Goal: Task Accomplishment & Management: Use online tool/utility

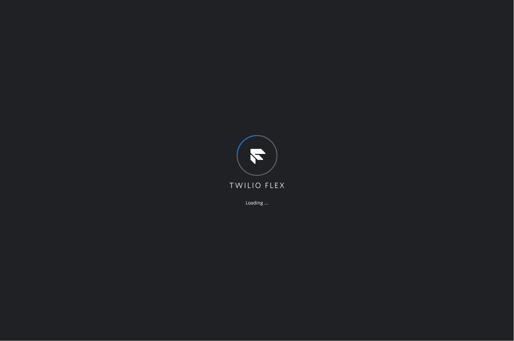
click at [421, 308] on div "Loading ..." at bounding box center [257, 170] width 514 height 341
drag, startPoint x: 309, startPoint y: 114, endPoint x: 489, endPoint y: 189, distance: 194.4
click at [309, 114] on div "Loading ..." at bounding box center [257, 170] width 514 height 341
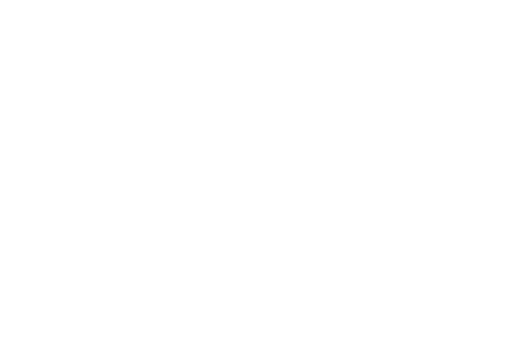
click at [431, 197] on div at bounding box center [257, 170] width 514 height 341
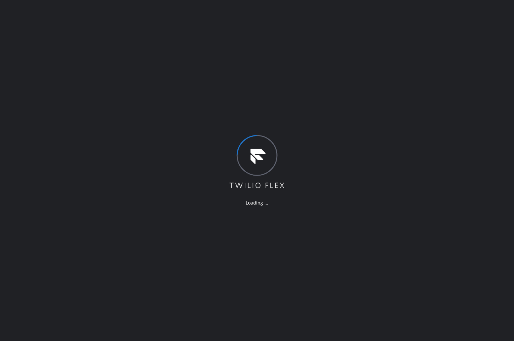
click at [428, 198] on div "Loading ..." at bounding box center [257, 170] width 514 height 341
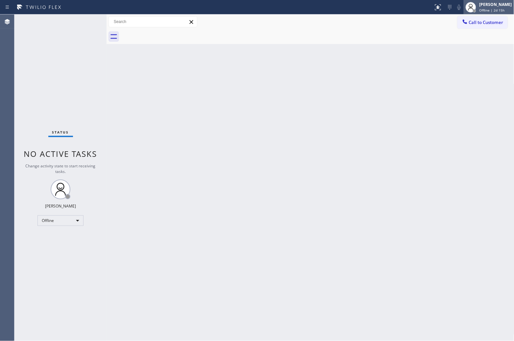
click at [503, 12] on div "Offline | 2d 15h" at bounding box center [495, 10] width 33 height 5
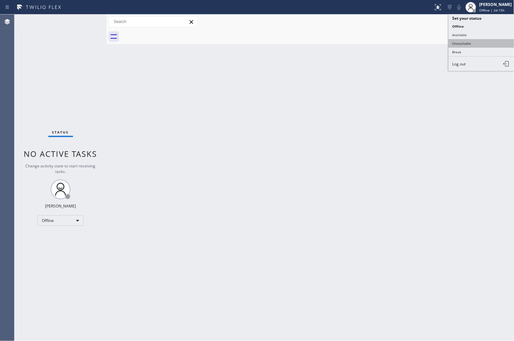
click at [477, 42] on button "Unavailable" at bounding box center [481, 43] width 66 height 9
click at [15, 61] on div "Status No active tasks Change activity state to start receiving tasks. [PERSON_…" at bounding box center [60, 177] width 92 height 326
click at [475, 21] on span "Call to Customer" at bounding box center [486, 22] width 35 height 6
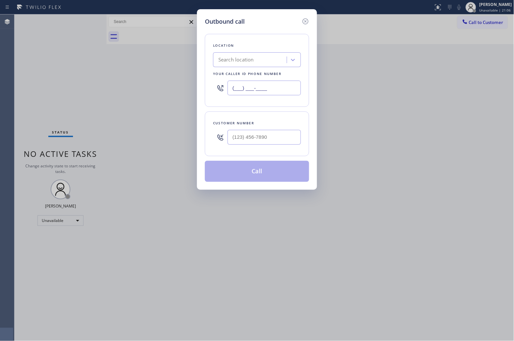
drag, startPoint x: 287, startPoint y: 95, endPoint x: 279, endPoint y: 90, distance: 9.3
click at [283, 92] on input "(___) ___-____" at bounding box center [263, 88] width 73 height 15
paste input "888) 493-2313"
type input "[PHONE_NUMBER]"
type input "(___) ___-____"
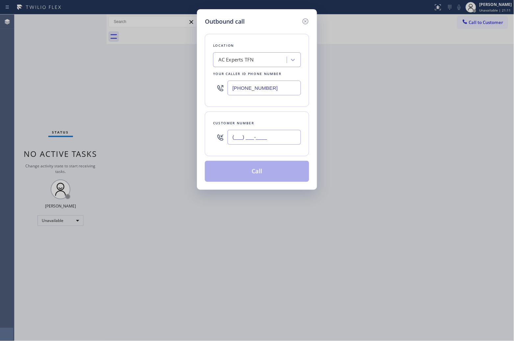
click at [262, 132] on input "(___) ___-____" at bounding box center [263, 137] width 73 height 15
paste input "945) 758-6754"
type input "[PHONE_NUMBER]"
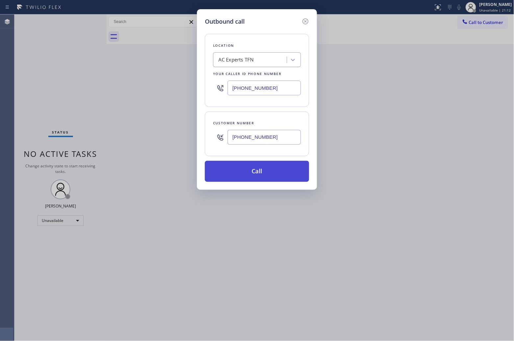
click at [272, 174] on button "Call" at bounding box center [257, 171] width 104 height 21
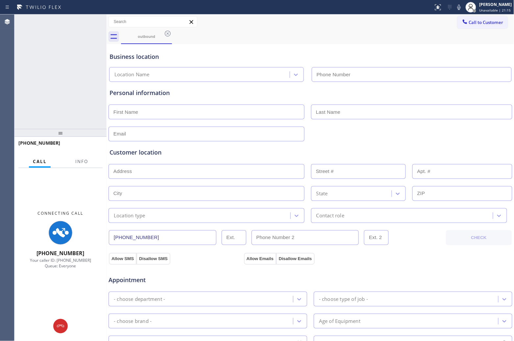
type input "[PHONE_NUMBER]"
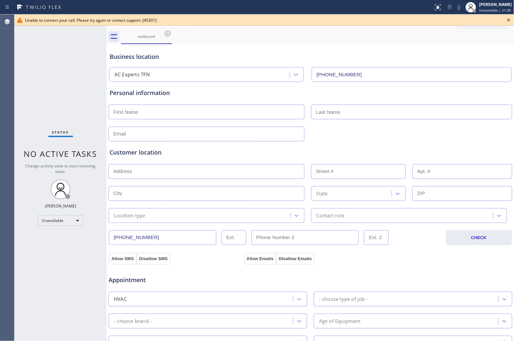
click at [507, 19] on icon at bounding box center [509, 20] width 8 height 8
click at [496, 18] on button "Call to Customer" at bounding box center [482, 22] width 50 height 12
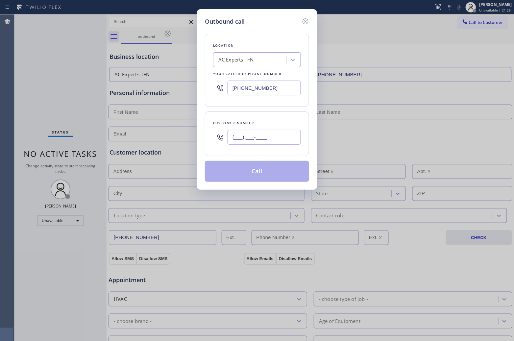
click at [280, 137] on input "(___) ___-____" at bounding box center [263, 137] width 73 height 15
paste input "945) 758-6754"
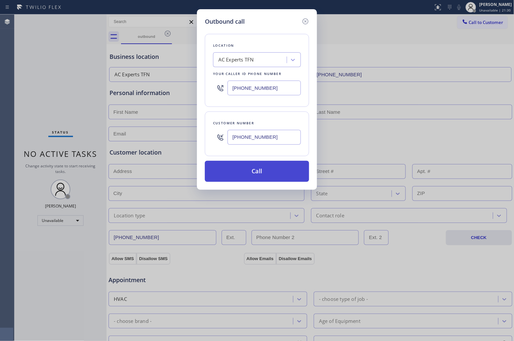
type input "[PHONE_NUMBER]"
click at [283, 168] on button "Call" at bounding box center [257, 171] width 104 height 21
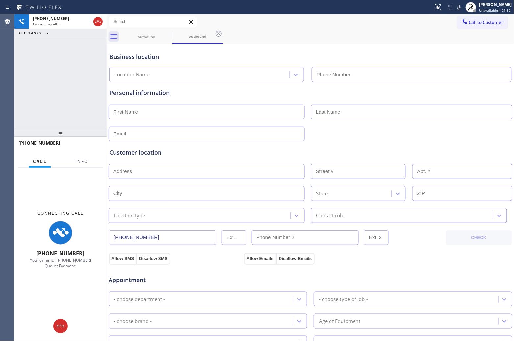
type input "[PHONE_NUMBER]"
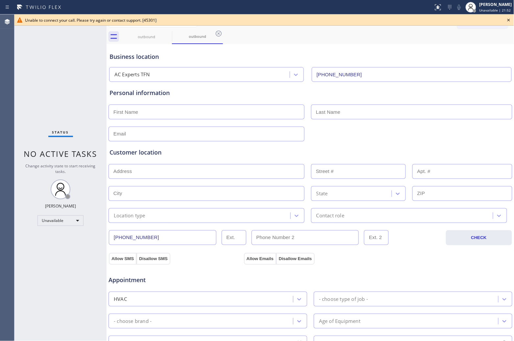
drag, startPoint x: 21, startPoint y: 81, endPoint x: 21, endPoint y: 76, distance: 4.9
click at [20, 79] on div "Status No active tasks Change activity state to start receiving tasks. [PERSON_…" at bounding box center [60, 177] width 92 height 326
click at [15, 59] on div "Status No active tasks Change activity state to start receiving tasks. [PERSON_…" at bounding box center [60, 177] width 92 height 326
click at [508, 22] on icon at bounding box center [509, 20] width 8 height 8
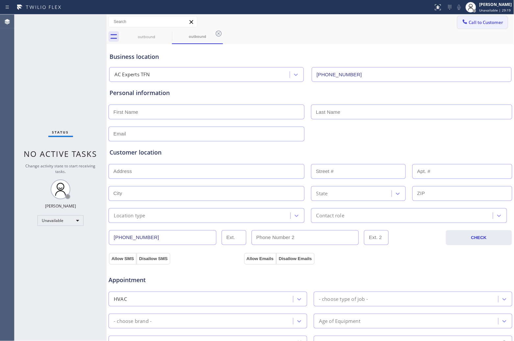
click at [479, 21] on span "Call to Customer" at bounding box center [486, 22] width 35 height 6
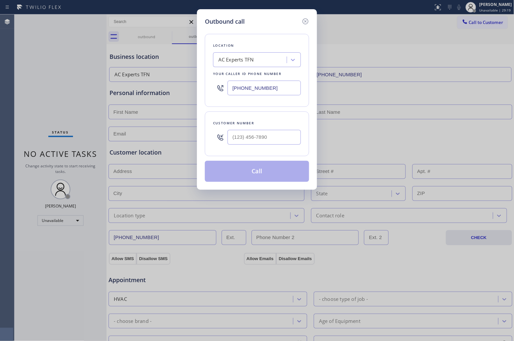
click at [273, 90] on input "[PHONE_NUMBER]" at bounding box center [263, 88] width 73 height 15
paste input "929) 605-4404"
type input "[PHONE_NUMBER]"
type input "(___) ___-____"
click at [265, 143] on input "text" at bounding box center [263, 137] width 73 height 15
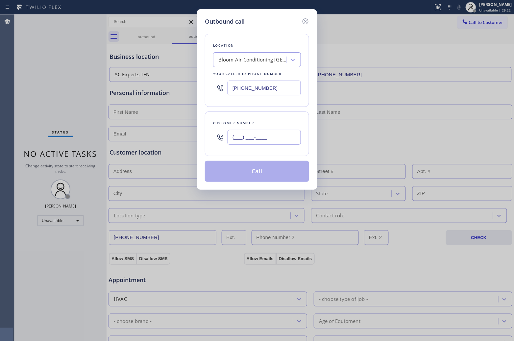
paste input "718) 812-9933"
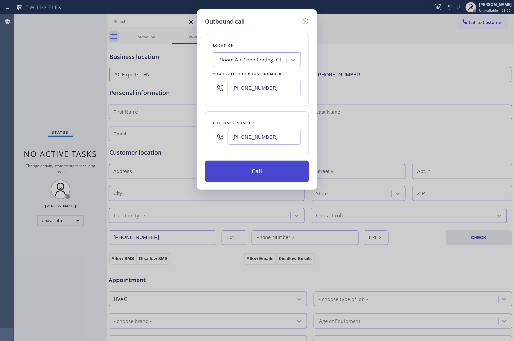
type input "[PHONE_NUMBER]"
click at [259, 176] on button "Call" at bounding box center [257, 171] width 104 height 21
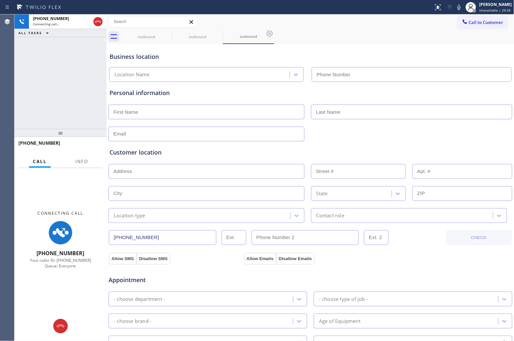
type input "[PHONE_NUMBER]"
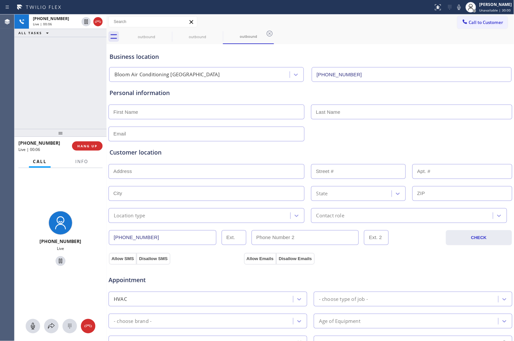
click at [80, 148] on button "HANG UP" at bounding box center [87, 145] width 31 height 9
click at [86, 157] on button "Info" at bounding box center [81, 161] width 21 height 13
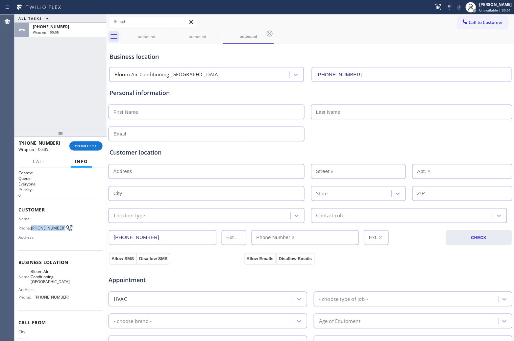
drag, startPoint x: 43, startPoint y: 233, endPoint x: 32, endPoint y: 223, distance: 14.9
click at [32, 225] on span "[PHONE_NUMBER]" at bounding box center [48, 227] width 35 height 5
copy span "[PHONE_NUMBER]"
click at [479, 26] on button "Call to Customer" at bounding box center [482, 22] width 50 height 12
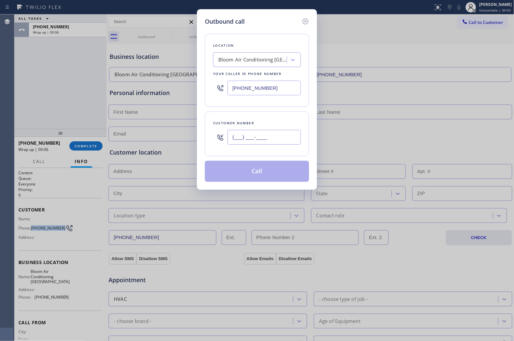
click at [287, 138] on input "(___) ___-____" at bounding box center [263, 137] width 73 height 15
paste input "718) 812-9933"
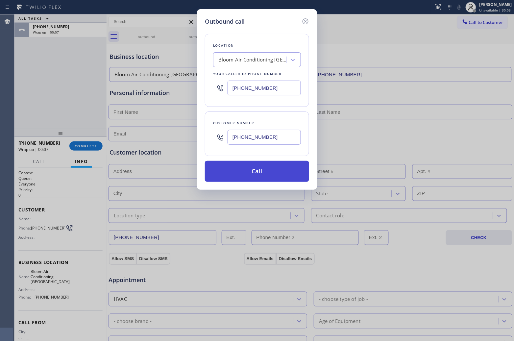
type input "[PHONE_NUMBER]"
drag, startPoint x: 265, startPoint y: 173, endPoint x: 447, endPoint y: 1, distance: 250.4
click at [289, 161] on button "Call" at bounding box center [257, 171] width 104 height 21
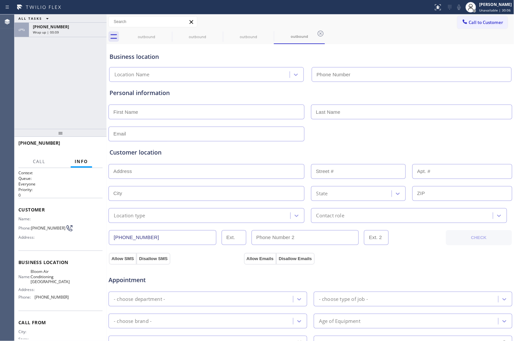
type input "[PHONE_NUMBER]"
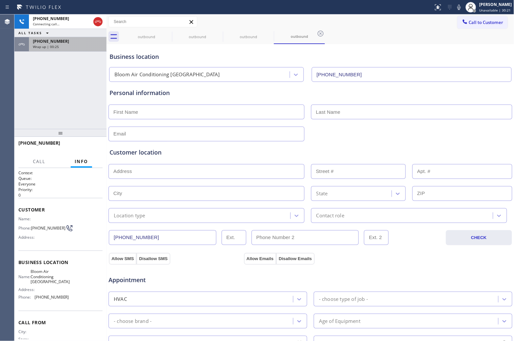
click at [81, 48] on div "Wrap up | 00:25" at bounding box center [68, 46] width 70 height 5
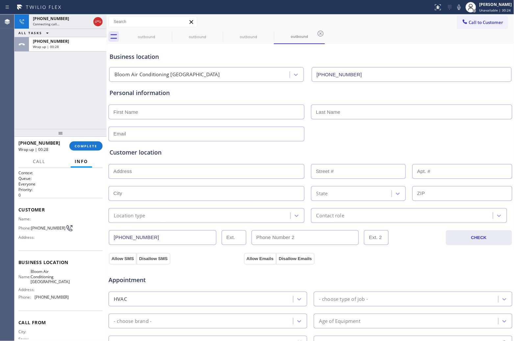
click at [27, 61] on div "[PHONE_NUMBER] Connecting call… ALL TASKS ALL TASKS ACTIVE TASKS TASKS IN WRAP …" at bounding box center [60, 71] width 92 height 114
click at [101, 23] on icon at bounding box center [98, 22] width 8 height 8
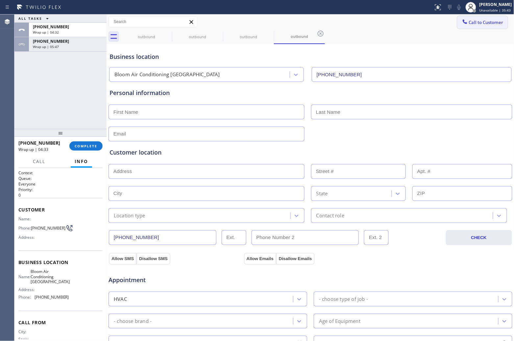
drag, startPoint x: 473, startPoint y: 22, endPoint x: 269, endPoint y: 124, distance: 228.0
click at [472, 22] on span "Call to Customer" at bounding box center [486, 22] width 35 height 6
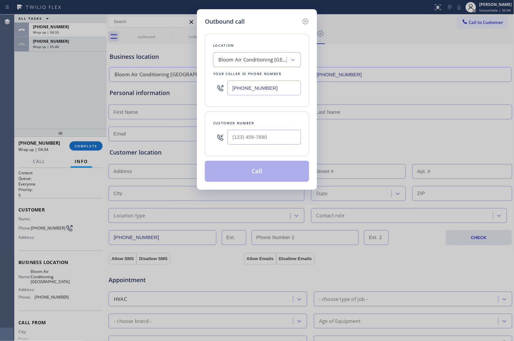
drag, startPoint x: 303, startPoint y: 22, endPoint x: 148, endPoint y: 78, distance: 164.8
click at [303, 22] on icon at bounding box center [305, 21] width 8 height 8
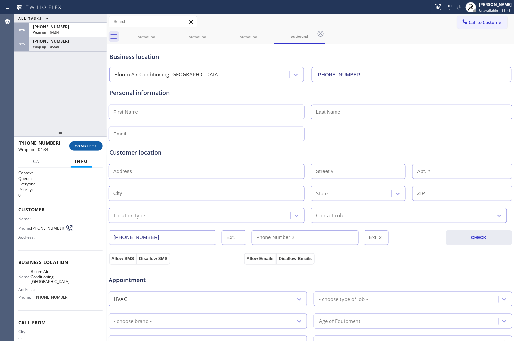
click at [79, 143] on button "COMPLETE" at bounding box center [85, 145] width 33 height 9
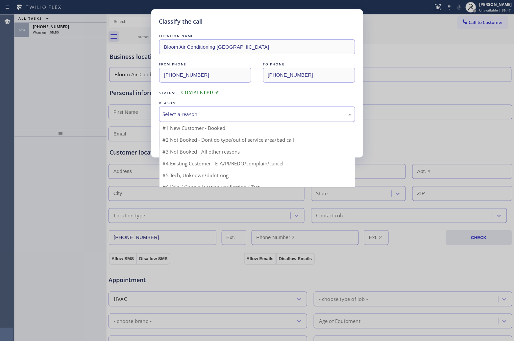
click at [185, 108] on div "Select a reason" at bounding box center [257, 114] width 196 height 15
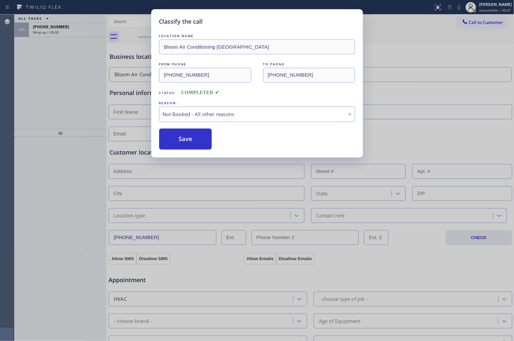
click at [181, 142] on button "Save" at bounding box center [185, 139] width 53 height 21
click at [67, 32] on div "Classify the call LOCATION NAME Bloom Air Conditioning [GEOGRAPHIC_DATA] FROM P…" at bounding box center [263, 177] width 499 height 326
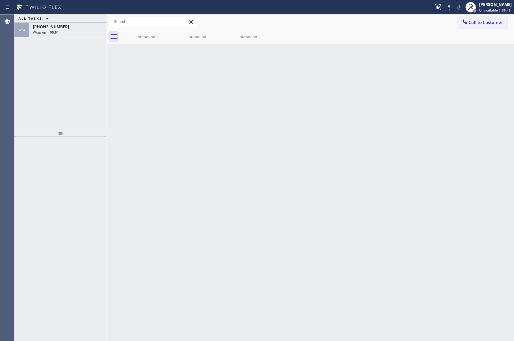
click at [67, 32] on div "Wrap up | 05:51" at bounding box center [68, 32] width 70 height 5
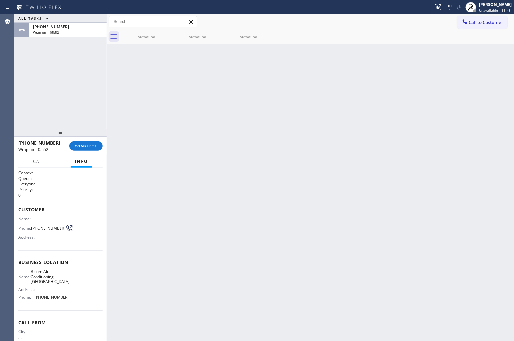
click at [67, 32] on div "Wrap up | 05:52" at bounding box center [68, 32] width 70 height 5
click at [82, 144] on span "COMPLETE" at bounding box center [86, 146] width 23 height 5
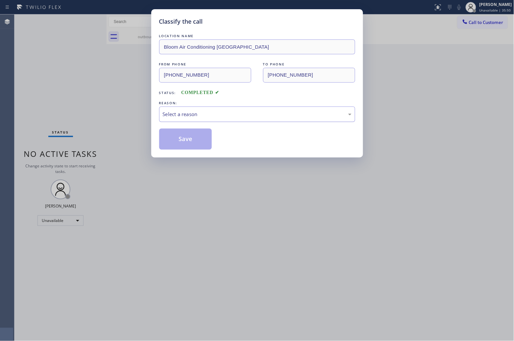
drag, startPoint x: 224, startPoint y: 113, endPoint x: 222, endPoint y: 118, distance: 5.9
click at [223, 113] on div "Select a reason" at bounding box center [257, 114] width 189 height 8
drag, startPoint x: 204, startPoint y: 142, endPoint x: 502, endPoint y: 24, distance: 320.9
click at [204, 142] on button "Save" at bounding box center [185, 139] width 53 height 21
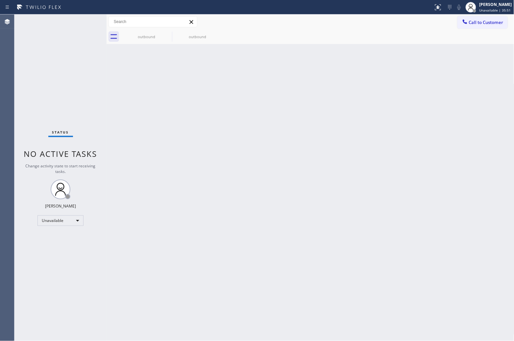
click at [483, 22] on span "Call to Customer" at bounding box center [486, 22] width 35 height 6
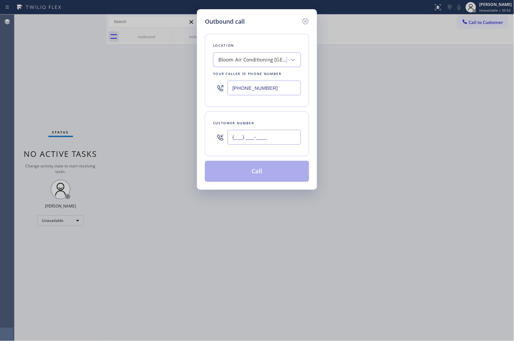
click at [247, 143] on input "(___) ___-____" at bounding box center [263, 137] width 73 height 15
paste input "908) 566-6964"
type input "[PHONE_NUMBER]"
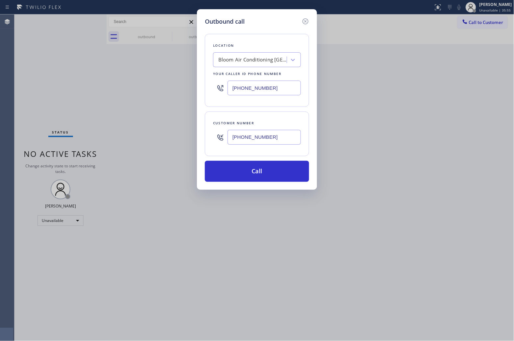
click at [242, 85] on input "[PHONE_NUMBER]" at bounding box center [263, 88] width 73 height 15
paste input "551) 239-9816"
type input "[PHONE_NUMBER]"
click at [270, 173] on button "Call" at bounding box center [257, 171] width 104 height 21
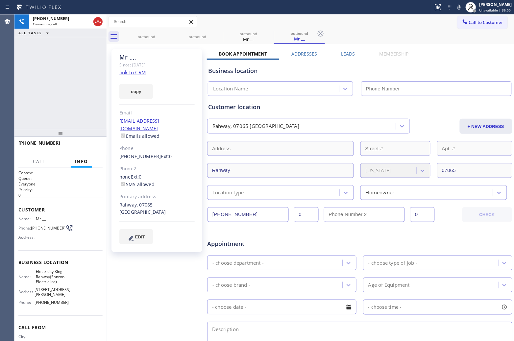
type input "[PHONE_NUMBER]"
click at [18, 78] on div "[PHONE_NUMBER] Connecting call… ALL TASKS ALL TASKS ACTIVE TASKS TASKS IN WRAP …" at bounding box center [60, 71] width 92 height 114
click at [6, 116] on div "Agent Desktop" at bounding box center [7, 177] width 14 height 326
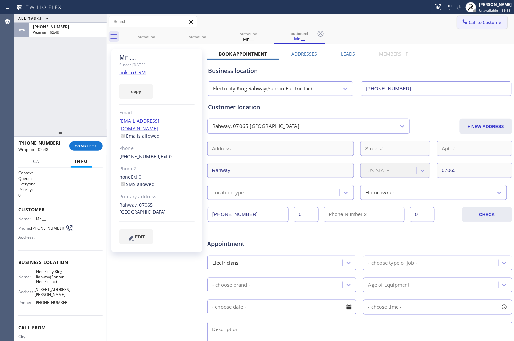
click at [493, 25] on button "Call to Customer" at bounding box center [482, 22] width 50 height 12
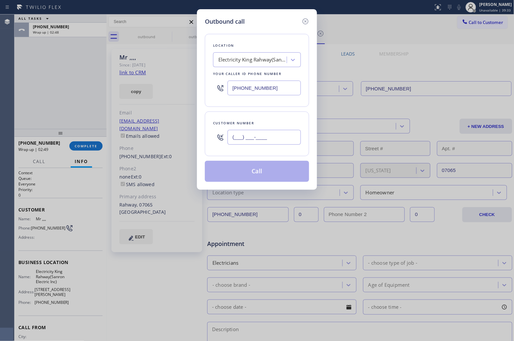
click at [251, 139] on input "(___) ___-____" at bounding box center [263, 137] width 73 height 15
paste input "631) 796-4219"
type input "[PHONE_NUMBER]"
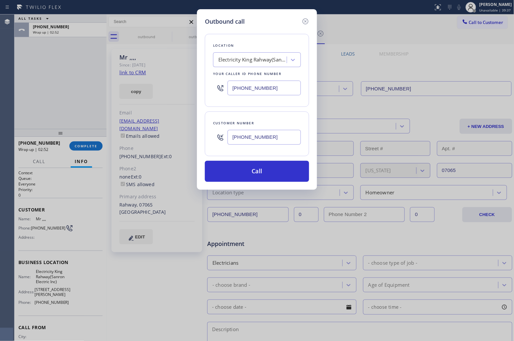
click at [258, 87] on input "[PHONE_NUMBER]" at bounding box center [263, 88] width 73 height 15
paste input "929) 374-2651"
type input "[PHONE_NUMBER]"
click at [275, 166] on button "Call" at bounding box center [257, 171] width 104 height 21
click at [256, 172] on button "Call" at bounding box center [257, 171] width 104 height 21
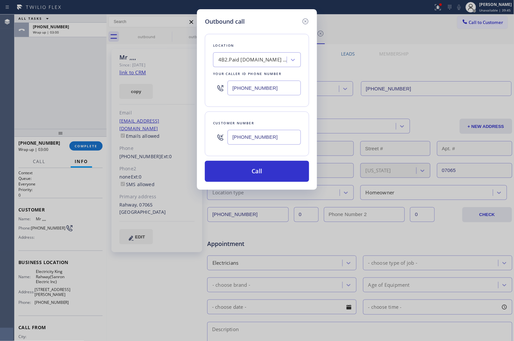
click at [205, 161] on button "Call" at bounding box center [257, 171] width 104 height 21
click button "Call" at bounding box center [257, 171] width 104 height 21
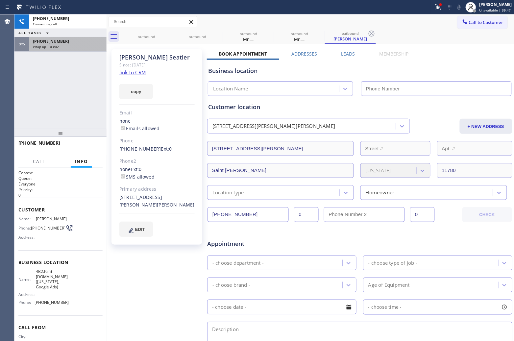
click at [60, 47] on div "Wrap up | 03:02" at bounding box center [68, 46] width 70 height 5
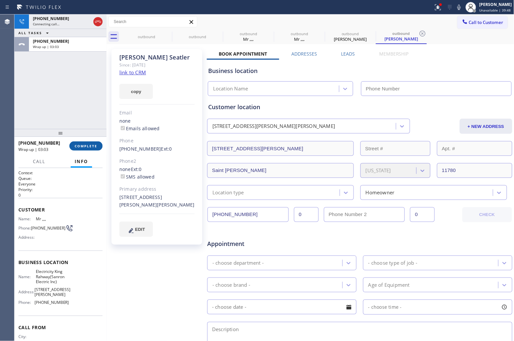
click at [89, 147] on span "COMPLETE" at bounding box center [86, 146] width 23 height 5
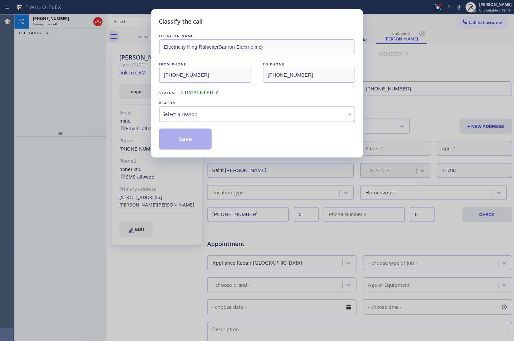
drag, startPoint x: 216, startPoint y: 114, endPoint x: 214, endPoint y: 119, distance: 5.3
click at [215, 116] on div "Select a reason" at bounding box center [257, 114] width 189 height 8
click at [195, 140] on button "Save" at bounding box center [185, 139] width 53 height 21
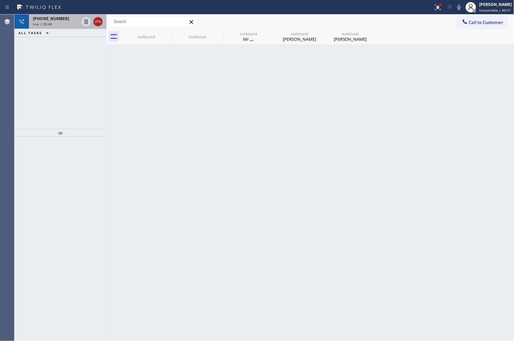
click at [95, 18] on icon at bounding box center [98, 22] width 8 height 8
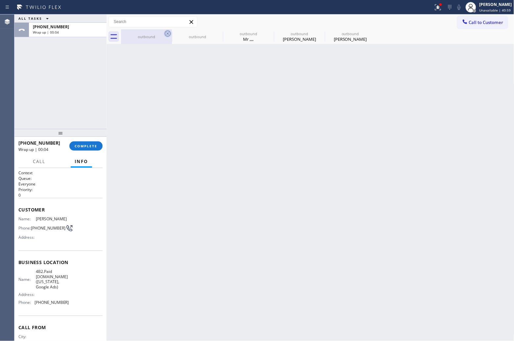
click at [167, 34] on icon at bounding box center [168, 34] width 6 height 6
click at [0, 0] on icon at bounding box center [0, 0] width 0 height 0
click at [266, 33] on icon at bounding box center [270, 34] width 8 height 8
type input "[PHONE_NUMBER]"
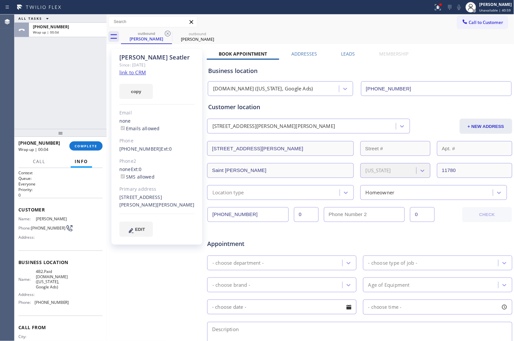
click at [165, 33] on icon at bounding box center [168, 34] width 8 height 8
drag, startPoint x: 46, startPoint y: 232, endPoint x: 31, endPoint y: 227, distance: 15.7
click at [31, 227] on div "Phone: [PHONE_NUMBER]" at bounding box center [43, 228] width 51 height 8
copy div "[PHONE_NUMBER]"
click at [466, 24] on button "Call to Customer" at bounding box center [482, 22] width 50 height 12
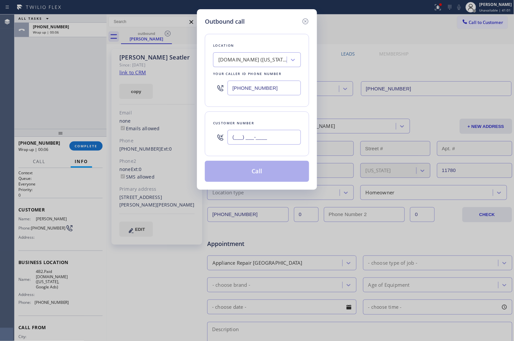
click at [251, 136] on input "(___) ___-____" at bounding box center [263, 137] width 73 height 15
paste input "631) 796-4219"
type input "[PHONE_NUMBER]"
click at [237, 47] on div "Location" at bounding box center [257, 45] width 88 height 7
click at [238, 57] on div "[DOMAIN_NAME] ([US_STATE], Google Ads)" at bounding box center [252, 60] width 69 height 8
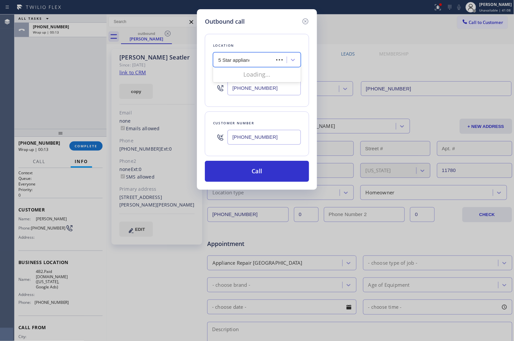
type input "5 Star appliance"
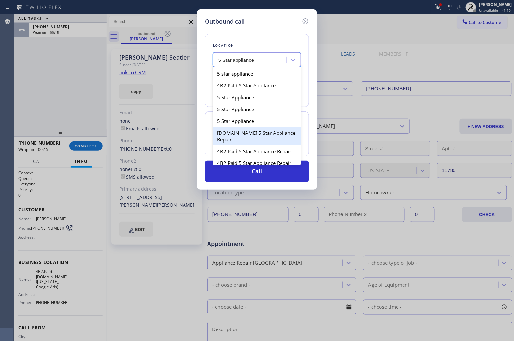
click at [263, 144] on div "[DOMAIN_NAME] 5 Star Appliance Repair" at bounding box center [257, 136] width 88 height 18
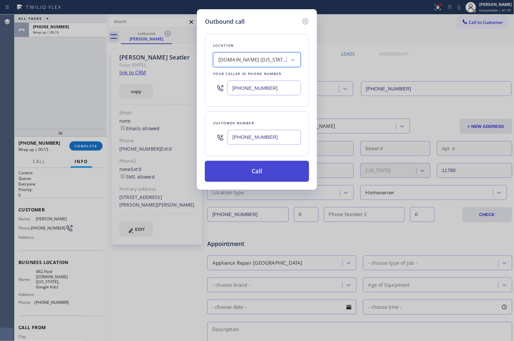
click at [265, 169] on button "Call" at bounding box center [257, 171] width 104 height 21
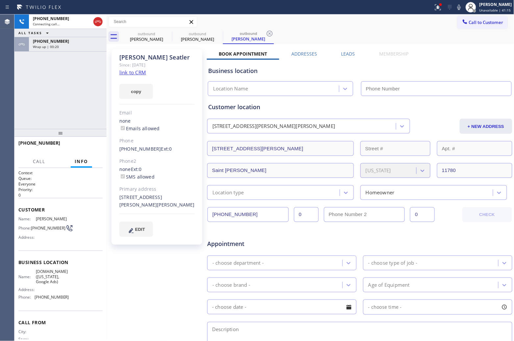
type input "[PHONE_NUMBER]"
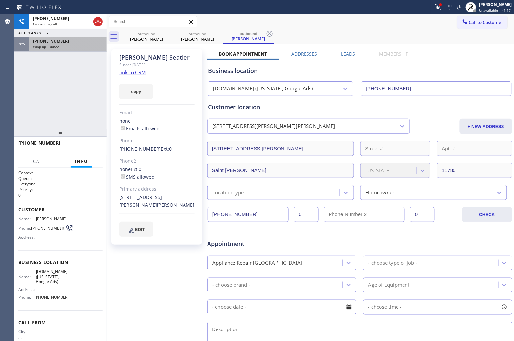
click at [44, 46] on span "Wrap up | 00:22" at bounding box center [46, 46] width 26 height 5
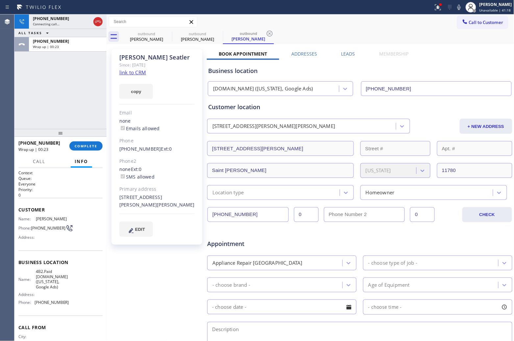
click at [92, 157] on div "Call Info" at bounding box center [60, 161] width 84 height 13
click at [89, 147] on span "COMPLETE" at bounding box center [86, 146] width 23 height 5
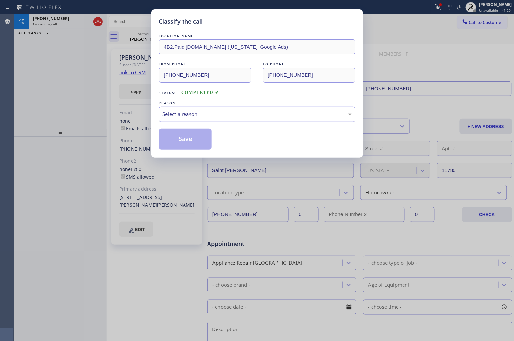
click at [222, 110] on div "Select a reason" at bounding box center [257, 114] width 196 height 15
click at [171, 143] on button "Save" at bounding box center [185, 139] width 53 height 21
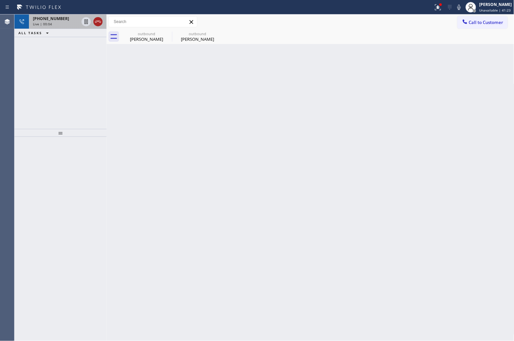
click at [99, 25] on icon at bounding box center [98, 22] width 8 height 8
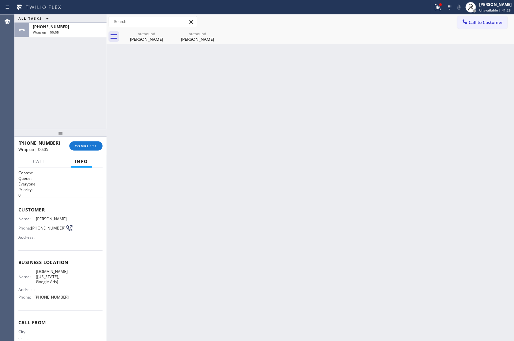
click at [485, 14] on div "Call to Customer Outbound call Location [DOMAIN_NAME] ([US_STATE], Google Ads) …" at bounding box center [311, 21] width 408 height 15
click at [482, 20] on span "Call to Customer" at bounding box center [486, 22] width 35 height 6
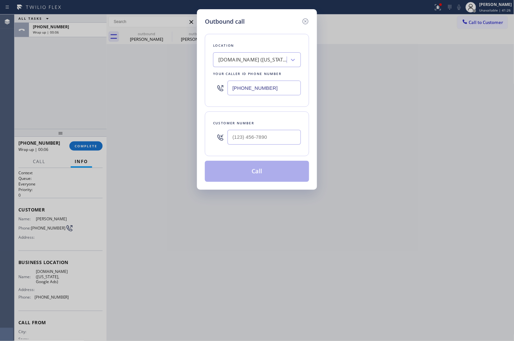
click at [238, 89] on input "[PHONE_NUMBER]" at bounding box center [263, 88] width 73 height 15
paste input "609) 293-4646"
type input "[PHONE_NUMBER]"
type input "(___) ___-____"
click at [270, 86] on input "[PHONE_NUMBER]" at bounding box center [263, 88] width 73 height 15
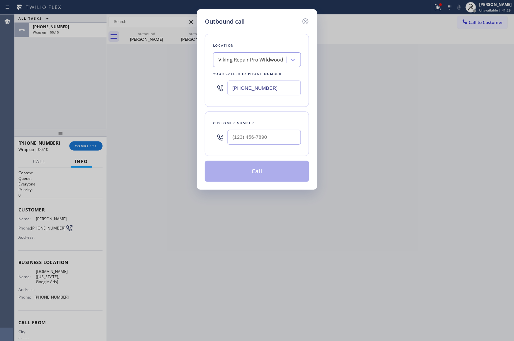
paste input "917) 920-9568"
type input "[PHONE_NUMBER]"
type input "(___) ___-____"
click at [293, 130] on input "(___) ___-____" at bounding box center [263, 137] width 73 height 15
click at [293, 143] on input "(___) ___-____" at bounding box center [263, 137] width 73 height 15
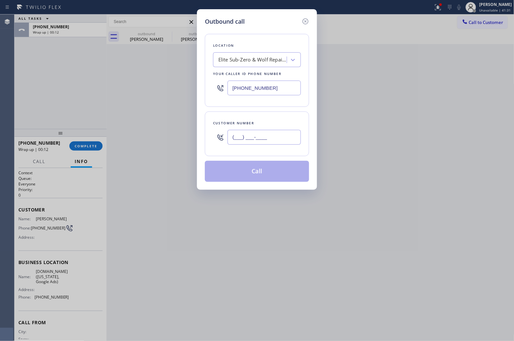
paste input "917) 841-4279"
type input "[PHONE_NUMBER]"
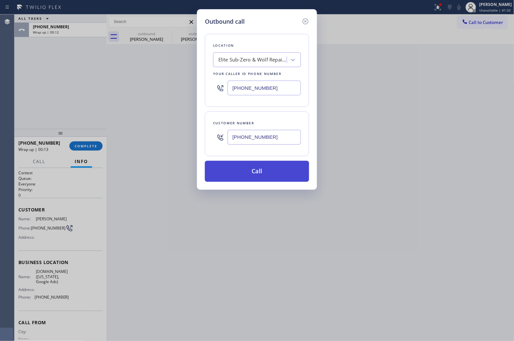
click at [292, 169] on button "Call" at bounding box center [257, 171] width 104 height 21
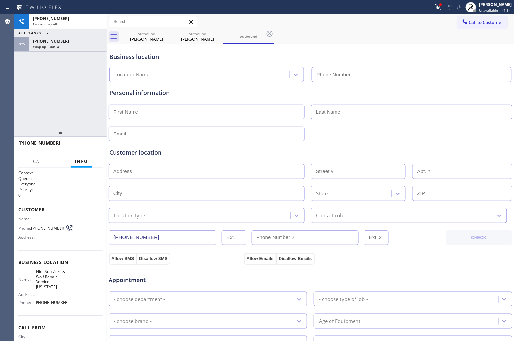
type input "[PHONE_NUMBER]"
click at [14, 96] on div "Agent Desktop Classify the call LOCATION NAME Bloom Air Conditioning [GEOGRAPHI…" at bounding box center [257, 177] width 514 height 326
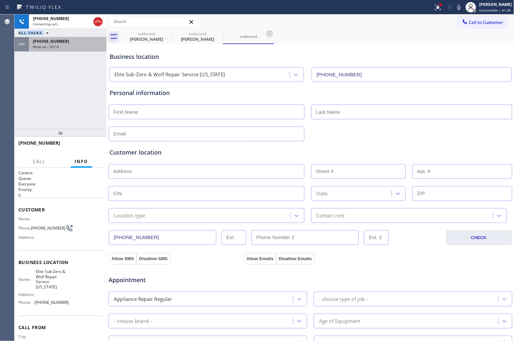
click at [58, 39] on span "[PHONE_NUMBER]" at bounding box center [51, 41] width 36 height 6
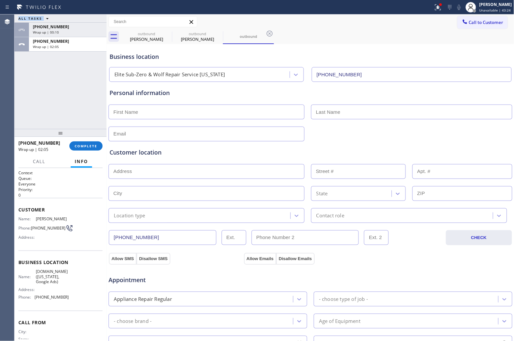
drag, startPoint x: 474, startPoint y: 21, endPoint x: 296, endPoint y: 60, distance: 181.9
click at [469, 24] on span "Call to Customer" at bounding box center [486, 22] width 35 height 6
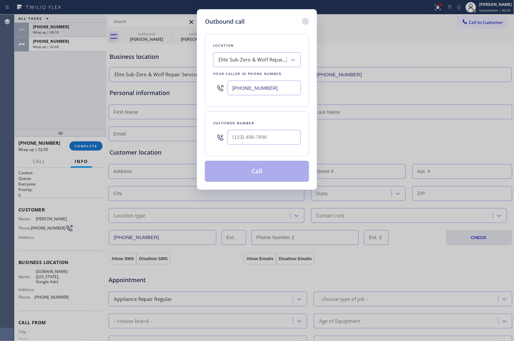
click at [263, 86] on input "[PHONE_NUMBER]" at bounding box center [263, 88] width 73 height 15
paste input "857) 219-2462"
type input "[PHONE_NUMBER]"
type input "(___) ___-____"
click at [286, 142] on input "text" at bounding box center [263, 137] width 73 height 15
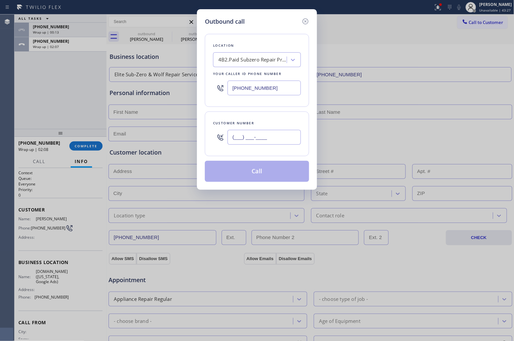
paste input "203) 918-5108"
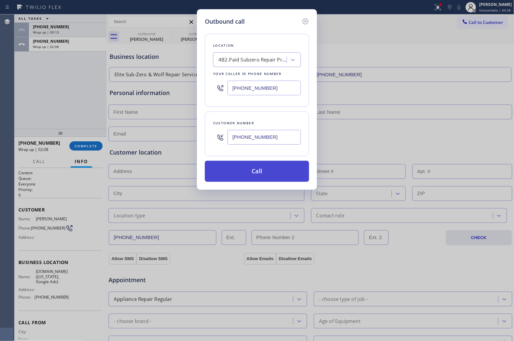
type input "[PHONE_NUMBER]"
click at [271, 178] on button "Call" at bounding box center [257, 171] width 104 height 21
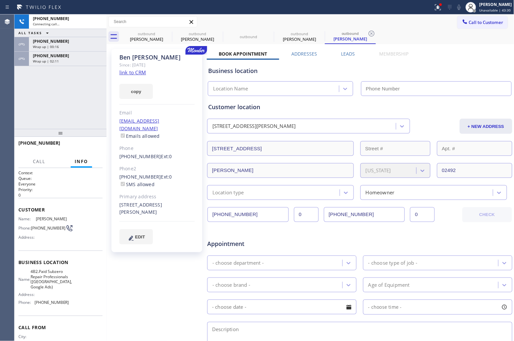
click at [136, 69] on link "link to CRM" at bounding box center [132, 72] width 27 height 7
type input "[PHONE_NUMBER]"
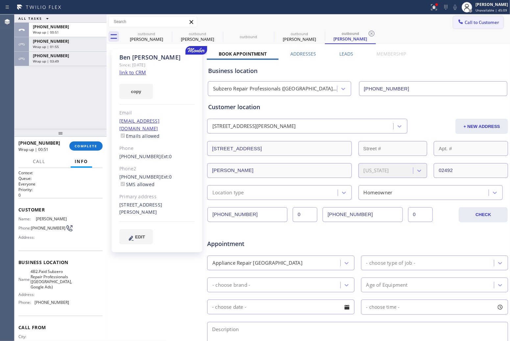
click at [473, 23] on span "Call to Customer" at bounding box center [481, 22] width 35 height 6
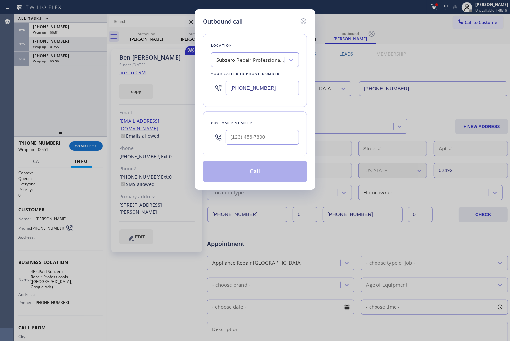
click at [270, 87] on input "[PHONE_NUMBER]" at bounding box center [261, 88] width 73 height 15
paste input "443) 323-2009"
type input "[PHONE_NUMBER]"
type input "(___) ___-____"
click at [268, 142] on input "(___) ___-____" at bounding box center [261, 137] width 73 height 15
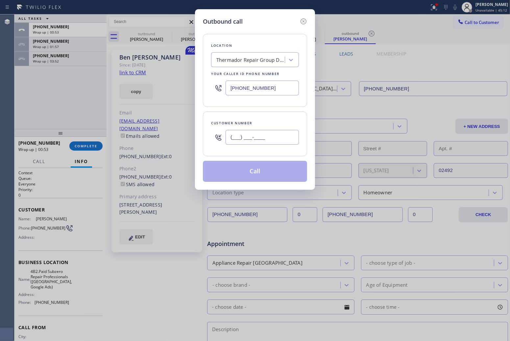
paste input "443) 267-5116"
type input "[PHONE_NUMBER]"
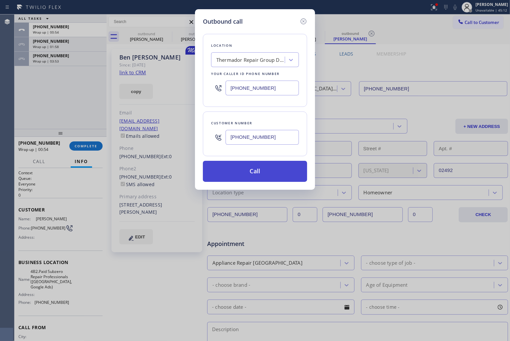
click at [274, 171] on button "Call" at bounding box center [255, 171] width 104 height 21
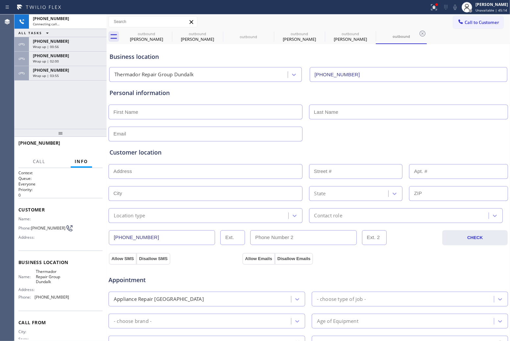
type input "[PHONE_NUMBER]"
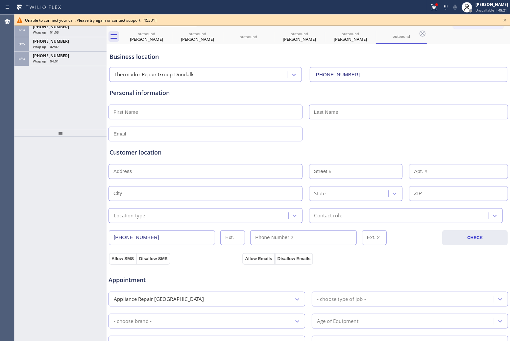
click at [477, 30] on div "outbound [PERSON_NAME] outbound [PERSON_NAME] outbound outbound [PERSON_NAME] o…" at bounding box center [315, 36] width 389 height 15
click at [506, 22] on icon at bounding box center [505, 20] width 8 height 8
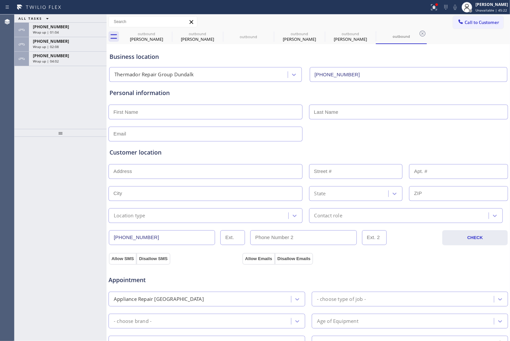
click at [494, 19] on button "Call to Customer" at bounding box center [478, 22] width 50 height 12
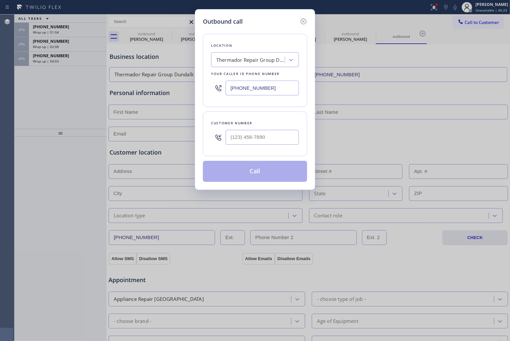
click at [285, 85] on input "[PHONE_NUMBER]" at bounding box center [261, 88] width 73 height 15
paste input "609) 293-4646"
type input "[PHONE_NUMBER]"
type input "(___) ___-____"
drag, startPoint x: 266, startPoint y: 133, endPoint x: 266, endPoint y: 141, distance: 7.3
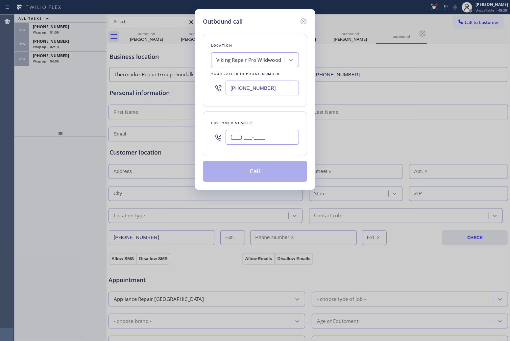
click at [265, 133] on input "(___) ___-____" at bounding box center [261, 137] width 73 height 15
paste input "609) 896-3674"
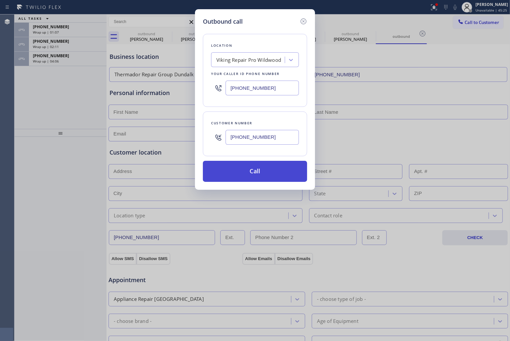
type input "[PHONE_NUMBER]"
click at [266, 170] on button "Call" at bounding box center [255, 171] width 104 height 21
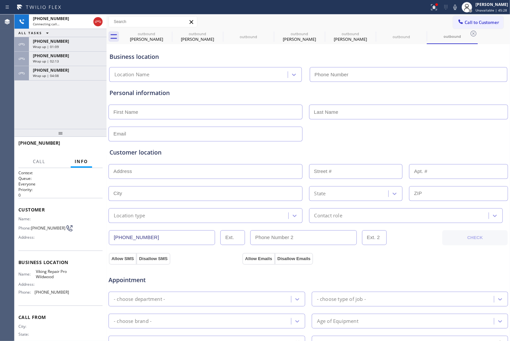
type input "[PHONE_NUMBER]"
click at [17, 107] on div "[PHONE_NUMBER] Connecting call… ALL TASKS ALL TASKS ACTIVE TASKS TASKS IN WRAP …" at bounding box center [60, 71] width 92 height 114
drag, startPoint x: 102, startPoint y: 21, endPoint x: 154, endPoint y: 22, distance: 52.3
click at [102, 21] on div at bounding box center [97, 22] width 9 height 8
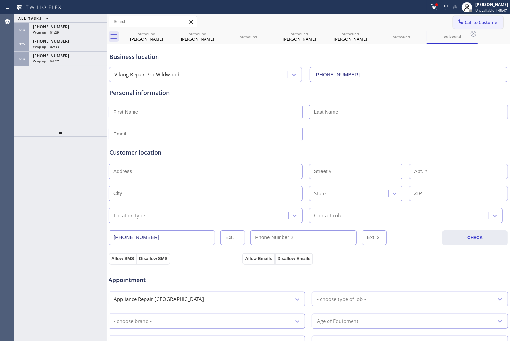
click at [480, 25] on span "Call to Customer" at bounding box center [481, 22] width 35 height 6
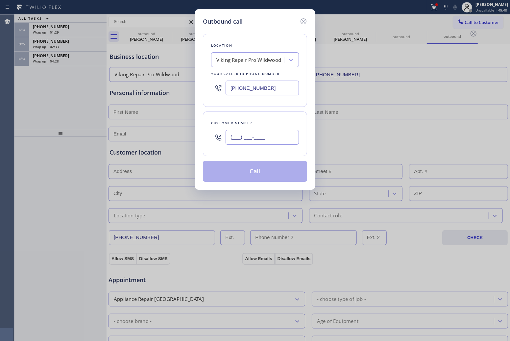
click at [243, 140] on input "(___) ___-____" at bounding box center [261, 137] width 73 height 15
paste input "443) 267-5116"
type input "[PHONE_NUMBER]"
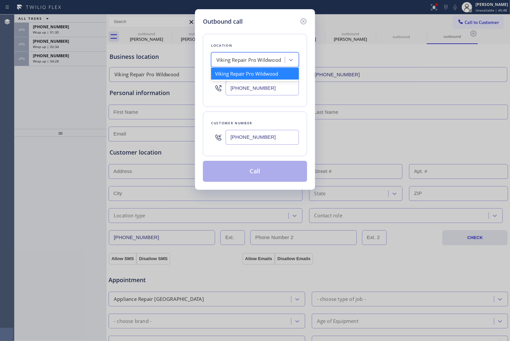
click at [239, 59] on div "Viking Repair Pro Wildwood" at bounding box center [248, 60] width 65 height 8
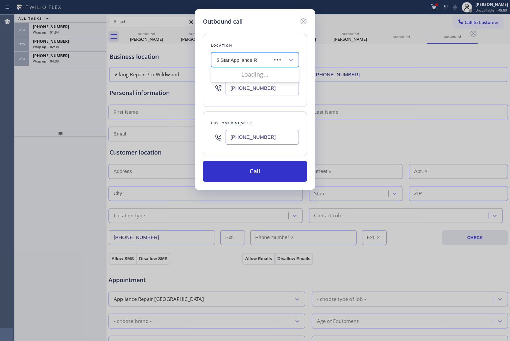
type input "5 Star Appliance Re"
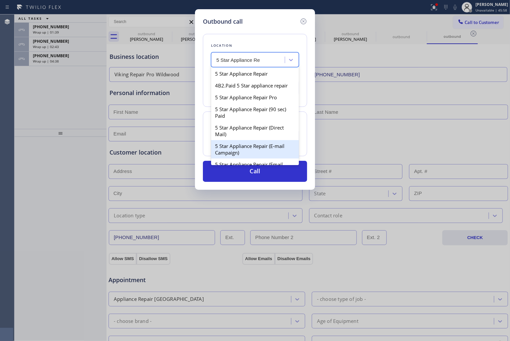
click at [250, 154] on div "5 Star Appliance Repair (E-mail Campaign)" at bounding box center [255, 149] width 88 height 18
type input "[PHONE_NUMBER]"
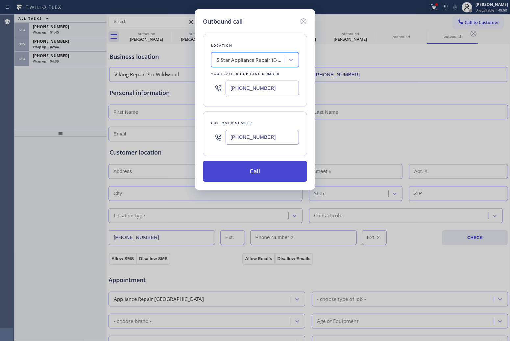
click at [265, 173] on button "Call" at bounding box center [255, 171] width 104 height 21
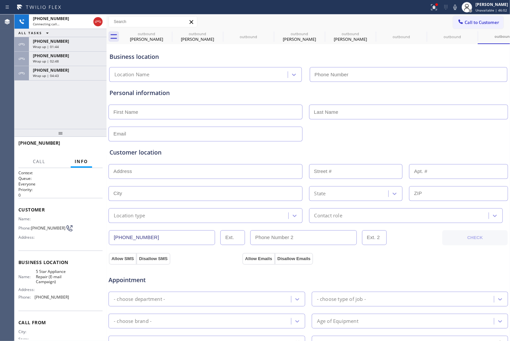
type input "[PHONE_NUMBER]"
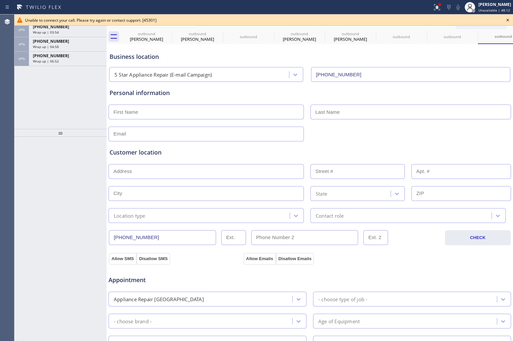
click at [508, 19] on icon at bounding box center [507, 20] width 3 height 3
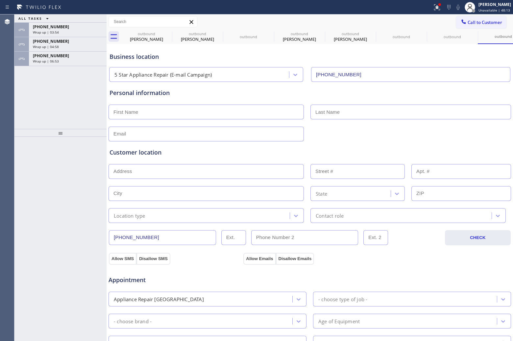
click at [78, 59] on div "Wrap up | 06:53" at bounding box center [68, 61] width 70 height 5
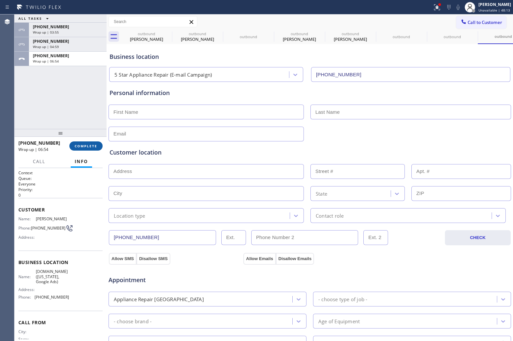
click at [84, 149] on button "COMPLETE" at bounding box center [85, 145] width 33 height 9
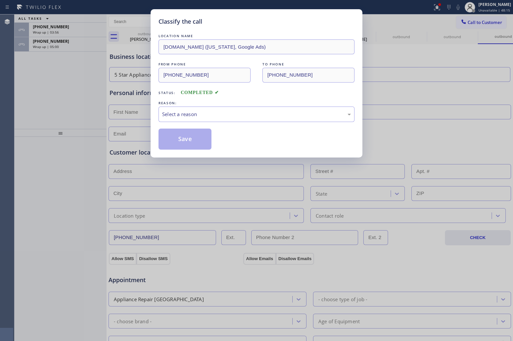
click at [201, 106] on div "REASON:" at bounding box center [256, 103] width 196 height 7
drag, startPoint x: 204, startPoint y: 114, endPoint x: 206, endPoint y: 121, distance: 7.5
click at [206, 115] on div "Select a reason" at bounding box center [256, 114] width 189 height 8
click at [190, 142] on button "Save" at bounding box center [184, 139] width 53 height 21
type input "[PHONE_NUMBER]"
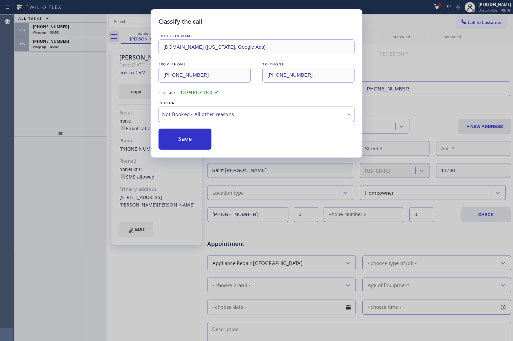
click at [56, 44] on div "Classify the call LOCATION NAME Bloom Air Conditioning [GEOGRAPHIC_DATA] FROM P…" at bounding box center [263, 177] width 498 height 326
click at [56, 44] on span "Wrap up | 05:02" at bounding box center [46, 46] width 26 height 5
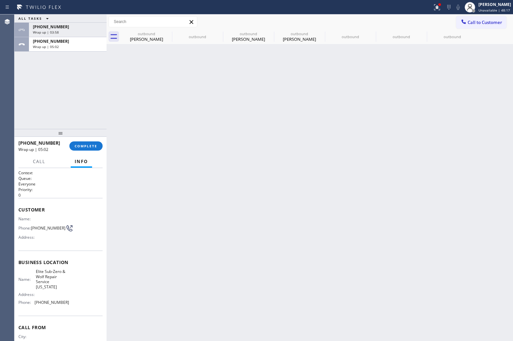
click at [56, 44] on span "Wrap up | 05:02" at bounding box center [46, 46] width 26 height 5
click at [79, 142] on button "COMPLETE" at bounding box center [85, 145] width 33 height 9
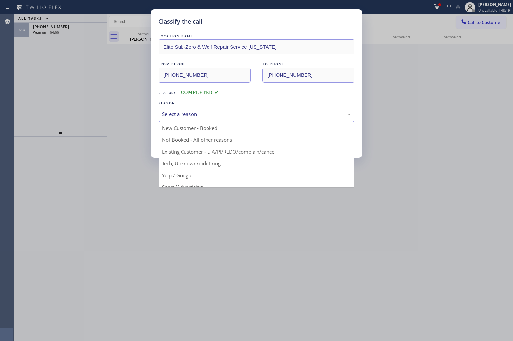
click at [181, 112] on div "Select a reason" at bounding box center [256, 114] width 189 height 8
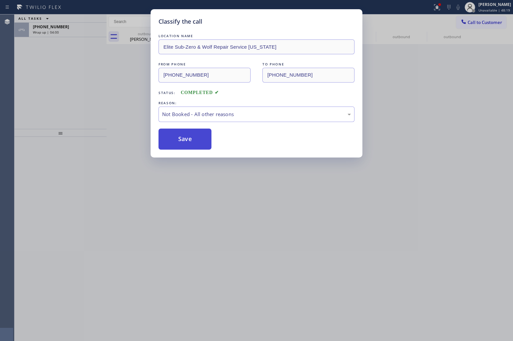
click at [188, 145] on button "Save" at bounding box center [184, 139] width 53 height 21
type input "[PHONE_NUMBER]"
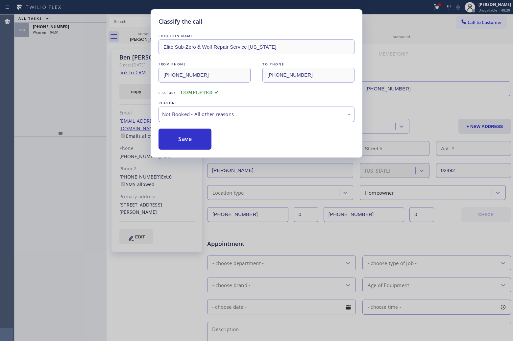
click at [55, 26] on div "Classify the call LOCATION NAME Bloom Air Conditioning [GEOGRAPHIC_DATA] FROM P…" at bounding box center [263, 177] width 498 height 326
click at [55, 26] on span "[PHONE_NUMBER]" at bounding box center [51, 27] width 36 height 6
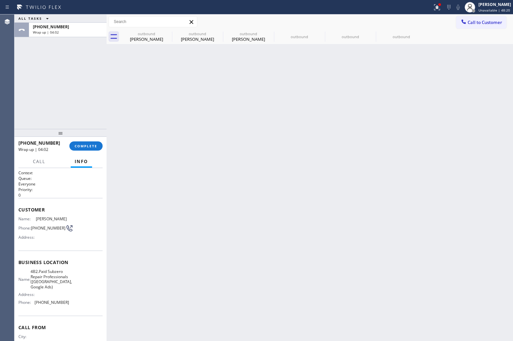
click at [55, 26] on span "[PHONE_NUMBER]" at bounding box center [51, 27] width 36 height 6
click at [86, 142] on button "COMPLETE" at bounding box center [85, 145] width 33 height 9
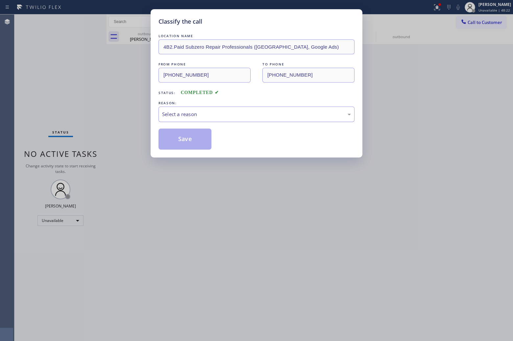
click at [197, 110] on div "Select a reason" at bounding box center [256, 114] width 196 height 15
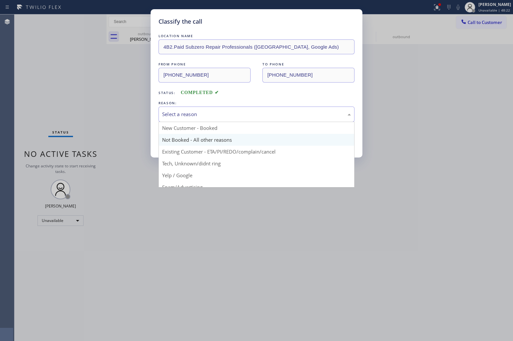
click at [187, 144] on button "Save" at bounding box center [184, 139] width 53 height 21
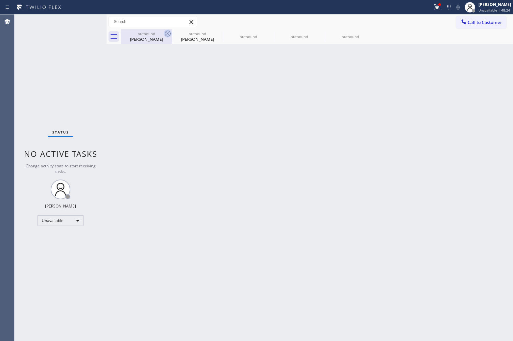
click at [165, 31] on icon at bounding box center [168, 34] width 8 height 8
click at [215, 31] on icon at bounding box center [219, 34] width 8 height 8
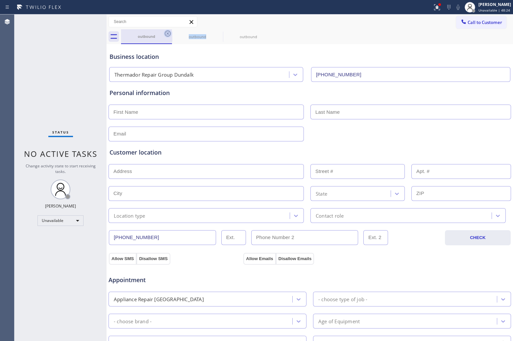
click at [167, 31] on icon at bounding box center [168, 34] width 6 height 6
click at [0, 0] on icon at bounding box center [0, 0] width 0 height 0
click at [167, 31] on icon at bounding box center [168, 34] width 6 height 6
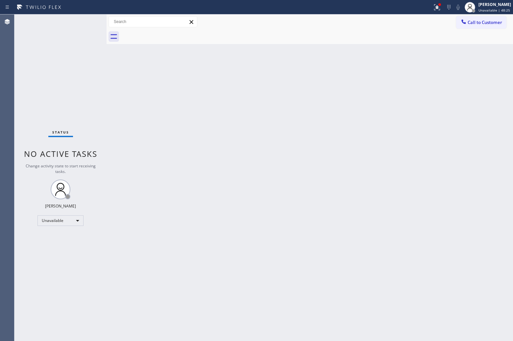
click at [167, 31] on div at bounding box center [317, 36] width 392 height 15
click at [510, 20] on div "Call to Customer Outbound call Location 5 Star Appliance Repair (E-mail Campaig…" at bounding box center [484, 22] width 57 height 12
click at [472, 20] on span "Call to Customer" at bounding box center [484, 22] width 35 height 6
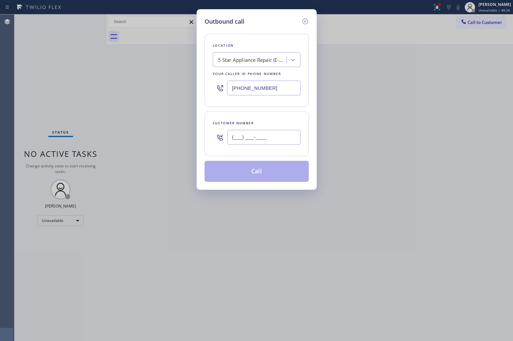
click at [263, 140] on input "(___) ___-____" at bounding box center [263, 137] width 73 height 15
paste input "908) 566-6964"
type input "[PHONE_NUMBER]"
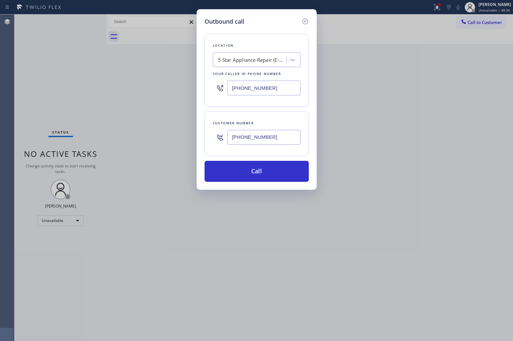
click at [265, 88] on input "[PHONE_NUMBER]" at bounding box center [263, 88] width 73 height 15
paste input "551) 239-9816"
type input "[PHONE_NUMBER]"
click at [269, 173] on button "Call" at bounding box center [256, 171] width 104 height 21
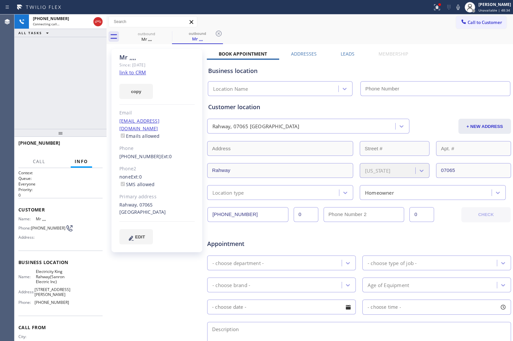
drag, startPoint x: 1, startPoint y: 62, endPoint x: 109, endPoint y: 45, distance: 109.7
click at [12, 60] on div "Agent Desktop" at bounding box center [7, 177] width 14 height 326
type input "[PHONE_NUMBER]"
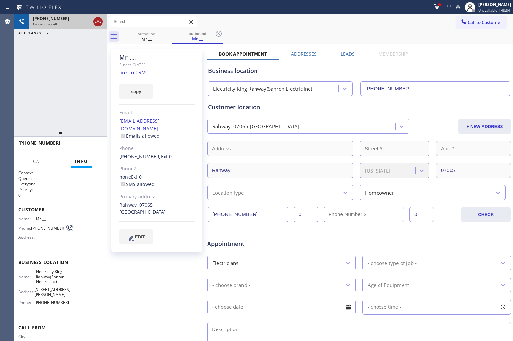
click at [101, 23] on icon at bounding box center [98, 22] width 8 height 8
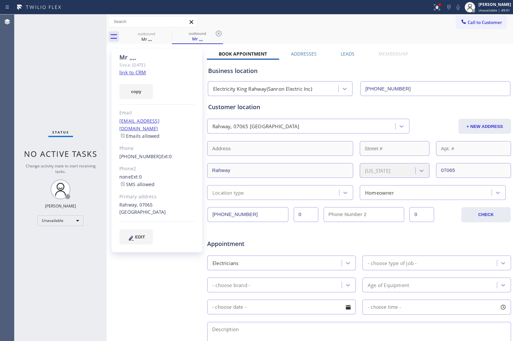
drag, startPoint x: 13, startPoint y: 56, endPoint x: 18, endPoint y: 54, distance: 5.4
click at [14, 55] on div "Agent Desktop" at bounding box center [7, 177] width 14 height 326
click at [481, 25] on span "Call to Customer" at bounding box center [484, 22] width 35 height 6
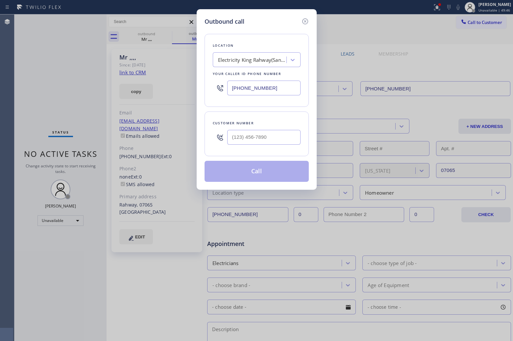
click at [276, 91] on input "[PHONE_NUMBER]" at bounding box center [263, 88] width 73 height 15
type input "[PHONE_NUMBER]"
type input "(___) ___-____"
click at [275, 141] on input "(___) ___-____" at bounding box center [263, 137] width 73 height 15
paste input "516) 442-8496"
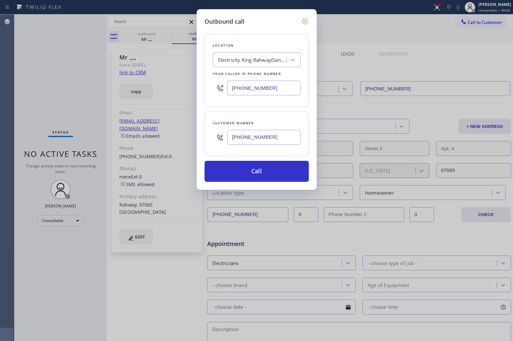
type input "[PHONE_NUMBER]"
drag, startPoint x: 292, startPoint y: 91, endPoint x: 298, endPoint y: 112, distance: 21.7
click at [292, 92] on input "[PHONE_NUMBER]" at bounding box center [263, 88] width 73 height 15
paste input "16) 789-2711"
type input "[PHONE_NUMBER]"
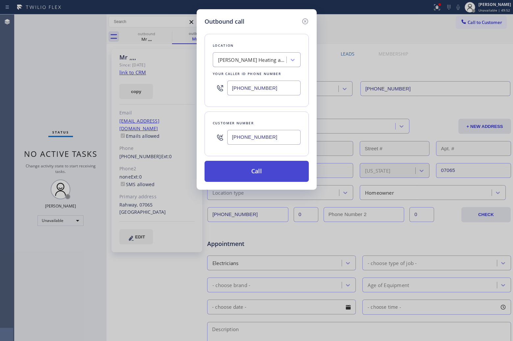
click at [267, 177] on button "Call" at bounding box center [256, 171] width 104 height 21
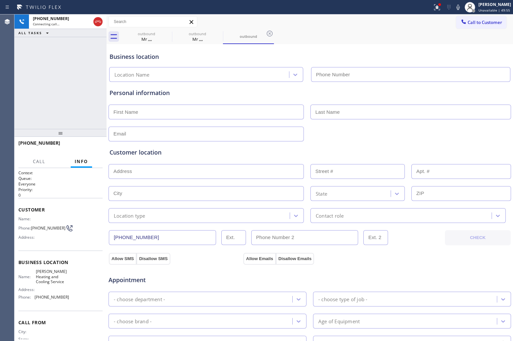
type input "[PHONE_NUMBER]"
click at [10, 89] on div "Agent Desktop" at bounding box center [7, 177] width 14 height 326
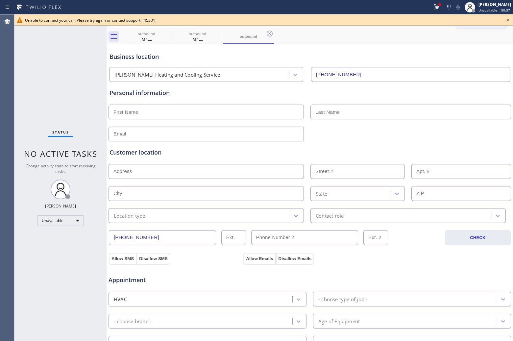
drag, startPoint x: 472, startPoint y: 31, endPoint x: 482, endPoint y: 26, distance: 11.3
click at [472, 31] on div "outbound Mr ,,,, outbound Mr [PERSON_NAME], outbound" at bounding box center [317, 36] width 392 height 15
drag, startPoint x: 508, startPoint y: 20, endPoint x: 489, endPoint y: 21, distance: 19.4
click at [508, 20] on icon at bounding box center [508, 20] width 8 height 8
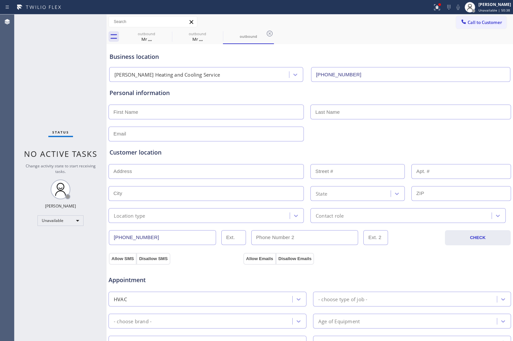
click at [486, 21] on span "Call to Customer" at bounding box center [484, 22] width 35 height 6
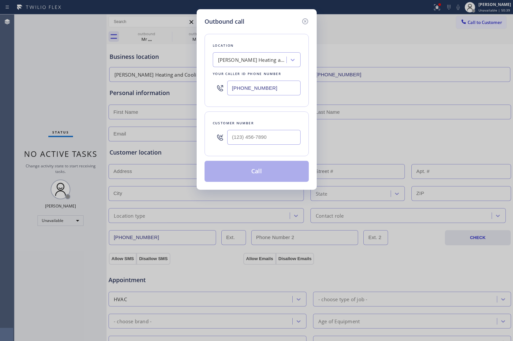
click at [271, 87] on input "[PHONE_NUMBER]" at bounding box center [263, 88] width 73 height 15
paste input "848) 315-2306"
type input "[PHONE_NUMBER]"
type input "(___) ___-____"
click at [293, 140] on input "(___) ___-____" at bounding box center [263, 137] width 73 height 15
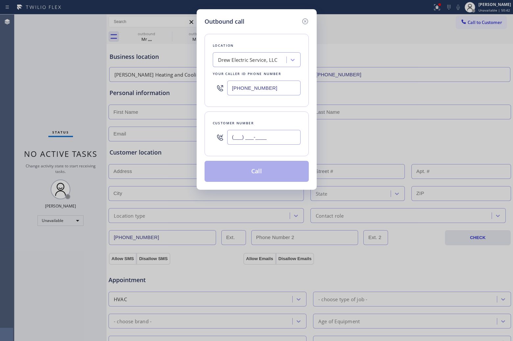
paste input "201) 783-6163"
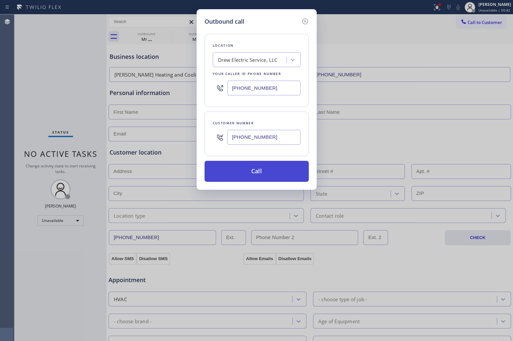
type input "[PHONE_NUMBER]"
click at [244, 171] on button "Call" at bounding box center [256, 171] width 104 height 21
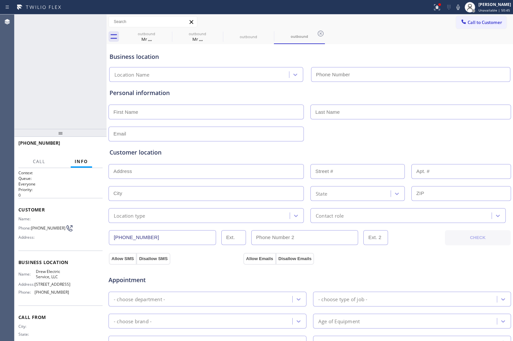
type input "[PHONE_NUMBER]"
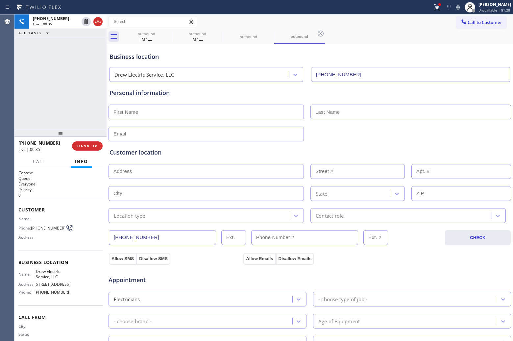
drag, startPoint x: 9, startPoint y: 109, endPoint x: 27, endPoint y: 105, distance: 18.4
click at [15, 107] on div "Agent Desktop Classify the call LOCATION NAME Bloom Air Conditioning [GEOGRAPHI…" at bounding box center [256, 177] width 513 height 326
click at [490, 22] on span "Call to Customer" at bounding box center [484, 22] width 35 height 6
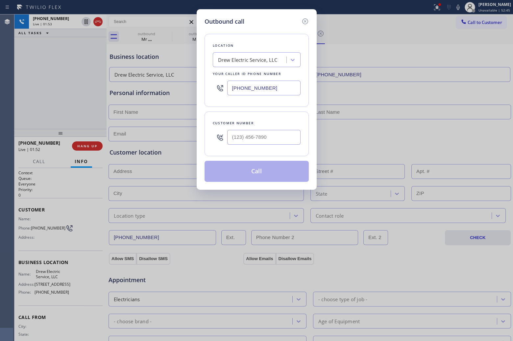
click at [244, 88] on input "[PHONE_NUMBER]" at bounding box center [263, 88] width 73 height 15
paste input "121) 371-8448"
click at [273, 88] on input "(121) 371-8448" at bounding box center [263, 88] width 73 height 15
type input "[PHONE_NUMBER]"
click at [260, 139] on input "(___) ___-____" at bounding box center [263, 137] width 73 height 15
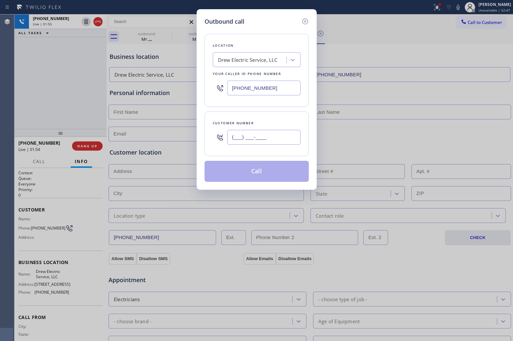
paste input "121) 371-8448"
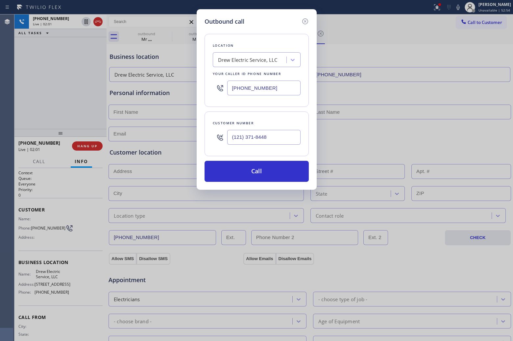
click at [20, 91] on div "Outbound call Location Drew Electric Service, LLC Your caller id phone number […" at bounding box center [256, 170] width 513 height 341
drag, startPoint x: 11, startPoint y: 77, endPoint x: 175, endPoint y: 95, distance: 164.8
click at [16, 77] on div "Outbound call Location Drew Electric Service, LLC Your caller id phone number […" at bounding box center [256, 170] width 513 height 341
click at [255, 133] on input "(121) 371-8448" at bounding box center [263, 137] width 73 height 15
paste input "908) 566-6964"
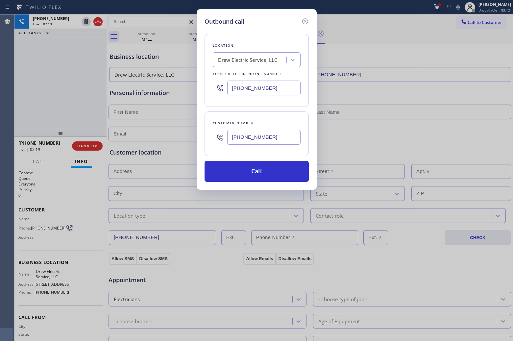
type input "[PHONE_NUMBER]"
drag, startPoint x: 3, startPoint y: 63, endPoint x: 124, endPoint y: 11, distance: 132.2
click at [7, 62] on div "Outbound call Location Drew Electric Service, LLC Your caller id phone number […" at bounding box center [256, 170] width 513 height 341
click at [306, 20] on icon at bounding box center [305, 21] width 8 height 8
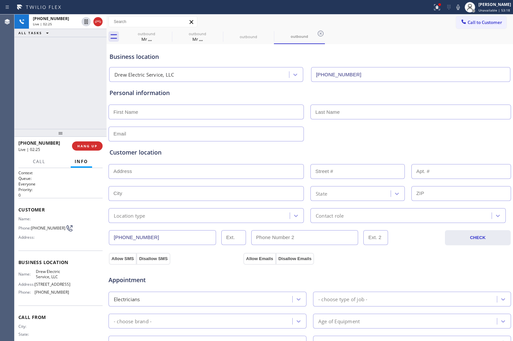
drag, startPoint x: 101, startPoint y: 22, endPoint x: 171, endPoint y: 104, distance: 107.7
click at [101, 22] on icon at bounding box center [98, 22] width 8 height 8
click at [167, 116] on input "text" at bounding box center [205, 112] width 195 height 15
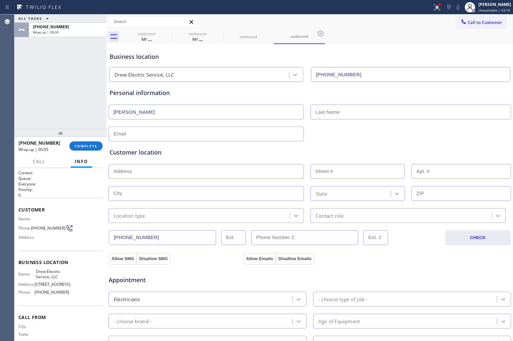
type input "[PERSON_NAME]"
type input "[EMAIL_ADDRESS]."
type input "[EMAIL_ADDRESS][DOMAIN_NAME]"
click at [202, 174] on input "text" at bounding box center [205, 171] width 195 height 15
paste input "08753"
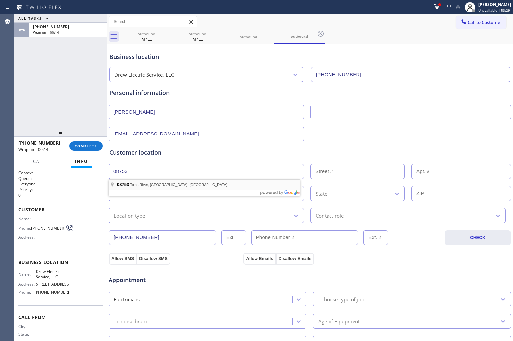
type input "[GEOGRAPHIC_DATA], [GEOGRAPHIC_DATA]"
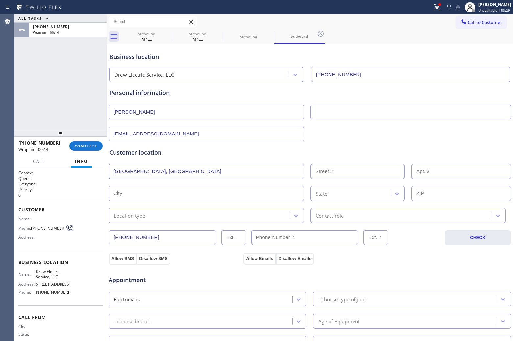
type input "Toms River"
type input "08753"
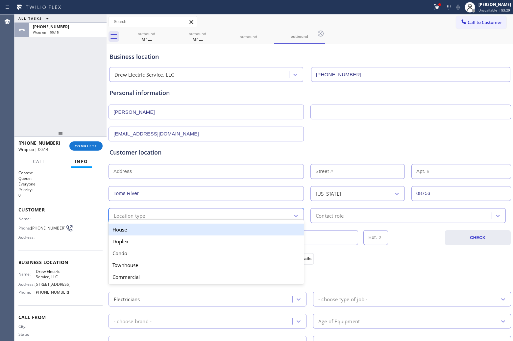
click at [138, 215] on div "Location type" at bounding box center [130, 216] width 32 height 8
click at [134, 227] on div "House" at bounding box center [205, 230] width 195 height 12
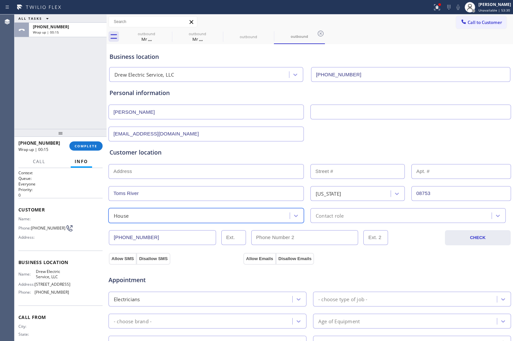
click at [333, 217] on div "Business location Drew Electric Service, LLC [PHONE_NUMBER] Personal informatio…" at bounding box center [309, 270] width 403 height 449
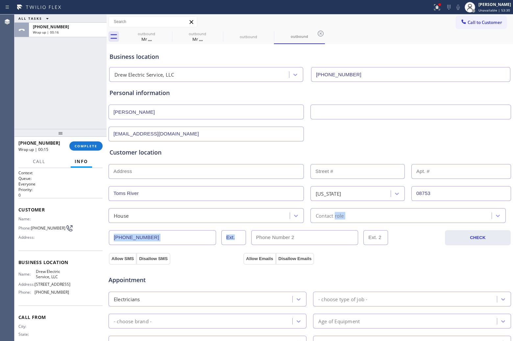
click at [340, 218] on div "Contact role" at bounding box center [330, 216] width 28 height 8
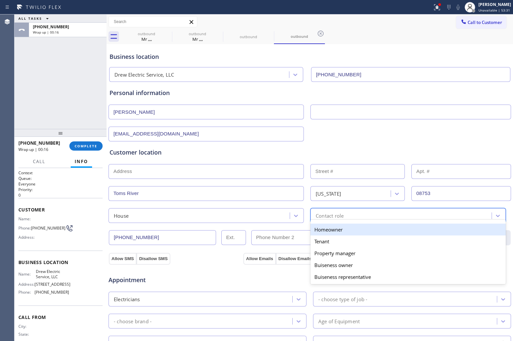
click at [320, 230] on div "Homeowner" at bounding box center [407, 230] width 195 height 12
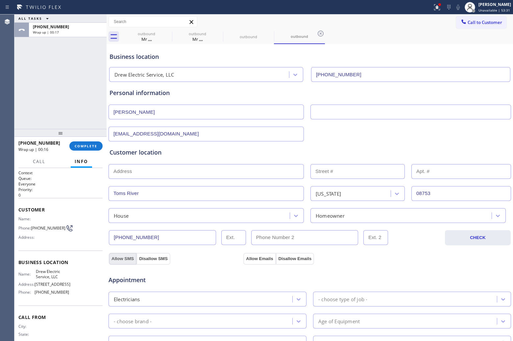
click at [124, 260] on button "Allow SMS" at bounding box center [123, 259] width 28 height 12
click at [267, 256] on button "Allow Emails" at bounding box center [259, 259] width 32 height 12
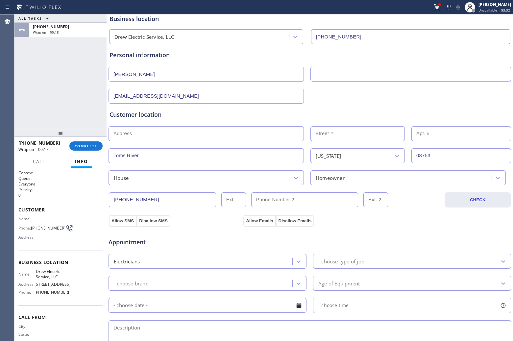
scroll to position [82, 0]
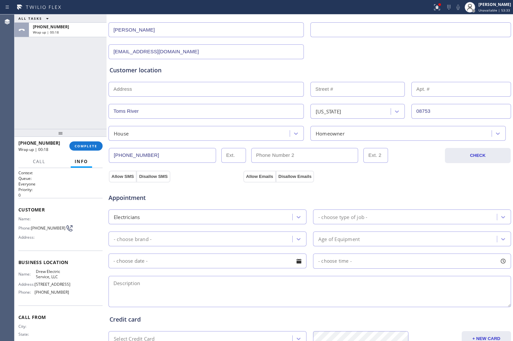
click at [342, 223] on div "- choose type of job -" at bounding box center [406, 217] width 182 height 12
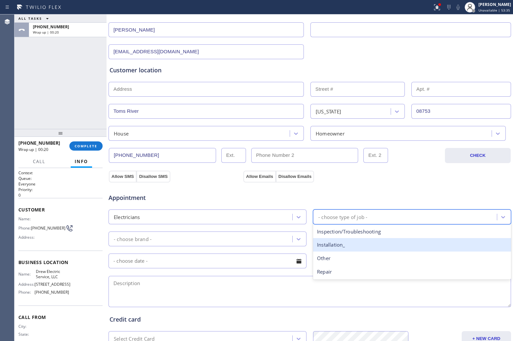
click at [337, 244] on div "Installation_" at bounding box center [412, 244] width 198 height 13
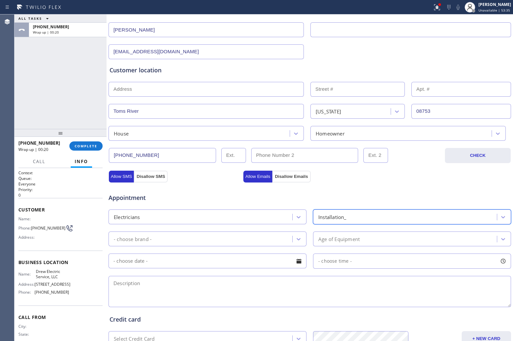
click at [232, 237] on div "- choose brand -" at bounding box center [201, 239] width 182 height 12
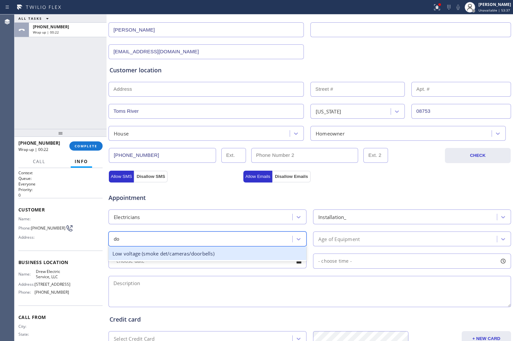
type input "d"
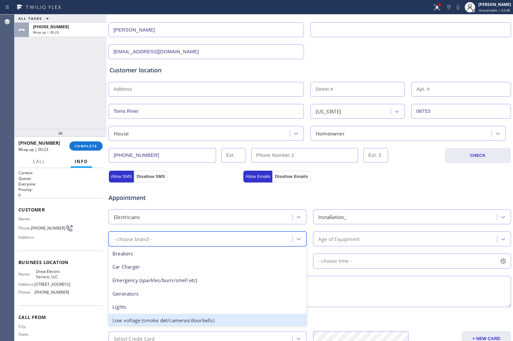
type input "i"
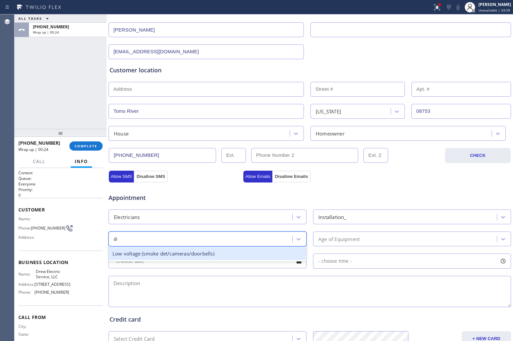
type input "doo"
type input "oth"
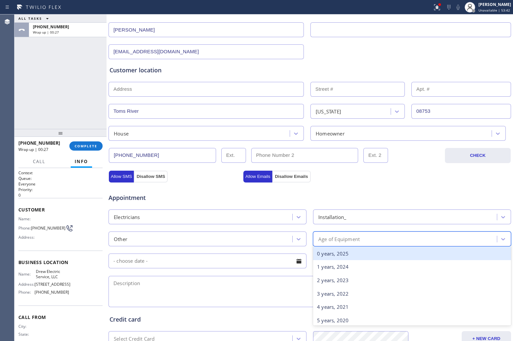
click at [332, 238] on div "Age of Equipment" at bounding box center [338, 239] width 41 height 8
drag, startPoint x: 325, startPoint y: 257, endPoint x: 482, endPoint y: 214, distance: 162.5
click at [328, 257] on div "0 years, 2025" at bounding box center [412, 253] width 198 height 13
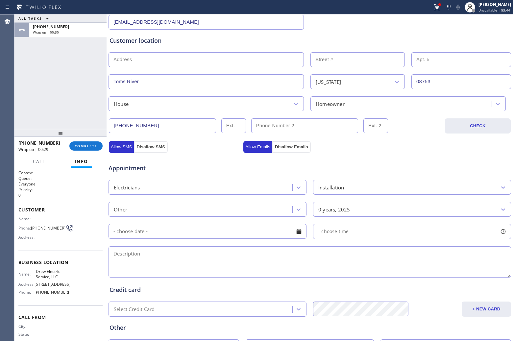
scroll to position [170, 0]
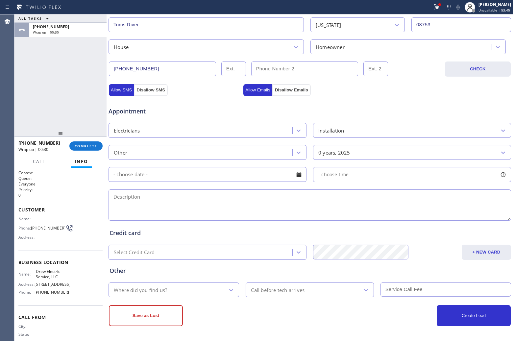
click at [284, 204] on textarea at bounding box center [309, 204] width 402 height 31
paste textarea "Nest door bell hooked up | Have the door bell | 08753"
drag, startPoint x: 56, startPoint y: 278, endPoint x: 32, endPoint y: 270, distance: 25.3
click at [32, 270] on div "Name: Drew Electric Service, LLC" at bounding box center [43, 274] width 51 height 10
copy div "Drew Electric Service, LLC"
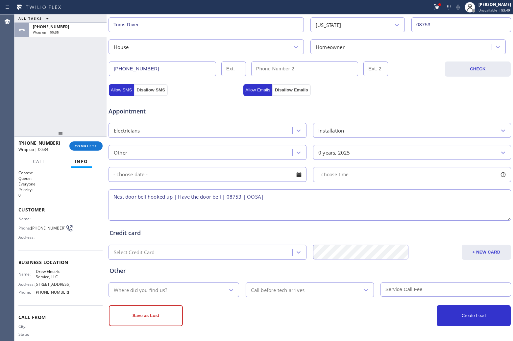
click at [287, 202] on textarea "Nest door bell hooked up | Have the door bell | 08753 | OOSA|" at bounding box center [309, 204] width 402 height 31
paste textarea "Drew Electric Service, LLC"
type textarea "Nest door bell hooked up | Have the door bell | 08753 | OOSA| Drew Electric Ser…"
click at [158, 311] on button "Save as Lost" at bounding box center [146, 315] width 74 height 21
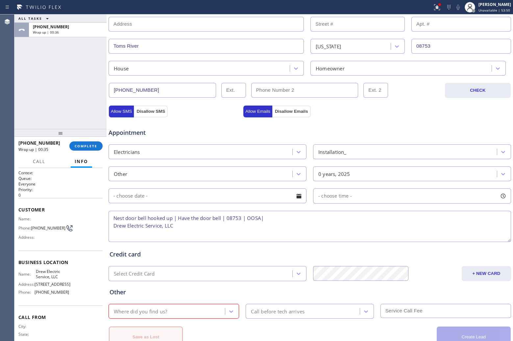
scroll to position [192, 0]
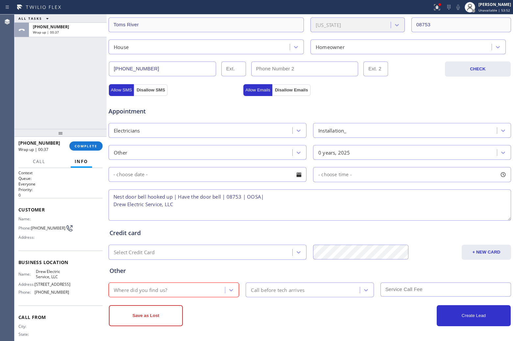
click at [173, 287] on div "Where did you find us?" at bounding box center [167, 290] width 114 height 12
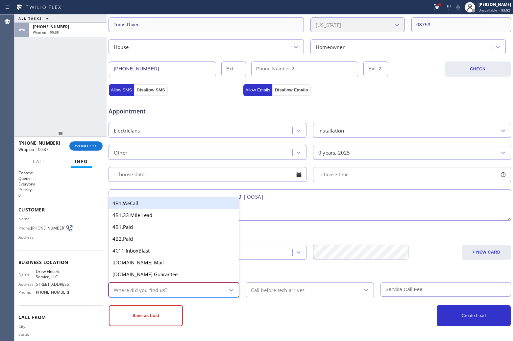
type input "w"
type input "go"
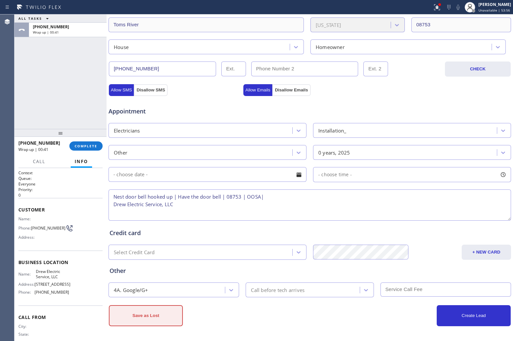
click at [161, 309] on button "Save as Lost" at bounding box center [146, 315] width 74 height 21
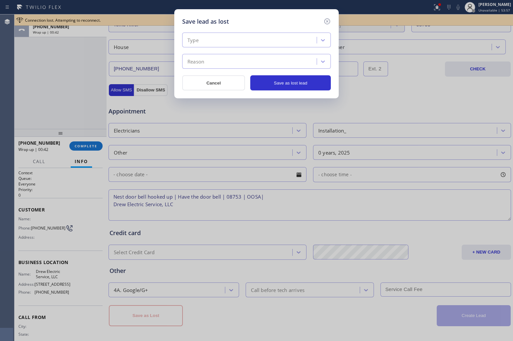
click at [251, 42] on div "Type" at bounding box center [250, 41] width 132 height 12
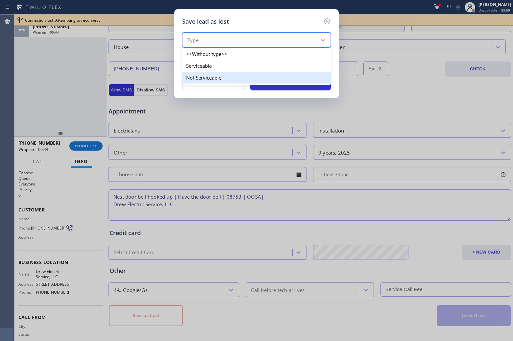
click at [222, 80] on div "Not Serviceable" at bounding box center [256, 78] width 149 height 12
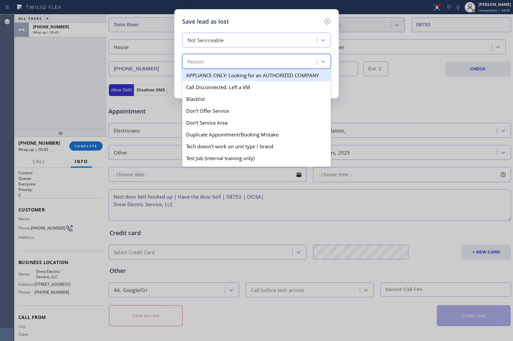
click at [229, 59] on div "Reason" at bounding box center [250, 62] width 132 height 12
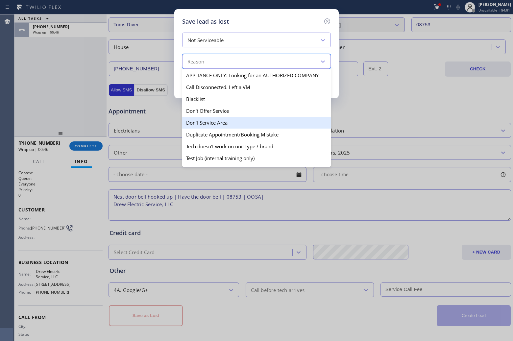
click at [224, 124] on div "Don't Service Area" at bounding box center [256, 123] width 149 height 12
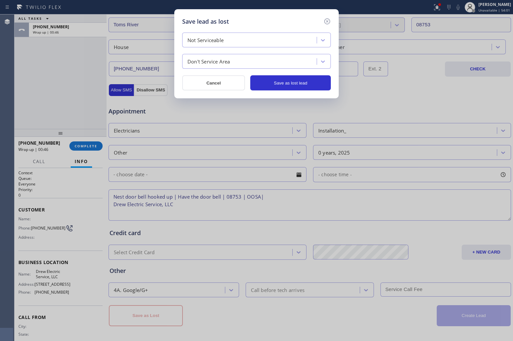
drag, startPoint x: 270, startPoint y: 84, endPoint x: 372, endPoint y: 89, distance: 102.4
click at [270, 84] on button "Save as lost lead" at bounding box center [290, 82] width 81 height 15
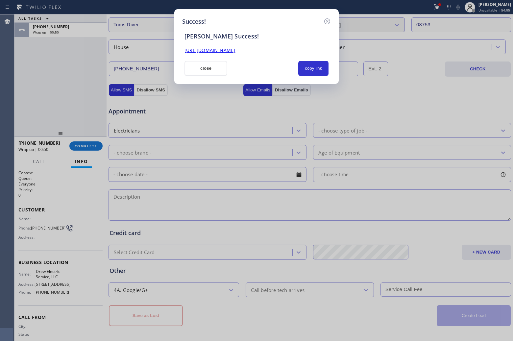
click at [209, 78] on div "Success! [PERSON_NAME] Success! [URL][DOMAIN_NAME] close copy link" at bounding box center [256, 46] width 164 height 75
click at [204, 73] on button "close" at bounding box center [205, 68] width 43 height 15
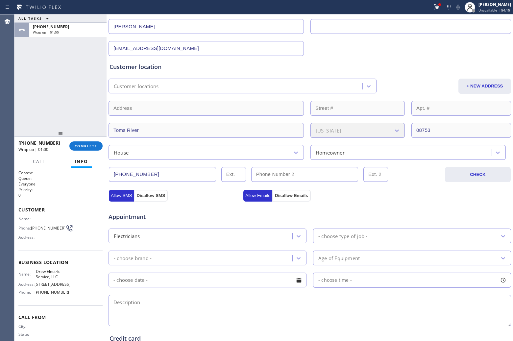
scroll to position [0, 0]
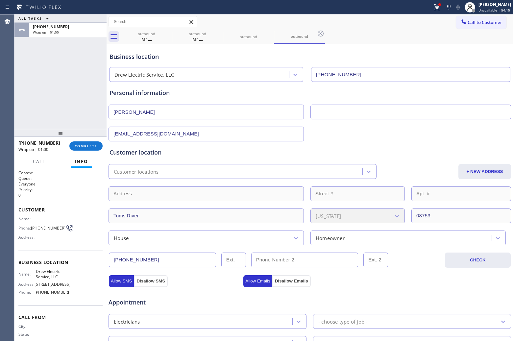
click at [404, 29] on div "Call to Customer Outbound call Location Search location Your caller id phone nu…" at bounding box center [310, 21] width 406 height 15
click at [474, 19] on span "Call to Customer" at bounding box center [484, 22] width 35 height 6
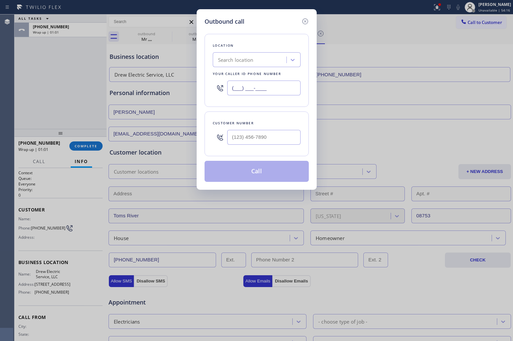
click at [275, 91] on input "(___) ___-____" at bounding box center [263, 88] width 73 height 15
paste input "954) 280-5618"
type input "[PHONE_NUMBER]"
type input "(___) ___-____"
click at [256, 136] on input "text" at bounding box center [263, 137] width 73 height 15
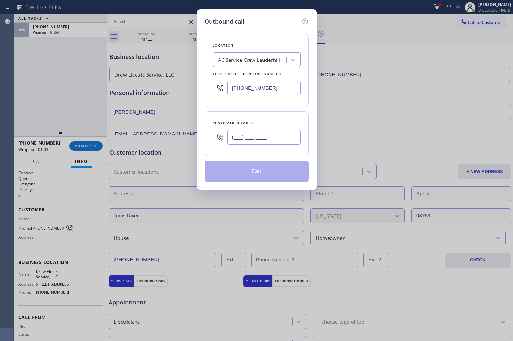
paste input "954) 589-8988"
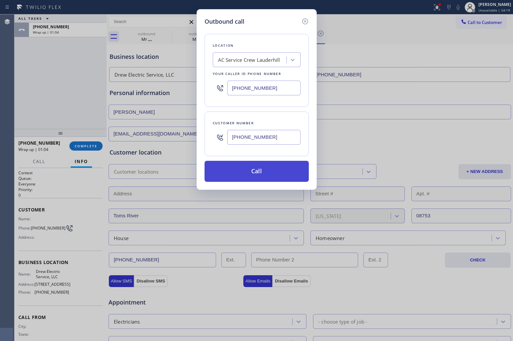
type input "[PHONE_NUMBER]"
click at [266, 172] on button "Call" at bounding box center [256, 171] width 104 height 21
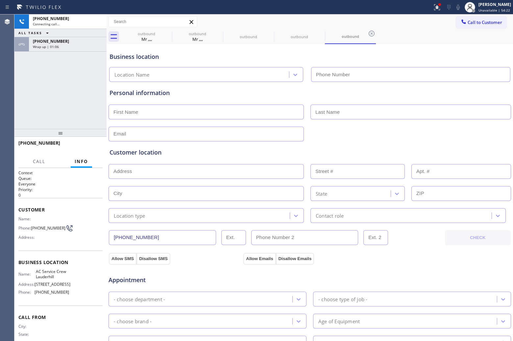
type input "[PHONE_NUMBER]"
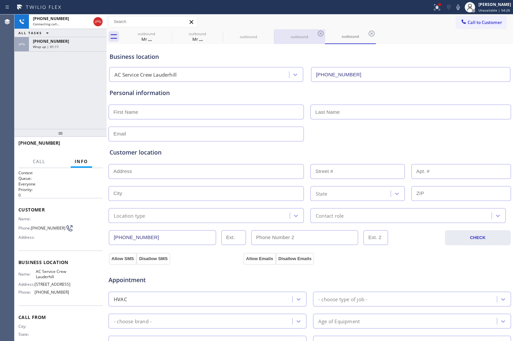
click at [300, 38] on div "outbound" at bounding box center [299, 36] width 50 height 5
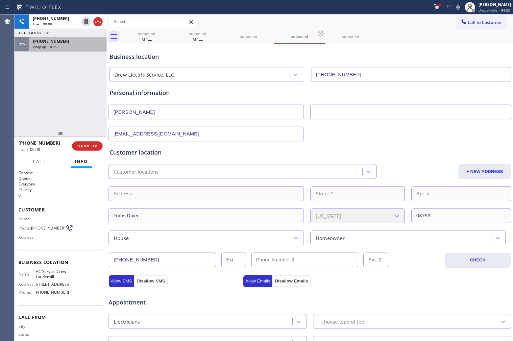
click at [42, 42] on span "[PHONE_NUMBER]" at bounding box center [51, 41] width 36 height 6
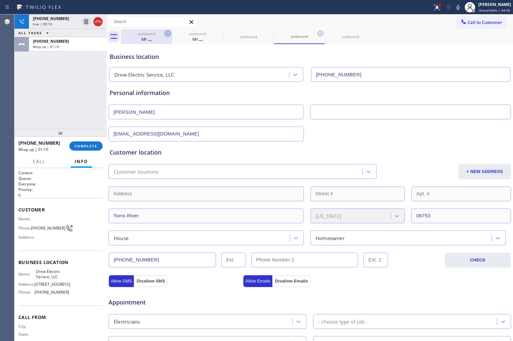
click at [164, 33] on icon at bounding box center [168, 34] width 8 height 8
type input "[PHONE_NUMBER]"
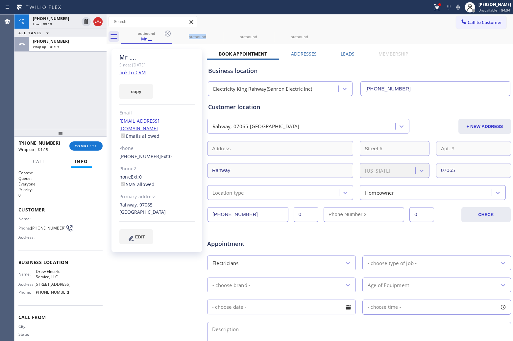
click at [164, 33] on icon at bounding box center [168, 34] width 8 height 8
click at [0, 0] on icon at bounding box center [0, 0] width 0 height 0
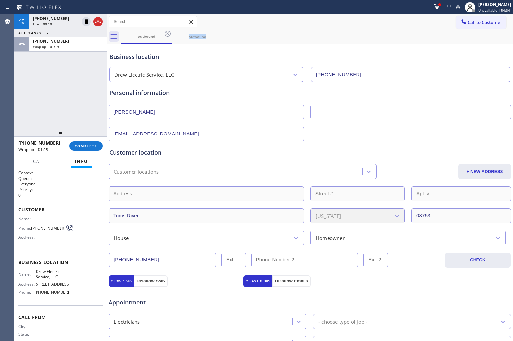
click at [164, 33] on icon at bounding box center [168, 34] width 8 height 8
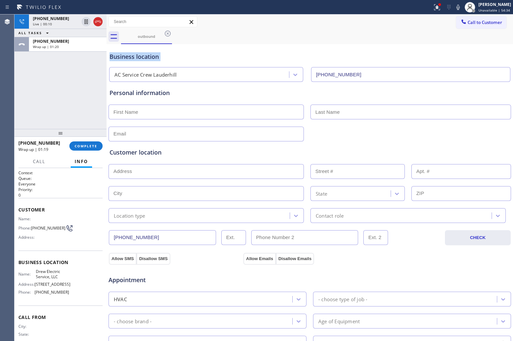
click at [164, 33] on icon at bounding box center [168, 34] width 8 height 8
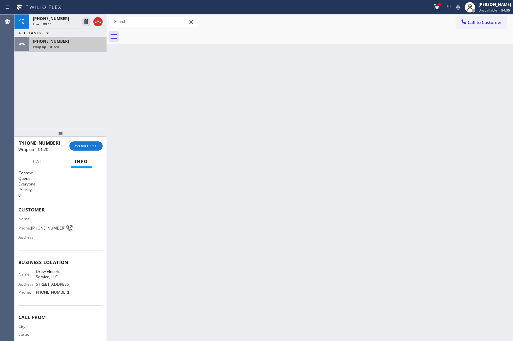
click at [70, 47] on div "Wrap up | 01:20" at bounding box center [68, 46] width 70 height 5
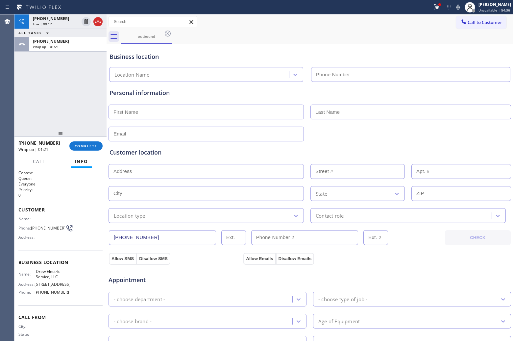
type input "[PHONE_NUMBER]"
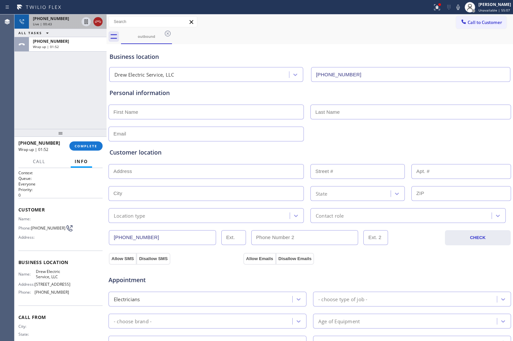
click at [95, 20] on icon at bounding box center [98, 22] width 8 height 8
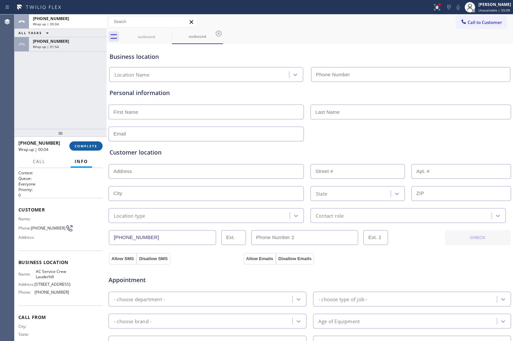
type input "[PHONE_NUMBER]"
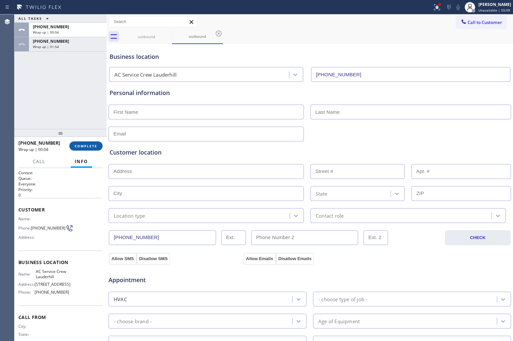
click at [83, 144] on span "COMPLETE" at bounding box center [86, 146] width 23 height 5
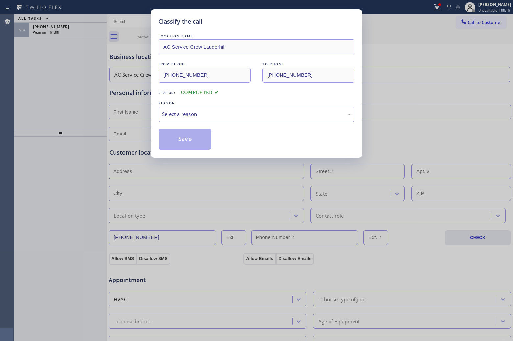
click at [223, 117] on div "Select a reason" at bounding box center [256, 114] width 189 height 8
click at [192, 144] on button "Save" at bounding box center [184, 139] width 53 height 21
click at [65, 30] on div "Classify the call LOCATION NAME AC Service Crew Lauderhill FROM PHONE [PHONE_NU…" at bounding box center [256, 170] width 513 height 341
click at [65, 30] on div "Wrap up | 01:56" at bounding box center [68, 32] width 70 height 5
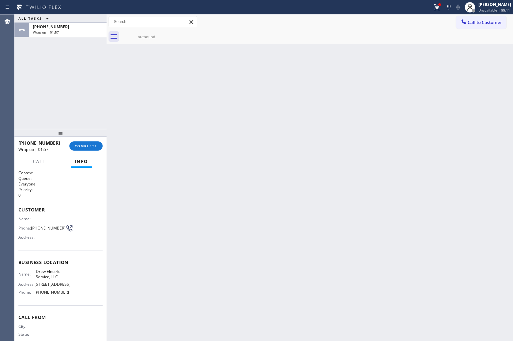
click at [65, 30] on div "Wrap up | 01:57" at bounding box center [68, 32] width 70 height 5
click at [92, 144] on span "COMPLETE" at bounding box center [86, 146] width 23 height 5
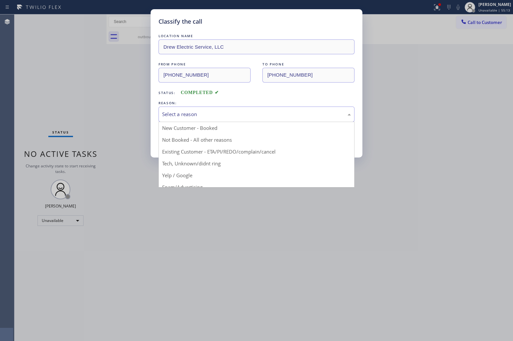
click at [183, 112] on div "Select a reason" at bounding box center [256, 114] width 189 height 8
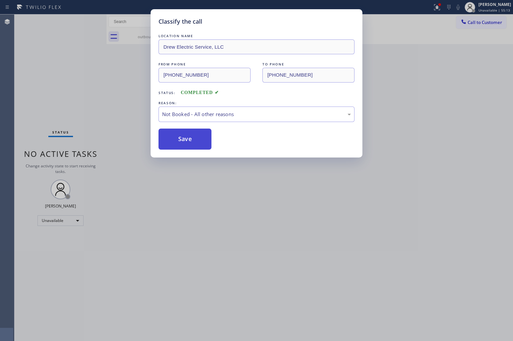
click at [178, 137] on button "Save" at bounding box center [184, 139] width 53 height 21
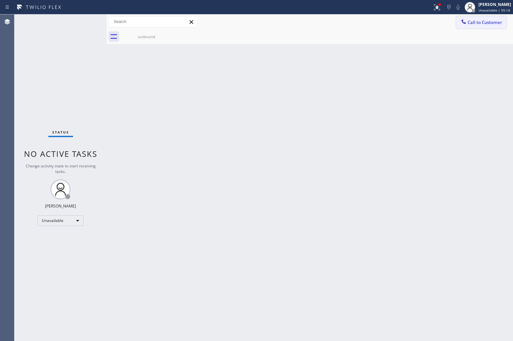
click at [478, 22] on span "Call to Customer" at bounding box center [484, 22] width 35 height 6
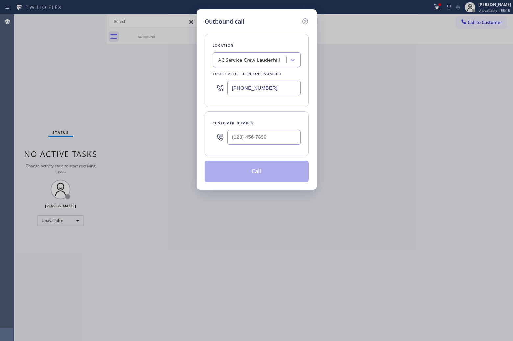
click at [252, 89] on input "[PHONE_NUMBER]" at bounding box center [263, 88] width 73 height 15
paste input "text"
type input "[PHONE_NUMBER]"
click at [272, 142] on input "(___) ___-____" at bounding box center [263, 137] width 73 height 15
paste input "954) 589-8988"
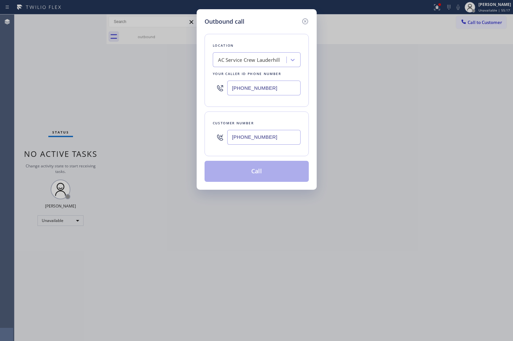
type input "[PHONE_NUMBER]"
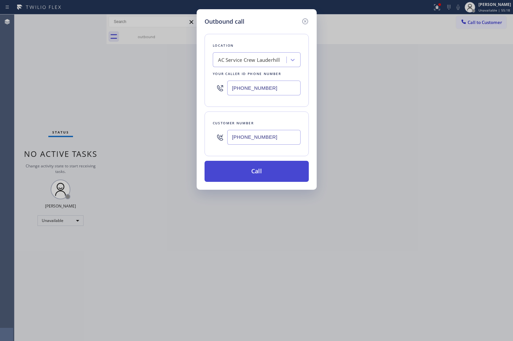
click at [261, 171] on button "Call" at bounding box center [256, 171] width 104 height 21
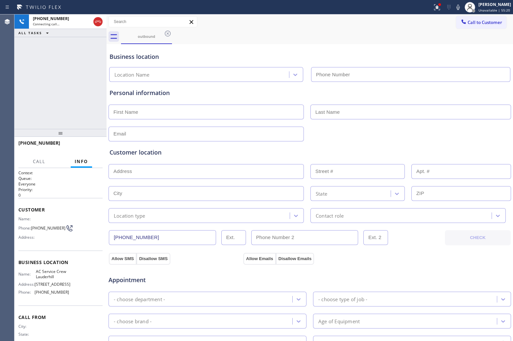
type input "[PHONE_NUMBER]"
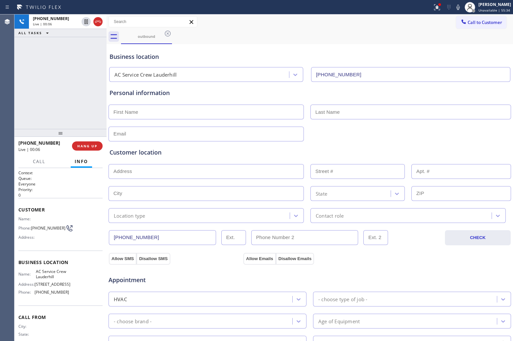
click at [27, 64] on div "[PHONE_NUMBER] Live | 00:06 ALL TASKS ALL TASKS ACTIVE TASKS TASKS IN WRAP UP" at bounding box center [60, 71] width 92 height 114
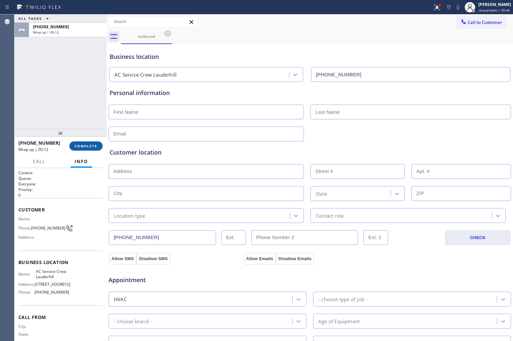
click at [84, 147] on button "COMPLETE" at bounding box center [85, 145] width 33 height 9
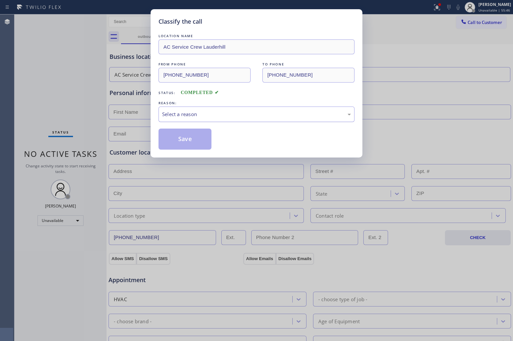
click at [213, 110] on div "Select a reason" at bounding box center [256, 114] width 189 height 8
click at [186, 137] on button "Save" at bounding box center [184, 139] width 53 height 21
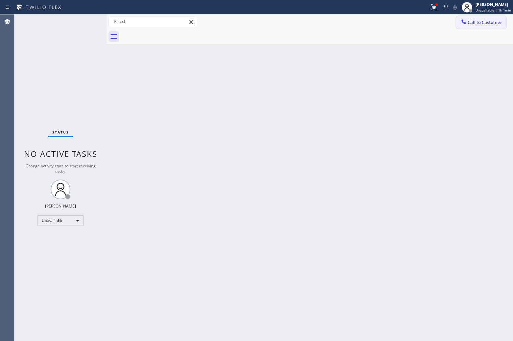
drag, startPoint x: 490, startPoint y: 25, endPoint x: 393, endPoint y: 78, distance: 110.2
click at [490, 25] on span "Call to Customer" at bounding box center [484, 22] width 35 height 6
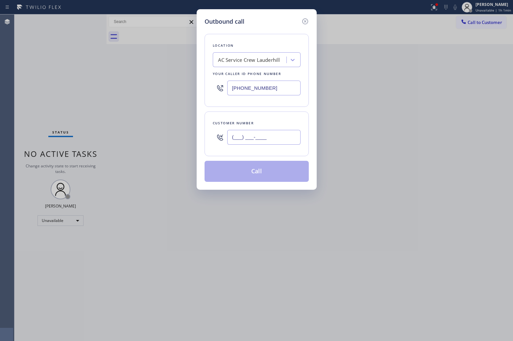
click at [272, 140] on input "(___) ___-____" at bounding box center [263, 137] width 73 height 15
paste input "312) 320-9622"
type input "[PHONE_NUMBER]"
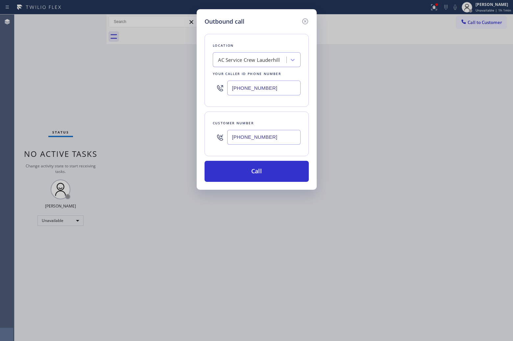
click at [265, 89] on input "[PHONE_NUMBER]" at bounding box center [263, 88] width 73 height 15
paste input "312) 345-5493"
type input "[PHONE_NUMBER]"
click at [286, 173] on button "Call" at bounding box center [256, 171] width 104 height 21
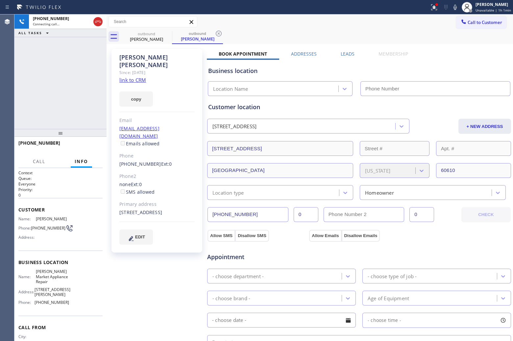
type input "[PHONE_NUMBER]"
drag, startPoint x: 2, startPoint y: 73, endPoint x: 38, endPoint y: 63, distance: 37.3
click at [5, 72] on div "Agent Desktop" at bounding box center [7, 177] width 14 height 326
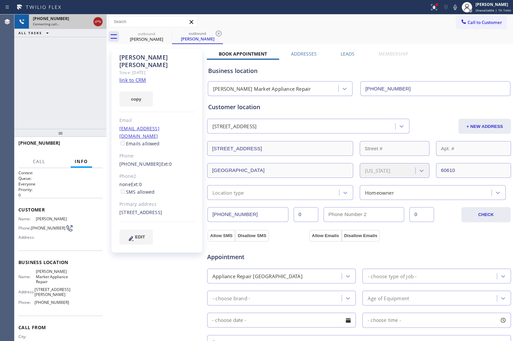
click at [95, 20] on icon at bounding box center [98, 22] width 8 height 8
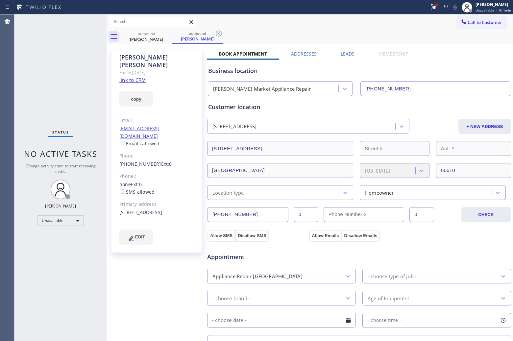
click at [3, 85] on div "Agent Desktop" at bounding box center [7, 177] width 14 height 326
drag, startPoint x: 486, startPoint y: 21, endPoint x: 351, endPoint y: 63, distance: 141.0
click at [484, 22] on span "Call to Customer" at bounding box center [484, 22] width 35 height 6
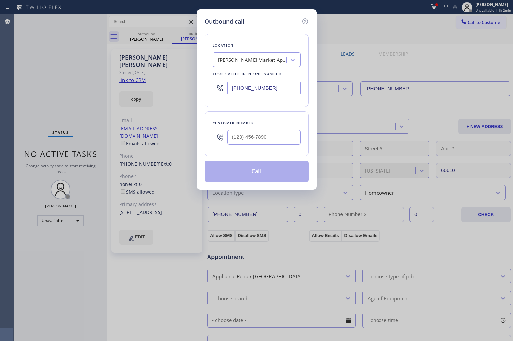
click at [273, 89] on input "[PHONE_NUMBER]" at bounding box center [263, 88] width 73 height 15
paste input "909) 219-9052"
type input "[PHONE_NUMBER]"
type input "(___) ___-____"
click at [264, 132] on input "text" at bounding box center [263, 137] width 73 height 15
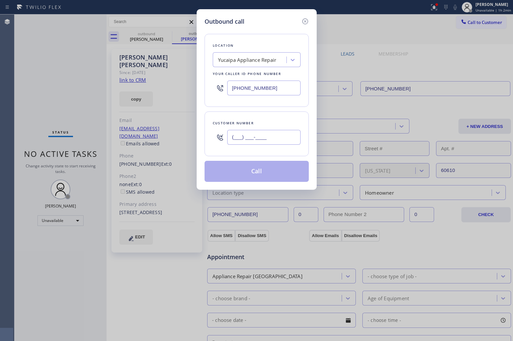
paste input "661) 317-2730"
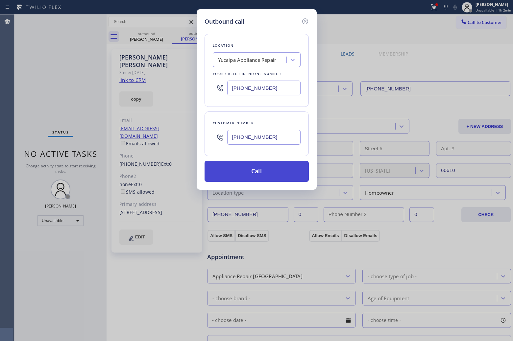
type input "[PHONE_NUMBER]"
click at [272, 175] on button "Call" at bounding box center [256, 171] width 104 height 21
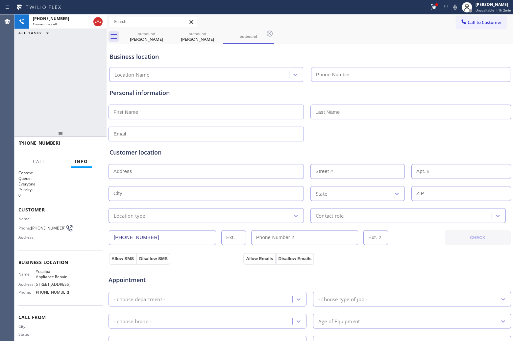
type input "[PHONE_NUMBER]"
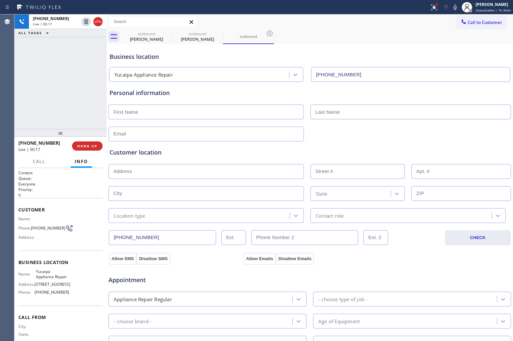
click at [22, 83] on div "[PHONE_NUMBER] Live | 00:17 ALL TASKS ALL TASKS ACTIVE TASKS TASKS IN WRAP UP" at bounding box center [60, 71] width 92 height 114
drag, startPoint x: 17, startPoint y: 66, endPoint x: 99, endPoint y: 41, distance: 85.1
click at [21, 65] on div "[PHONE_NUMBER] Live | 01:14 ALL TASKS ALL TASKS ACTIVE TASKS TASKS IN WRAP UP" at bounding box center [60, 71] width 92 height 114
click at [84, 20] on icon at bounding box center [85, 21] width 3 height 5
click at [453, 5] on icon at bounding box center [455, 7] width 8 height 8
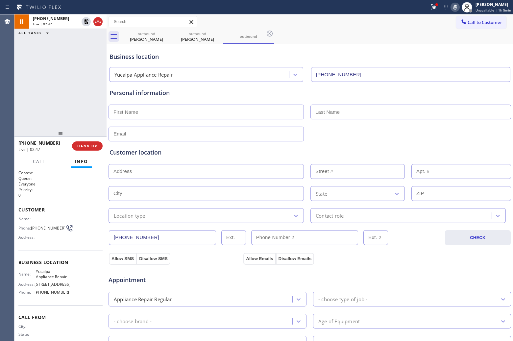
click at [4, 99] on div "Agent Desktop" at bounding box center [7, 177] width 14 height 326
click at [14, 84] on div "Agent Desktop" at bounding box center [7, 177] width 14 height 326
click at [87, 20] on icon at bounding box center [86, 21] width 5 height 5
click at [456, 7] on icon at bounding box center [454, 7] width 3 height 5
click at [20, 79] on div "[PHONE_NUMBER] Live | 03:44 ALL TASKS ALL TASKS ACTIVE TASKS TASKS IN WRAP UP" at bounding box center [60, 71] width 92 height 114
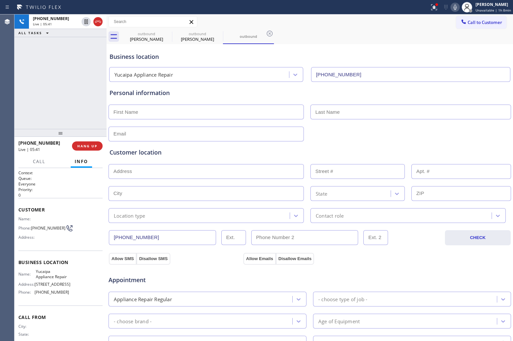
drag, startPoint x: 193, startPoint y: 121, endPoint x: 188, endPoint y: 117, distance: 6.3
click at [191, 120] on div "Personal information" at bounding box center [309, 114] width 400 height 53
click at [188, 117] on input "text" at bounding box center [205, 112] width 195 height 15
paste input "[PERSON_NAME]"
type input "[PERSON_NAME]"
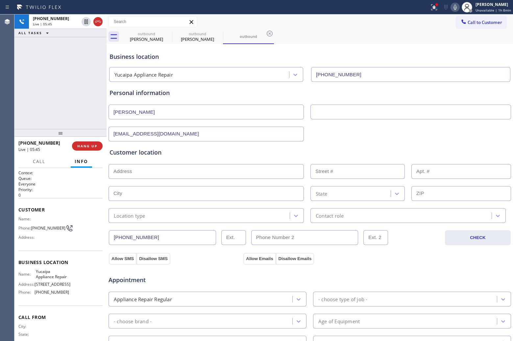
type input "[EMAIL_ADDRESS][DOMAIN_NAME]"
click at [139, 171] on input "text" at bounding box center [205, 171] width 195 height 15
paste input "93536"
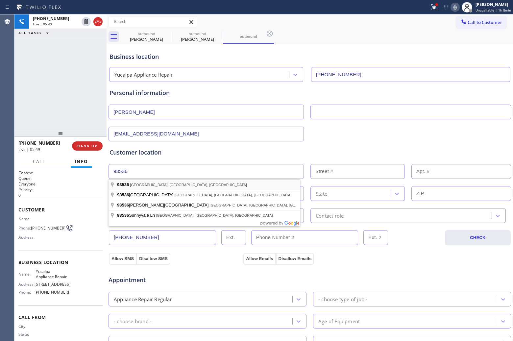
type input "[GEOGRAPHIC_DATA], [GEOGRAPHIC_DATA]"
type input "Quartz Hill"
type input "93536"
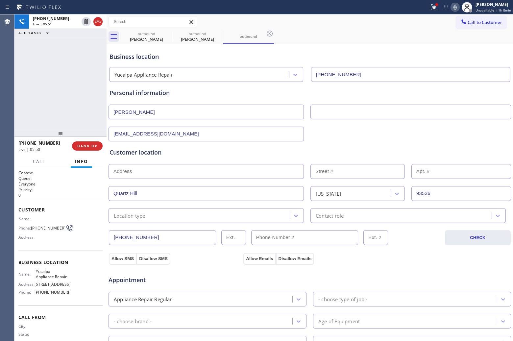
click at [168, 221] on div "Location type" at bounding box center [205, 215] width 195 height 15
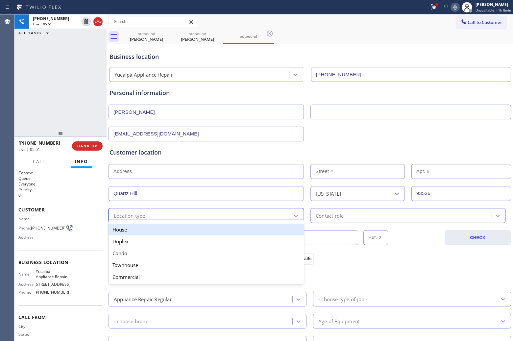
click at [141, 232] on div "House" at bounding box center [205, 230] width 195 height 12
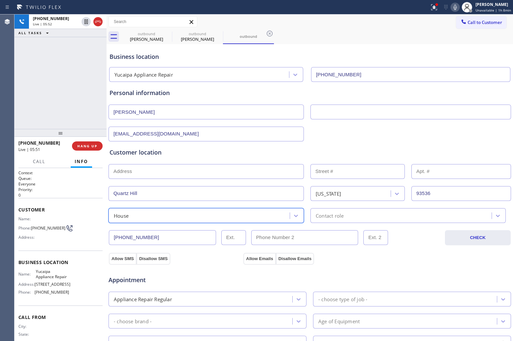
click at [357, 220] on div "Contact role" at bounding box center [401, 216] width 179 height 12
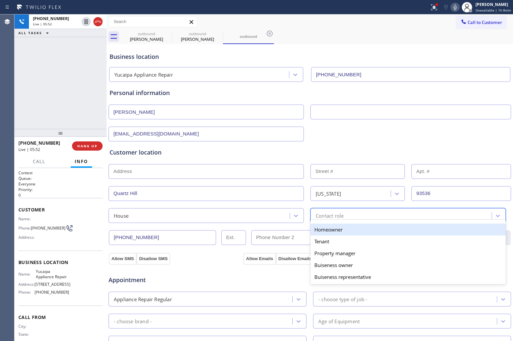
click at [328, 229] on div "Homeowner" at bounding box center [407, 230] width 195 height 12
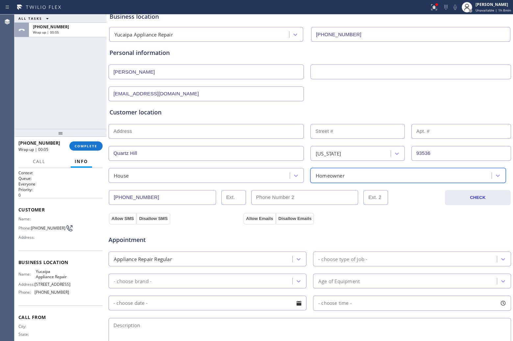
scroll to position [123, 0]
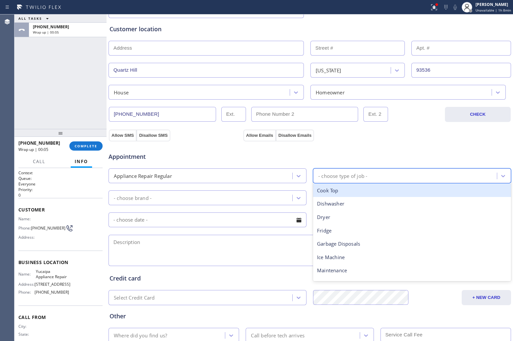
click at [360, 178] on div "- choose type of job -" at bounding box center [342, 176] width 49 height 8
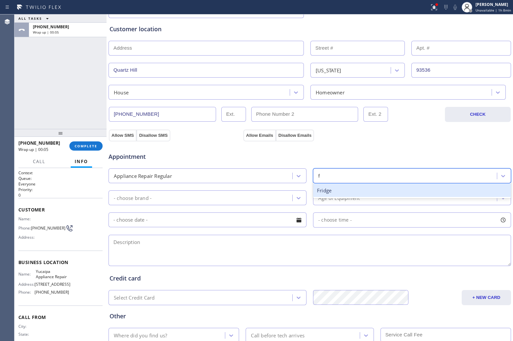
type input "fr"
click at [339, 193] on div "Fridge" at bounding box center [412, 190] width 198 height 13
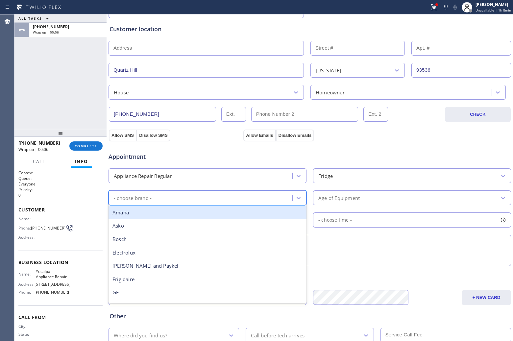
click at [215, 196] on div "- choose brand -" at bounding box center [201, 198] width 182 height 12
type input "[PERSON_NAME]"
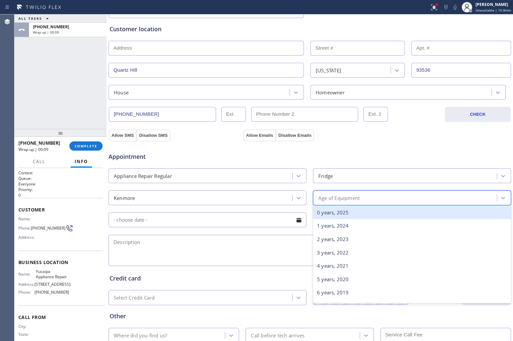
click at [409, 203] on div "Age of Equipment" at bounding box center [406, 198] width 182 height 12
type input "10"
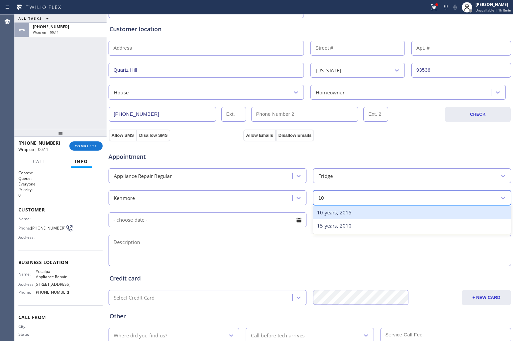
click at [380, 214] on div "10 years, 2015" at bounding box center [412, 212] width 198 height 13
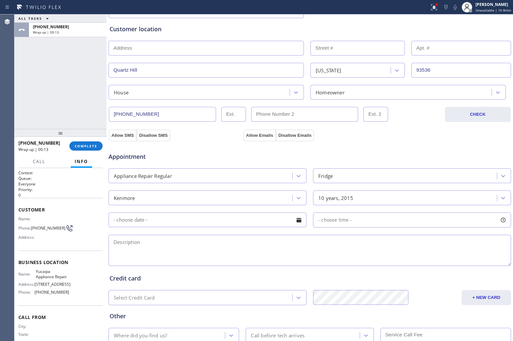
paste textarea "Kenmore | Fridge | 10 Yrs | IT stop woking [DATE] or not cooling at all | [STRE…"
drag, startPoint x: 171, startPoint y: 242, endPoint x: 181, endPoint y: 244, distance: 10.4
click at [171, 242] on textarea at bounding box center [309, 250] width 402 height 31
drag, startPoint x: 47, startPoint y: 283, endPoint x: 35, endPoint y: 273, distance: 15.7
click at [36, 273] on span "Yucaipa Appliance Repair" at bounding box center [52, 274] width 33 height 10
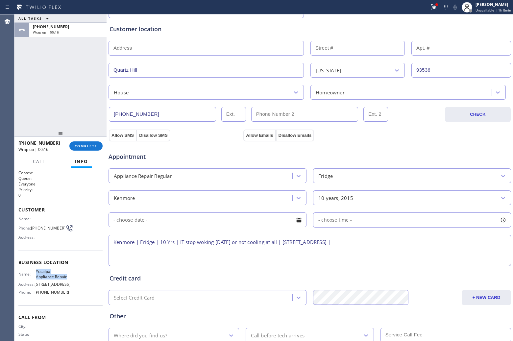
copy span "Yucaipa Appliance Repair"
click at [415, 238] on textarea "Kenmore | Fridge | 10 Yrs | IT stop woking [DATE] or not cooling at all | [STRE…" at bounding box center [309, 250] width 402 height 31
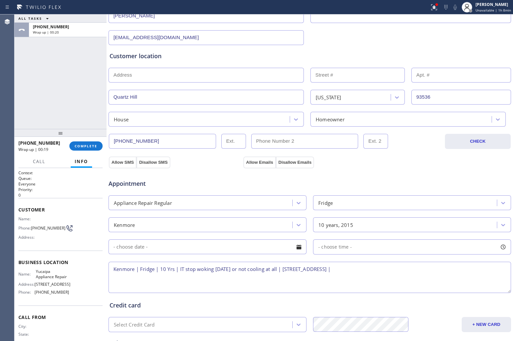
scroll to position [0, 0]
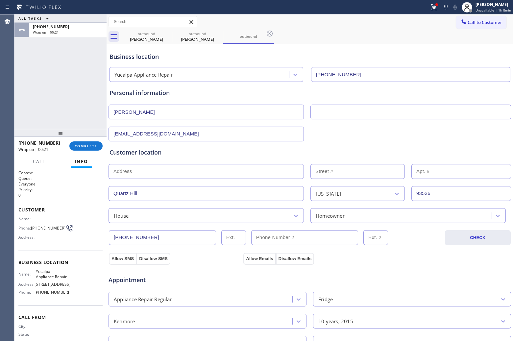
paste textarea "Yucaipa Appliance Repair"
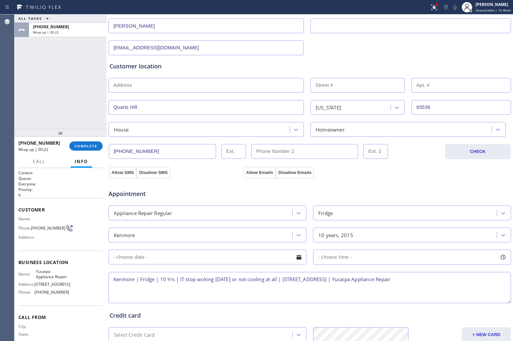
scroll to position [170, 0]
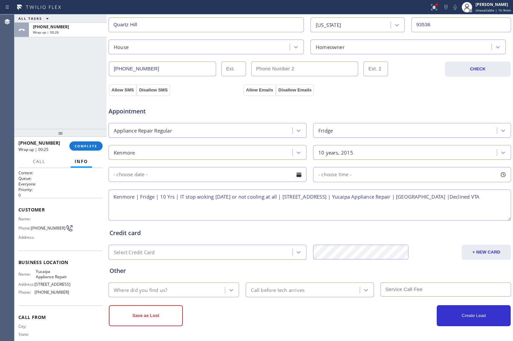
type textarea "Kenmore | Fridge | 10 Yrs | IT stop woking [DATE] or not cooling at all | [STRE…"
click at [172, 290] on div "Where did you find us?" at bounding box center [167, 290] width 114 height 12
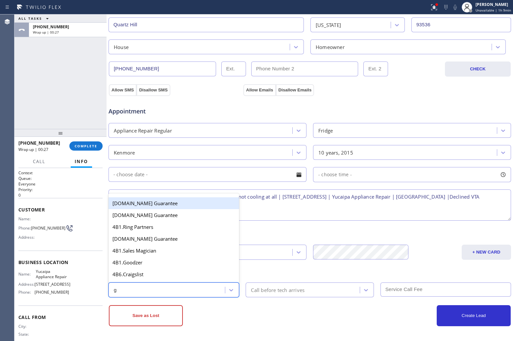
type input "go"
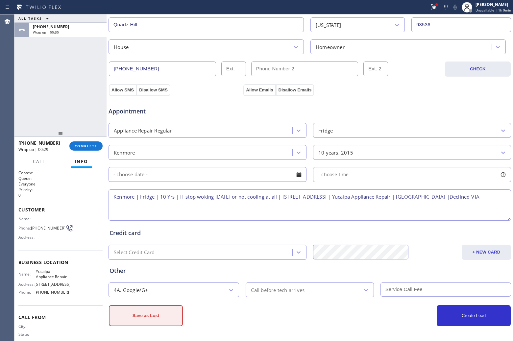
click at [168, 310] on button "Save as Lost" at bounding box center [146, 315] width 74 height 21
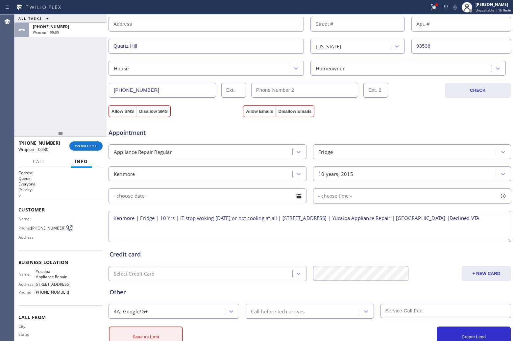
scroll to position [192, 0]
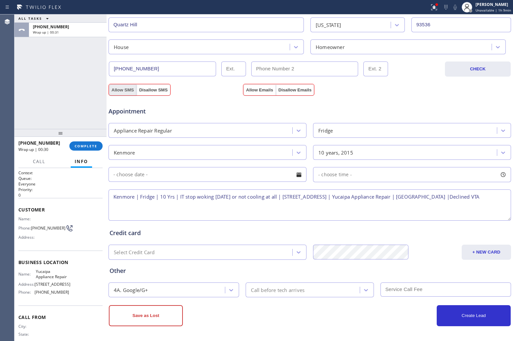
click at [127, 87] on button "Allow SMS" at bounding box center [123, 90] width 28 height 12
drag, startPoint x: 239, startPoint y: 89, endPoint x: 247, endPoint y: 91, distance: 8.0
click at [243, 90] on div "Allow SMS Disallow SMS Allow Emails Disallow Emails" at bounding box center [310, 89] width 404 height 13
click at [247, 91] on button "Allow Emails" at bounding box center [259, 90] width 32 height 12
click at [150, 314] on button "Save as Lost" at bounding box center [146, 315] width 74 height 21
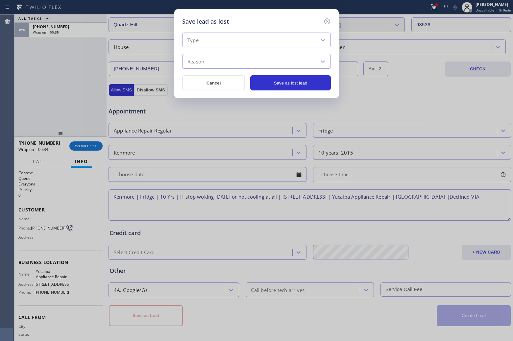
click at [232, 43] on div "Type" at bounding box center [250, 41] width 132 height 12
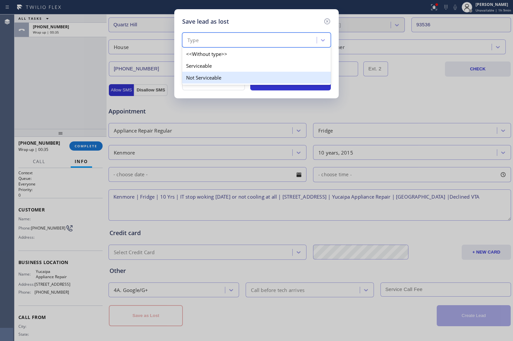
click at [215, 79] on div "Not Serviceable" at bounding box center [256, 78] width 149 height 12
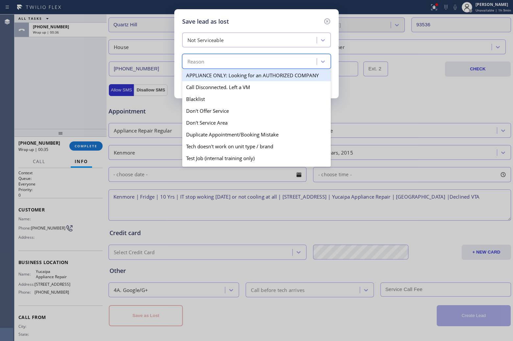
click at [220, 54] on div "Reason" at bounding box center [256, 61] width 149 height 15
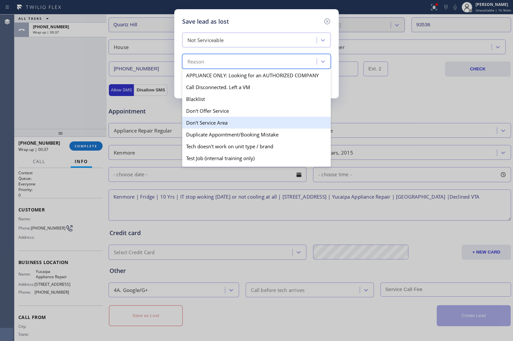
click at [222, 121] on div "Don't Service Area" at bounding box center [256, 123] width 149 height 12
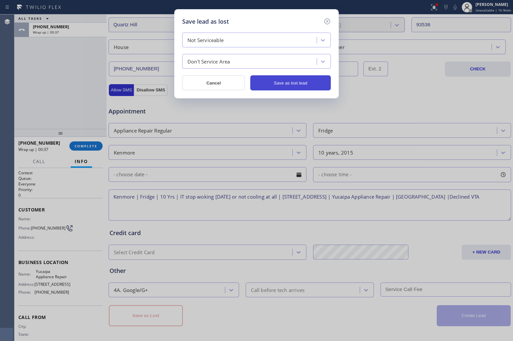
click at [278, 88] on button "Save as lost lead" at bounding box center [290, 82] width 81 height 15
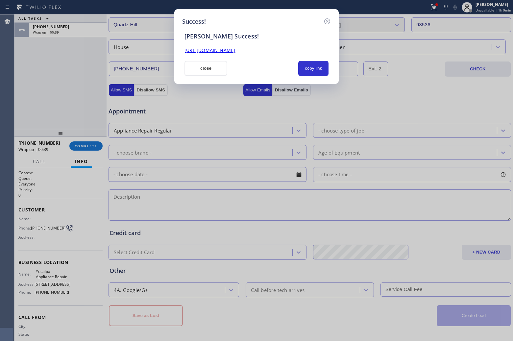
drag, startPoint x: 220, startPoint y: 69, endPoint x: 207, endPoint y: 76, distance: 14.0
click at [218, 71] on button "close" at bounding box center [205, 68] width 43 height 15
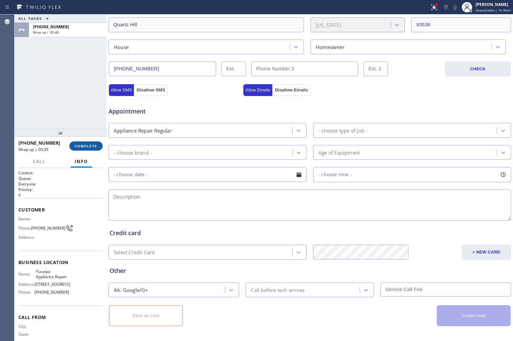
click at [85, 144] on span "COMPLETE" at bounding box center [86, 146] width 23 height 5
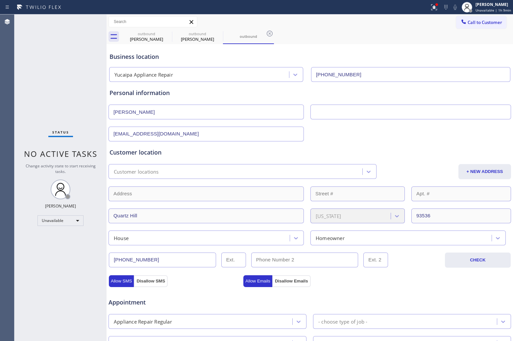
drag, startPoint x: 462, startPoint y: 24, endPoint x: 351, endPoint y: 63, distance: 118.3
click at [467, 24] on span "Call to Customer" at bounding box center [484, 22] width 35 height 6
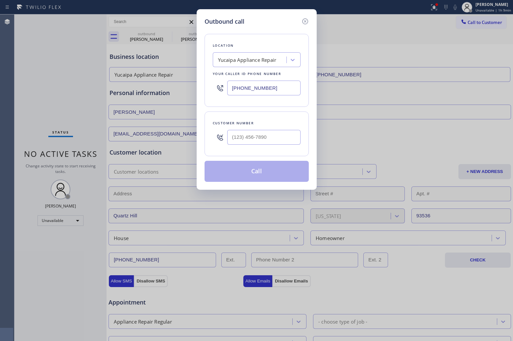
click at [259, 95] on input "[PHONE_NUMBER]" at bounding box center [263, 88] width 73 height 15
paste input "786) 305-5331"
type input "[PHONE_NUMBER]"
type input "(___) ___-____"
click at [276, 135] on input "(___) ___-____" at bounding box center [263, 137] width 73 height 15
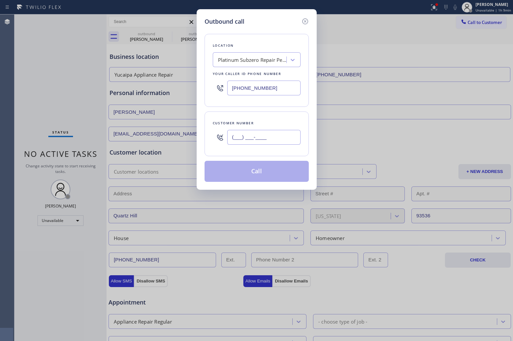
paste input "786) 275-5648"
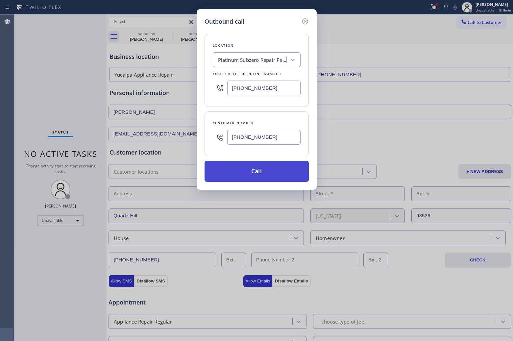
type input "[PHONE_NUMBER]"
click at [271, 170] on button "Call" at bounding box center [256, 171] width 104 height 21
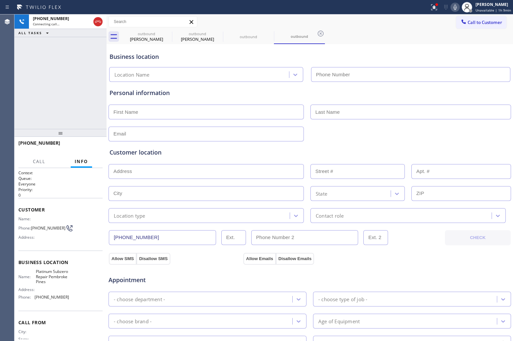
type input "[PHONE_NUMBER]"
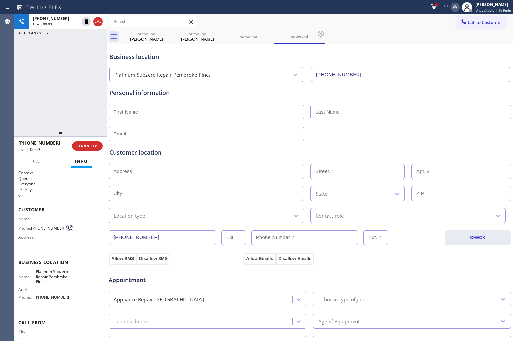
click at [24, 54] on div "[PHONE_NUMBER] Live | 00:09 ALL TASKS ALL TASKS ACTIVE TASKS TASKS IN WRAP UP" at bounding box center [60, 71] width 92 height 114
drag, startPoint x: 96, startPoint y: 23, endPoint x: 488, endPoint y: 53, distance: 392.9
click at [97, 23] on icon at bounding box center [98, 22] width 8 height 8
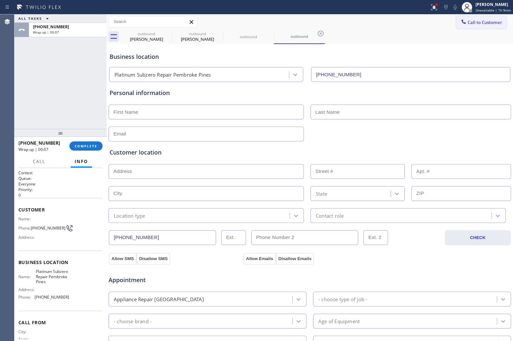
click at [486, 20] on span "Call to Customer" at bounding box center [484, 22] width 35 height 6
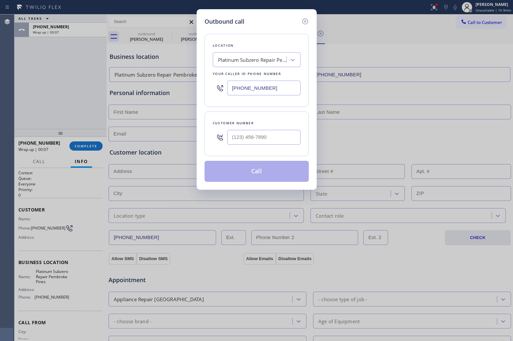
click at [249, 92] on input "[PHONE_NUMBER]" at bounding box center [263, 88] width 73 height 15
paste input "267) 651-9943"
type input "[PHONE_NUMBER]"
type input "(___) ___-____"
drag, startPoint x: 280, startPoint y: 135, endPoint x: 285, endPoint y: 141, distance: 8.2
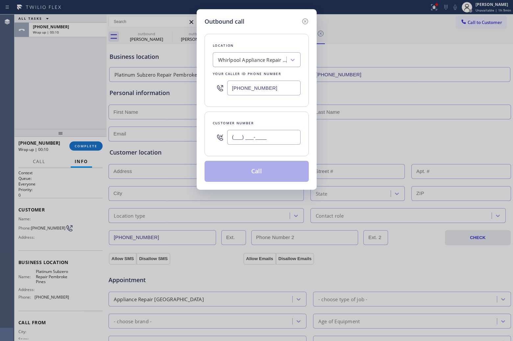
click at [280, 135] on input "(___) ___-____" at bounding box center [263, 137] width 73 height 15
paste input "267) 974-5418"
type input "[PHONE_NUMBER]"
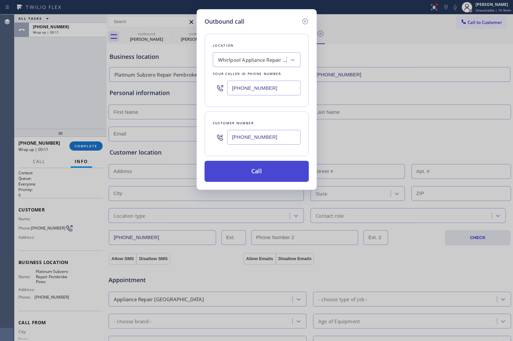
click at [272, 167] on button "Call" at bounding box center [256, 171] width 104 height 21
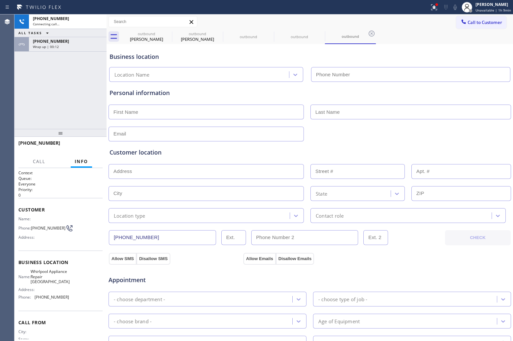
type input "[PHONE_NUMBER]"
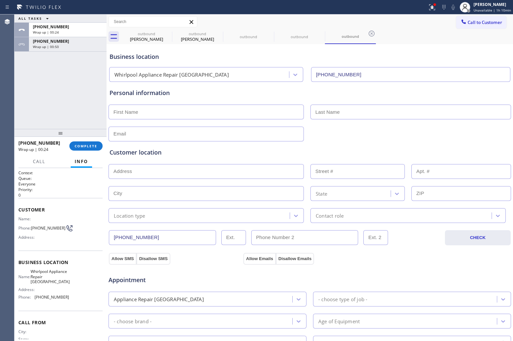
click at [90, 137] on div at bounding box center [60, 133] width 92 height 8
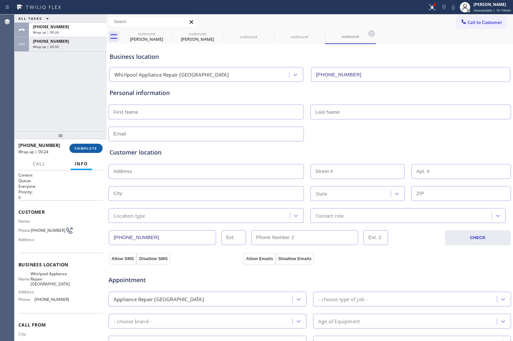
click at [85, 145] on button "COMPLETE" at bounding box center [85, 148] width 33 height 9
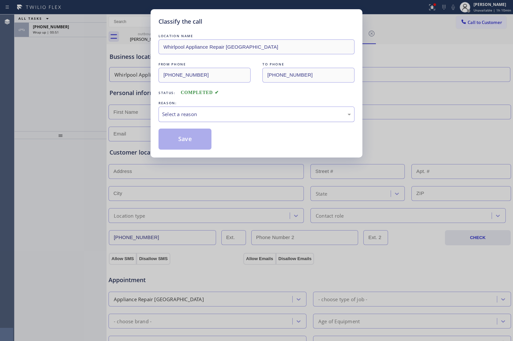
click at [190, 107] on div "Select a reason" at bounding box center [256, 114] width 196 height 15
click at [187, 138] on button "Save" at bounding box center [184, 139] width 53 height 21
click at [58, 27] on div "Classify the call LOCATION NAME Whirlpool Appliance Repair [GEOGRAPHIC_DATA] FR…" at bounding box center [256, 170] width 513 height 341
click at [58, 27] on div "Classify the call LOCATION NAME Bloom Air Conditioning [GEOGRAPHIC_DATA] FROM P…" at bounding box center [263, 177] width 498 height 326
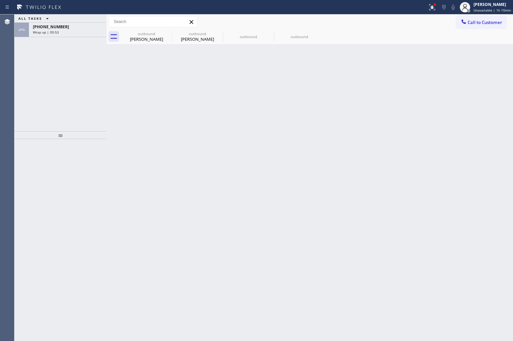
click at [58, 27] on span "[PHONE_NUMBER]" at bounding box center [51, 27] width 36 height 6
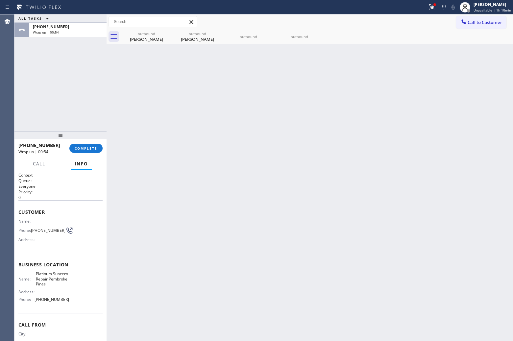
click at [84, 154] on div "[PHONE_NUMBER] Wrap up | 00:54 COMPLETE" at bounding box center [60, 148] width 84 height 17
click at [84, 149] on button "COMPLETE" at bounding box center [85, 148] width 33 height 9
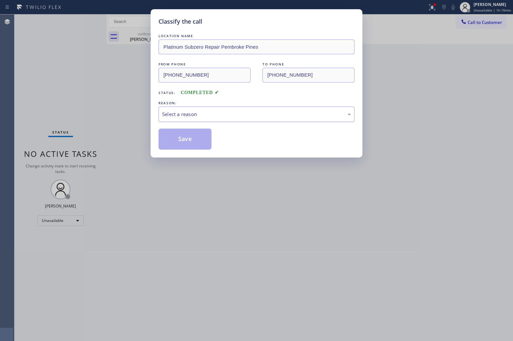
click at [206, 113] on div "Select a reason" at bounding box center [256, 114] width 189 height 8
click at [198, 135] on button "Save" at bounding box center [184, 139] width 53 height 21
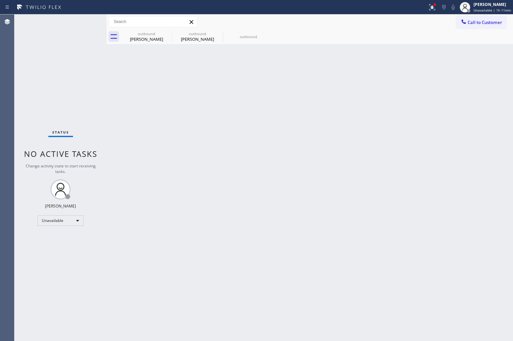
click at [0, 152] on div "Agent Desktop" at bounding box center [7, 177] width 14 height 326
click at [486, 23] on span "Call to Customer" at bounding box center [484, 22] width 35 height 6
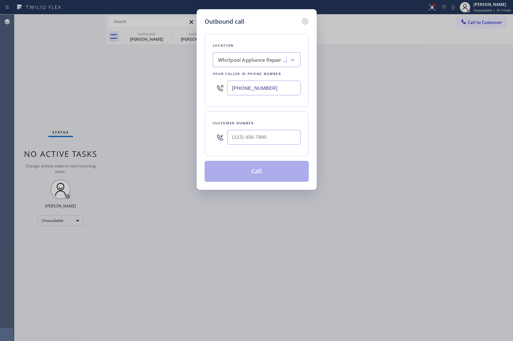
click at [272, 94] on input "[PHONE_NUMBER]" at bounding box center [263, 88] width 73 height 15
paste input "06) 539-1719"
type input "[PHONE_NUMBER]"
type input "(___) ___-____"
click at [26, 98] on div "Outbound call Location [GEOGRAPHIC_DATA] Heating and Air Conditioning Your call…" at bounding box center [256, 170] width 513 height 341
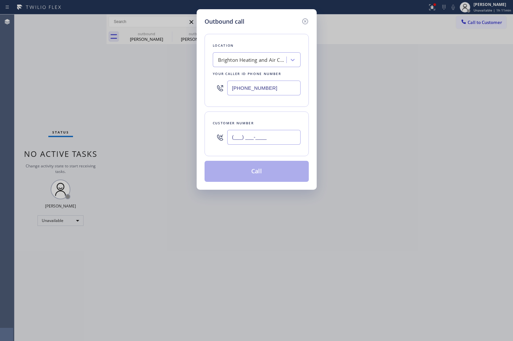
click at [250, 138] on input "(___) ___-____" at bounding box center [263, 137] width 73 height 15
paste input "212) 814-0567"
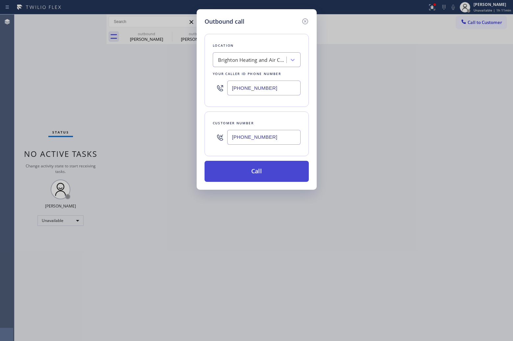
type input "[PHONE_NUMBER]"
click at [266, 170] on button "Call" at bounding box center [256, 171] width 104 height 21
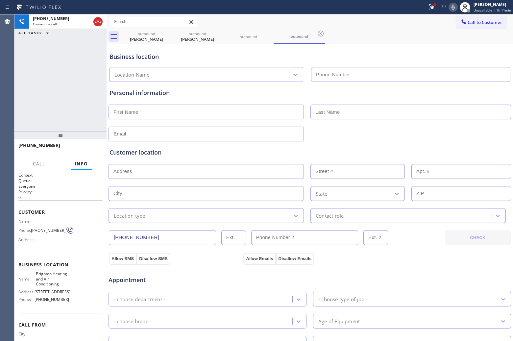
type input "[PHONE_NUMBER]"
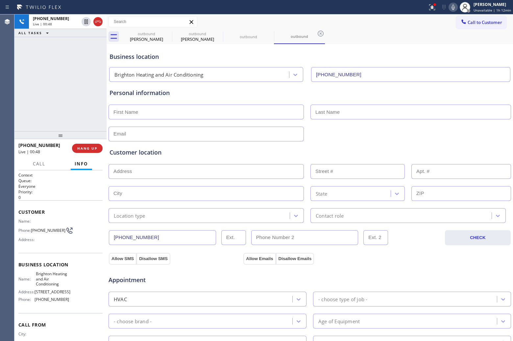
drag, startPoint x: 4, startPoint y: 68, endPoint x: 76, endPoint y: 38, distance: 78.0
click at [5, 68] on div "Agent Desktop" at bounding box center [7, 177] width 14 height 326
drag, startPoint x: 99, startPoint y: 21, endPoint x: 319, endPoint y: 275, distance: 336.3
click at [99, 21] on icon at bounding box center [98, 22] width 8 height 8
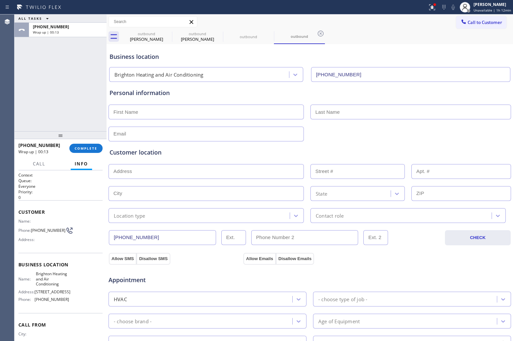
click at [14, 68] on div "Agent Desktop" at bounding box center [7, 177] width 14 height 326
drag, startPoint x: 43, startPoint y: 233, endPoint x: 33, endPoint y: 227, distance: 11.2
click at [33, 228] on span "[PHONE_NUMBER]" at bounding box center [48, 230] width 35 height 5
copy span "212) 814-0567"
drag, startPoint x: 55, startPoint y: 283, endPoint x: 35, endPoint y: 272, distance: 22.7
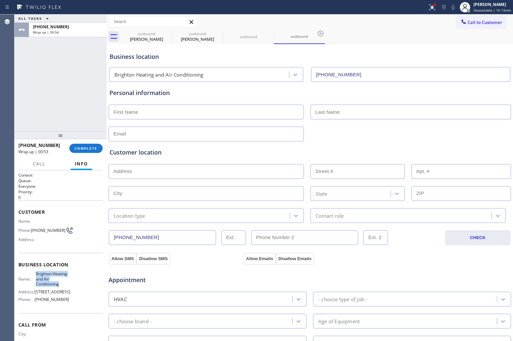
click at [35, 272] on div "Business location Name: Brighton Heating and Air Conditioning Address: [STREET_…" at bounding box center [60, 283] width 84 height 60
copy span "Brighton Heating and Air Conditioning"
click at [472, 21] on span "Call to Customer" at bounding box center [484, 22] width 35 height 6
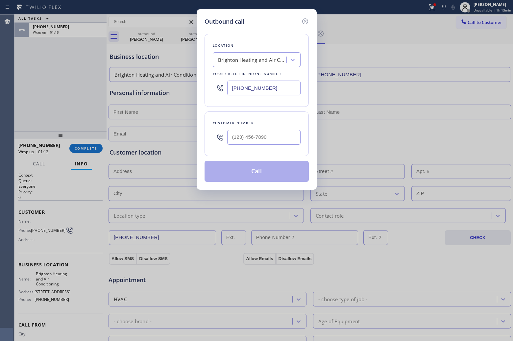
click at [280, 86] on input "[PHONE_NUMBER]" at bounding box center [263, 88] width 73 height 15
paste input "678) 922-4284"
type input "[PHONE_NUMBER]"
type input "(___) ___-____"
click at [243, 142] on input "(___) ___-____" at bounding box center [263, 137] width 73 height 15
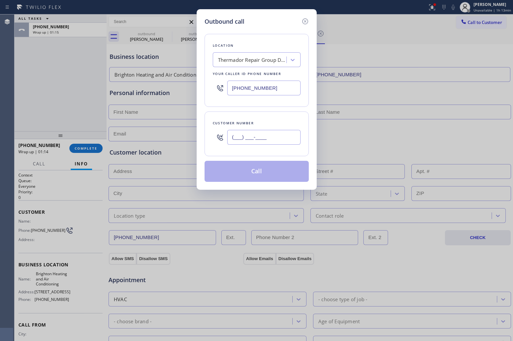
paste input "678) 496-0051"
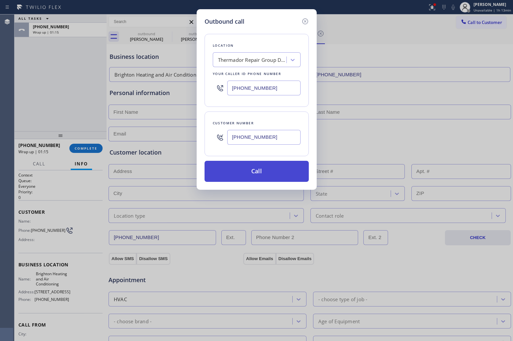
type input "[PHONE_NUMBER]"
click at [273, 168] on button "Call" at bounding box center [256, 171] width 104 height 21
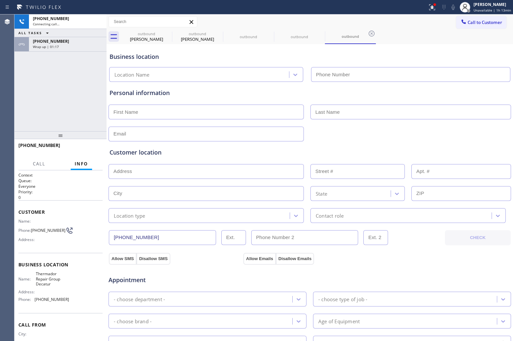
type input "[PHONE_NUMBER]"
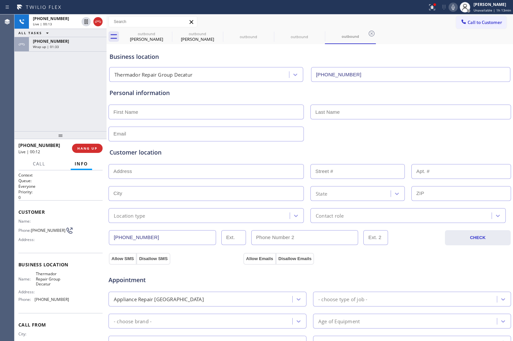
click at [25, 74] on div "[PHONE_NUMBER] Live | 00:13 ALL TASKS ALL TASKS ACTIVE TASKS TASKS IN WRAP UP […" at bounding box center [60, 72] width 92 height 117
click at [101, 21] on icon at bounding box center [98, 22] width 8 height 8
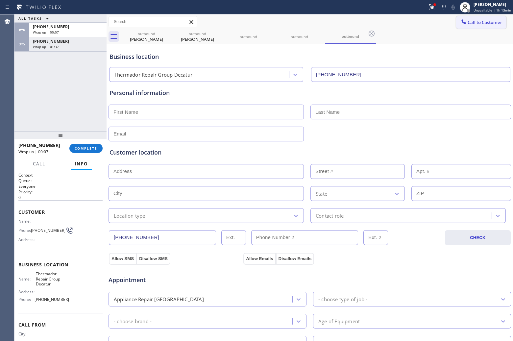
click at [467, 20] on span "Call to Customer" at bounding box center [484, 22] width 35 height 6
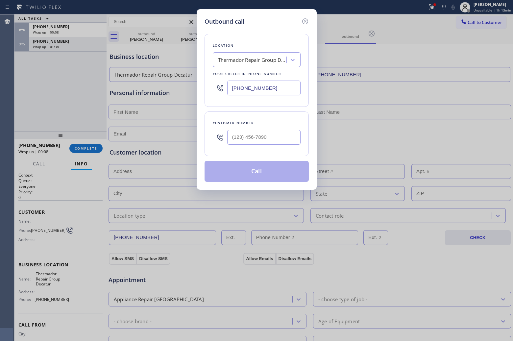
drag, startPoint x: 268, startPoint y: 86, endPoint x: 506, endPoint y: 140, distance: 243.6
click at [267, 86] on input "[PHONE_NUMBER]" at bounding box center [263, 88] width 73 height 15
paste input "516) 344-8101"
type input "[PHONE_NUMBER]"
type input "(___) ___-____"
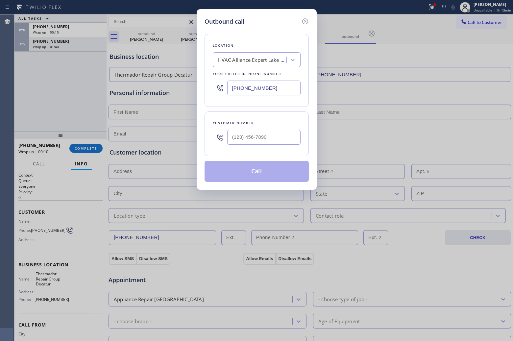
click at [252, 149] on div "Customer number" at bounding box center [256, 133] width 104 height 45
click at [250, 140] on input "(___) ___-____" at bounding box center [263, 137] width 73 height 15
paste input "516) 563-5838"
type input "[PHONE_NUMBER]"
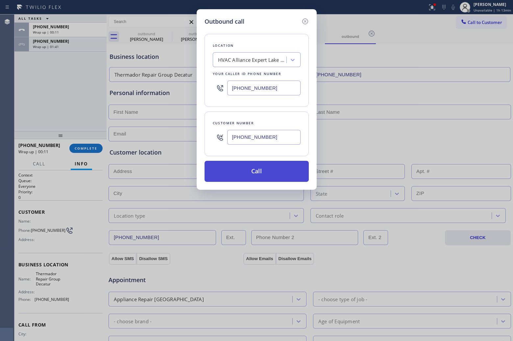
click at [271, 174] on button "Call" at bounding box center [256, 171] width 104 height 21
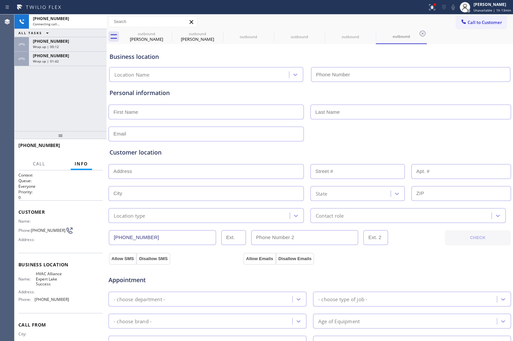
type input "[PHONE_NUMBER]"
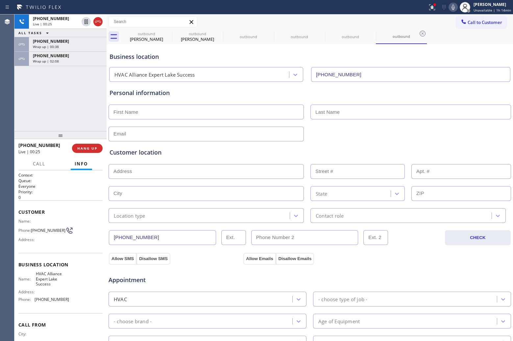
click at [15, 107] on div "[PHONE_NUMBER] Live | 00:25 ALL TASKS ALL TASKS ACTIVE TASKS TASKS IN WRAP UP […" at bounding box center [60, 72] width 92 height 117
click at [33, 50] on div "[PHONE_NUMBER] Wrap up | 00:38" at bounding box center [66, 44] width 75 height 14
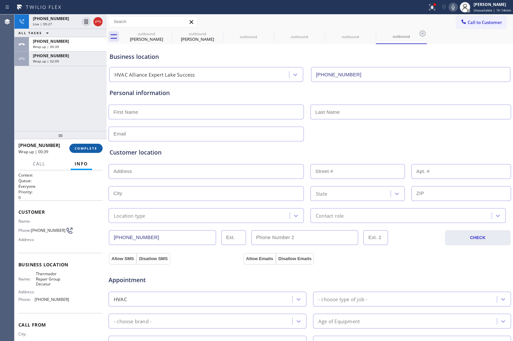
click at [91, 149] on span "COMPLETE" at bounding box center [86, 148] width 23 height 5
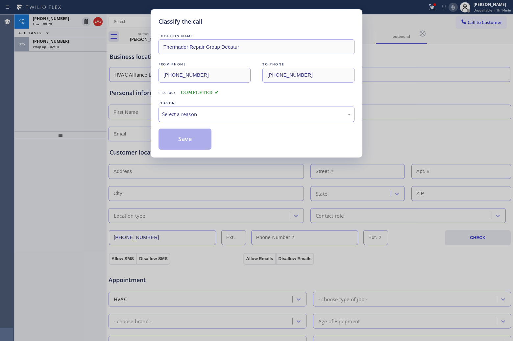
click at [222, 117] on div "Select a reason" at bounding box center [256, 114] width 189 height 8
click at [198, 139] on button "Save" at bounding box center [184, 139] width 53 height 21
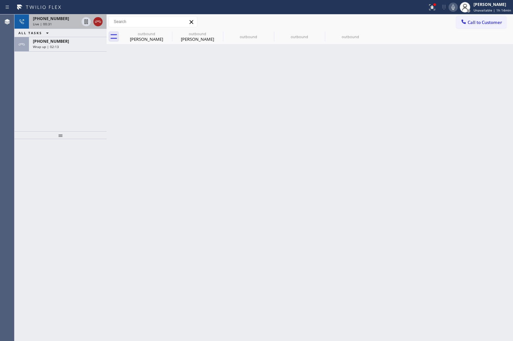
click at [98, 21] on icon at bounding box center [98, 22] width 8 height 8
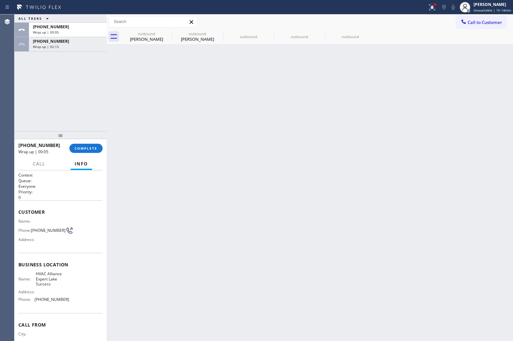
click at [485, 25] on button "Call to Customer" at bounding box center [481, 22] width 50 height 12
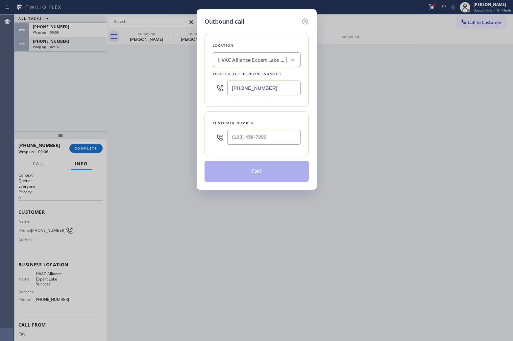
drag, startPoint x: 249, startPoint y: 93, endPoint x: 273, endPoint y: 99, distance: 25.0
click at [249, 93] on input "[PHONE_NUMBER]" at bounding box center [263, 88] width 73 height 15
paste input "312) 500-852"
type input "[PHONE_NUMBER]"
type input "(___) ___-____"
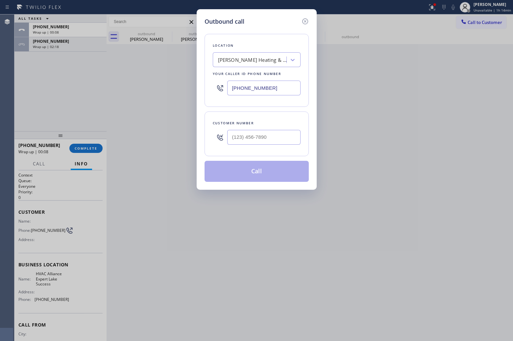
drag, startPoint x: 275, startPoint y: 144, endPoint x: 278, endPoint y: 148, distance: 5.6
click at [275, 144] on input "text" at bounding box center [263, 137] width 73 height 15
paste input "804) 391-1653"
type input "[PHONE_NUMBER]"
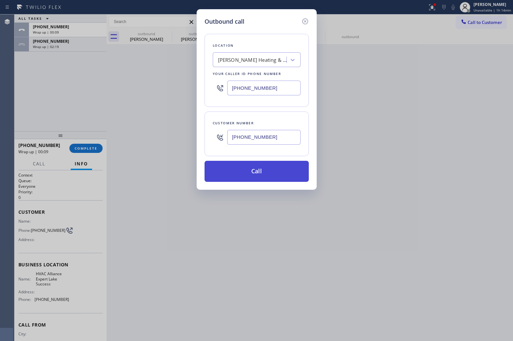
click at [263, 170] on button "Call" at bounding box center [256, 171] width 104 height 21
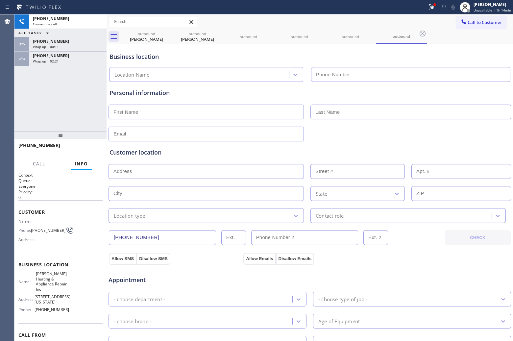
type input "[PHONE_NUMBER]"
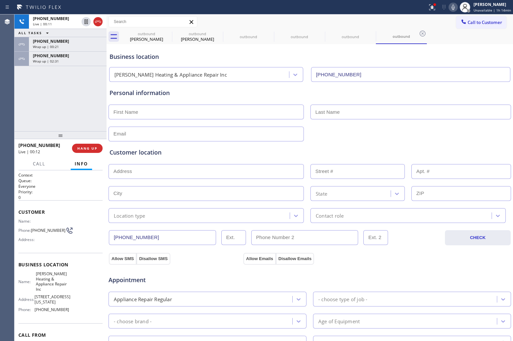
click at [18, 107] on div "[PHONE_NUMBER] Live | 00:11 ALL TASKS ALL TASKS ACTIVE TASKS TASKS IN WRAP UP […" at bounding box center [60, 72] width 92 height 117
click at [95, 22] on icon at bounding box center [98, 22] width 8 height 8
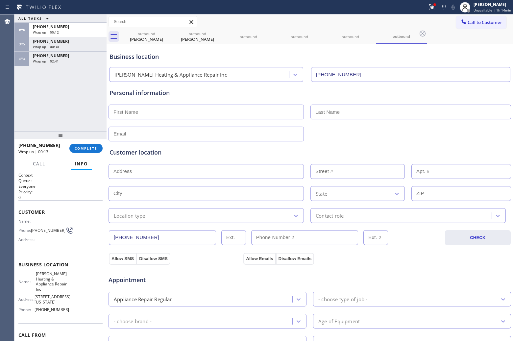
drag, startPoint x: 5, startPoint y: 106, endPoint x: 492, endPoint y: 31, distance: 492.5
click at [50, 100] on div "Agent Desktop Classify the call LOCATION NAME Bloom Air Conditioning [GEOGRAPHI…" at bounding box center [256, 177] width 513 height 326
click at [486, 26] on button "Call to Customer" at bounding box center [481, 22] width 50 height 12
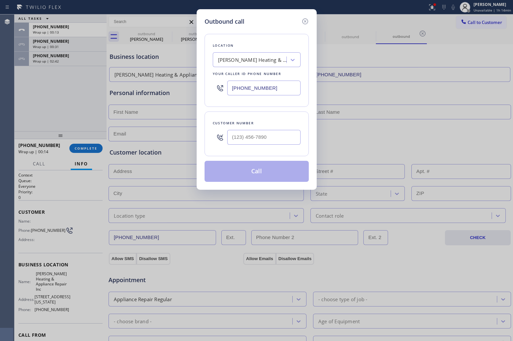
click at [274, 84] on input "[PHONE_NUMBER]" at bounding box center [263, 88] width 73 height 15
paste input "678) 922-4284"
type input "[PHONE_NUMBER]"
type input "(___) ___-____"
click at [263, 137] on input "(___) ___-____" at bounding box center [263, 137] width 73 height 15
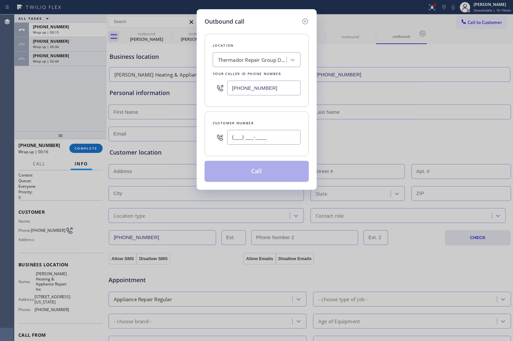
paste input "678) 496-0051"
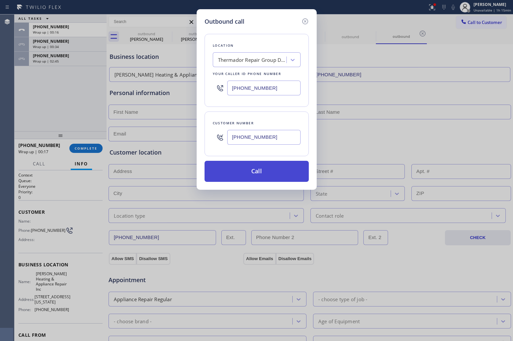
type input "[PHONE_NUMBER]"
click at [269, 173] on button "Call" at bounding box center [256, 171] width 104 height 21
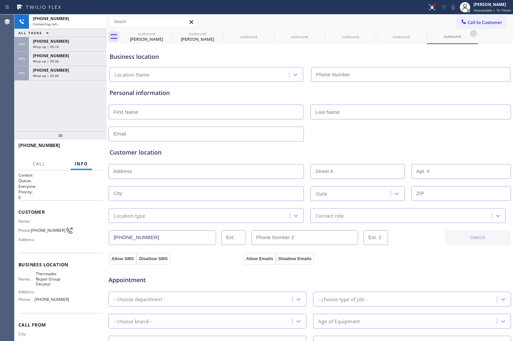
type input "[PHONE_NUMBER]"
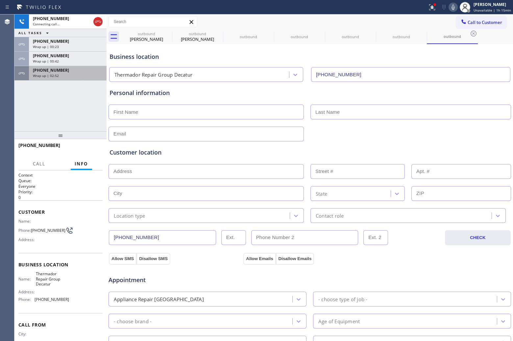
click at [77, 76] on div "Wrap up | 02:52" at bounding box center [68, 75] width 70 height 5
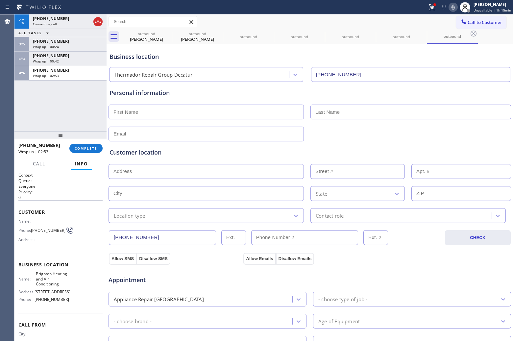
click at [77, 156] on div "[PHONE_NUMBER] Wrap up | 02:53 COMPLETE" at bounding box center [60, 148] width 84 height 17
click at [74, 145] on button "COMPLETE" at bounding box center [85, 148] width 33 height 9
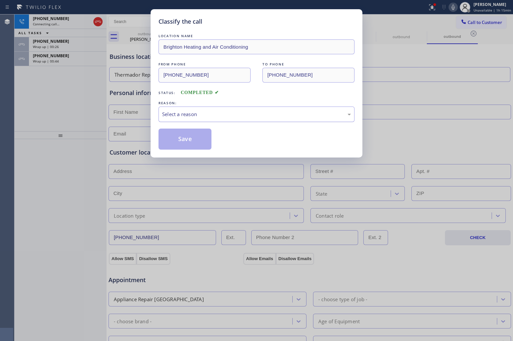
click at [198, 108] on div "Select a reason" at bounding box center [256, 114] width 196 height 15
click at [188, 136] on button "Save" at bounding box center [184, 139] width 53 height 21
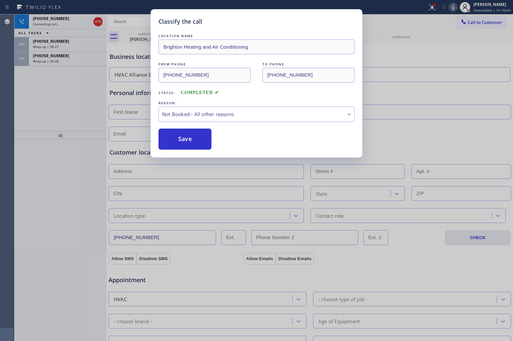
click at [62, 59] on div "Classify the call LOCATION NAME Brighton Heating and Air Conditioning FROM PHON…" at bounding box center [256, 170] width 513 height 341
click at [61, 59] on div "Wrap up | 00:45" at bounding box center [68, 61] width 70 height 5
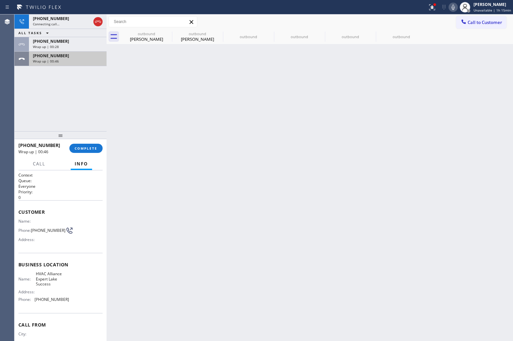
click at [61, 59] on div "Wrap up | 00:46" at bounding box center [68, 61] width 70 height 5
click at [86, 146] on span "COMPLETE" at bounding box center [86, 148] width 23 height 5
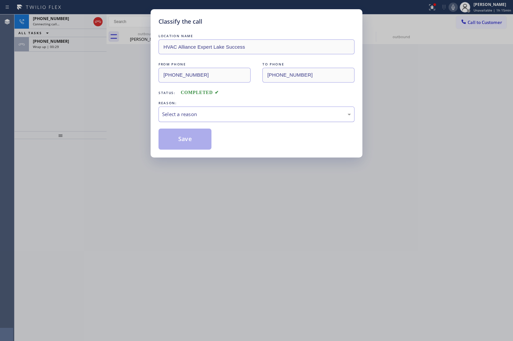
click at [197, 115] on div "Select a reason" at bounding box center [256, 114] width 189 height 8
click at [187, 142] on button "Save" at bounding box center [184, 139] width 53 height 21
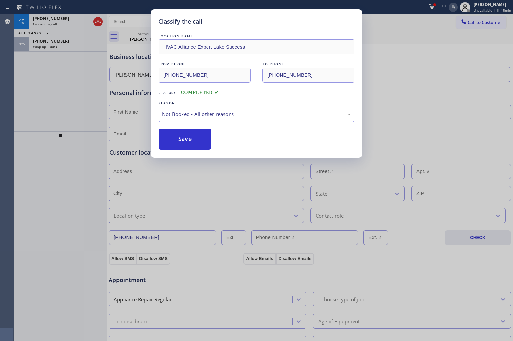
click at [60, 45] on div "Classify the call LOCATION NAME HVAC Alliance Expert Lake Success FROM PHONE [P…" at bounding box center [256, 170] width 513 height 341
click at [60, 45] on div "Wrap up | 00:31" at bounding box center [68, 46] width 70 height 5
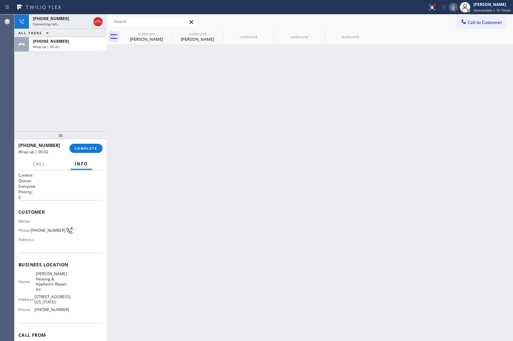
click at [60, 45] on div "Wrap up | 00:32" at bounding box center [68, 46] width 70 height 5
click at [87, 148] on span "COMPLETE" at bounding box center [86, 148] width 23 height 5
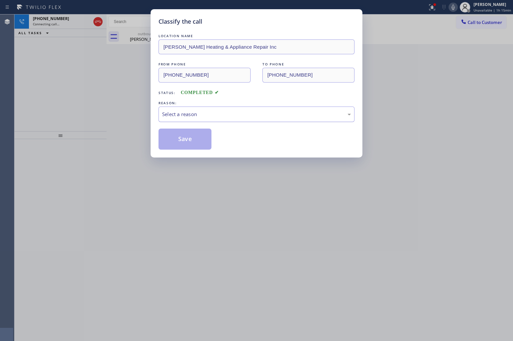
click at [233, 108] on div "Select a reason" at bounding box center [256, 114] width 196 height 15
click at [200, 142] on button "Save" at bounding box center [184, 139] width 53 height 21
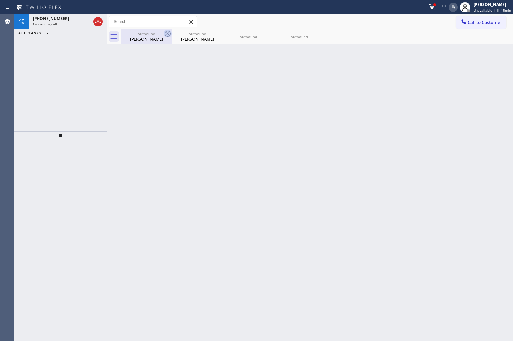
click at [171, 33] on icon at bounding box center [168, 34] width 8 height 8
type input "[PHONE_NUMBER]"
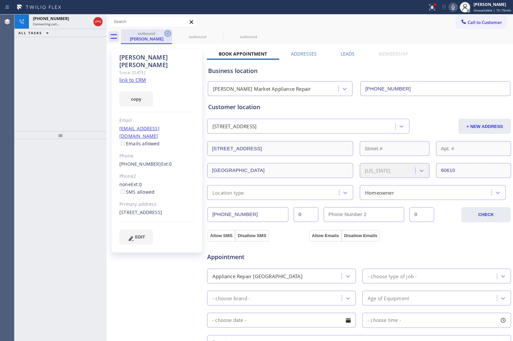
click at [169, 32] on icon at bounding box center [168, 34] width 8 height 8
click at [0, 0] on icon at bounding box center [0, 0] width 0 height 0
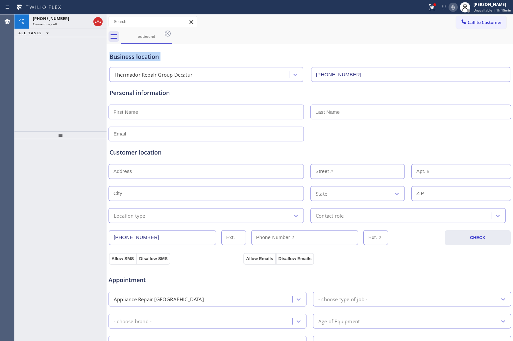
click at [169, 32] on icon at bounding box center [168, 34] width 8 height 8
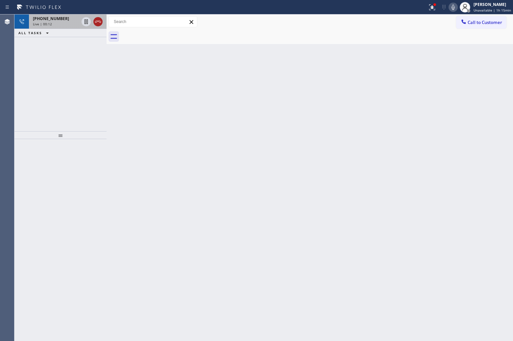
click at [96, 22] on icon at bounding box center [98, 22] width 8 height 8
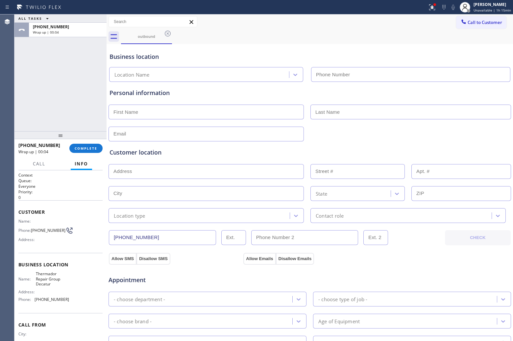
type input "[PHONE_NUMBER]"
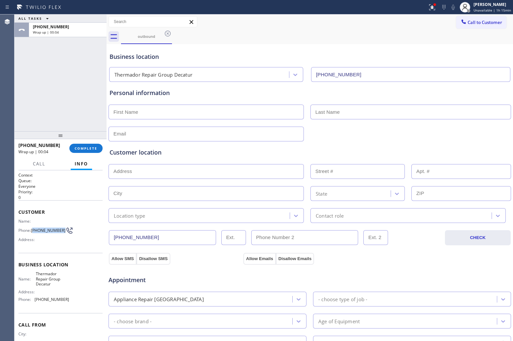
drag, startPoint x: 45, startPoint y: 235, endPoint x: 33, endPoint y: 228, distance: 14.3
click at [33, 228] on div "Name: Phone: [PHONE_NUMBER] Address:" at bounding box center [43, 232] width 51 height 26
copy span "678) 496-0051"
click at [487, 27] on button "Call to Customer" at bounding box center [481, 22] width 50 height 12
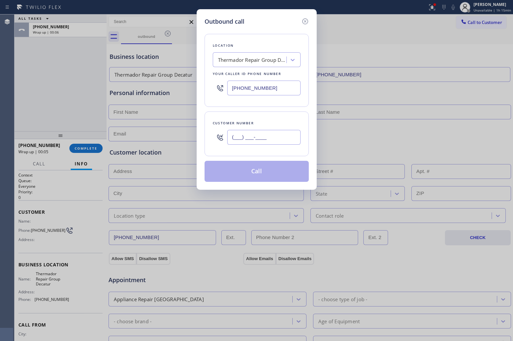
click at [255, 133] on input "(___) ___-____" at bounding box center [263, 137] width 73 height 15
paste input "678) 496-0051"
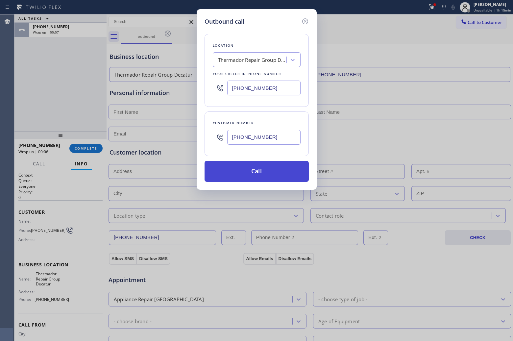
type input "[PHONE_NUMBER]"
click at [263, 171] on button "Call" at bounding box center [256, 171] width 104 height 21
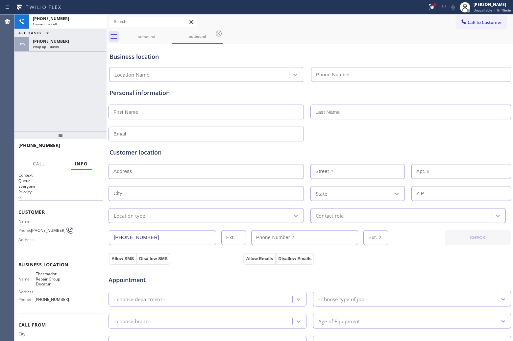
type input "[PHONE_NUMBER]"
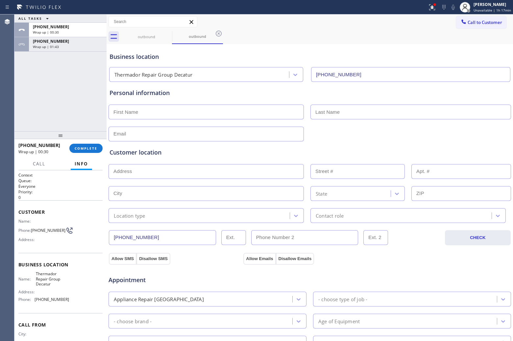
click at [487, 23] on span "Call to Customer" at bounding box center [484, 22] width 35 height 6
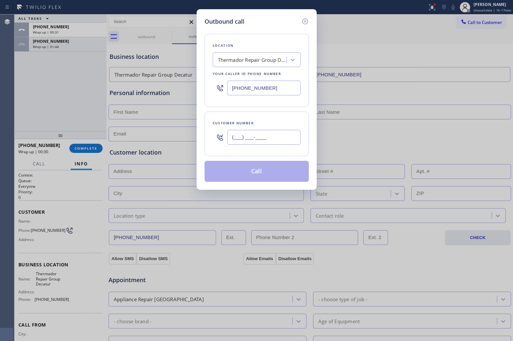
click at [284, 137] on input "(___) ___-____" at bounding box center [263, 137] width 73 height 15
paste input "631) 796-4219"
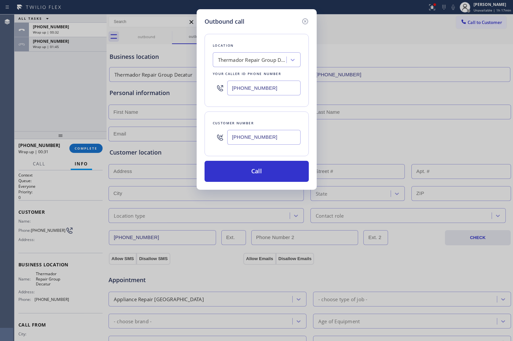
type input "[PHONE_NUMBER]"
click at [242, 88] on input "[PHONE_NUMBER]" at bounding box center [263, 88] width 73 height 15
paste input "929) 374-2651"
type input "[PHONE_NUMBER]"
click at [278, 174] on button "Call" at bounding box center [256, 171] width 104 height 21
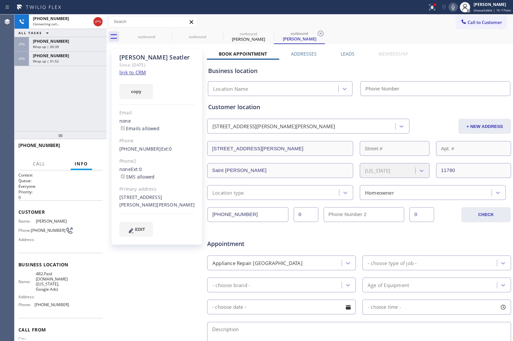
click at [71, 61] on div "Wrap up | 01:52" at bounding box center [68, 61] width 70 height 5
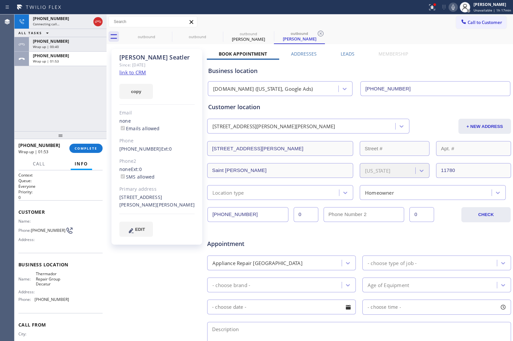
type input "[PHONE_NUMBER]"
click at [85, 147] on span "COMPLETE" at bounding box center [86, 148] width 23 height 5
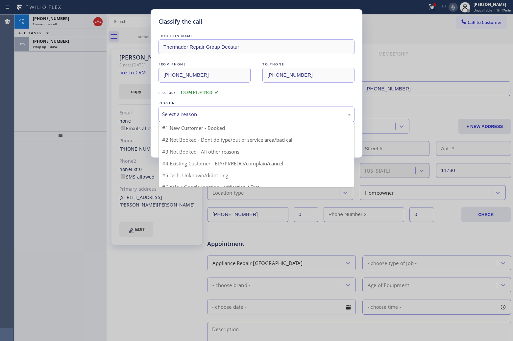
click at [221, 111] on div "Select a reason" at bounding box center [256, 114] width 189 height 8
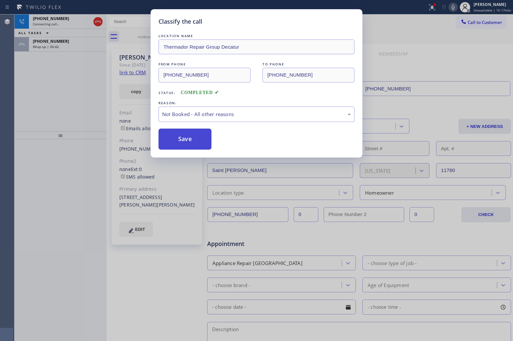
click at [195, 139] on button "Save" at bounding box center [184, 139] width 53 height 21
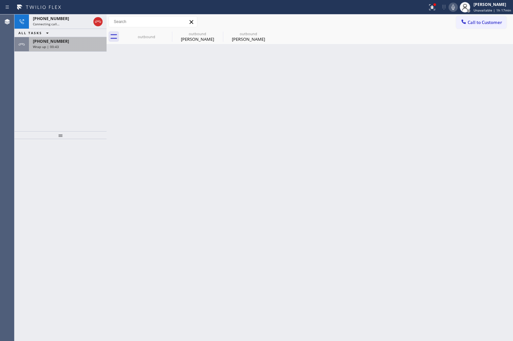
click at [67, 43] on div "[PHONE_NUMBER]" at bounding box center [68, 41] width 70 height 6
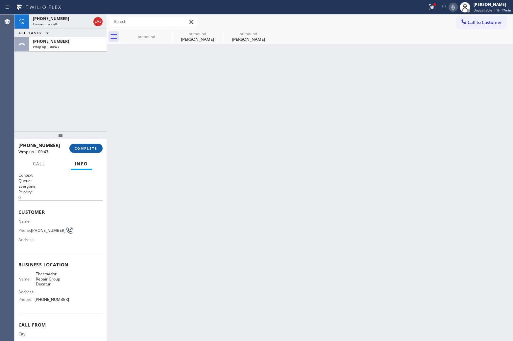
click at [97, 148] on button "COMPLETE" at bounding box center [85, 148] width 33 height 9
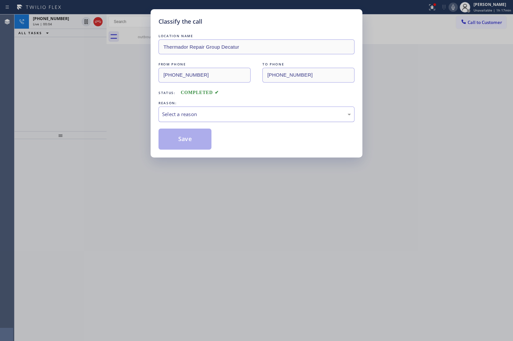
click at [193, 119] on div "Select a reason" at bounding box center [256, 114] width 196 height 15
click at [189, 142] on button "Save" at bounding box center [184, 139] width 53 height 21
type input "[PHONE_NUMBER]"
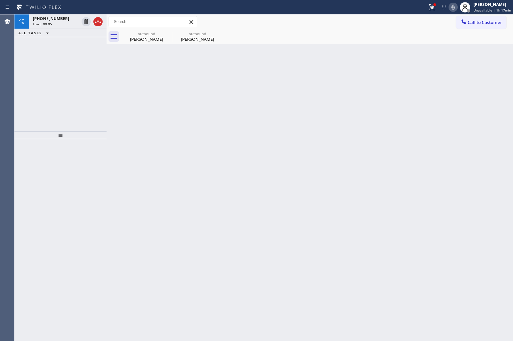
click at [99, 20] on icon at bounding box center [98, 22] width 8 height 8
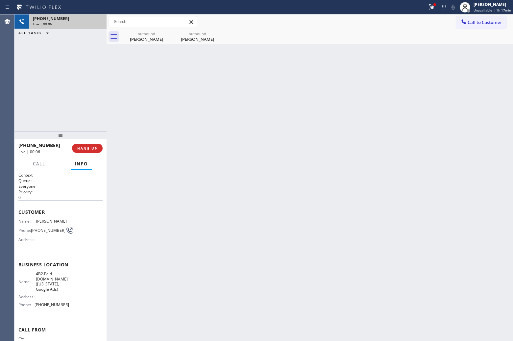
click at [99, 20] on div "[PHONE_NUMBER]" at bounding box center [68, 19] width 70 height 6
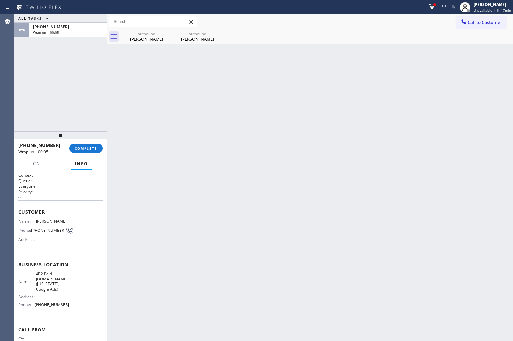
drag, startPoint x: 477, startPoint y: 25, endPoint x: 380, endPoint y: 70, distance: 107.2
click at [477, 25] on span "Call to Customer" at bounding box center [484, 22] width 35 height 6
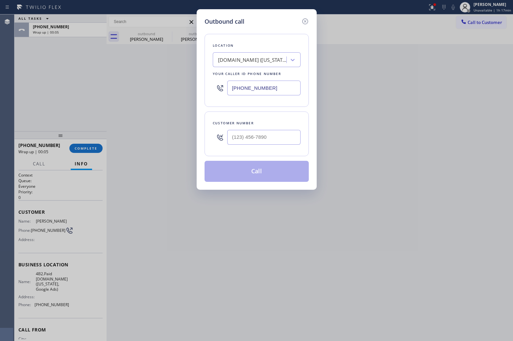
click at [271, 88] on input "[PHONE_NUMBER]" at bounding box center [263, 88] width 73 height 15
paste input "410) 237-0618"
type input "[PHONE_NUMBER]"
click at [243, 140] on input "text" at bounding box center [263, 137] width 73 height 15
paste input "410) 508-9093"
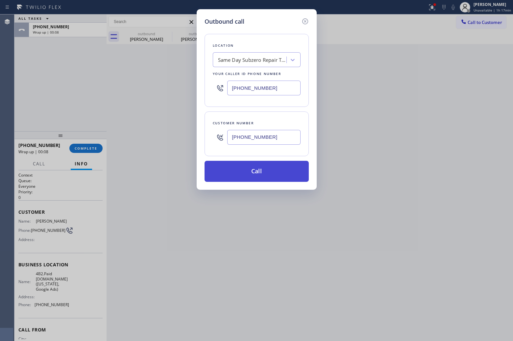
type input "[PHONE_NUMBER]"
click at [266, 169] on button "Call" at bounding box center [256, 171] width 104 height 21
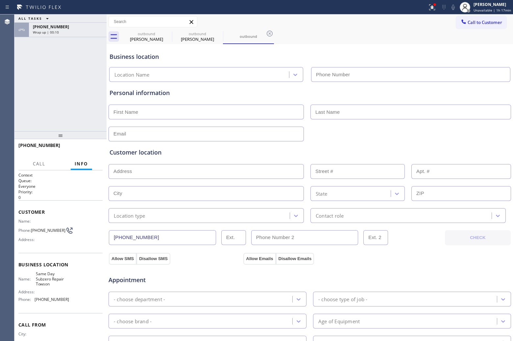
type input "[PHONE_NUMBER]"
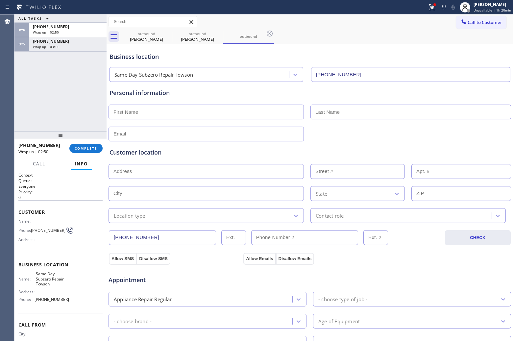
click at [472, 28] on button "Call to Customer" at bounding box center [481, 22] width 50 height 12
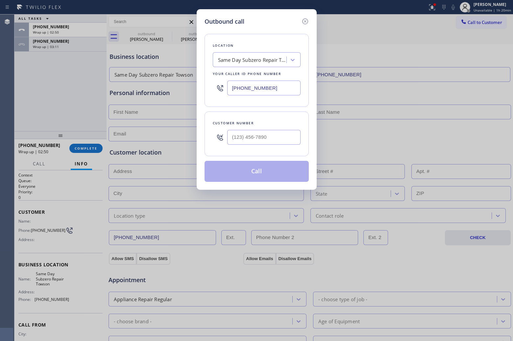
click at [277, 94] on input "[PHONE_NUMBER]" at bounding box center [263, 88] width 73 height 15
paste input "text"
type input "[PHONE_NUMBER]"
type input "(___) ___-____"
drag, startPoint x: 254, startPoint y: 137, endPoint x: 275, endPoint y: 169, distance: 38.7
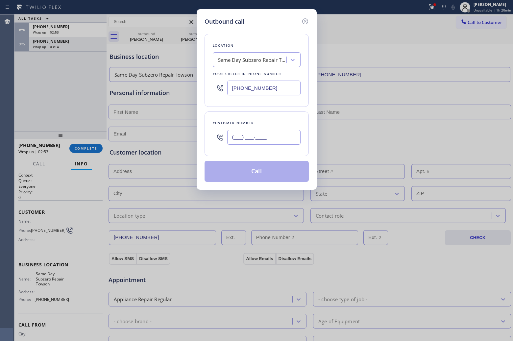
click at [254, 137] on input "(___) ___-____" at bounding box center [263, 137] width 73 height 15
paste input "410) 508-9093"
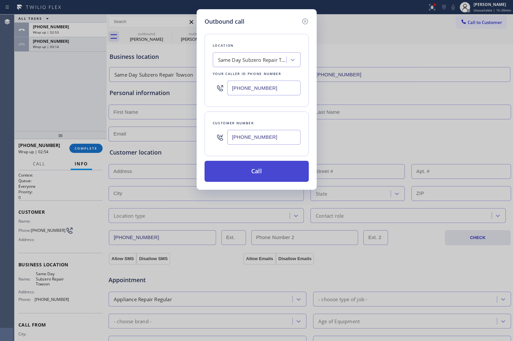
type input "[PHONE_NUMBER]"
click at [252, 178] on button "Call" at bounding box center [256, 171] width 104 height 21
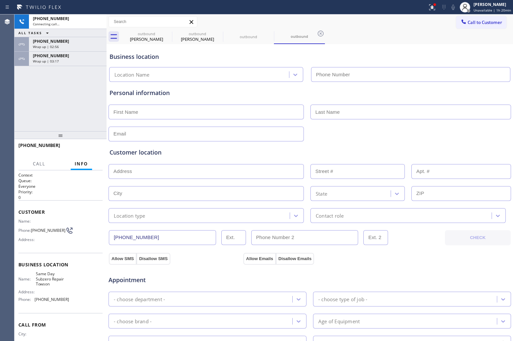
type input "[PHONE_NUMBER]"
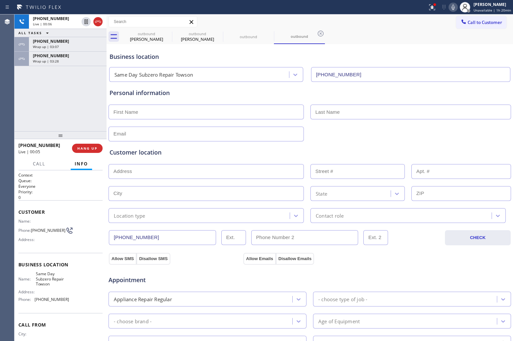
drag, startPoint x: 12, startPoint y: 91, endPoint x: 19, endPoint y: 86, distance: 8.8
click at [12, 92] on div "Agent Desktop" at bounding box center [7, 177] width 14 height 326
click at [98, 19] on icon at bounding box center [98, 22] width 8 height 8
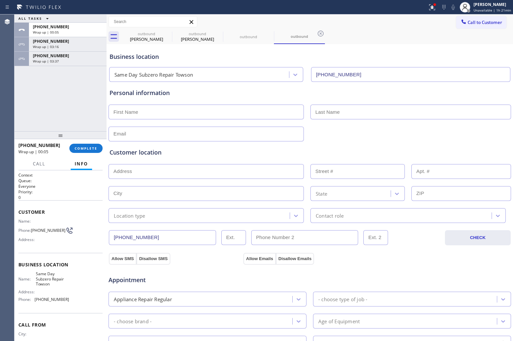
drag, startPoint x: 474, startPoint y: 27, endPoint x: 345, endPoint y: 53, distance: 130.7
click at [474, 27] on button "Call to Customer" at bounding box center [481, 22] width 50 height 12
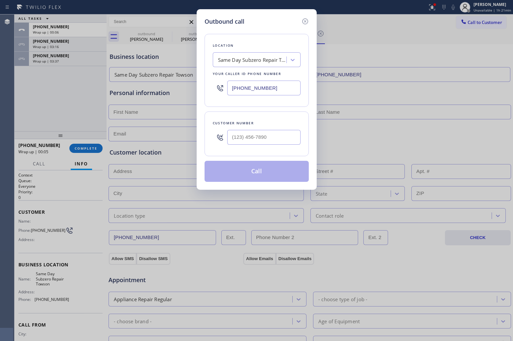
click at [250, 84] on input "[PHONE_NUMBER]" at bounding box center [263, 88] width 73 height 15
paste input "267) 656-684"
type input "[PHONE_NUMBER]"
click at [270, 133] on input "(___) ___-____" at bounding box center [263, 137] width 73 height 15
paste input "267) 677-9118"
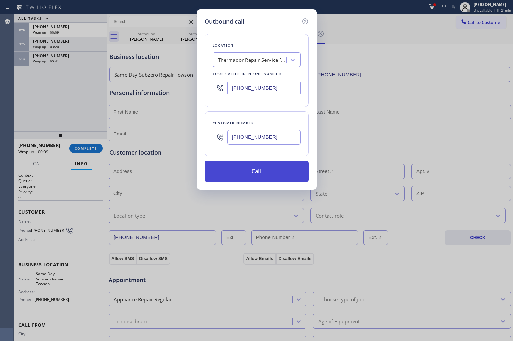
type input "[PHONE_NUMBER]"
click at [248, 170] on button "Call" at bounding box center [256, 171] width 104 height 21
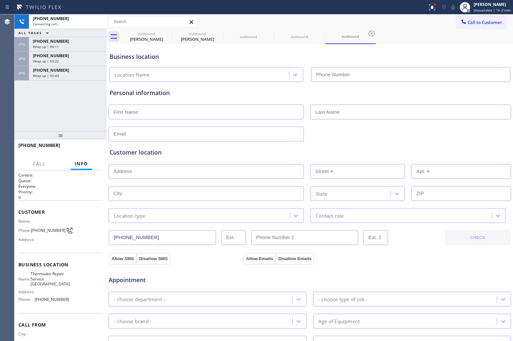
type input "[PHONE_NUMBER]"
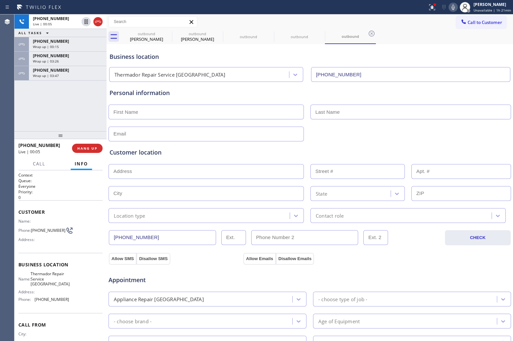
click at [17, 112] on div "[PHONE_NUMBER] Live | 00:05 ALL TASKS ALL TASKS ACTIVE TASKS TASKS IN WRAP UP […" at bounding box center [60, 72] width 92 height 117
click at [84, 145] on button "HANG UP" at bounding box center [87, 148] width 31 height 9
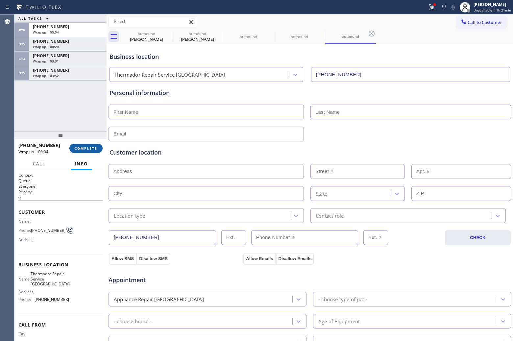
click at [85, 146] on button "COMPLETE" at bounding box center [85, 148] width 33 height 9
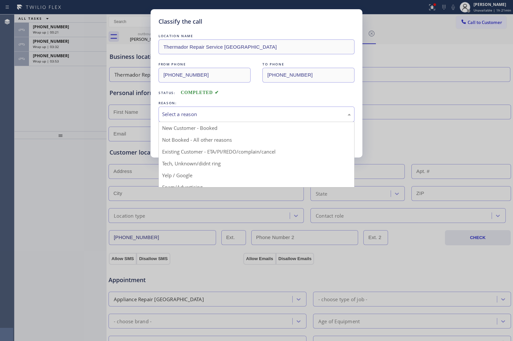
drag, startPoint x: 215, startPoint y: 117, endPoint x: 186, endPoint y: 145, distance: 40.2
click at [215, 117] on div "Select a reason" at bounding box center [256, 114] width 189 height 8
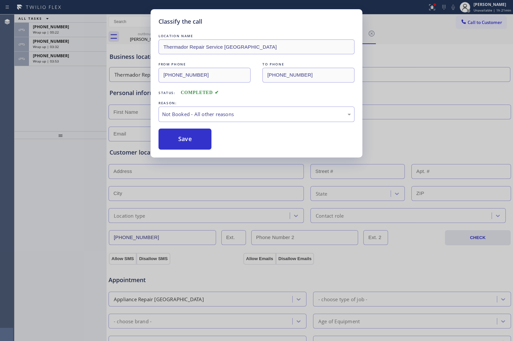
click at [182, 141] on button "Save" at bounding box center [184, 139] width 53 height 21
click at [56, 46] on span "Wrap up | 03:33" at bounding box center [46, 46] width 26 height 5
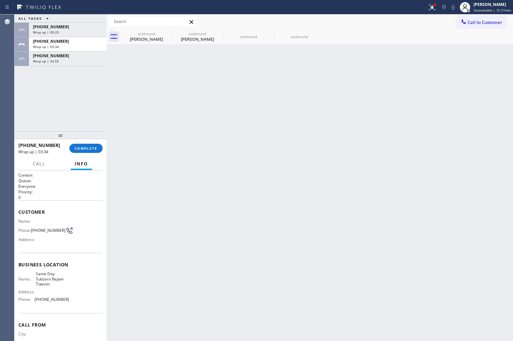
click at [56, 46] on span "Wrap up | 03:34" at bounding box center [46, 46] width 26 height 5
click at [90, 150] on span "COMPLETE" at bounding box center [86, 148] width 23 height 5
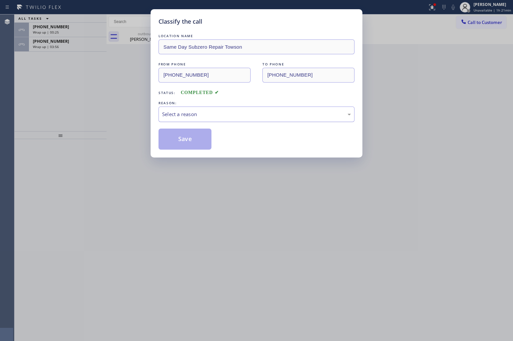
click at [209, 109] on div "Select a reason" at bounding box center [256, 114] width 196 height 15
click at [188, 135] on button "Save" at bounding box center [184, 139] width 53 height 21
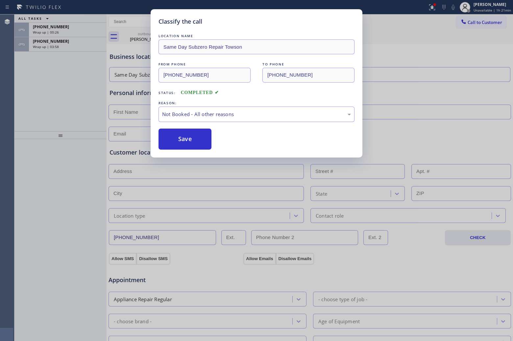
click at [54, 45] on div "Classify the call LOCATION NAME Bloom Air Conditioning [GEOGRAPHIC_DATA] FROM P…" at bounding box center [263, 177] width 498 height 326
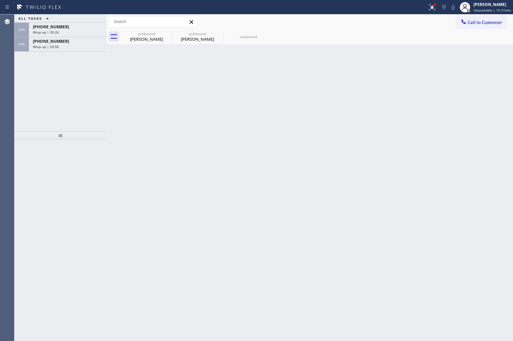
click at [54, 45] on span "Wrap up | 03:58" at bounding box center [46, 46] width 26 height 5
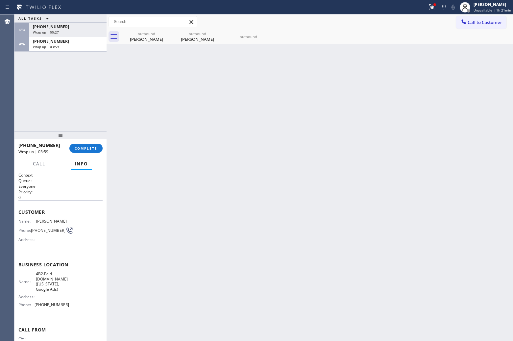
click at [54, 45] on span "Wrap up | 03:59" at bounding box center [46, 46] width 26 height 5
click at [89, 147] on span "COMPLETE" at bounding box center [86, 148] width 23 height 5
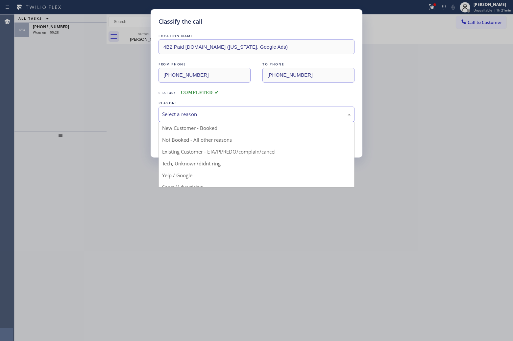
click at [209, 118] on div "Select a reason" at bounding box center [256, 114] width 189 height 8
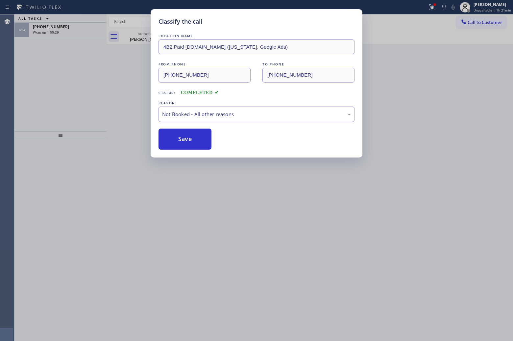
click at [204, 138] on button "Save" at bounding box center [184, 139] width 53 height 21
type input "[PHONE_NUMBER]"
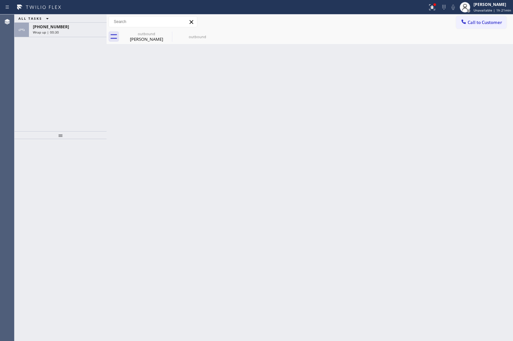
click at [65, 33] on div "Wrap up | 00:30" at bounding box center [68, 32] width 70 height 5
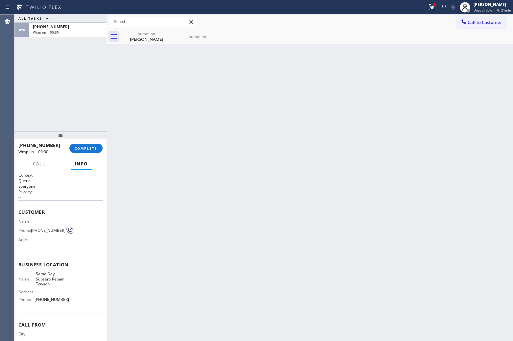
click at [65, 33] on div "Wrap up | 00:30" at bounding box center [68, 32] width 70 height 5
click at [89, 145] on button "COMPLETE" at bounding box center [85, 148] width 33 height 9
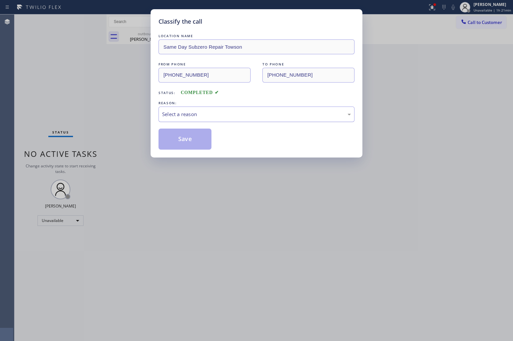
drag, startPoint x: 198, startPoint y: 117, endPoint x: 200, endPoint y: 121, distance: 4.4
click at [198, 117] on div "Select a reason" at bounding box center [256, 114] width 189 height 8
click at [193, 140] on button "Save" at bounding box center [184, 139] width 53 height 21
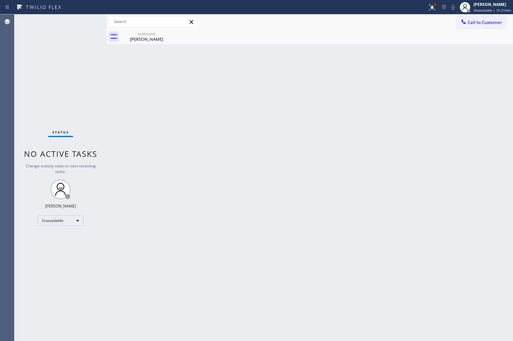
click at [5, 105] on div "Agent Desktop" at bounding box center [7, 177] width 14 height 326
drag, startPoint x: 490, startPoint y: 22, endPoint x: 309, endPoint y: 91, distance: 193.5
click at [480, 25] on span "Call to Customer" at bounding box center [484, 22] width 35 height 6
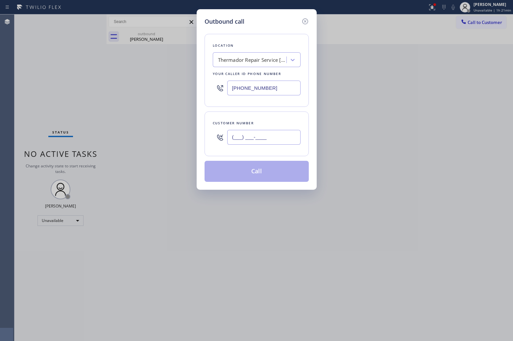
click at [259, 134] on input "(___) ___-____" at bounding box center [263, 137] width 73 height 15
paste input "212) 814-0567"
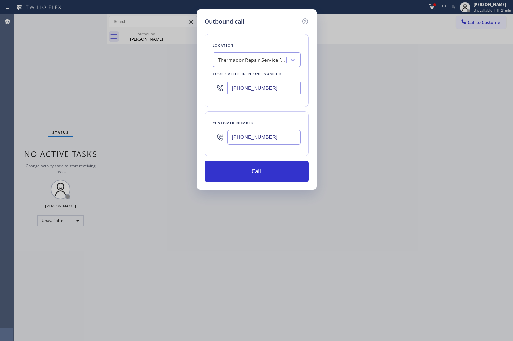
type input "[PHONE_NUMBER]"
click at [252, 86] on input "[PHONE_NUMBER]" at bounding box center [263, 88] width 73 height 15
paste input "06) 539-1719"
type input "[PHONE_NUMBER]"
click at [274, 173] on button "Call" at bounding box center [256, 171] width 104 height 21
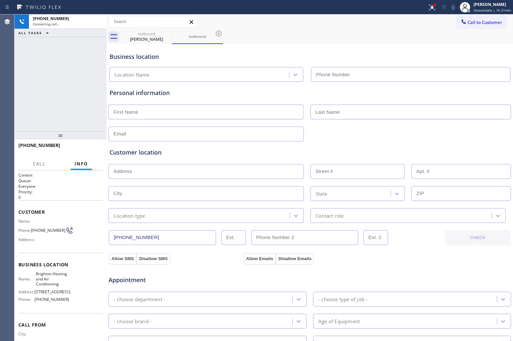
type input "[PHONE_NUMBER]"
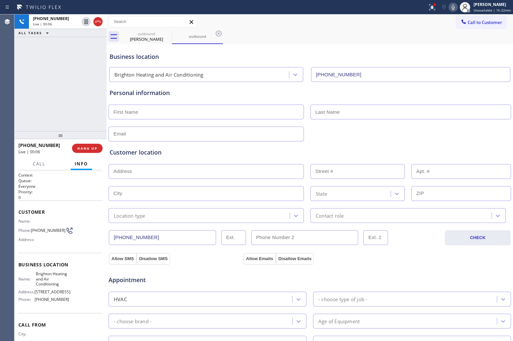
click at [14, 81] on div "Agent Desktop" at bounding box center [7, 177] width 14 height 326
click at [96, 22] on icon at bounding box center [98, 22] width 8 height 8
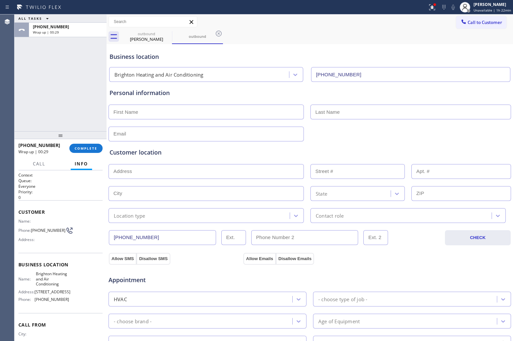
click at [22, 67] on div "ALL TASKS ALL TASKS ACTIVE TASKS TASKS IN WRAP UP [PHONE_NUMBER] Wrap up | 00:29" at bounding box center [60, 72] width 92 height 117
drag, startPoint x: 483, startPoint y: 27, endPoint x: 432, endPoint y: 42, distance: 52.5
click at [483, 27] on button "Call to Customer" at bounding box center [481, 22] width 50 height 12
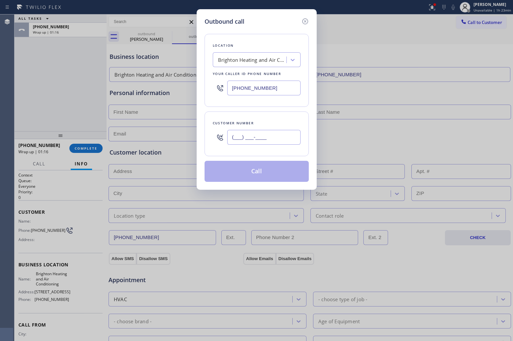
click at [259, 145] on input "(___) ___-____" at bounding box center [263, 137] width 73 height 15
paste input "990) 901-7613"
type input "[PHONE_NUMBER]"
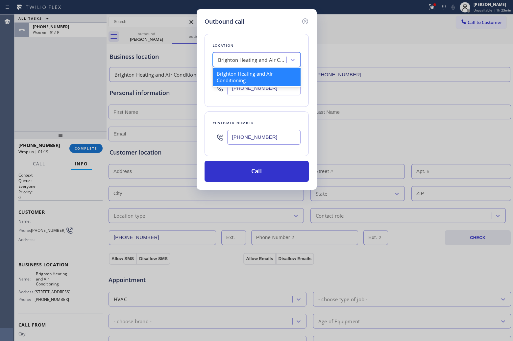
click at [232, 57] on div "Brighton Heating and Air Conditioning" at bounding box center [252, 60] width 69 height 8
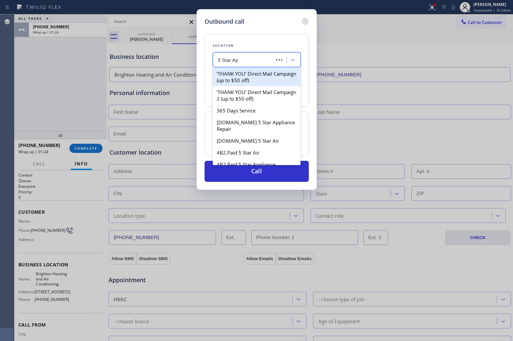
type input "5 Star App"
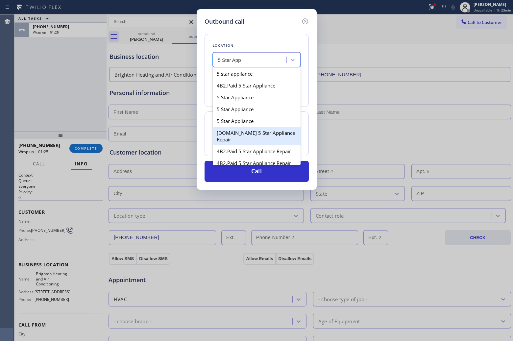
click at [236, 143] on div "[DOMAIN_NAME] 5 Star Appliance Repair" at bounding box center [257, 136] width 88 height 18
type input "[PHONE_NUMBER]"
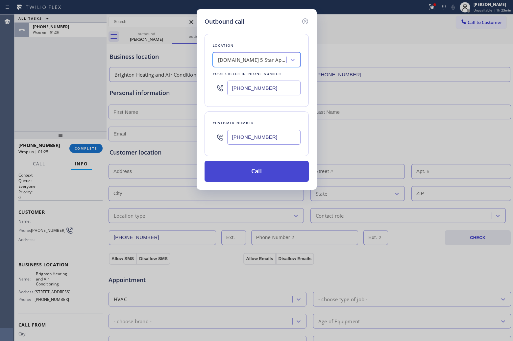
click at [254, 168] on button "Call" at bounding box center [256, 171] width 104 height 21
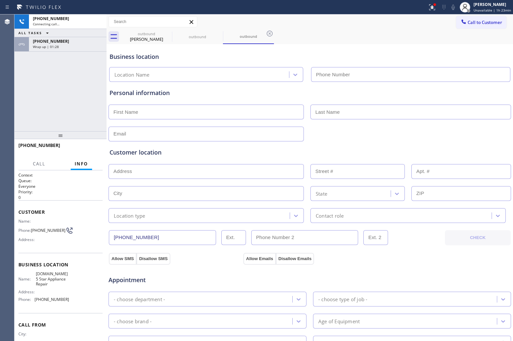
type input "[PHONE_NUMBER]"
drag, startPoint x: 5, startPoint y: 113, endPoint x: 137, endPoint y: 22, distance: 160.8
click at [9, 110] on div "Agent Desktop" at bounding box center [7, 177] width 14 height 326
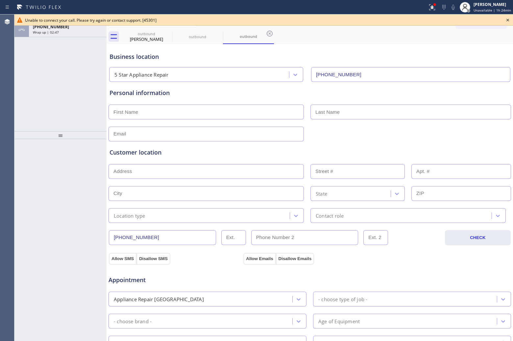
drag, startPoint x: 506, startPoint y: 20, endPoint x: 502, endPoint y: 20, distance: 3.9
click at [505, 20] on icon at bounding box center [508, 20] width 8 height 8
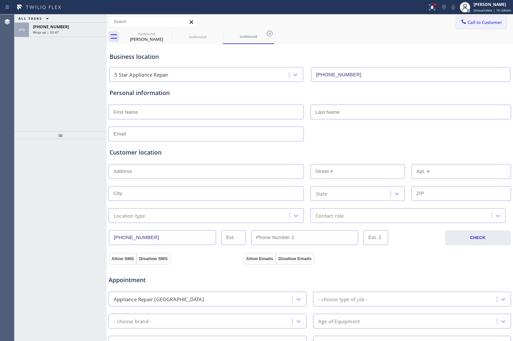
click at [484, 19] on span "Call to Customer" at bounding box center [484, 22] width 35 height 6
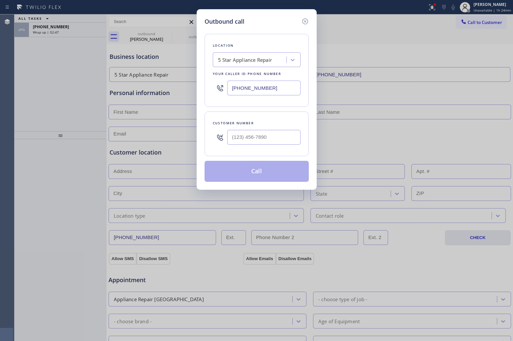
click at [272, 126] on div "Customer number" at bounding box center [257, 123] width 88 height 7
click at [276, 142] on input "(___) ___-____" at bounding box center [263, 137] width 73 height 15
paste input "559) 542-8859"
type input "[PHONE_NUMBER]"
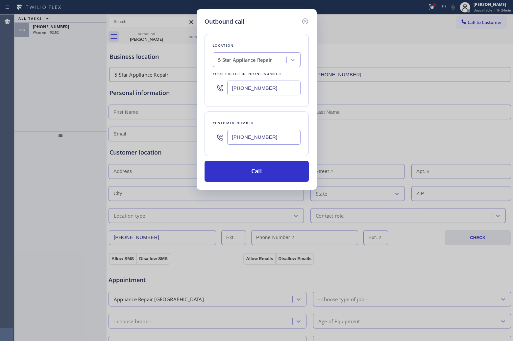
click at [266, 89] on input "[PHONE_NUMBER]" at bounding box center [263, 88] width 73 height 15
paste input "925) 297-1724"
type input "[PHONE_NUMBER]"
click at [267, 170] on button "Call" at bounding box center [256, 171] width 104 height 21
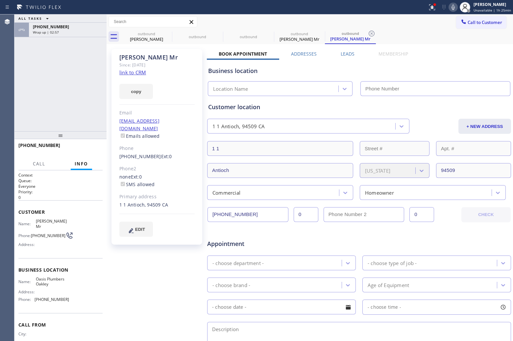
type input "[PHONE_NUMBER]"
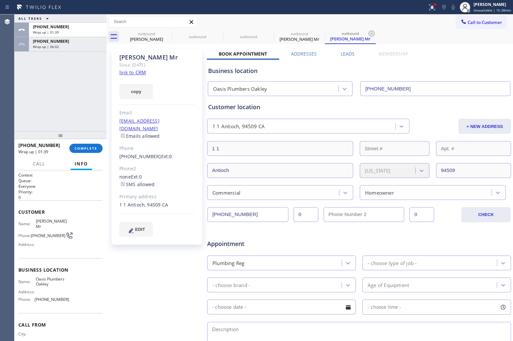
drag, startPoint x: 489, startPoint y: 22, endPoint x: 247, endPoint y: 146, distance: 271.7
click at [487, 23] on span "Call to Customer" at bounding box center [484, 22] width 35 height 6
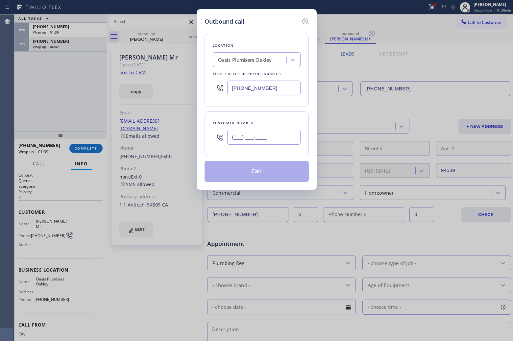
drag, startPoint x: 264, startPoint y: 140, endPoint x: 214, endPoint y: 142, distance: 50.0
click at [263, 140] on input "(___) ___-____" at bounding box center [263, 137] width 73 height 15
paste input "602) 510-2057"
type input "[PHONE_NUMBER]"
drag, startPoint x: 305, startPoint y: 19, endPoint x: 99, endPoint y: 104, distance: 222.5
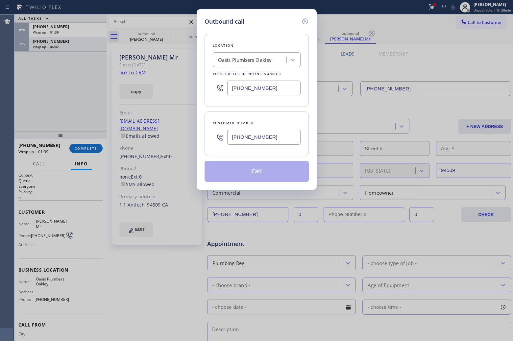
click at [302, 20] on icon at bounding box center [305, 21] width 8 height 8
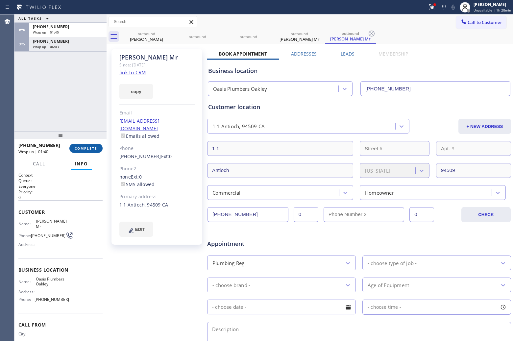
click at [82, 145] on button "COMPLETE" at bounding box center [85, 148] width 33 height 9
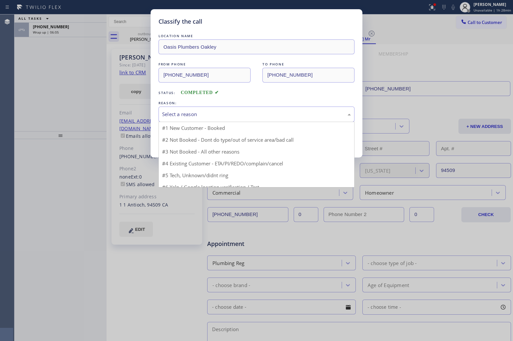
click at [189, 113] on div "Select a reason" at bounding box center [256, 114] width 189 height 8
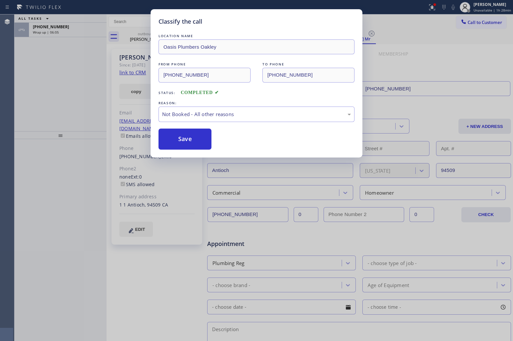
click at [187, 143] on button "Save" at bounding box center [184, 139] width 53 height 21
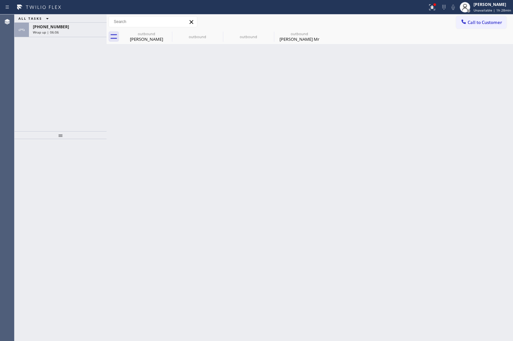
click at [75, 34] on div "Wrap up | 06:06" at bounding box center [68, 32] width 70 height 5
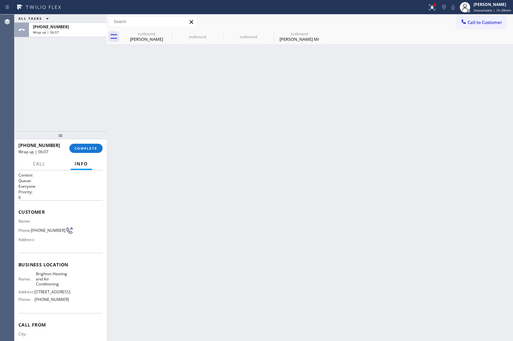
click at [75, 34] on div "Wrap up | 06:07" at bounding box center [68, 32] width 70 height 5
drag, startPoint x: 88, startPoint y: 140, endPoint x: 89, endPoint y: 144, distance: 4.1
click at [88, 140] on div at bounding box center [60, 136] width 92 height 8
drag, startPoint x: 89, startPoint y: 144, endPoint x: 90, endPoint y: 149, distance: 4.7
click at [89, 146] on div "[PHONE_NUMBER] Wrap up | 06:07 COMPLETE" at bounding box center [60, 149] width 84 height 17
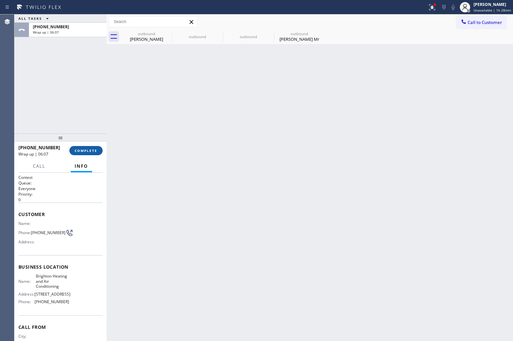
click at [90, 150] on span "COMPLETE" at bounding box center [86, 150] width 23 height 5
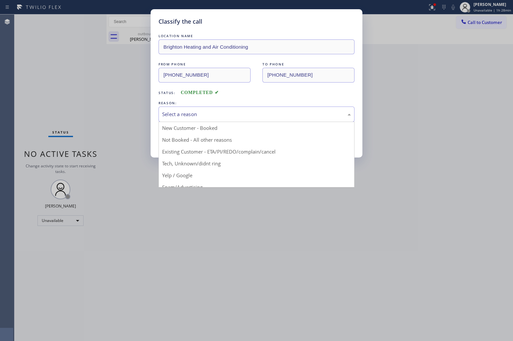
click at [189, 118] on div "Select a reason" at bounding box center [256, 114] width 189 height 8
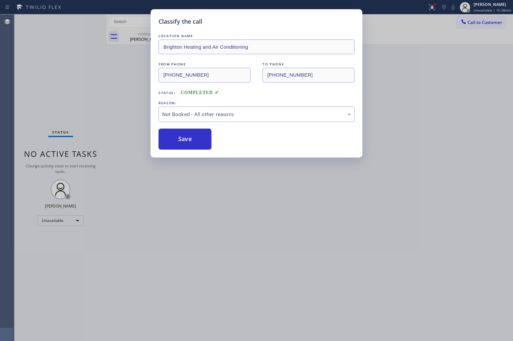
click at [192, 137] on button "Save" at bounding box center [184, 139] width 53 height 21
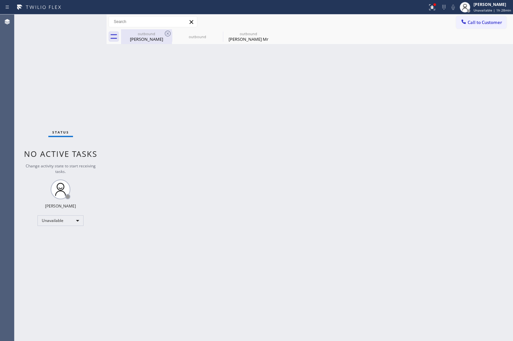
click at [163, 30] on div "outbound [PERSON_NAME]" at bounding box center [147, 36] width 50 height 15
type input "[PHONE_NUMBER]"
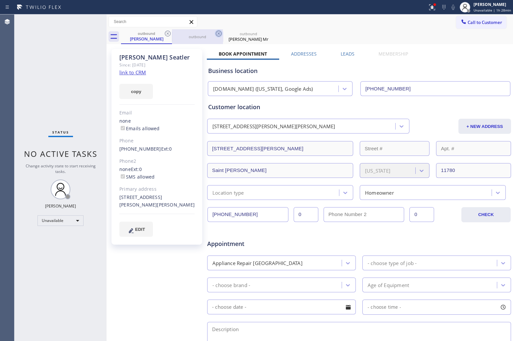
click at [165, 31] on icon at bounding box center [168, 34] width 8 height 8
click at [215, 32] on icon at bounding box center [219, 34] width 8 height 8
type input "[PHONE_NUMBER]"
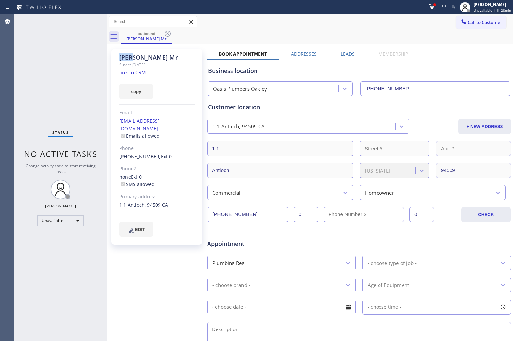
click at [167, 32] on icon at bounding box center [168, 34] width 8 height 8
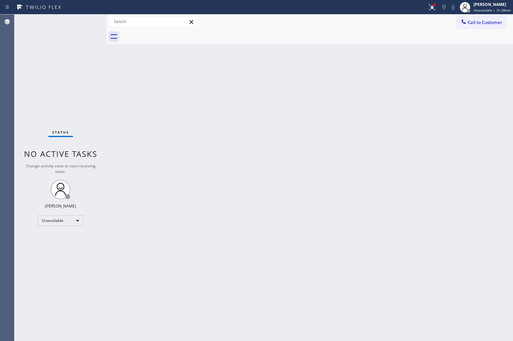
drag, startPoint x: 167, startPoint y: 32, endPoint x: 437, endPoint y: 38, distance: 270.3
click at [170, 32] on div at bounding box center [317, 36] width 392 height 15
click at [470, 24] on span "Call to Customer" at bounding box center [484, 22] width 35 height 6
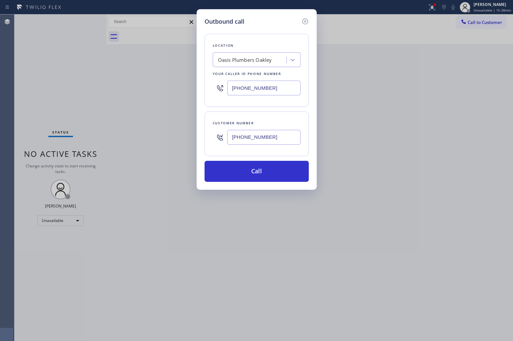
click at [266, 137] on input "[PHONE_NUMBER]" at bounding box center [263, 137] width 73 height 15
paste input "text"
type input "[PHONE_NUMBER]"
click at [251, 85] on input "[PHONE_NUMBER]" at bounding box center [263, 88] width 73 height 15
paste input "855) 662-5332"
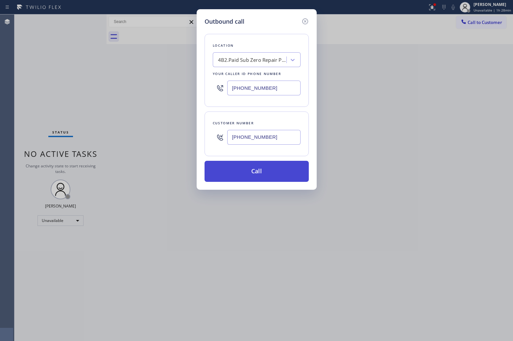
type input "[PHONE_NUMBER]"
click at [273, 173] on button "Call" at bounding box center [256, 171] width 104 height 21
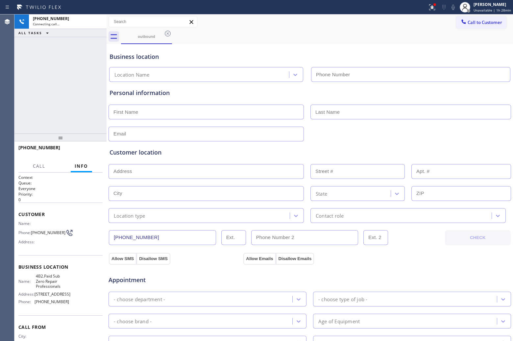
type input "[PHONE_NUMBER]"
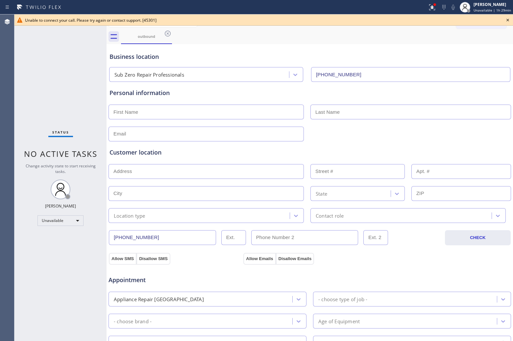
click at [15, 64] on div "Status No active tasks Change activity state to start receiving tasks. [PERSON_…" at bounding box center [60, 177] width 92 height 326
click at [10, 88] on div "Agent Desktop" at bounding box center [7, 177] width 14 height 326
click at [506, 20] on icon at bounding box center [508, 20] width 8 height 8
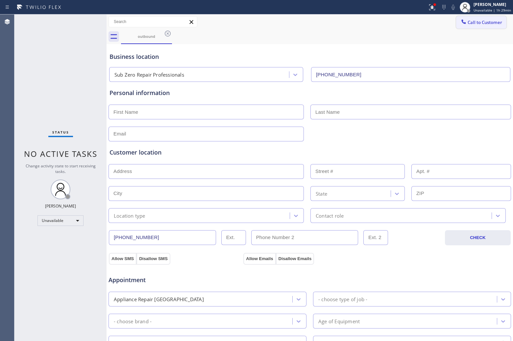
click at [478, 22] on span "Call to Customer" at bounding box center [484, 22] width 35 height 6
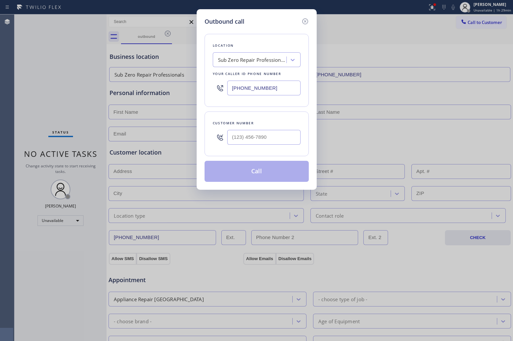
click at [261, 147] on div at bounding box center [263, 137] width 73 height 21
click at [256, 142] on input "(___) ___-____" at bounding box center [263, 137] width 73 height 15
paste input "602) 510-2057"
type input "[PHONE_NUMBER]"
click at [229, 58] on div "Sub Zero Repair Professionals" at bounding box center [252, 60] width 69 height 8
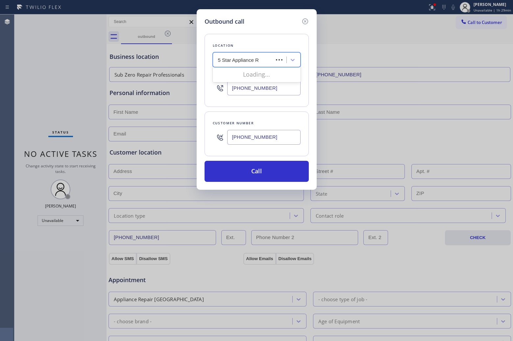
type input "5 Star Appliance Re"
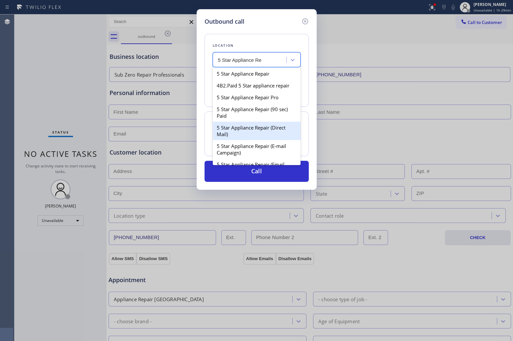
drag, startPoint x: 272, startPoint y: 153, endPoint x: 250, endPoint y: 134, distance: 28.4
click at [250, 134] on div "5 Star Appliance Repair 4B2.Paid 5 Star appliance repair 5 Star Appliance Repai…" at bounding box center [257, 115] width 88 height 99
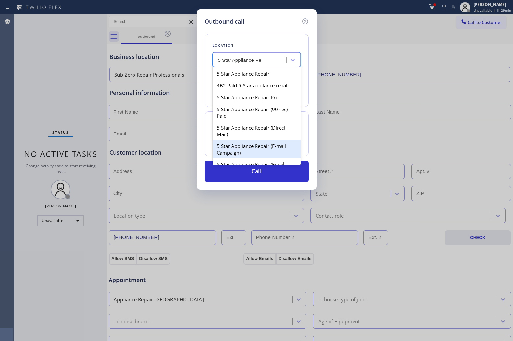
click at [247, 151] on div "5 Star Appliance Repair (E-mail Campaign)" at bounding box center [257, 149] width 88 height 18
type input "[PHONE_NUMBER]"
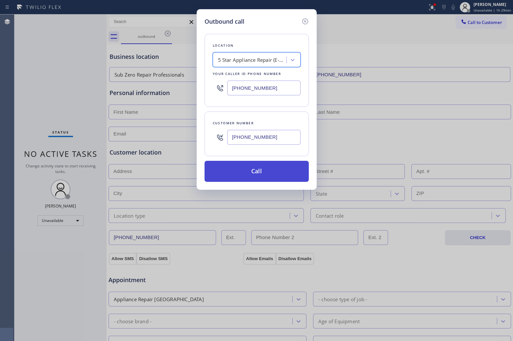
click at [259, 170] on button "Call" at bounding box center [256, 171] width 104 height 21
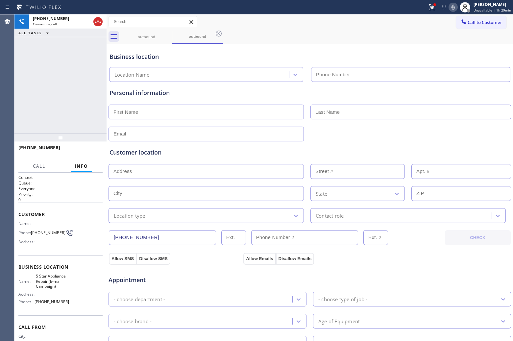
type input "[PHONE_NUMBER]"
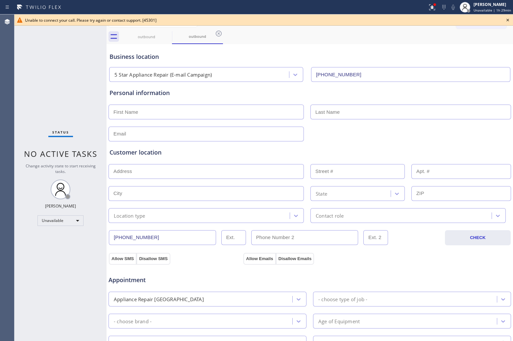
drag, startPoint x: 24, startPoint y: 42, endPoint x: 252, endPoint y: 0, distance: 232.5
click at [31, 40] on div "Status No active tasks Change activity state to start receiving tasks. [PERSON_…" at bounding box center [60, 177] width 92 height 326
click at [485, 7] on div "[PERSON_NAME]" at bounding box center [491, 5] width 37 height 6
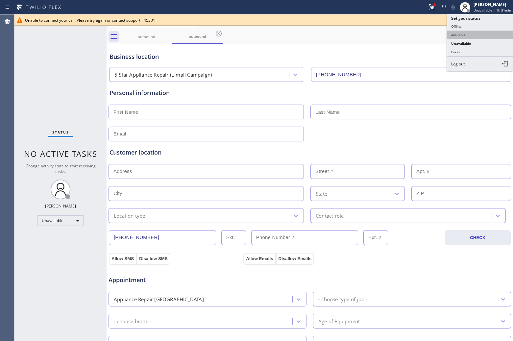
click at [475, 34] on button "Available" at bounding box center [480, 35] width 66 height 9
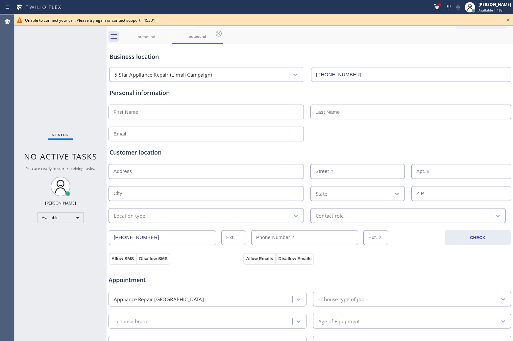
drag, startPoint x: 0, startPoint y: 68, endPoint x: 481, endPoint y: 17, distance: 483.3
click at [0, 68] on div "Agent Desktop" at bounding box center [7, 177] width 14 height 326
click at [508, 20] on icon at bounding box center [508, 20] width 8 height 8
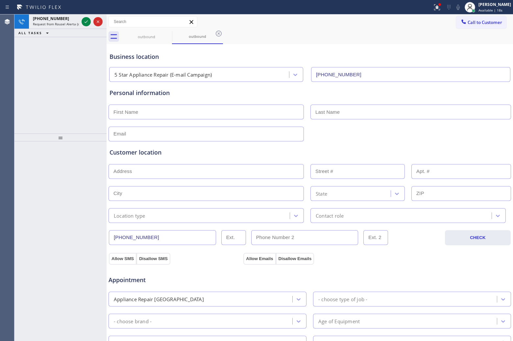
click at [7, 57] on div "Agent Desktop" at bounding box center [7, 177] width 14 height 326
click at [85, 22] on icon at bounding box center [86, 22] width 8 height 8
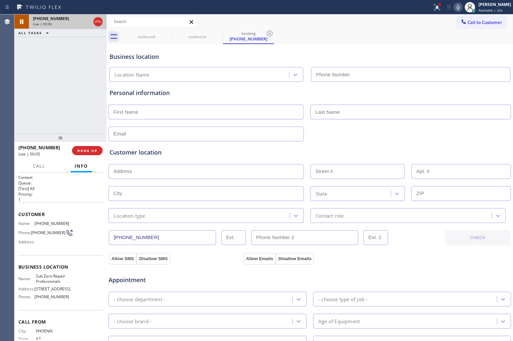
type input "[PHONE_NUMBER]"
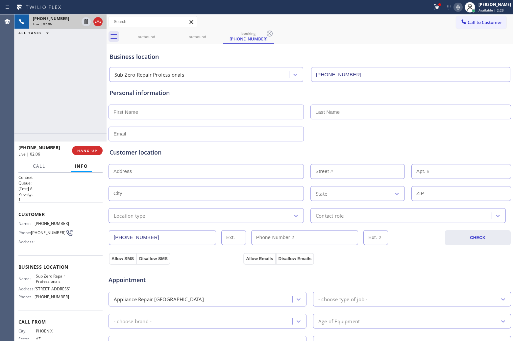
click at [30, 83] on div "[PHONE_NUMBER] Live | 02:06 ALL TASKS ALL TASKS ACTIVE TASKS TASKS IN WRAP UP" at bounding box center [60, 73] width 92 height 119
click at [21, 84] on div "[PHONE_NUMBER] Live | 05:43 ALL TASKS ALL TASKS ACTIVE TASKS TASKS IN WRAP UP" at bounding box center [60, 73] width 92 height 119
click at [458, 8] on icon at bounding box center [458, 7] width 8 height 8
click at [99, 21] on icon at bounding box center [98, 22] width 8 height 8
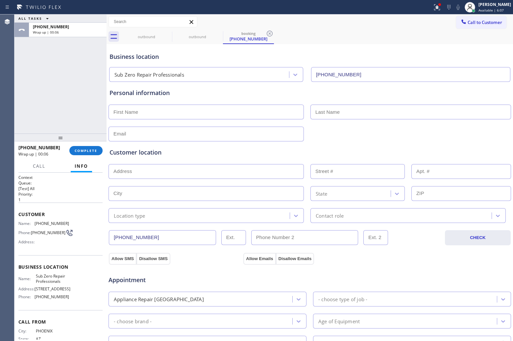
click at [163, 113] on input "text" at bounding box center [205, 112] width 195 height 15
paste input "[PERSON_NAME]"
type input "[PERSON_NAME]"
click at [355, 114] on input "text" at bounding box center [410, 112] width 201 height 15
paste input "[PERSON_NAME]"
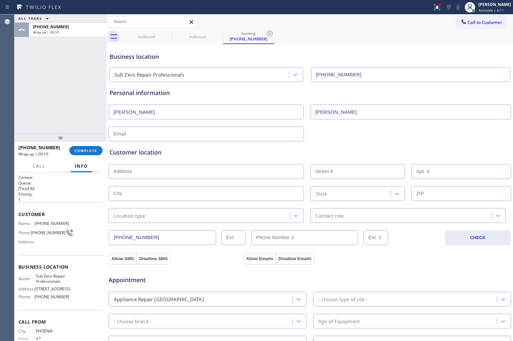
type input "[PERSON_NAME]"
click at [256, 132] on input "text" at bounding box center [205, 134] width 195 height 15
click at [124, 131] on input "text" at bounding box center [205, 134] width 195 height 15
paste input "[EMAIL_ADDRESS][DOMAIN_NAME]"
type input "[EMAIL_ADDRESS][DOMAIN_NAME]"
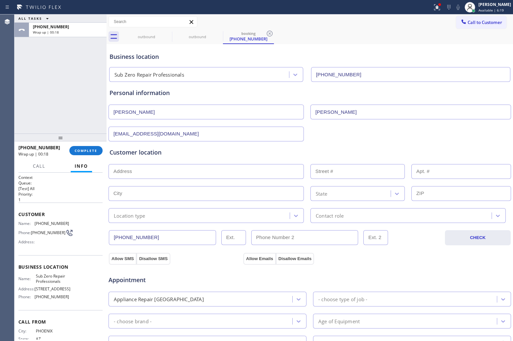
click at [143, 168] on input "text" at bounding box center [205, 171] width 195 height 15
click at [149, 173] on input "text" at bounding box center [205, 171] width 195 height 15
paste input "[STREET_ADDRESS][PERSON_NAME]"
type input "[STREET_ADDRESS][PERSON_NAME]"
type input "6610"
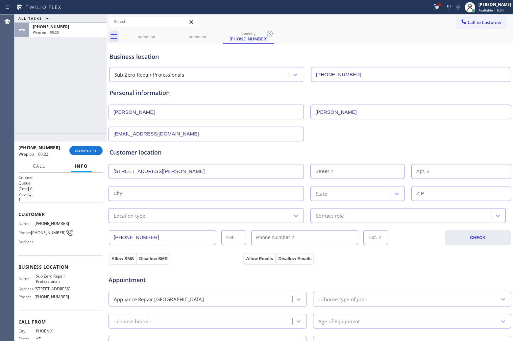
type input "[GEOGRAPHIC_DATA]"
type input "85310"
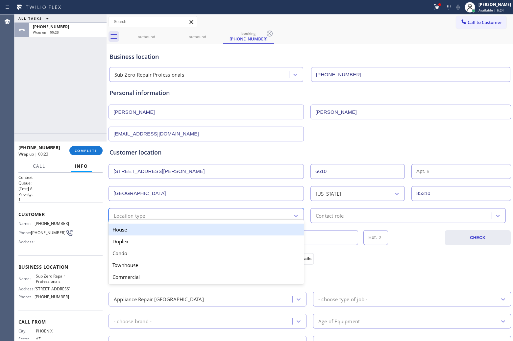
click at [143, 219] on div "Location type" at bounding box center [130, 216] width 32 height 8
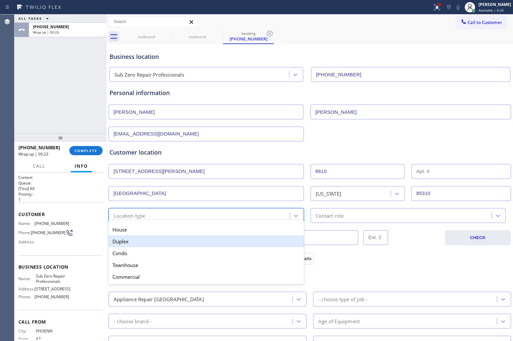
click at [144, 235] on div "House" at bounding box center [205, 230] width 195 height 12
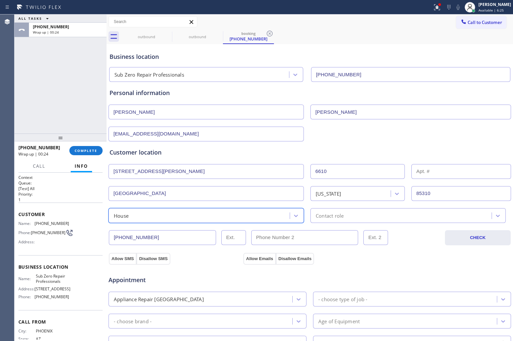
click at [337, 216] on div "Contact role" at bounding box center [330, 216] width 28 height 8
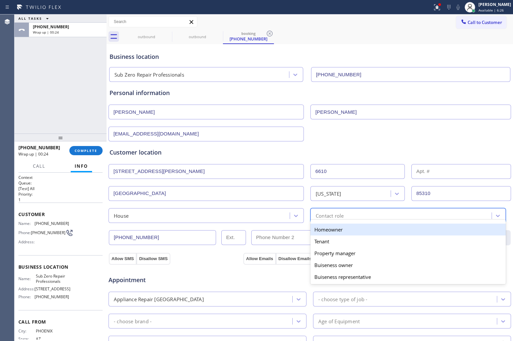
click at [336, 227] on div "Homeowner" at bounding box center [407, 230] width 195 height 12
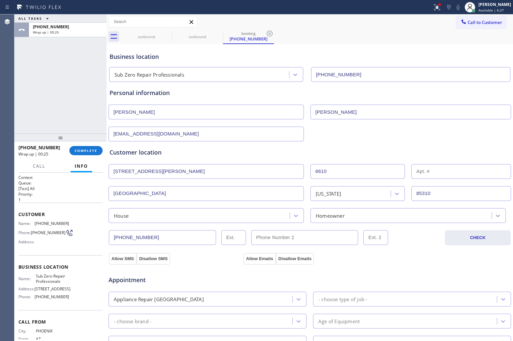
drag, startPoint x: 122, startPoint y: 255, endPoint x: 497, endPoint y: 215, distance: 377.2
click at [121, 255] on button "Allow SMS" at bounding box center [123, 259] width 28 height 12
click at [261, 258] on button "Allow Emails" at bounding box center [259, 259] width 32 height 12
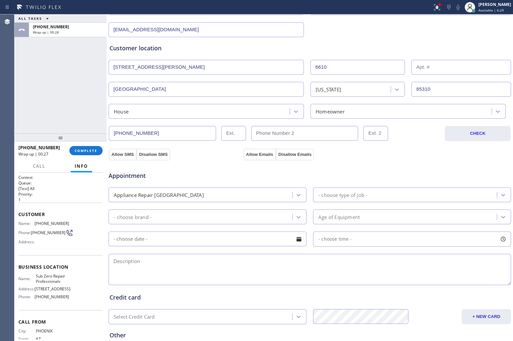
scroll to position [123, 0]
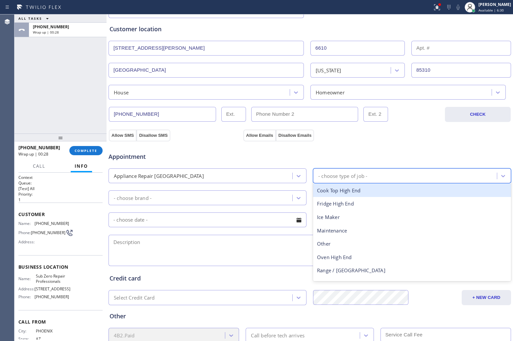
click at [348, 181] on div "- choose type of job -" at bounding box center [406, 176] width 182 height 12
type input "fr"
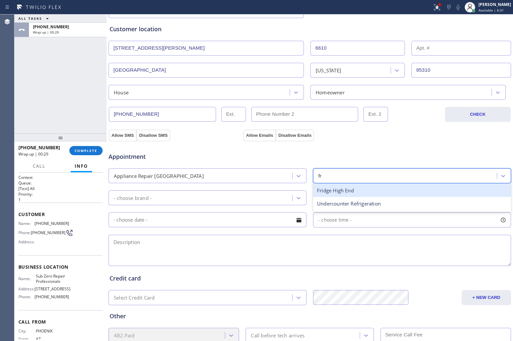
click at [336, 192] on div "Fridge High End" at bounding box center [412, 190] width 198 height 13
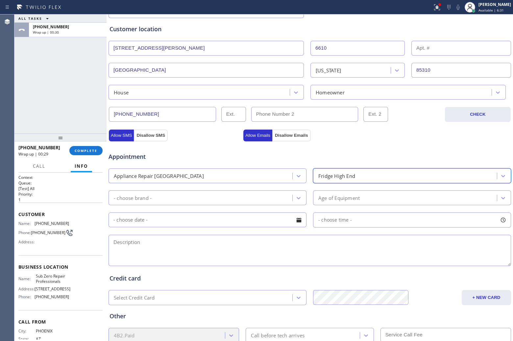
click at [214, 203] on div "- choose brand -" at bounding box center [201, 198] width 182 height 12
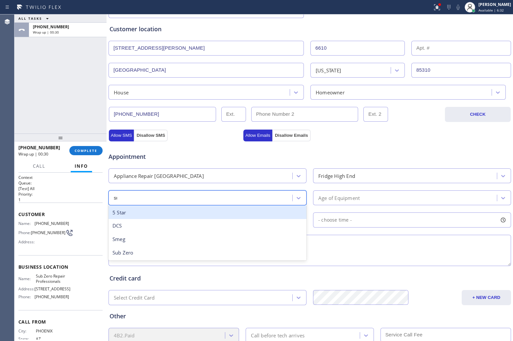
type input "sub"
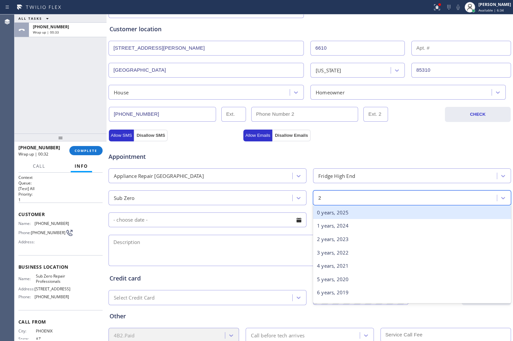
type input "25"
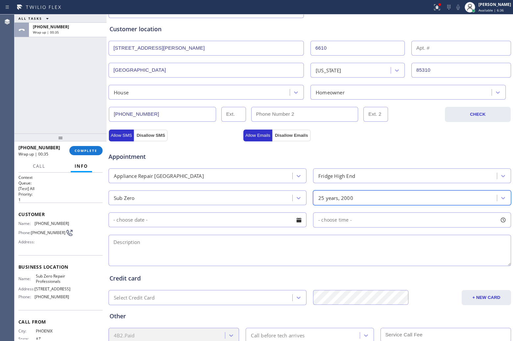
click at [216, 222] on input "text" at bounding box center [207, 219] width 198 height 15
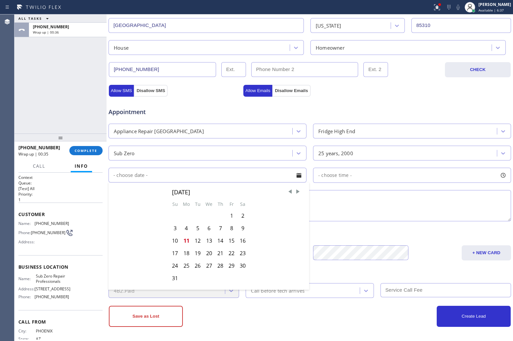
scroll to position [170, 0]
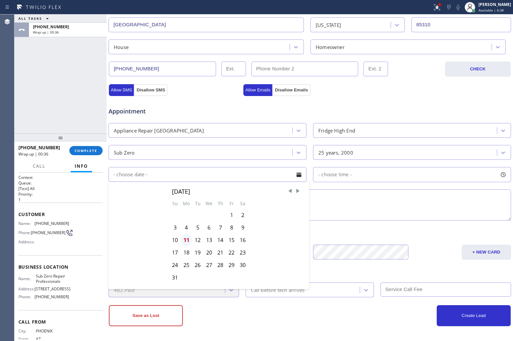
click at [186, 241] on div "11" at bounding box center [186, 240] width 12 height 12
type input "[DATE]"
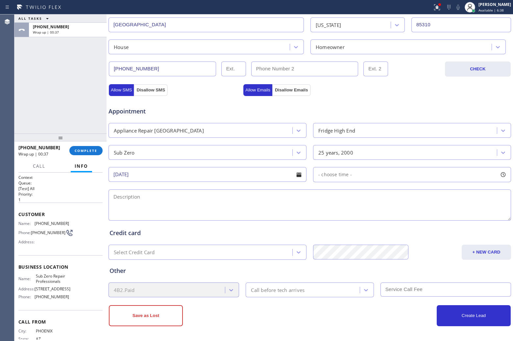
click at [371, 178] on div "- choose time -" at bounding box center [412, 174] width 198 height 15
drag, startPoint x: 314, startPoint y: 217, endPoint x: 431, endPoint y: 219, distance: 116.7
click at [431, 219] on div at bounding box center [435, 215] width 8 height 14
drag, startPoint x: 314, startPoint y: 215, endPoint x: 387, endPoint y: 218, distance: 72.7
click at [388, 218] on div at bounding box center [392, 215] width 8 height 14
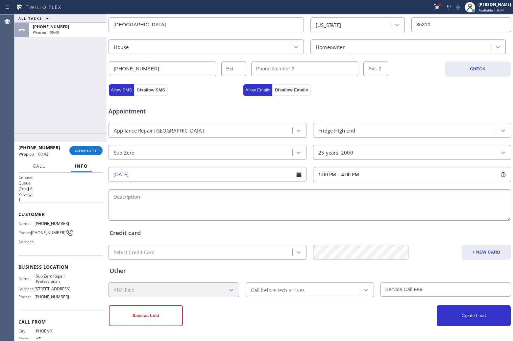
click at [255, 219] on textarea at bounding box center [309, 204] width 402 height 31
paste textarea "ub Zero | Fridge FS | 25 Yrs | Upper part of the fridge its cooling proprly | […"
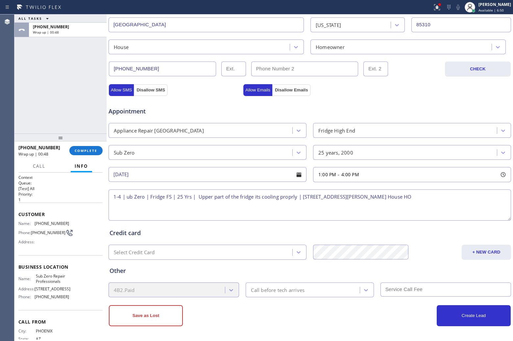
click at [289, 197] on textarea "1-4 | ub Zero | Fridge FS | 25 Yrs | Upper part of the fridge its cooling propr…" at bounding box center [309, 204] width 402 height 31
click at [443, 198] on textarea "1-4 | ub Zero | Fridge FS | 25 Yrs | Upper part of the fridge its cooling prope…" at bounding box center [309, 204] width 402 height 31
click at [441, 196] on textarea "1-4 | ub Zero | Fridge FS | 25 Yrs | Upper part of the fridge its cooling prope…" at bounding box center [309, 204] width 402 height 31
click at [304, 196] on textarea "1-4 | ub Zero | Fridge FS | 25 Yrs | Upper part of the fridge its cooling prope…" at bounding box center [309, 204] width 402 height 31
paste textarea "Whirlpool | Oven | 25 yrs| ITs not heating proprly |"
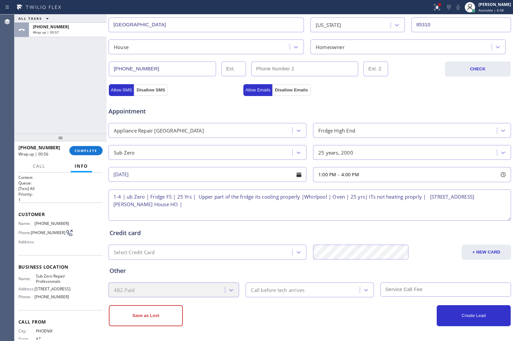
click at [413, 196] on textarea "1-4 | ub Zero | Fridge FS | 25 Yrs | Upper part of the fridge its cooling prope…" at bounding box center [309, 204] width 402 height 31
click at [375, 195] on textarea "1-4 | ub Zero | Fridge FS | 25 Yrs | Upper part of the fridge its cooling prope…" at bounding box center [309, 204] width 402 height 31
click at [290, 211] on textarea "1-4 | ub Zero | Fridge FS | 25 Yrs | Upper part of the fridge its cooling prope…" at bounding box center [309, 204] width 402 height 31
drag, startPoint x: 61, startPoint y: 281, endPoint x: 34, endPoint y: 276, distance: 28.1
click at [34, 276] on div "Name: Sub Zero Repair Professionals Address: [STREET_ADDRESS] Phone: [PHONE_NUM…" at bounding box center [60, 287] width 84 height 28
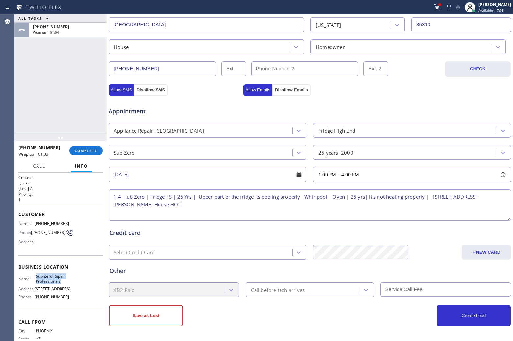
copy span "Sub Zero Repair Professionals"
click at [202, 203] on textarea "1-4 | ub Zero | Fridge FS | 25 Yrs | Upper part of the fridge its cooling prope…" at bounding box center [309, 204] width 402 height 31
paste textarea "Sub Zero Repair Professionals"
paste textarea "Please call 30 minutes prior to arrival."
click at [367, 209] on textarea "1-4 | ub Zero | Fridge FS | 25 Yrs | Upper part of the fridge its cooling prope…" at bounding box center [309, 204] width 402 height 31
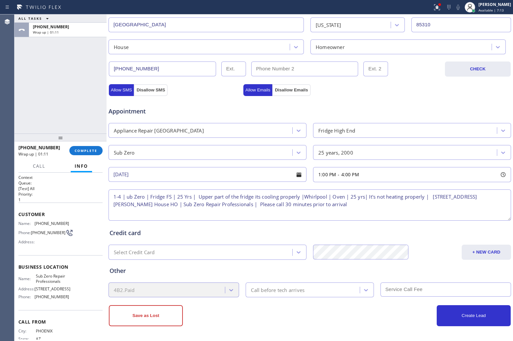
paste textarea "6025102057"
drag, startPoint x: 275, startPoint y: 301, endPoint x: 271, endPoint y: 292, distance: 9.9
click at [275, 301] on div "Save as Lost Create Lead" at bounding box center [309, 311] width 403 height 29
click at [271, 292] on div "Call before tech arrives" at bounding box center [278, 290] width 54 height 8
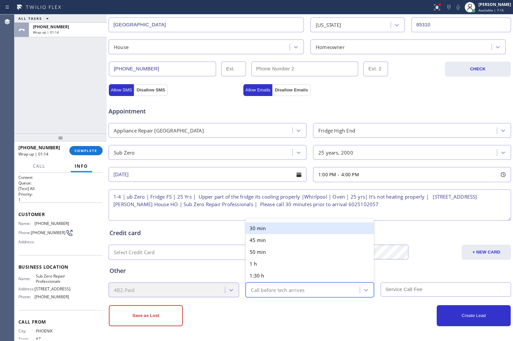
click at [273, 227] on div "30 min" at bounding box center [310, 228] width 128 height 12
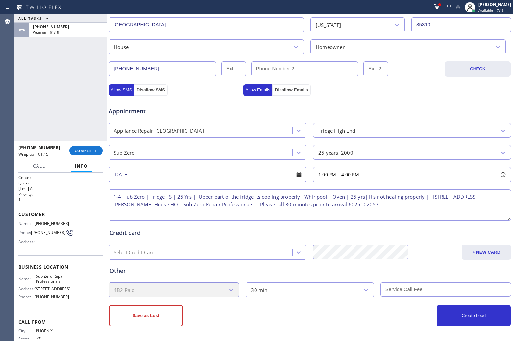
click at [127, 195] on textarea "1-4 | ub Zero | Fridge FS | 25 Yrs | Upper part of the fridge its cooling prope…" at bounding box center [309, 204] width 402 height 31
click at [124, 196] on textarea "1-4 | Sub Zero | Fridge FS | 25 Yrs | Upper part of the fridge its cooling prop…" at bounding box center [309, 204] width 402 height 31
click at [390, 290] on input "text" at bounding box center [445, 289] width 130 height 14
click at [456, 316] on button "Create Lead" at bounding box center [474, 315] width 74 height 21
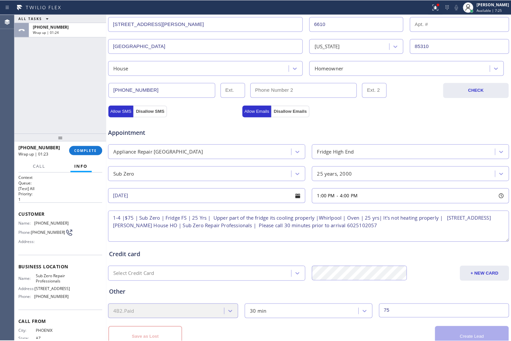
scroll to position [192, 0]
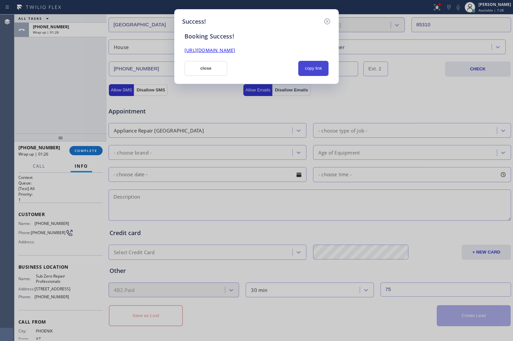
click at [312, 66] on button "copy link" at bounding box center [313, 68] width 30 height 15
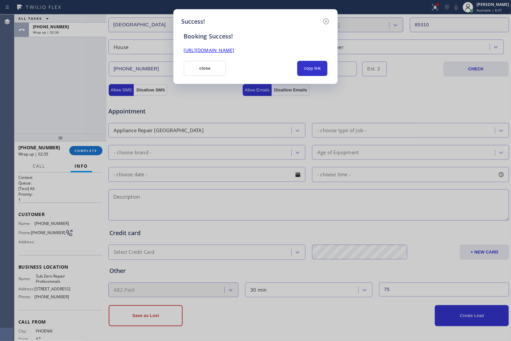
click at [211, 70] on button "close" at bounding box center [205, 68] width 43 height 15
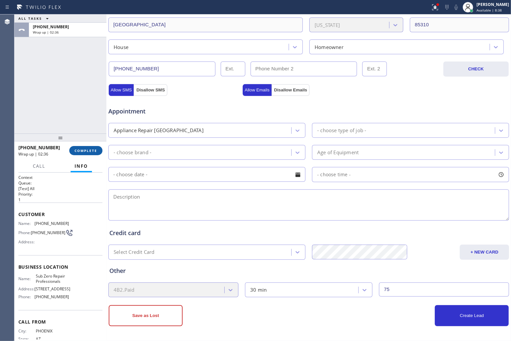
click at [83, 151] on span "COMPLETE" at bounding box center [86, 150] width 23 height 5
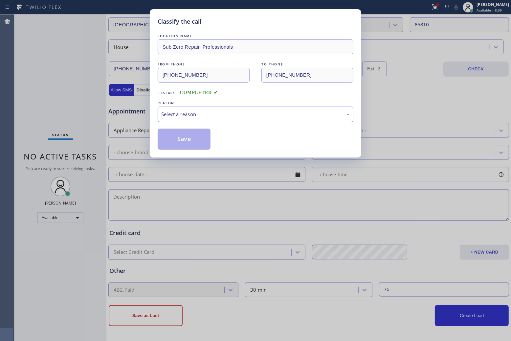
click at [239, 117] on div "Select a reason" at bounding box center [255, 114] width 189 height 8
click at [186, 141] on button "Save" at bounding box center [184, 139] width 53 height 21
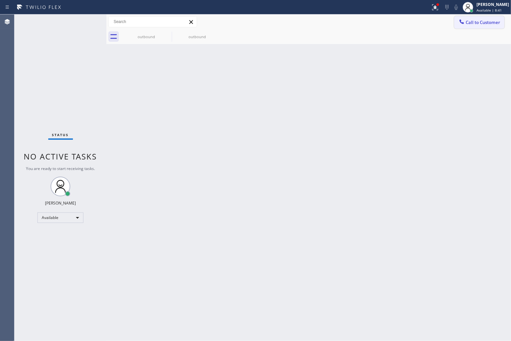
click at [482, 22] on span "Call to Customer" at bounding box center [483, 22] width 35 height 6
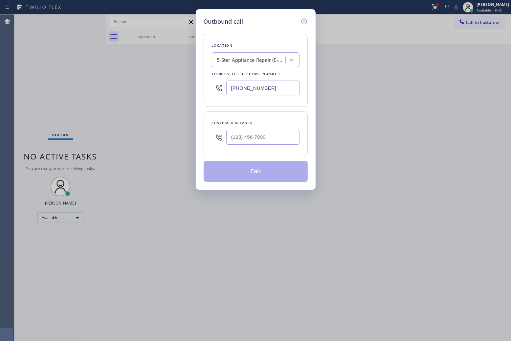
click at [279, 90] on input "[PHONE_NUMBER]" at bounding box center [262, 88] width 73 height 15
click at [304, 21] on icon at bounding box center [304, 21] width 8 height 8
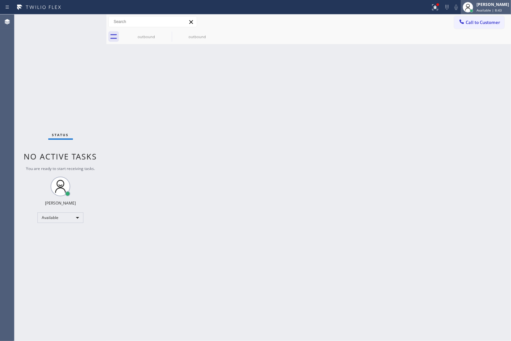
click at [484, 3] on div "[PERSON_NAME]" at bounding box center [493, 5] width 33 height 6
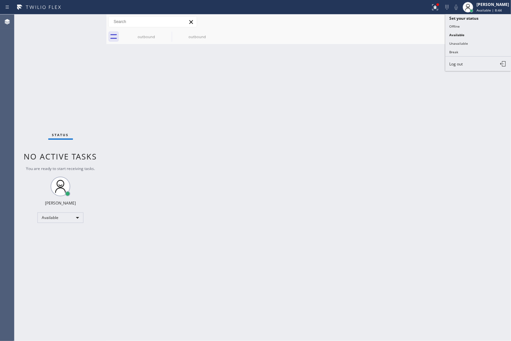
click at [458, 44] on button "Unavailable" at bounding box center [479, 43] width 66 height 9
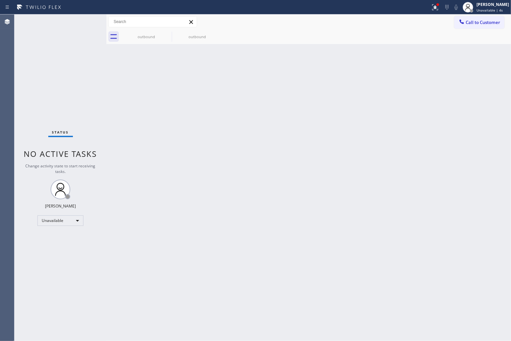
click at [453, 124] on div "Back to Dashboard Change Sender ID Customers Technicians Select a contact Outbo…" at bounding box center [309, 177] width 405 height 326
drag, startPoint x: 475, startPoint y: 21, endPoint x: 439, endPoint y: 40, distance: 40.7
click at [469, 25] on button "Call to Customer" at bounding box center [480, 22] width 50 height 12
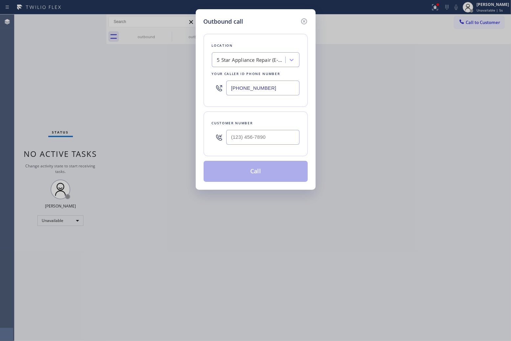
click at [279, 88] on input "[PHONE_NUMBER]" at bounding box center [262, 88] width 73 height 15
paste input "424) 367-013"
click at [270, 135] on input "(___) ___-____" at bounding box center [262, 137] width 73 height 15
paste input "951) 662-6765"
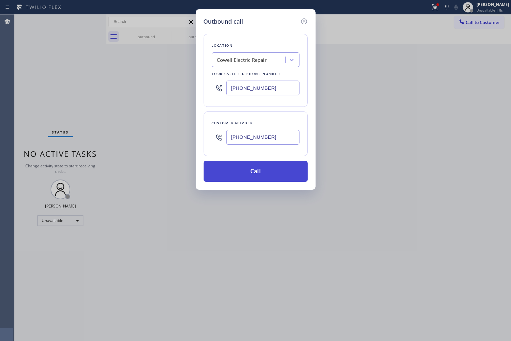
click at [273, 176] on button "Call" at bounding box center [256, 171] width 104 height 21
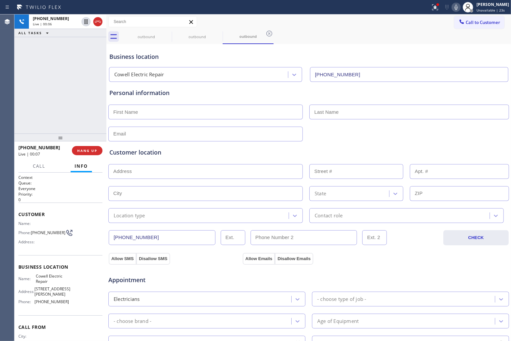
click at [13, 93] on div "Agent Desktop" at bounding box center [7, 177] width 14 height 326
click at [17, 62] on div "[PHONE_NUMBER] Live | 01:32 ALL TASKS ALL TASKS ACTIVE TASKS TASKS IN WRAP UP" at bounding box center [60, 73] width 92 height 119
drag, startPoint x: 44, startPoint y: 237, endPoint x: 34, endPoint y: 230, distance: 12.5
click at [34, 230] on span "[PHONE_NUMBER]" at bounding box center [48, 232] width 35 height 5
copy span "951) 662-6765"
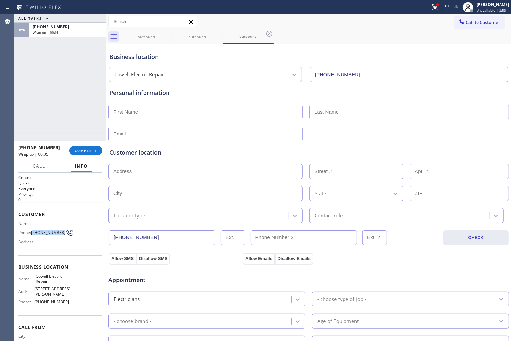
click at [20, 124] on div "ALL TASKS ALL TASKS ACTIVE TASKS TASKS IN WRAP UP [PHONE_NUMBER] Wrap up | 00:05" at bounding box center [60, 73] width 92 height 119
drag, startPoint x: 42, startPoint y: 234, endPoint x: 31, endPoint y: 232, distance: 11.1
click at [31, 232] on div "Phone: [PHONE_NUMBER]" at bounding box center [43, 233] width 51 height 8
copy div "[PHONE_NUMBER]"
drag, startPoint x: 45, startPoint y: 280, endPoint x: 36, endPoint y: 274, distance: 11.5
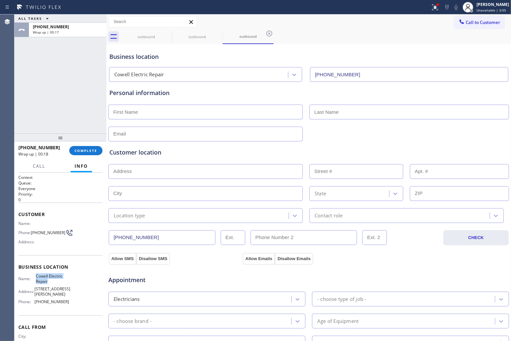
click at [36, 274] on div "Business location Name: Cowell Electric Repair Address: [STREET_ADDRESS][PERSON…" at bounding box center [60, 285] width 84 height 60
drag, startPoint x: 43, startPoint y: 232, endPoint x: 32, endPoint y: 228, distance: 12.1
click at [32, 230] on span "[PHONE_NUMBER]" at bounding box center [48, 232] width 35 height 5
click at [45, 235] on span "[PHONE_NUMBER]" at bounding box center [48, 232] width 35 height 5
drag, startPoint x: 45, startPoint y: 236, endPoint x: 33, endPoint y: 229, distance: 14.0
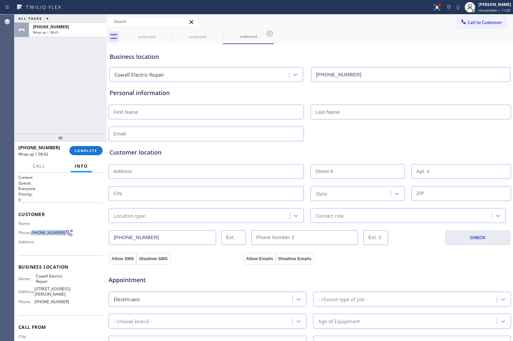
click at [33, 230] on span "[PHONE_NUMBER]" at bounding box center [48, 232] width 35 height 5
click at [467, 20] on span "Call to Customer" at bounding box center [484, 22] width 35 height 6
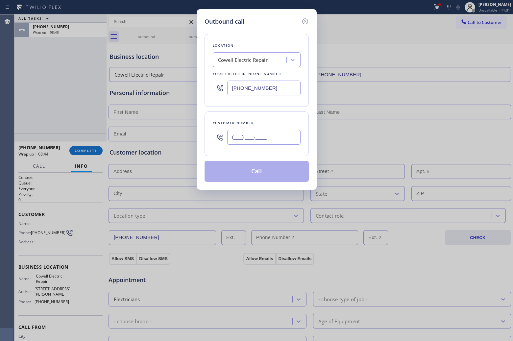
click at [268, 139] on input "(___) ___-____" at bounding box center [263, 137] width 73 height 15
paste input "951) 662-6765"
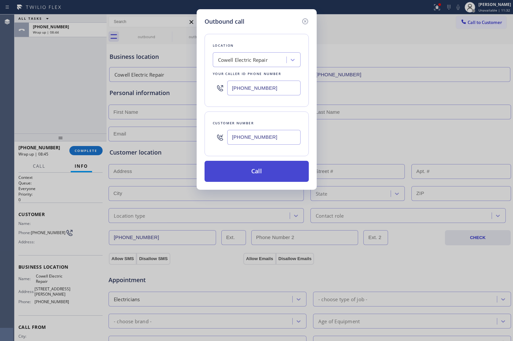
click at [270, 169] on button "Call" at bounding box center [256, 171] width 104 height 21
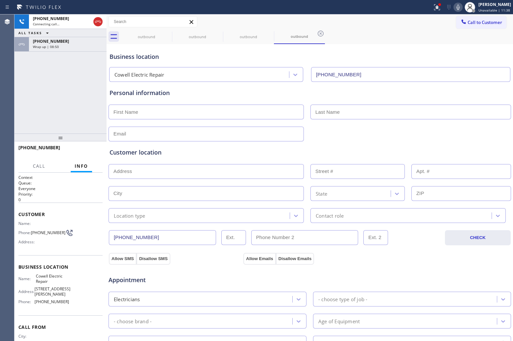
click at [19, 78] on div "[PHONE_NUMBER] Connecting call… ALL TASKS ALL TASKS ACTIVE TASKS TASKS IN WRAP …" at bounding box center [60, 73] width 92 height 119
click at [45, 53] on div "[PHONE_NUMBER] Connecting call… ALL TASKS ALL TASKS ACTIVE TASKS TASKS IN WRAP …" at bounding box center [60, 73] width 92 height 119
click at [45, 49] on div "[PHONE_NUMBER] Wrap up | 08:50" at bounding box center [66, 44] width 75 height 14
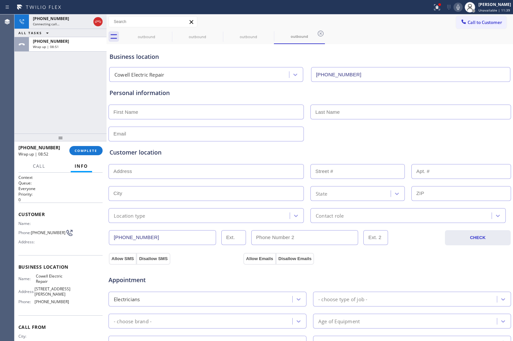
click at [87, 145] on div "[PHONE_NUMBER] Wrap up | 08:52 COMPLETE" at bounding box center [60, 150] width 84 height 17
click at [87, 150] on span "COMPLETE" at bounding box center [86, 150] width 23 height 5
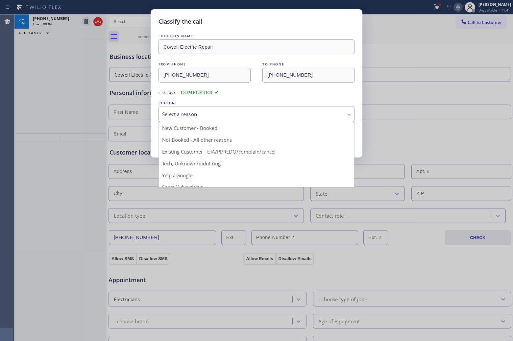
click at [237, 117] on div "Select a reason" at bounding box center [256, 114] width 189 height 8
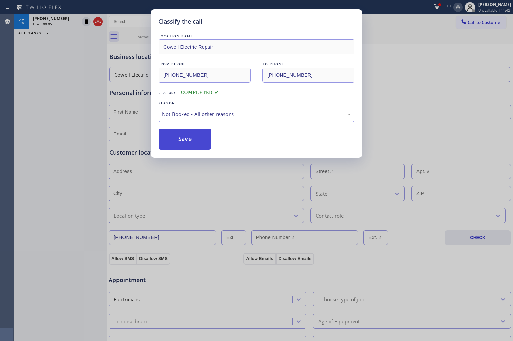
click at [190, 135] on button "Save" at bounding box center [184, 139] width 53 height 21
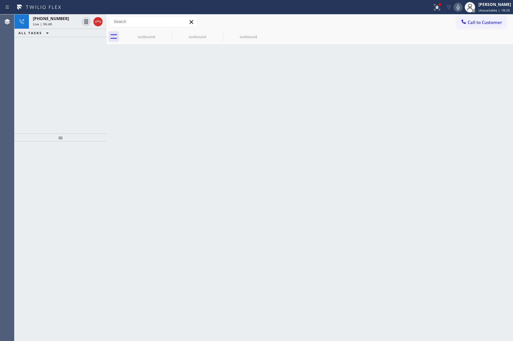
click at [19, 56] on div "[PHONE_NUMBER] Live | 06:48 ALL TASKS ALL TASKS ACTIVE TASKS TASKS IN WRAP UP" at bounding box center [60, 73] width 92 height 119
click at [59, 23] on div "Live | 06:49" at bounding box center [56, 24] width 46 height 5
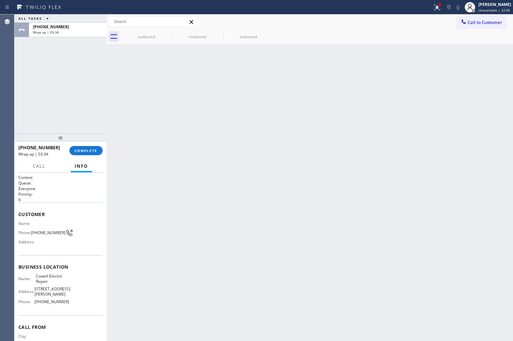
click at [22, 98] on div "ALL TASKS ALL TASKS ACTIVE TASKS TASKS IN WRAP UP [PHONE_NUMBER] Wrap up | 03:34" at bounding box center [60, 73] width 92 height 119
drag, startPoint x: 47, startPoint y: 236, endPoint x: 32, endPoint y: 232, distance: 15.1
click at [32, 232] on span "[PHONE_NUMBER]" at bounding box center [48, 232] width 35 height 5
drag, startPoint x: 476, startPoint y: 25, endPoint x: 461, endPoint y: 32, distance: 16.6
click at [473, 26] on button "Call to Customer" at bounding box center [481, 22] width 50 height 12
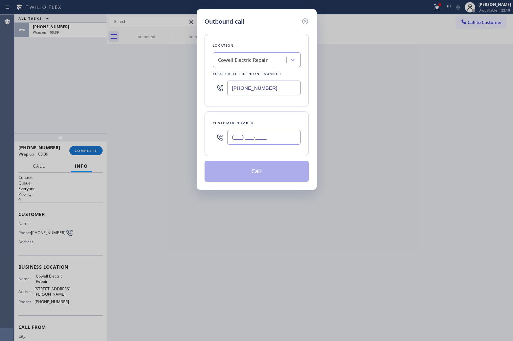
click at [275, 138] on input "(___) ___-____" at bounding box center [263, 137] width 73 height 15
paste input "951) 662-6765"
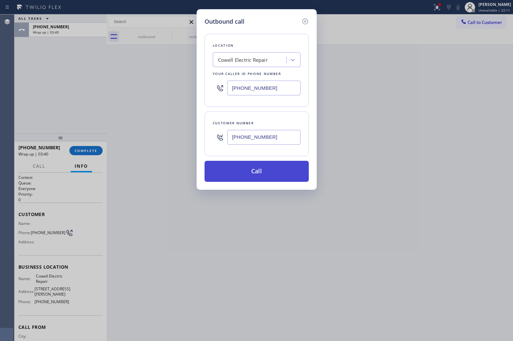
click at [267, 173] on button "Call" at bounding box center [256, 171] width 104 height 21
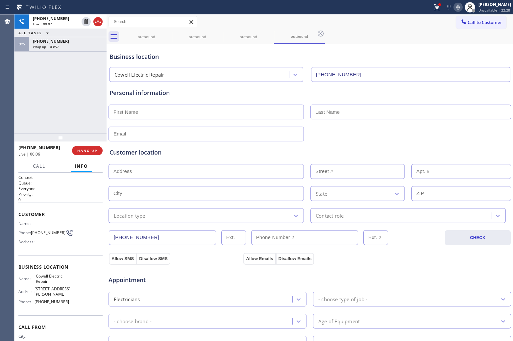
drag, startPoint x: 20, startPoint y: 78, endPoint x: 41, endPoint y: 74, distance: 22.1
click at [22, 78] on div "[PHONE_NUMBER] Live | 00:07 ALL TASKS ALL TASKS ACTIVE TASKS TASKS IN WRAP UP […" at bounding box center [60, 73] width 92 height 119
click at [9, 106] on div "Agent Desktop" at bounding box center [7, 177] width 14 height 326
click at [98, 22] on icon at bounding box center [98, 22] width 8 height 8
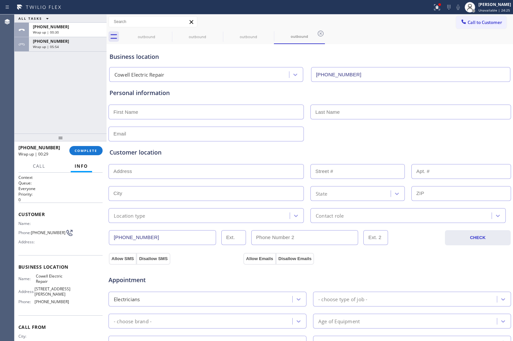
drag, startPoint x: 19, startPoint y: 84, endPoint x: 329, endPoint y: 1, distance: 321.0
click at [39, 80] on div "ALL TASKS ALL TASKS ACTIVE TASKS TASKS IN WRAP UP [PHONE_NUMBER] Wrap up | 00:3…" at bounding box center [60, 73] width 92 height 119
click at [19, 110] on div "ALL TASKS ALL TASKS ACTIVE TASKS TASKS IN WRAP UP [PHONE_NUMBER] Wrap up | 01:1…" at bounding box center [60, 73] width 92 height 119
click at [234, 111] on input "text" at bounding box center [205, 112] width 195 height 15
click at [22, 100] on div "ALL TASKS ALL TASKS ACTIVE TASKS TASKS IN WRAP UP [PHONE_NUMBER] Wrap up | 01:3…" at bounding box center [60, 73] width 92 height 119
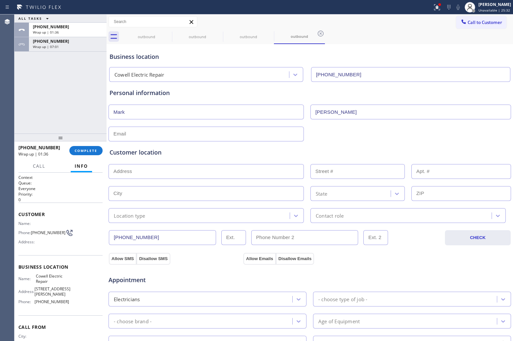
click at [211, 172] on input "text" at bounding box center [205, 171] width 195 height 15
click at [252, 133] on input "text" at bounding box center [205, 134] width 195 height 15
click at [148, 178] on input "text" at bounding box center [205, 171] width 195 height 15
paste input "[STREET_ADDRESS]"
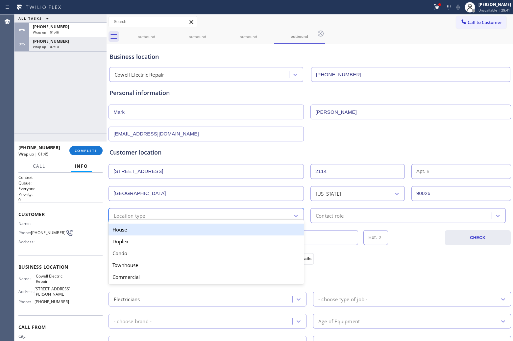
click at [135, 223] on div "option House focused, 1 of 5. 5 results available. Use Up and Down to choose op…" at bounding box center [205, 215] width 195 height 15
click at [133, 229] on div "House" at bounding box center [205, 230] width 195 height 12
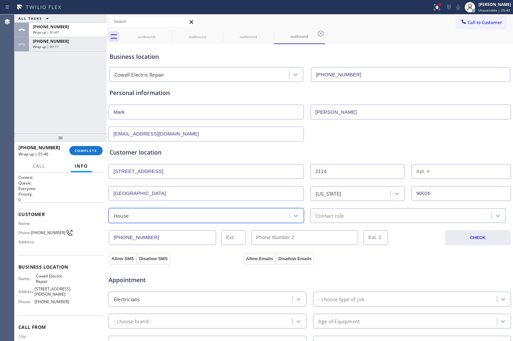
drag, startPoint x: 330, startPoint y: 213, endPoint x: 330, endPoint y: 219, distance: 6.6
click at [330, 215] on div "Contact role" at bounding box center [330, 216] width 28 height 8
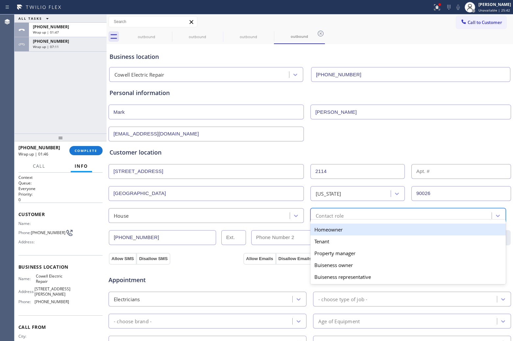
click at [329, 229] on div "Homeowner" at bounding box center [407, 230] width 195 height 12
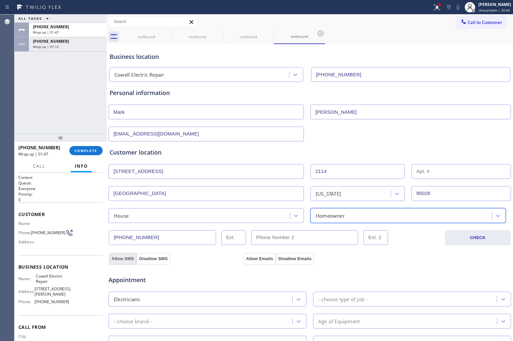
click at [123, 255] on button "Allow SMS" at bounding box center [123, 259] width 28 height 12
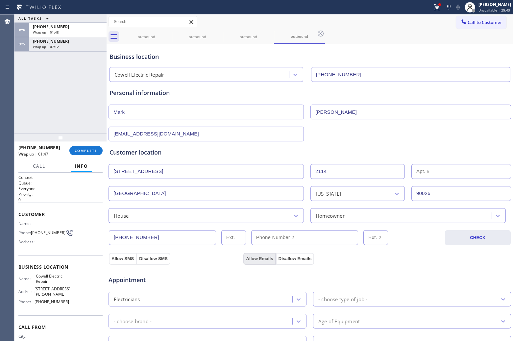
click at [259, 260] on button "Allow Emails" at bounding box center [259, 259] width 32 height 12
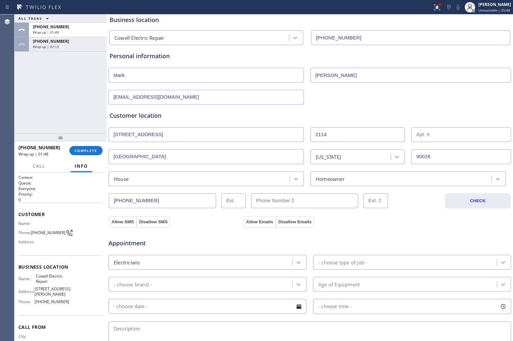
scroll to position [82, 0]
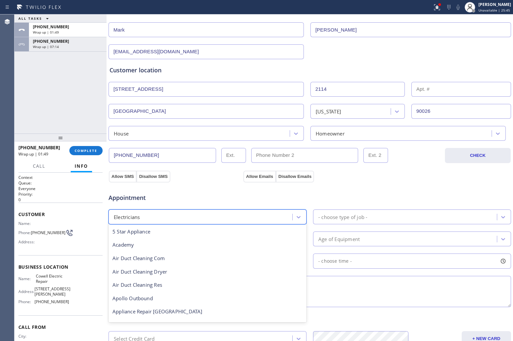
click at [182, 217] on div "Electricians" at bounding box center [201, 217] width 182 height 12
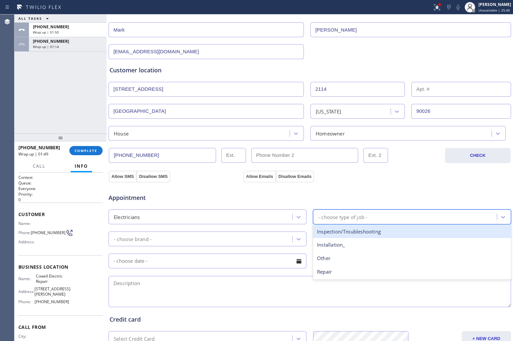
click at [366, 221] on div "- choose type of job -" at bounding box center [406, 217] width 182 height 12
click at [341, 216] on div "- choose type of job -" at bounding box center [342, 217] width 49 height 8
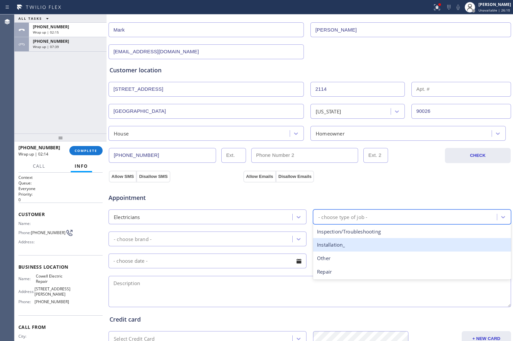
click at [339, 247] on div "Installation_" at bounding box center [412, 244] width 198 height 13
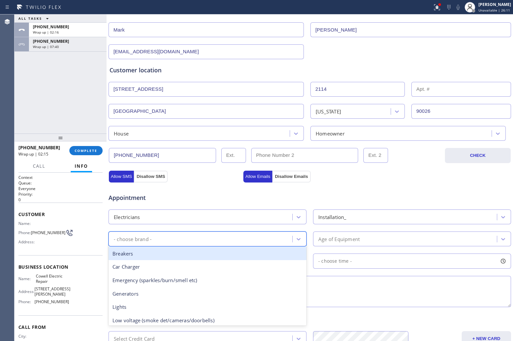
click at [230, 237] on div "- choose brand -" at bounding box center [201, 239] width 182 height 12
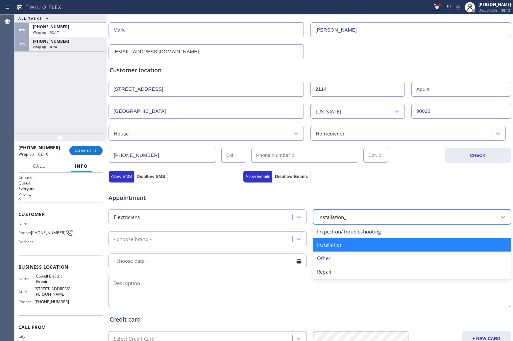
click at [335, 218] on div "Installation_" at bounding box center [332, 217] width 28 height 8
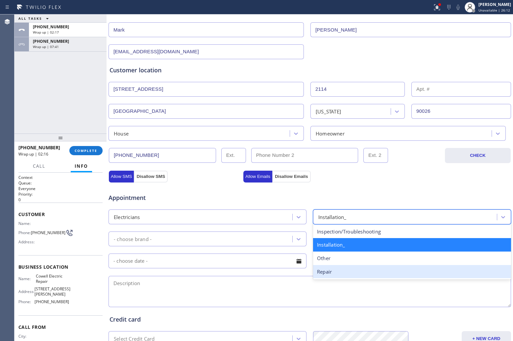
click at [337, 276] on div "Repair" at bounding box center [412, 271] width 198 height 13
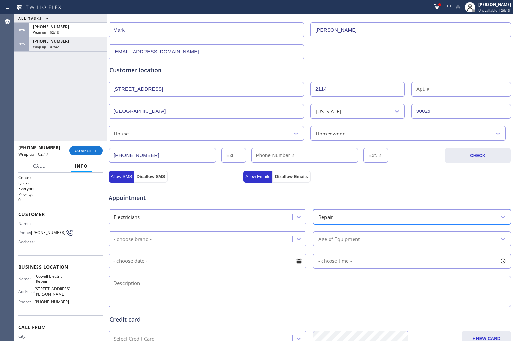
click at [175, 243] on div "- choose brand -" at bounding box center [201, 239] width 182 height 12
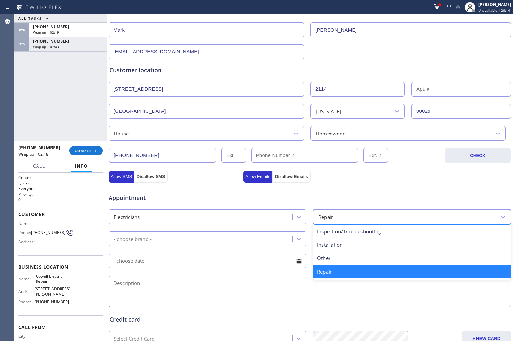
click at [352, 218] on div "Repair" at bounding box center [406, 217] width 182 height 12
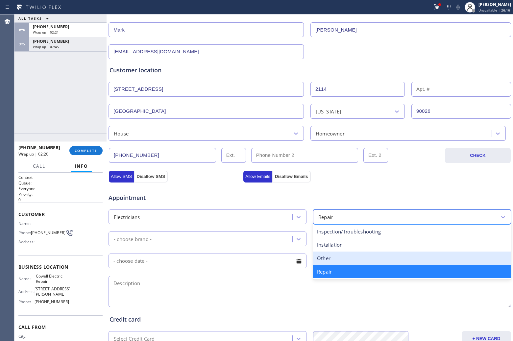
click at [335, 257] on div "Other" at bounding box center [412, 257] width 198 height 13
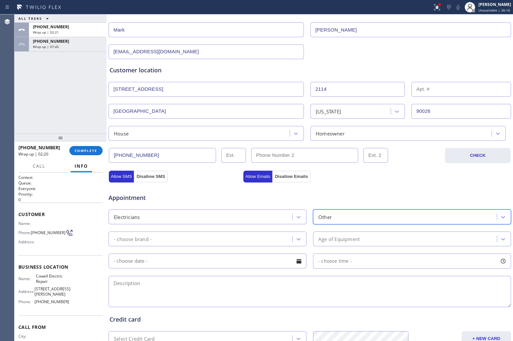
click at [227, 239] on div "- choose brand -" at bounding box center [201, 239] width 182 height 12
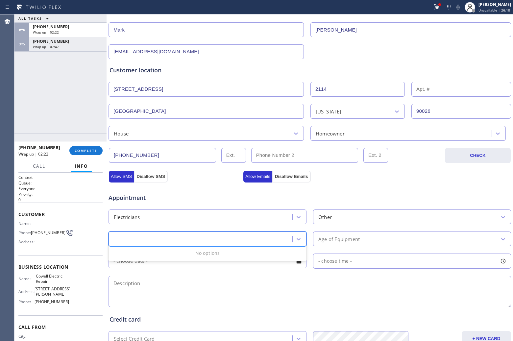
click at [344, 221] on div "Other" at bounding box center [406, 217] width 182 height 12
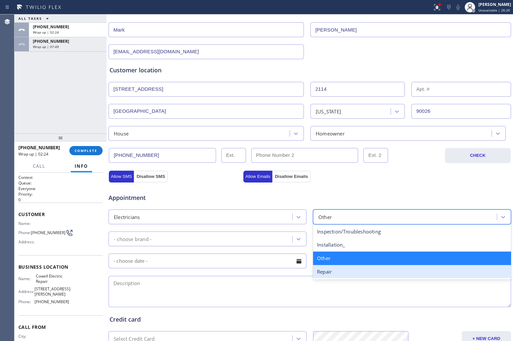
click at [330, 275] on div "Repair" at bounding box center [412, 271] width 198 height 13
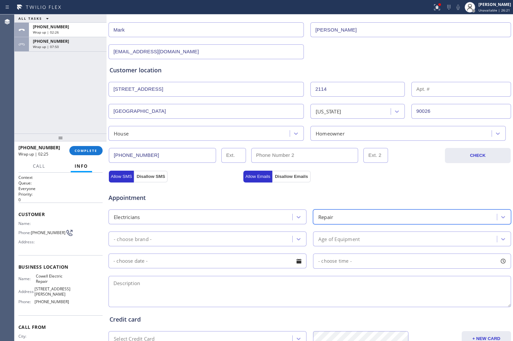
click at [332, 216] on div "Repair" at bounding box center [406, 217] width 182 height 12
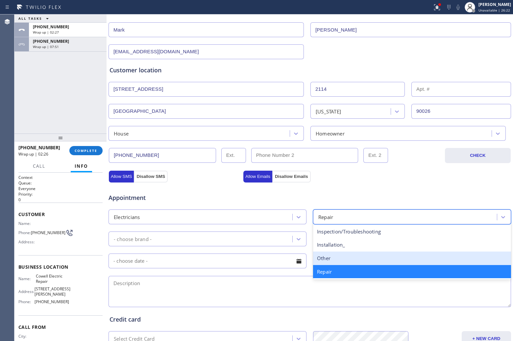
click at [334, 257] on div "Other" at bounding box center [412, 257] width 198 height 13
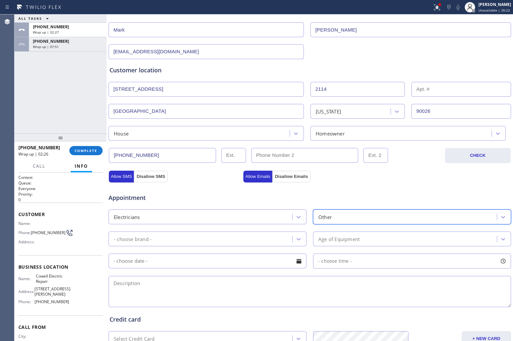
click at [193, 239] on div "- choose brand -" at bounding box center [201, 239] width 182 height 12
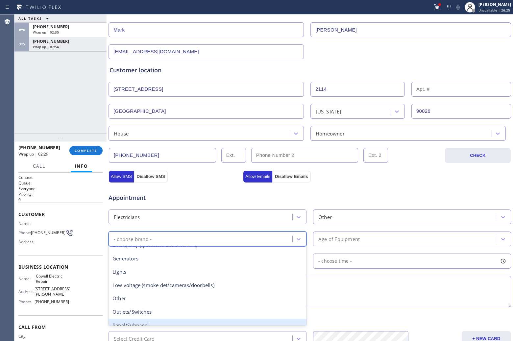
scroll to position [69, 0]
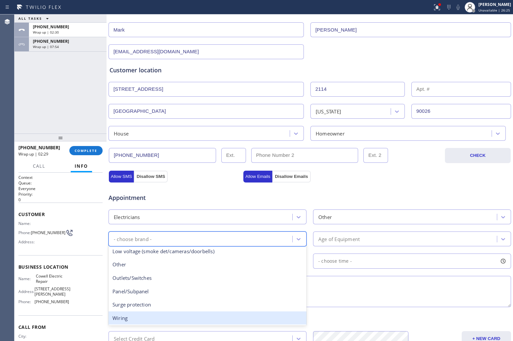
click at [152, 320] on div "Wiring" at bounding box center [207, 317] width 198 height 13
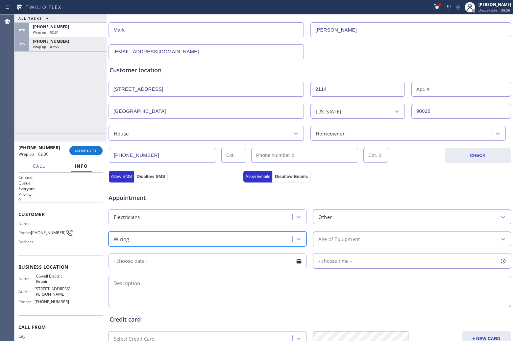
click at [336, 215] on div "Other" at bounding box center [406, 217] width 182 height 12
click at [275, 286] on textarea at bounding box center [309, 291] width 402 height 31
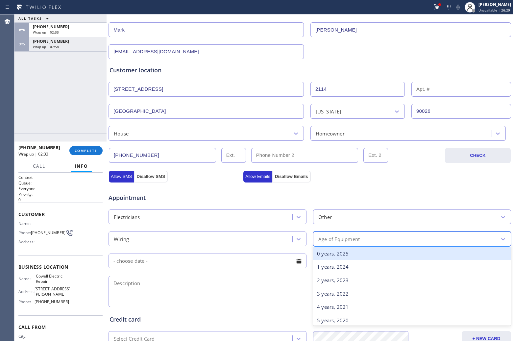
click at [368, 243] on div "Age of Equipment" at bounding box center [406, 239] width 182 height 12
click at [347, 257] on div "0 years, 2025" at bounding box center [412, 253] width 198 height 13
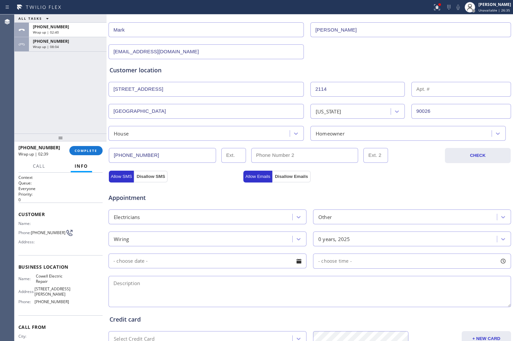
paste textarea "36 ins metal conduit needs to be cut to install a door in | [STREET_ADDRESS] Du…"
click at [215, 306] on textarea at bounding box center [309, 291] width 402 height 31
click at [212, 298] on textarea "36 ins metal conduit needs to be cut to install a door in | [STREET_ADDRESS] Du…" at bounding box center [309, 291] width 402 height 31
click at [245, 282] on textarea "36 ins metal conduit needs to be cut to install a door in | [STREET_ADDRESS] Du…" at bounding box center [309, 291] width 402 height 31
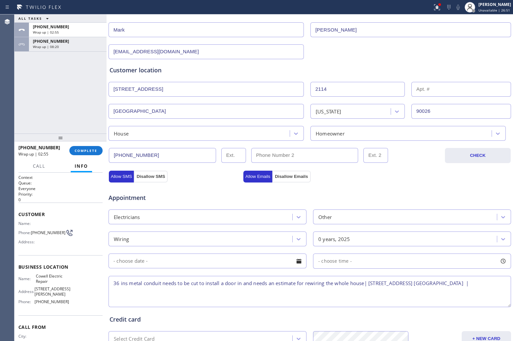
click at [111, 284] on textarea "36 ins metal conduit needs to be cut to install a door in and needs an estimate…" at bounding box center [309, 291] width 402 height 31
drag, startPoint x: 49, startPoint y: 282, endPoint x: 36, endPoint y: 279, distance: 14.1
click at [36, 279] on span "Cowell Electric Repair" at bounding box center [52, 278] width 33 height 10
click at [190, 295] on textarea "9-12 |$60 | 36 ins metal conduit needs to be cut to install a door in and needs…" at bounding box center [309, 291] width 402 height 31
paste textarea "Cowell Electric Repair"
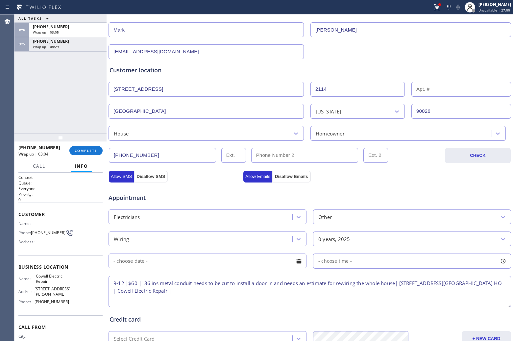
click at [290, 291] on textarea "9-12 |$60 | 36 ins metal conduit needs to be cut to install a door in and needs…" at bounding box center [309, 291] width 402 height 31
paste textarea "Please call 30 minutes prior to arrival."
click at [329, 284] on textarea "9-12 |$60 | 36 ins metal conduit needs to be cut to install a door in and needs…" at bounding box center [309, 291] width 402 height 31
click at [332, 295] on textarea "9-12 |$60 | 36 ins metal conduit needs to be cut to install a door in and needs…" at bounding box center [309, 291] width 402 height 31
paste textarea "951) 662-6765 Mark"
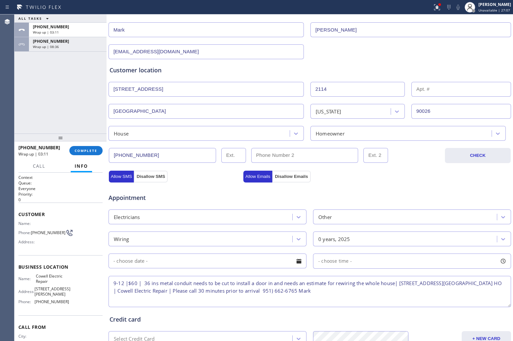
click at [225, 263] on input "text" at bounding box center [207, 260] width 198 height 15
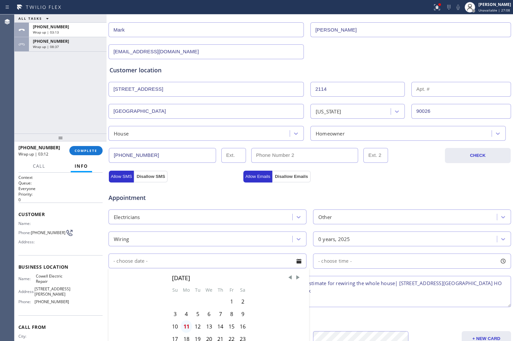
click at [184, 327] on div "11" at bounding box center [186, 326] width 12 height 12
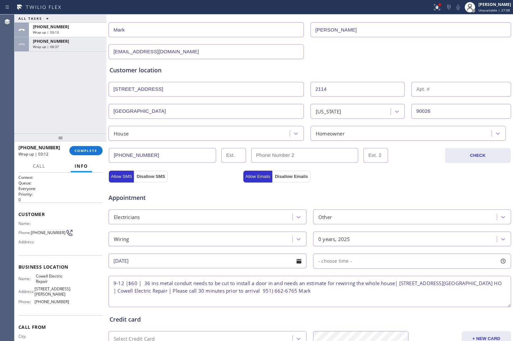
click at [375, 258] on div "- choose time -" at bounding box center [412, 260] width 198 height 15
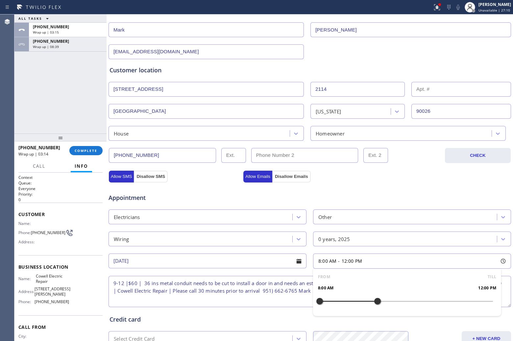
drag, startPoint x: 340, startPoint y: 303, endPoint x: 376, endPoint y: 308, distance: 36.4
click at [376, 308] on div at bounding box center [377, 301] width 8 height 14
drag, startPoint x: 317, startPoint y: 301, endPoint x: 334, endPoint y: 306, distance: 17.0
click at [334, 306] on div at bounding box center [334, 301] width 8 height 14
click at [344, 186] on div "Appointment" at bounding box center [310, 193] width 404 height 17
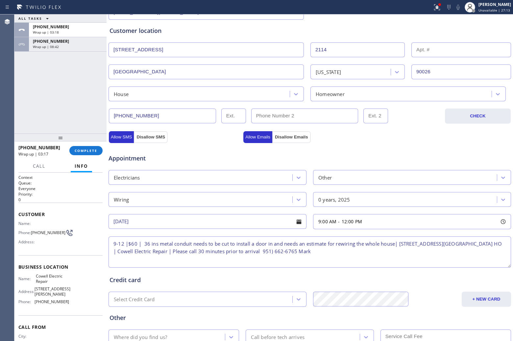
scroll to position [170, 0]
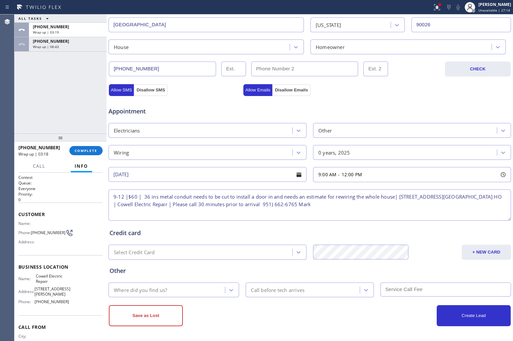
click at [209, 285] on div "Where did you find us?" at bounding box center [167, 290] width 114 height 12
click at [463, 324] on button "Create Lead" at bounding box center [474, 315] width 74 height 21
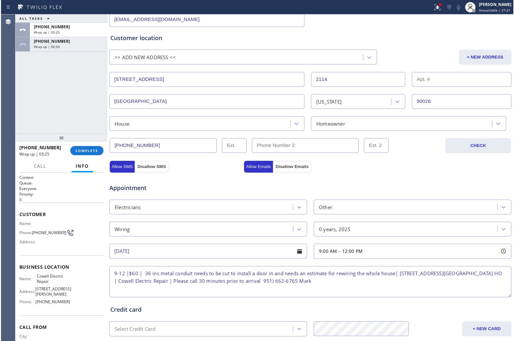
scroll to position [0, 0]
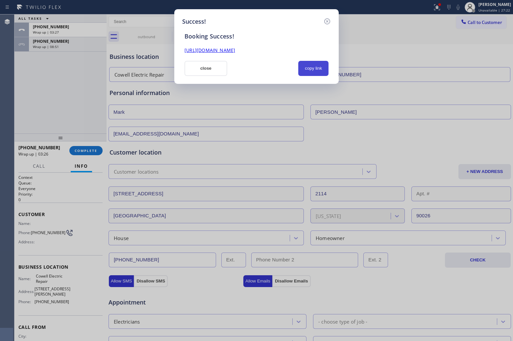
click at [309, 68] on button "copy link" at bounding box center [313, 68] width 30 height 15
drag, startPoint x: 8, startPoint y: 94, endPoint x: 173, endPoint y: 81, distance: 164.9
click at [12, 96] on div "Success! Booking Success! [URL][DOMAIN_NAME] close copy link" at bounding box center [256, 170] width 513 height 341
click at [214, 65] on button "close" at bounding box center [205, 68] width 43 height 15
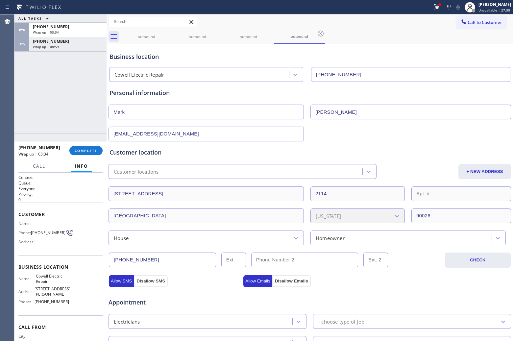
click at [91, 161] on button "Info" at bounding box center [81, 166] width 21 height 13
click at [84, 154] on button "COMPLETE" at bounding box center [85, 150] width 33 height 9
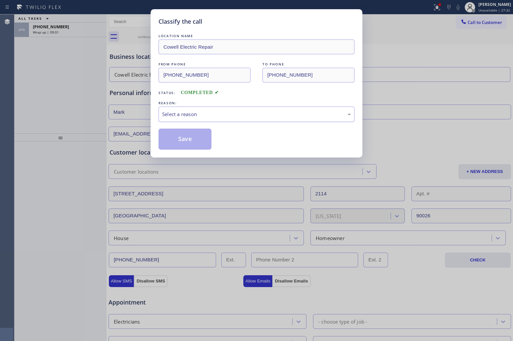
drag, startPoint x: 221, startPoint y: 114, endPoint x: 220, endPoint y: 118, distance: 4.3
click at [221, 114] on div "Select a reason" at bounding box center [256, 114] width 189 height 8
click at [179, 149] on button "Save" at bounding box center [184, 139] width 53 height 21
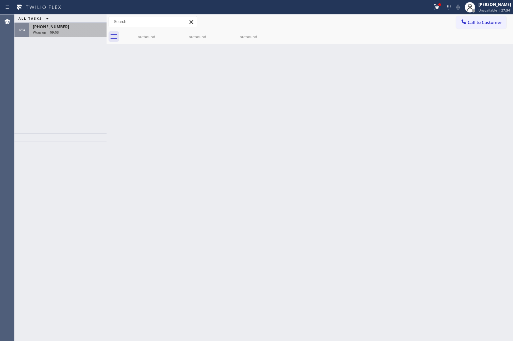
click at [48, 27] on span "[PHONE_NUMBER]" at bounding box center [51, 27] width 36 height 6
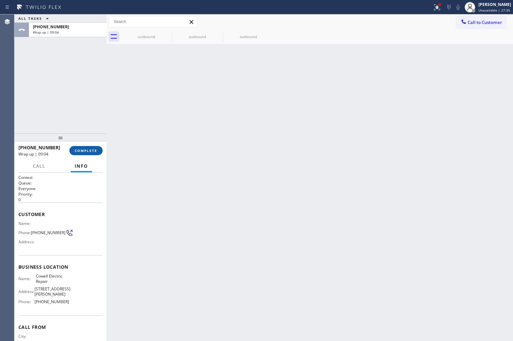
click at [91, 152] on span "COMPLETE" at bounding box center [86, 150] width 23 height 5
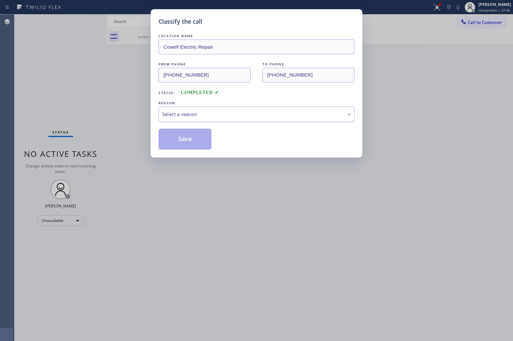
click at [190, 118] on div "Select a reason" at bounding box center [256, 114] width 189 height 8
click at [185, 139] on button "Save" at bounding box center [184, 139] width 53 height 21
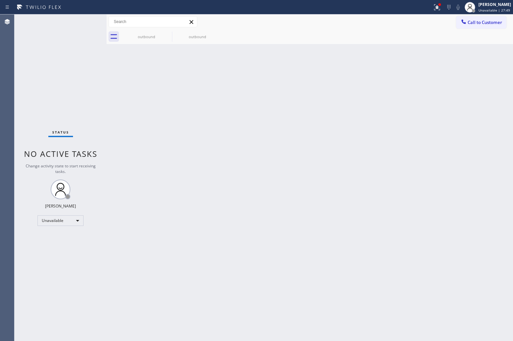
click at [2, 125] on div "Agent Desktop" at bounding box center [7, 177] width 14 height 326
drag, startPoint x: 493, startPoint y: 22, endPoint x: 303, endPoint y: 117, distance: 213.0
click at [490, 22] on span "Call to Customer" at bounding box center [484, 22] width 35 height 6
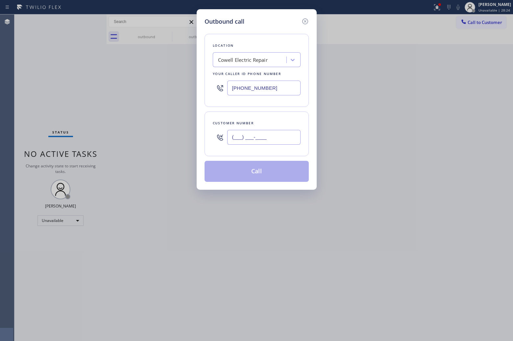
click at [265, 138] on input "(___) ___-____" at bounding box center [263, 137] width 73 height 15
paste input "817) 723-6984"
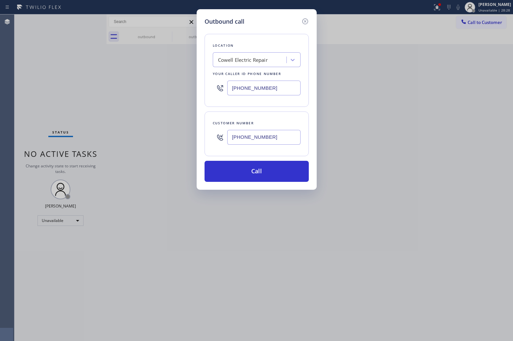
click at [250, 90] on input "[PHONE_NUMBER]" at bounding box center [263, 88] width 73 height 15
paste input "877) 917-9852"
click at [266, 172] on button "Call" at bounding box center [256, 171] width 104 height 21
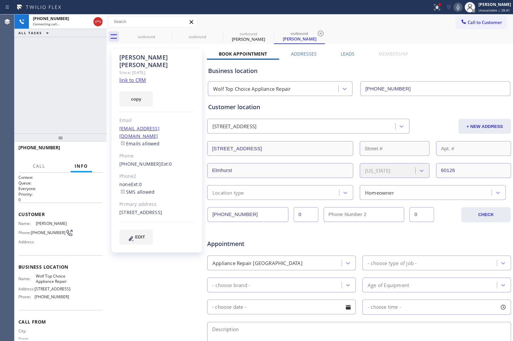
click at [10, 60] on div "Agent Desktop" at bounding box center [7, 177] width 14 height 326
click at [474, 23] on span "Call to Customer" at bounding box center [484, 22] width 35 height 6
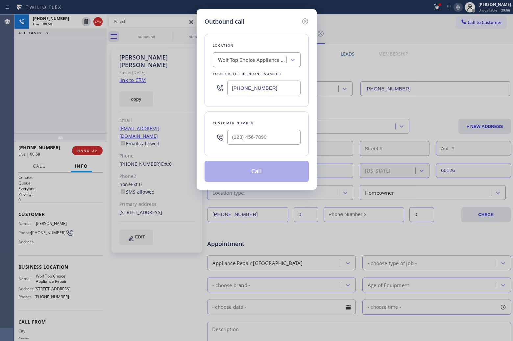
click at [307, 23] on icon at bounding box center [305, 21] width 8 height 8
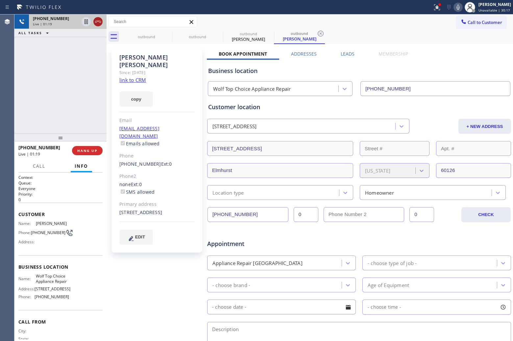
click at [98, 20] on icon at bounding box center [98, 22] width 8 height 8
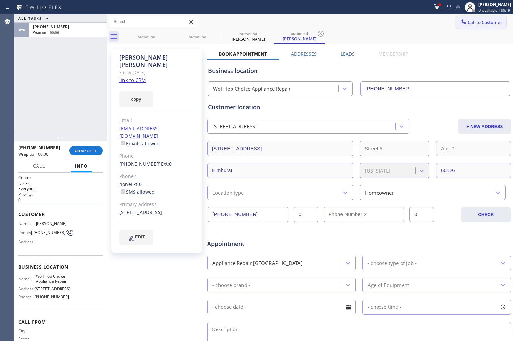
click at [470, 25] on span "Call to Customer" at bounding box center [484, 22] width 35 height 6
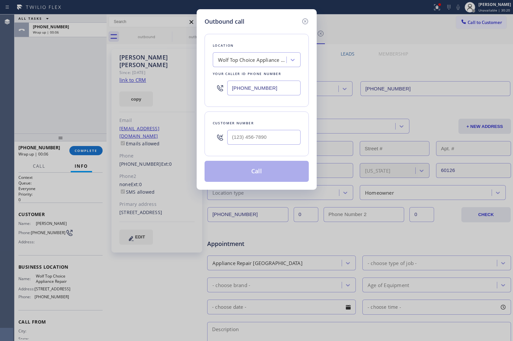
click at [266, 89] on input "[PHONE_NUMBER]" at bounding box center [263, 88] width 73 height 15
paste input "55) 731-49"
click at [272, 139] on input "(___) ___-____" at bounding box center [263, 137] width 73 height 15
paste input "720) 810-7751"
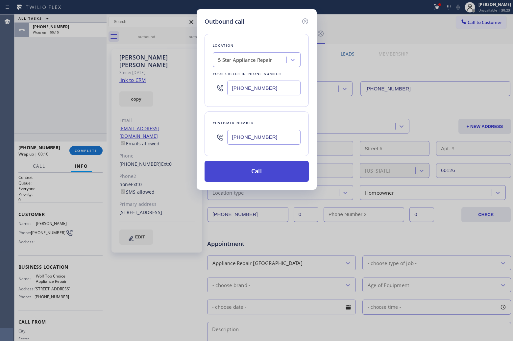
click at [265, 174] on button "Call" at bounding box center [256, 171] width 104 height 21
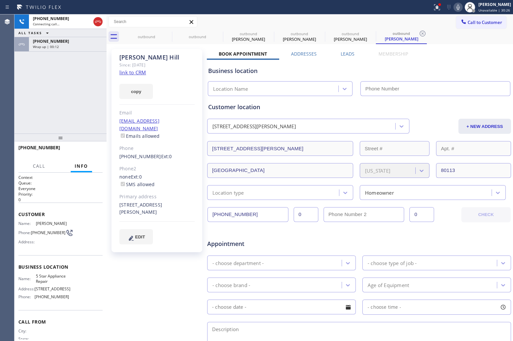
click at [135, 70] on link "link to CRM" at bounding box center [132, 72] width 27 height 7
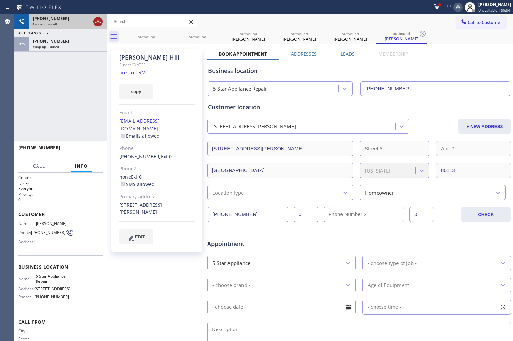
click at [98, 25] on icon at bounding box center [98, 22] width 8 height 8
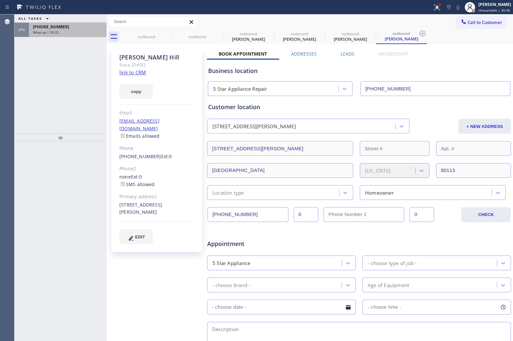
click at [88, 31] on div "Wrap up | 00:22" at bounding box center [68, 32] width 70 height 5
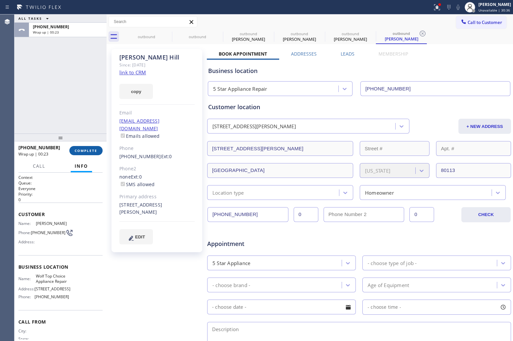
click at [83, 146] on button "COMPLETE" at bounding box center [85, 150] width 33 height 9
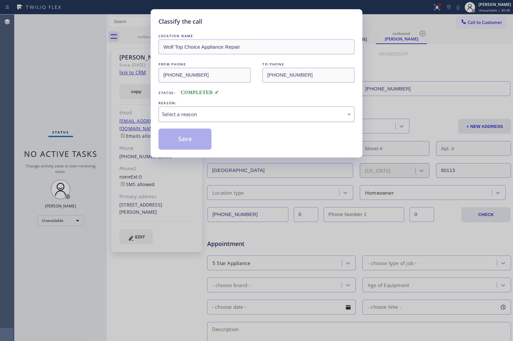
drag, startPoint x: 229, startPoint y: 112, endPoint x: 226, endPoint y: 113, distance: 3.4
click at [228, 112] on div "Select a reason" at bounding box center [256, 114] width 189 height 8
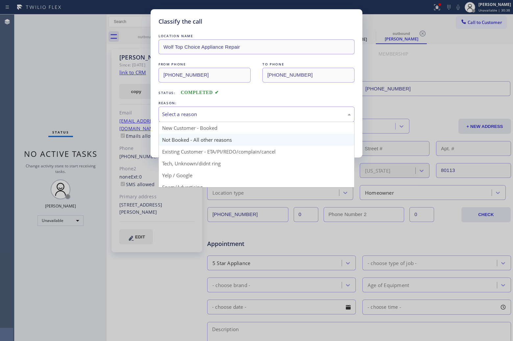
click at [179, 138] on button "Save" at bounding box center [184, 139] width 53 height 21
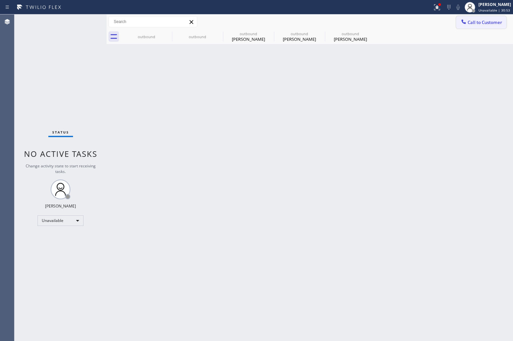
click at [486, 19] on button "Call to Customer" at bounding box center [481, 22] width 50 height 12
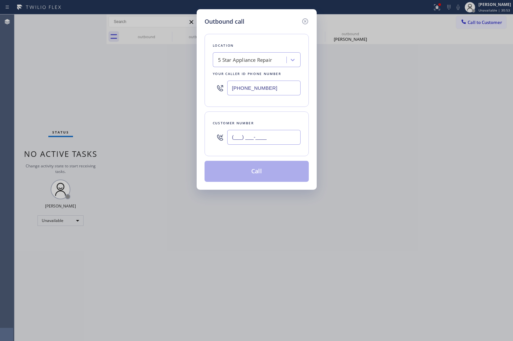
click at [264, 143] on input "(___) ___-____" at bounding box center [263, 137] width 73 height 15
paste input "817) 723-6984"
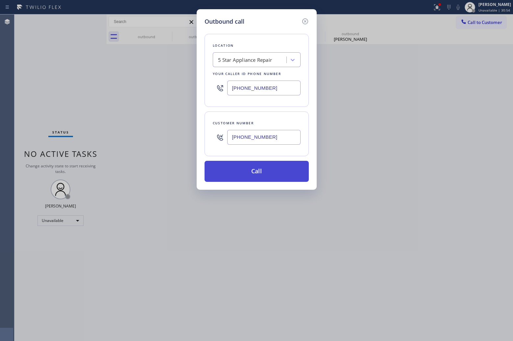
click at [272, 171] on button "Call" at bounding box center [256, 171] width 104 height 21
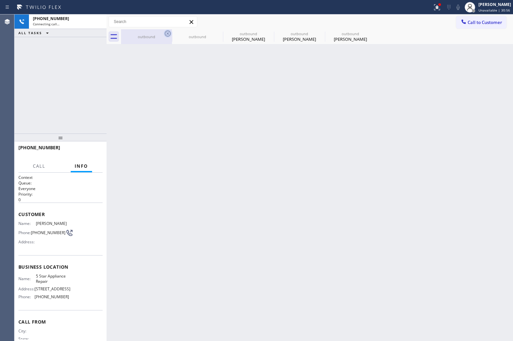
click at [165, 33] on icon at bounding box center [168, 34] width 6 height 6
click at [0, 0] on icon at bounding box center [0, 0] width 0 height 0
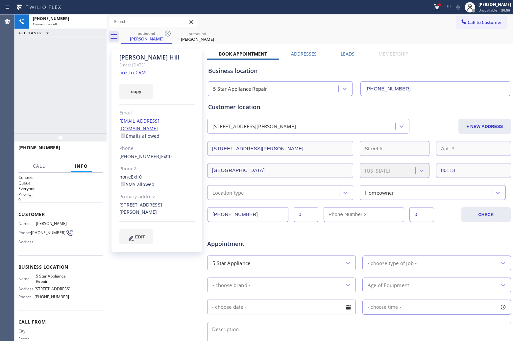
click at [165, 33] on icon at bounding box center [168, 34] width 6 height 6
click at [0, 0] on icon at bounding box center [0, 0] width 0 height 0
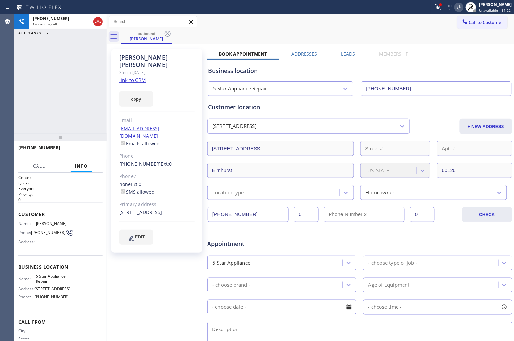
click at [455, 10] on icon at bounding box center [459, 7] width 8 height 8
click at [94, 21] on icon at bounding box center [98, 22] width 8 height 8
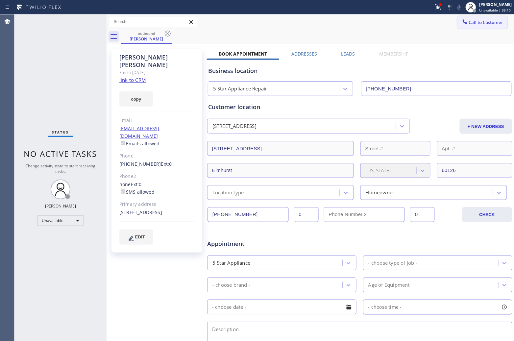
click at [473, 24] on span "Call to Customer" at bounding box center [486, 22] width 35 height 6
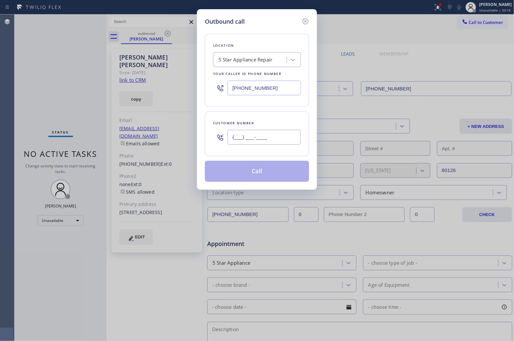
click at [283, 140] on input "(___) ___-____" at bounding box center [263, 137] width 73 height 15
paste
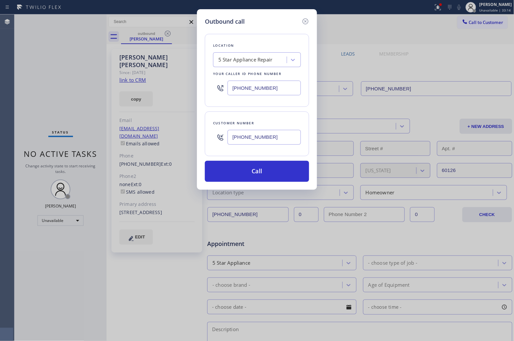
click at [274, 93] on input "[PHONE_NUMBER]" at bounding box center [263, 88] width 73 height 15
click at [272, 178] on button "Call" at bounding box center [257, 171] width 104 height 21
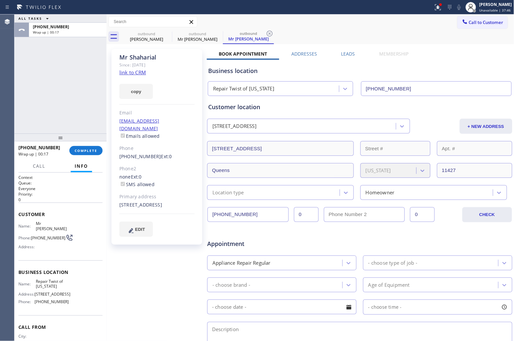
click at [474, 22] on span "Call to Customer" at bounding box center [486, 22] width 35 height 6
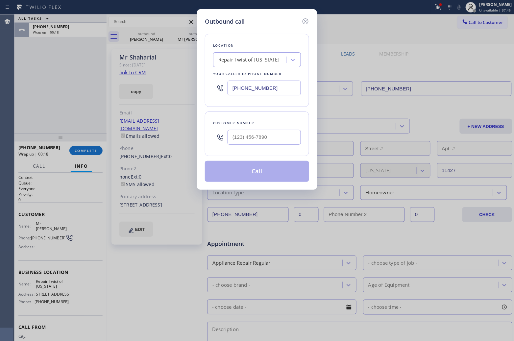
click at [258, 86] on input "[PHONE_NUMBER]" at bounding box center [263, 88] width 73 height 15
click at [269, 133] on input "text" at bounding box center [263, 137] width 73 height 15
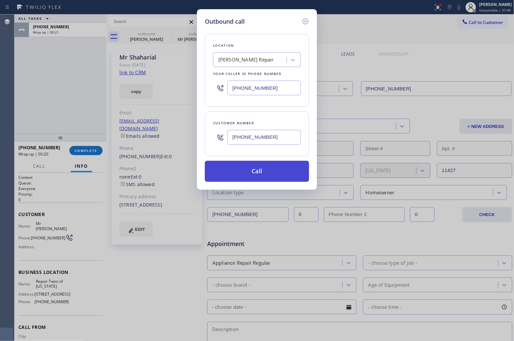
click at [254, 173] on button "Call" at bounding box center [257, 171] width 104 height 21
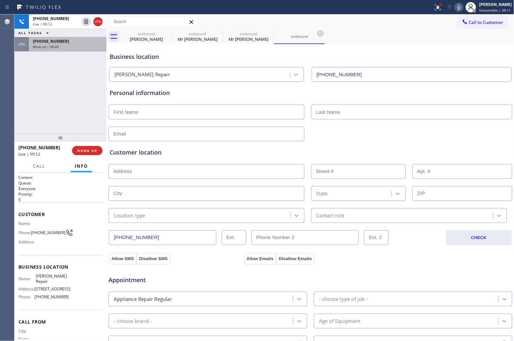
drag, startPoint x: 11, startPoint y: 81, endPoint x: 96, endPoint y: 47, distance: 91.5
click at [15, 81] on div "Agent Desktop Classify the call LOCATION NAME Bloom Air Conditioning [GEOGRAPHI…" at bounding box center [257, 177] width 514 height 326
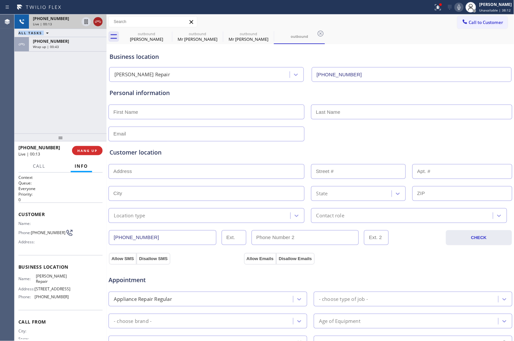
click at [99, 22] on icon at bounding box center [98, 22] width 8 height 8
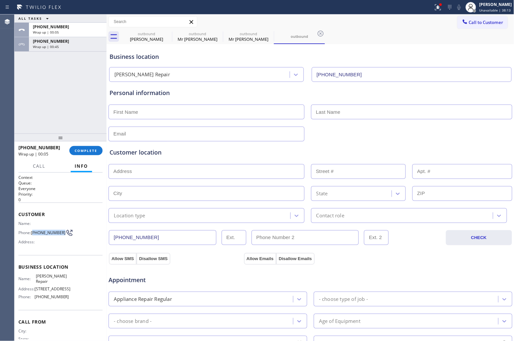
drag, startPoint x: 44, startPoint y: 237, endPoint x: 33, endPoint y: 227, distance: 15.2
click at [33, 227] on div "Name: Phone: [PHONE_NUMBER] Address:" at bounding box center [43, 234] width 51 height 26
click at [474, 25] on button "Call to Customer" at bounding box center [482, 22] width 50 height 12
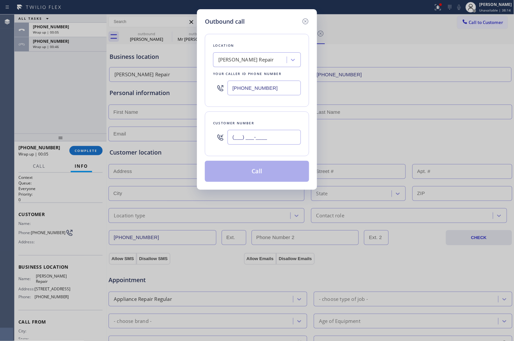
click at [270, 139] on input "(___) ___-____" at bounding box center [263, 137] width 73 height 15
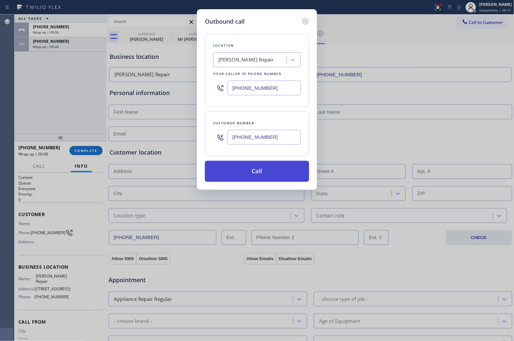
click at [260, 173] on button "Call" at bounding box center [257, 171] width 104 height 21
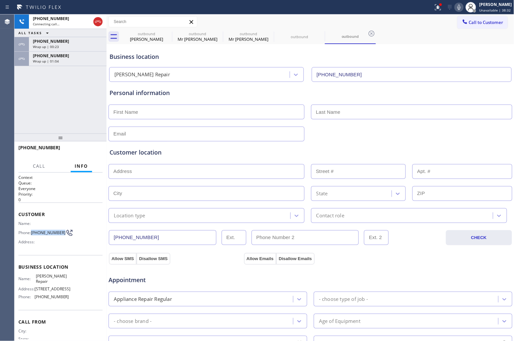
drag, startPoint x: 45, startPoint y: 238, endPoint x: 32, endPoint y: 227, distance: 16.9
click at [32, 227] on div "Name: Phone: [PHONE_NUMBER] Address:" at bounding box center [43, 234] width 51 height 26
click at [88, 150] on span "HANG UP" at bounding box center [87, 150] width 20 height 5
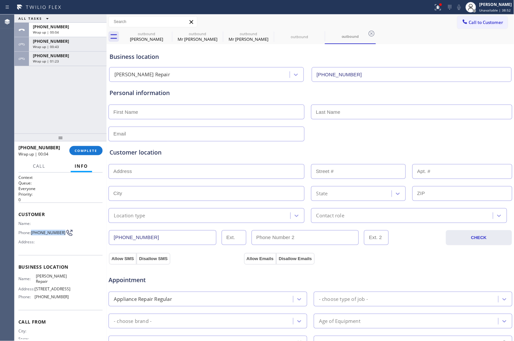
click at [43, 235] on span "[PHONE_NUMBER]" at bounding box center [48, 232] width 35 height 5
drag, startPoint x: 43, startPoint y: 235, endPoint x: 35, endPoint y: 229, distance: 10.9
click at [35, 230] on span "[PHONE_NUMBER]" at bounding box center [48, 232] width 35 height 5
drag, startPoint x: 48, startPoint y: 288, endPoint x: 33, endPoint y: 279, distance: 17.1
click at [33, 279] on div "Name: [PERSON_NAME] Repair" at bounding box center [43, 278] width 51 height 10
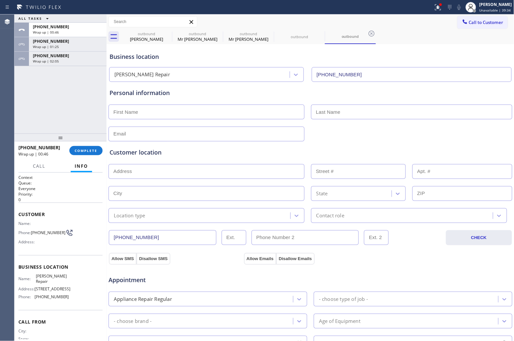
drag, startPoint x: 484, startPoint y: 29, endPoint x: 415, endPoint y: 45, distance: 70.4
click at [481, 29] on div "Call to Customer Outbound call Location [PERSON_NAME] Appliance Repair Your cal…" at bounding box center [311, 21] width 408 height 15
click at [462, 20] on icon at bounding box center [465, 21] width 7 height 7
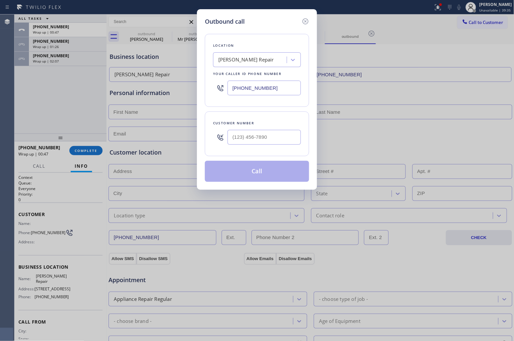
click at [277, 92] on input "[PHONE_NUMBER]" at bounding box center [263, 88] width 73 height 15
click at [274, 142] on input "text" at bounding box center [263, 137] width 73 height 15
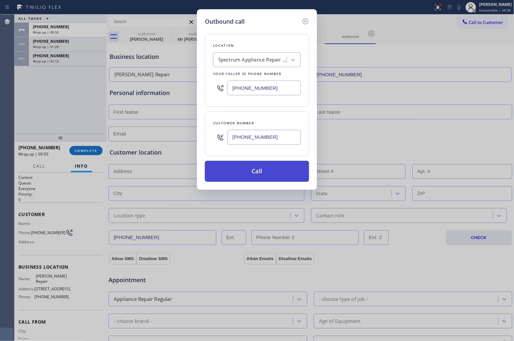
click at [288, 173] on button "Call" at bounding box center [257, 171] width 104 height 21
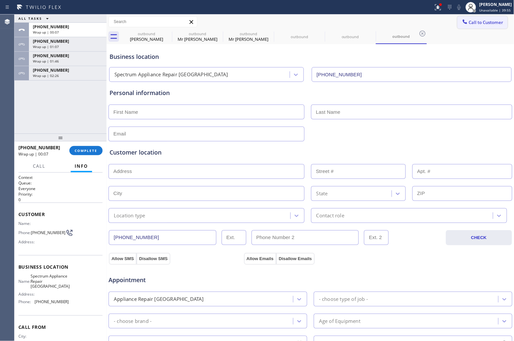
drag, startPoint x: 488, startPoint y: 25, endPoint x: 419, endPoint y: 53, distance: 74.7
click at [487, 25] on button "Call to Customer" at bounding box center [482, 22] width 50 height 12
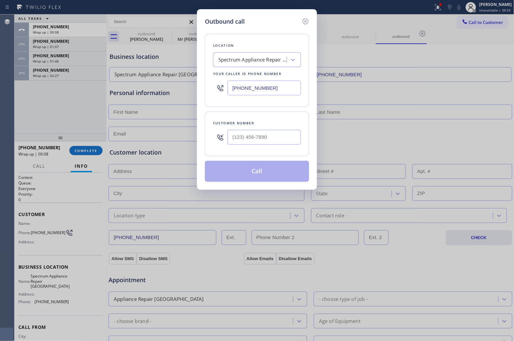
click at [250, 89] on input "[PHONE_NUMBER]" at bounding box center [263, 88] width 73 height 15
click at [275, 133] on input "text" at bounding box center [263, 137] width 73 height 15
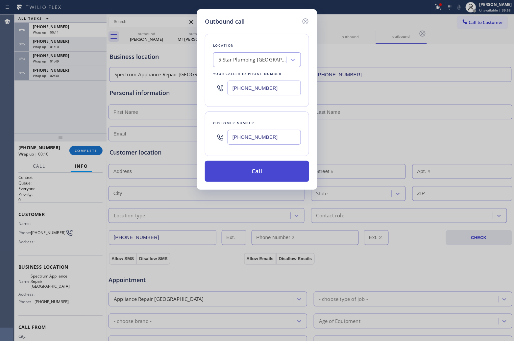
click at [275, 179] on button "Call" at bounding box center [257, 171] width 104 height 21
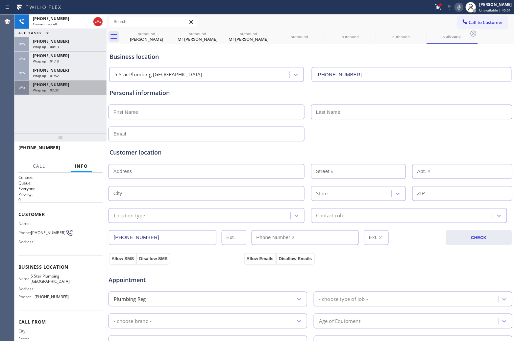
click at [58, 90] on span "Wrap up | 02:32" at bounding box center [46, 90] width 26 height 5
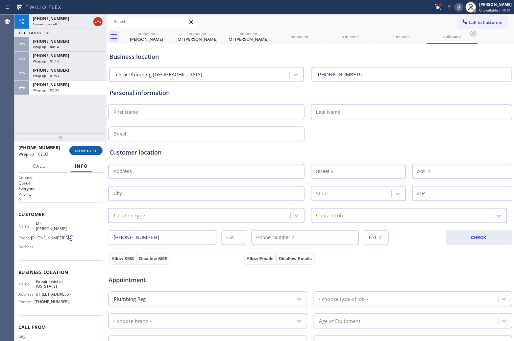
click at [80, 149] on span "COMPLETE" at bounding box center [86, 150] width 23 height 5
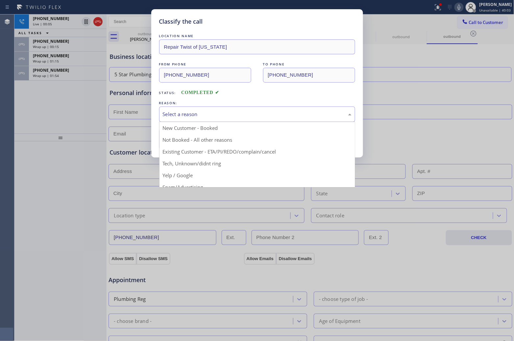
click at [202, 112] on div "Select a reason" at bounding box center [257, 114] width 189 height 8
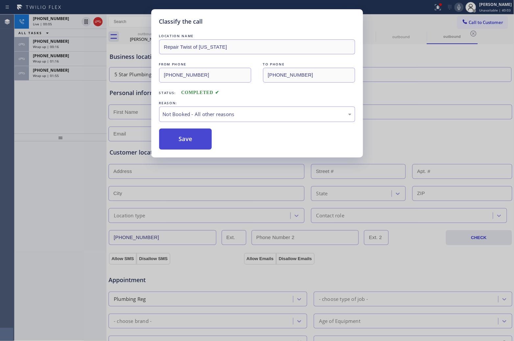
click at [203, 141] on button "Save" at bounding box center [185, 139] width 53 height 21
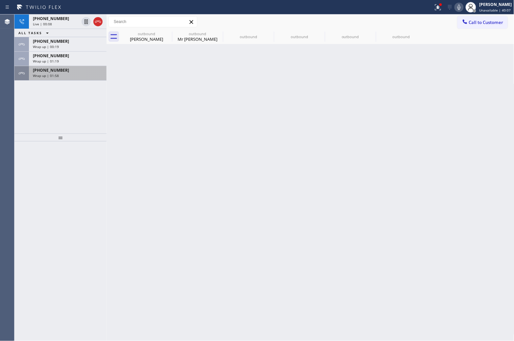
click at [65, 70] on div "[PHONE_NUMBER]" at bounding box center [68, 70] width 70 height 6
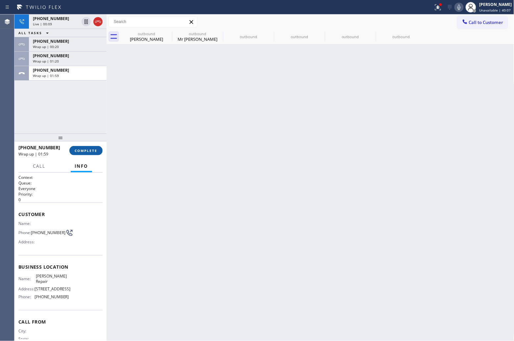
click at [75, 154] on button "COMPLETE" at bounding box center [85, 150] width 33 height 9
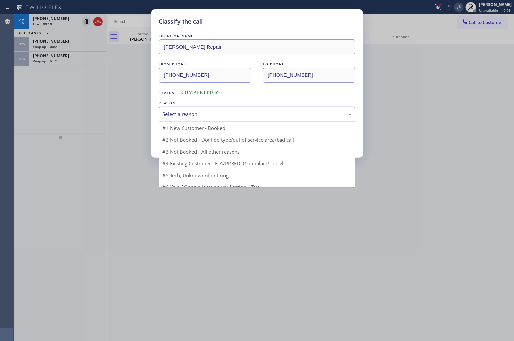
click at [209, 119] on div "Select a reason" at bounding box center [257, 114] width 196 height 15
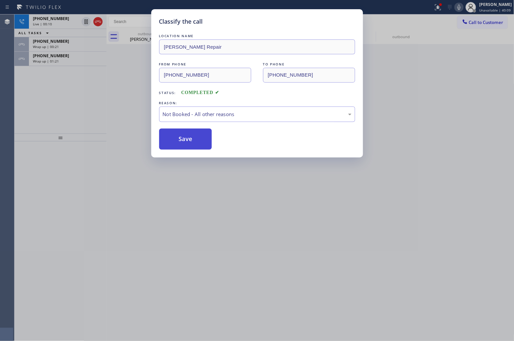
click at [196, 139] on button "Save" at bounding box center [185, 139] width 53 height 21
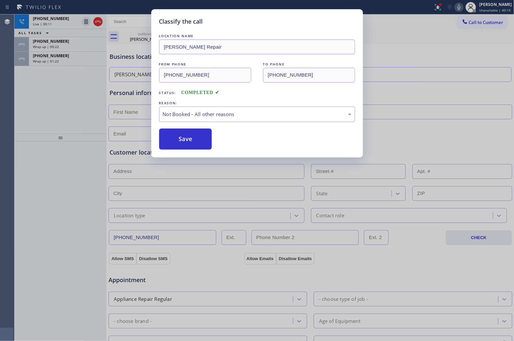
click at [93, 19] on div "Classify the call LOCATION NAME [PERSON_NAME] Repair FROM PHONE [PHONE_NUMBER] …" at bounding box center [257, 170] width 514 height 341
click at [96, 21] on div "Classify the call LOCATION NAME Bloom Air Conditioning [GEOGRAPHIC_DATA] FROM P…" at bounding box center [263, 177] width 499 height 326
click at [97, 22] on icon at bounding box center [98, 22] width 8 height 8
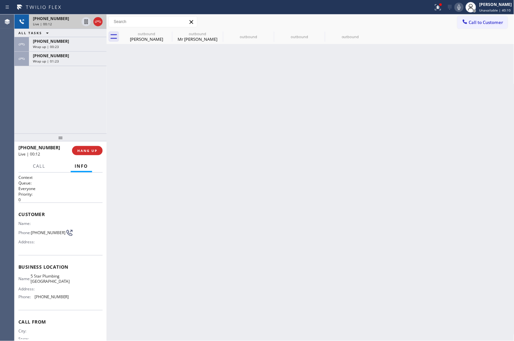
click at [79, 22] on div "Live | 00:12" at bounding box center [56, 24] width 46 height 5
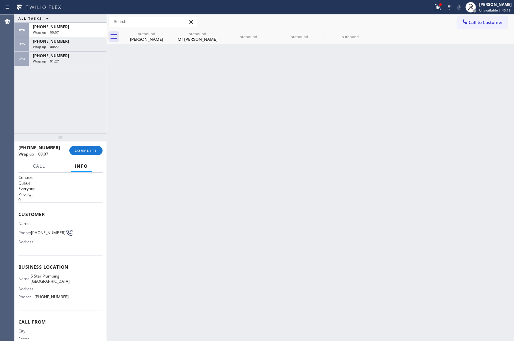
click at [475, 20] on button "Call to Customer" at bounding box center [482, 22] width 50 height 12
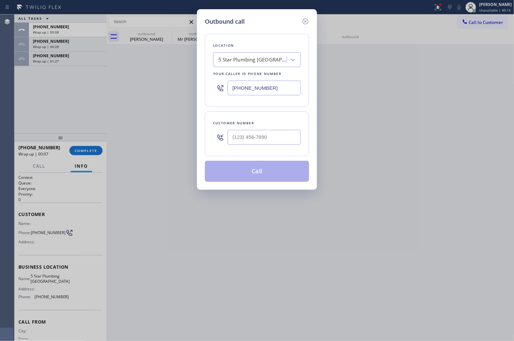
click at [280, 86] on input "[PHONE_NUMBER]" at bounding box center [263, 88] width 73 height 15
click at [288, 137] on input "text" at bounding box center [263, 137] width 73 height 15
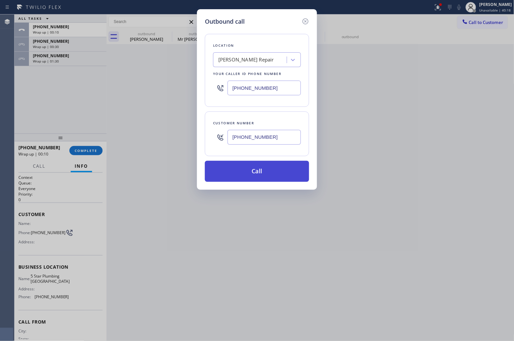
click at [269, 173] on button "Call" at bounding box center [257, 171] width 104 height 21
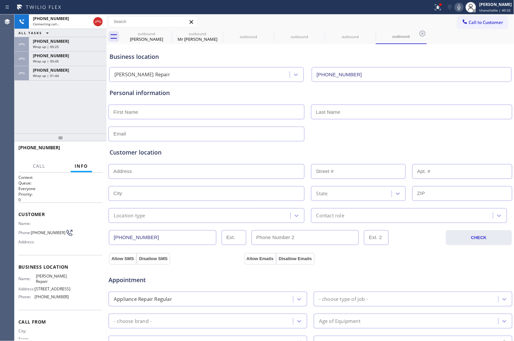
click at [31, 105] on div "[PHONE_NUMBER] Connecting call… ALL TASKS ALL TASKS ACTIVE TASKS TASKS IN WRAP …" at bounding box center [60, 73] width 92 height 119
click at [100, 18] on icon at bounding box center [98, 22] width 8 height 8
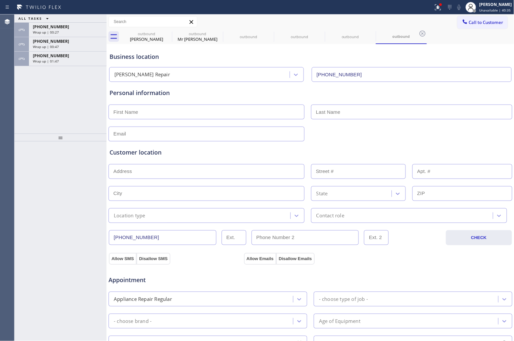
drag, startPoint x: 44, startPoint y: 234, endPoint x: 58, endPoint y: 206, distance: 31.0
click at [36, 227] on div at bounding box center [60, 241] width 92 height 200
drag, startPoint x: 485, startPoint y: 25, endPoint x: 450, endPoint y: 40, distance: 38.0
click at [485, 25] on span "Call to Customer" at bounding box center [486, 22] width 35 height 6
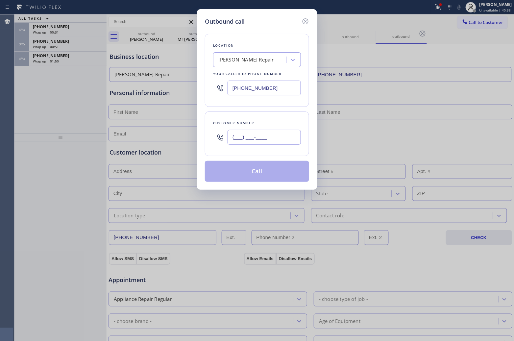
click at [254, 140] on input "(___) ___-____" at bounding box center [263, 137] width 73 height 15
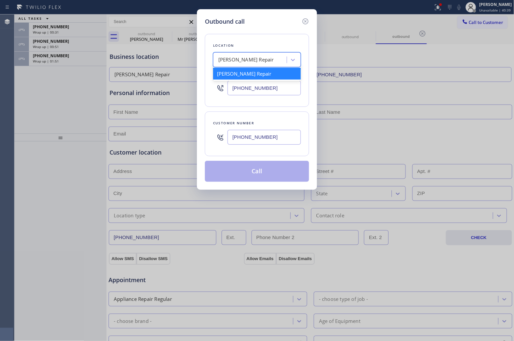
click at [236, 58] on div "[PERSON_NAME] Repair" at bounding box center [246, 60] width 56 height 8
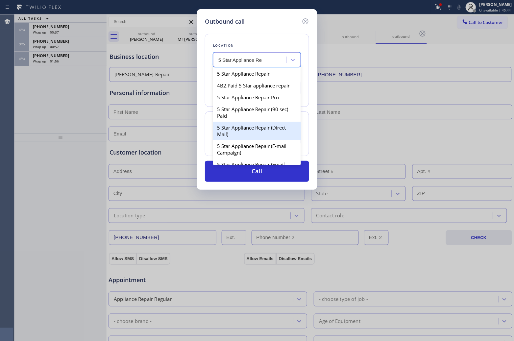
click at [242, 137] on div "5 Star Appliance Repair (Direct Mail)" at bounding box center [257, 131] width 88 height 18
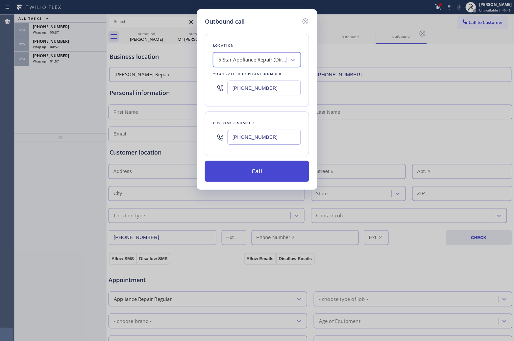
click at [252, 172] on button "Call" at bounding box center [257, 171] width 104 height 21
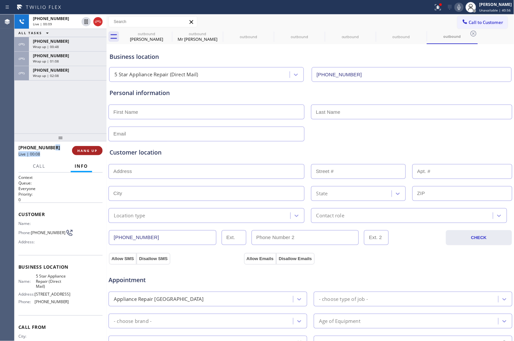
click at [73, 149] on div "[PHONE_NUMBER] Live | 00:08 HANG UP" at bounding box center [60, 150] width 84 height 17
click at [88, 150] on span "HANG UP" at bounding box center [87, 150] width 20 height 5
click at [104, 140] on div at bounding box center [60, 137] width 92 height 8
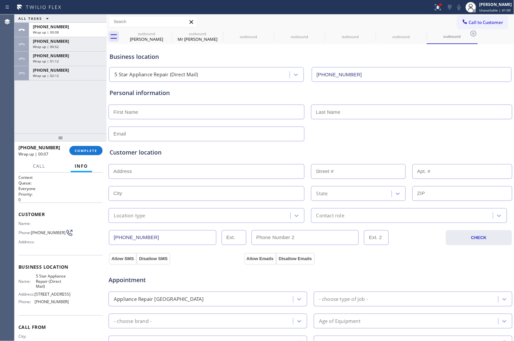
click at [486, 23] on span "Call to Customer" at bounding box center [486, 22] width 35 height 6
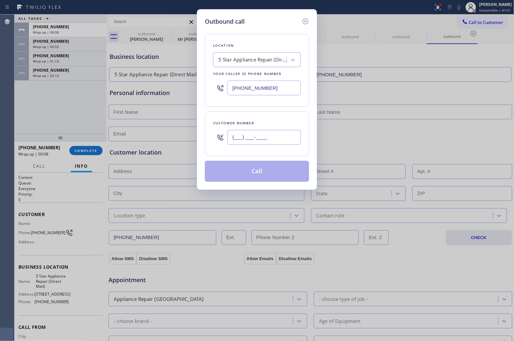
click at [278, 135] on input "(___) ___-____" at bounding box center [263, 137] width 73 height 15
click at [256, 66] on div "5 Star Appliance Repair (Direct Mail)" at bounding box center [257, 59] width 88 height 15
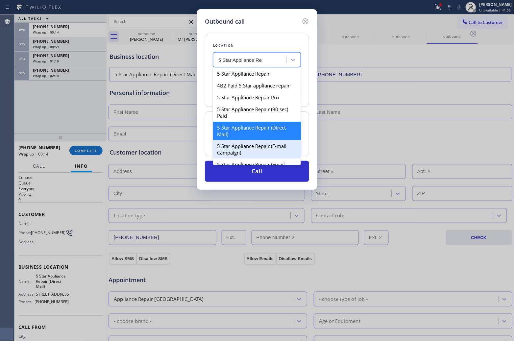
click at [271, 154] on div "5 Star Appliance Repair (E-mail Campaign)" at bounding box center [257, 149] width 88 height 18
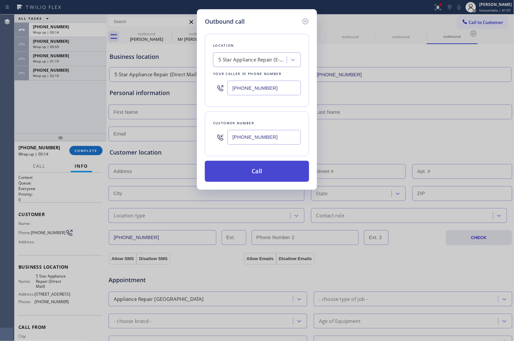
click at [254, 172] on button "Call" at bounding box center [257, 171] width 104 height 21
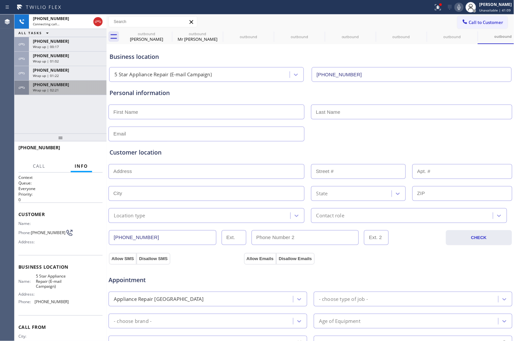
drag, startPoint x: 83, startPoint y: 98, endPoint x: 85, endPoint y: 93, distance: 5.1
click at [85, 94] on div "[PHONE_NUMBER] Connecting call… ALL TASKS ALL TASKS ACTIVE TASKS TASKS IN WRAP …" at bounding box center [60, 73] width 92 height 119
click at [20, 122] on div "[PHONE_NUMBER] Live | 00:04 ALL TASKS ALL TASKS ACTIVE TASKS TASKS IN WRAP UP […" at bounding box center [60, 73] width 92 height 119
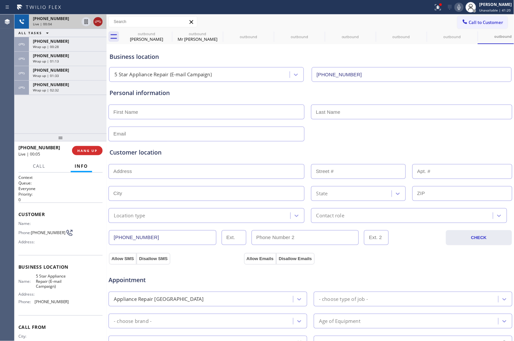
click at [98, 23] on icon at bounding box center [98, 22] width 8 height 8
click at [83, 153] on button "HANG UP" at bounding box center [87, 150] width 31 height 9
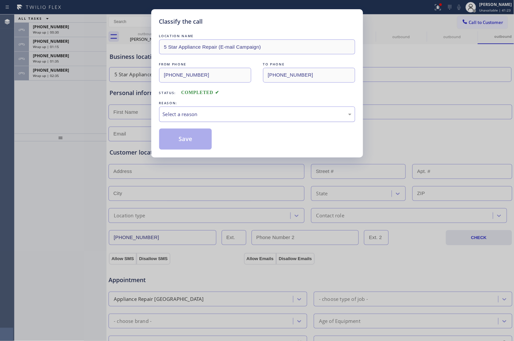
drag, startPoint x: 236, startPoint y: 108, endPoint x: 234, endPoint y: 116, distance: 7.4
click at [236, 109] on div "Select a reason" at bounding box center [257, 114] width 196 height 15
click at [204, 145] on button "Save" at bounding box center [185, 139] width 53 height 21
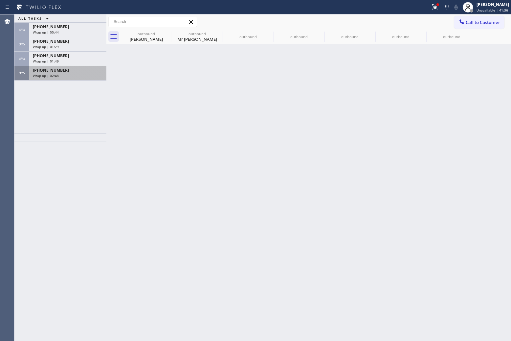
click at [67, 70] on div "[PHONE_NUMBER]" at bounding box center [68, 70] width 70 height 6
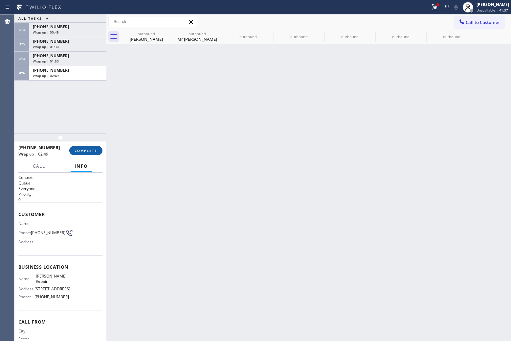
click at [94, 149] on span "COMPLETE" at bounding box center [86, 150] width 23 height 5
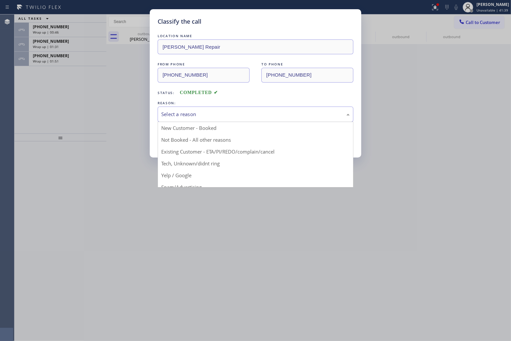
click at [176, 114] on div "Select a reason" at bounding box center [255, 114] width 189 height 8
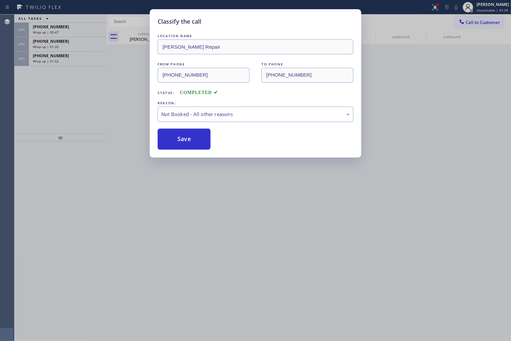
click at [191, 143] on button "Save" at bounding box center [184, 139] width 53 height 21
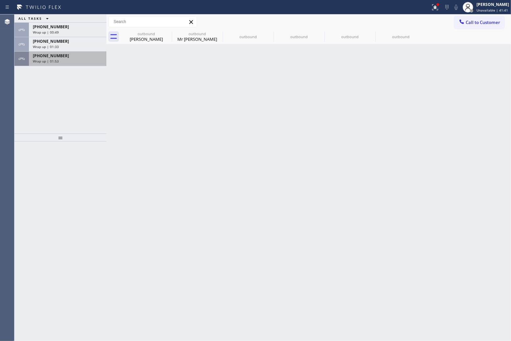
click at [74, 57] on div "[PHONE_NUMBER]" at bounding box center [68, 56] width 70 height 6
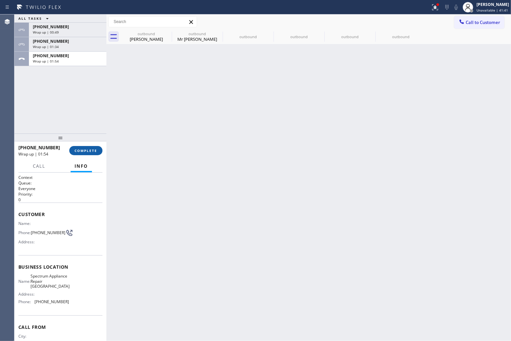
click at [94, 152] on span "COMPLETE" at bounding box center [86, 150] width 23 height 5
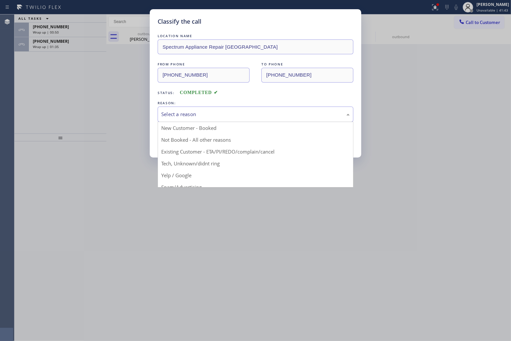
click at [198, 113] on div "Select a reason" at bounding box center [255, 114] width 189 height 8
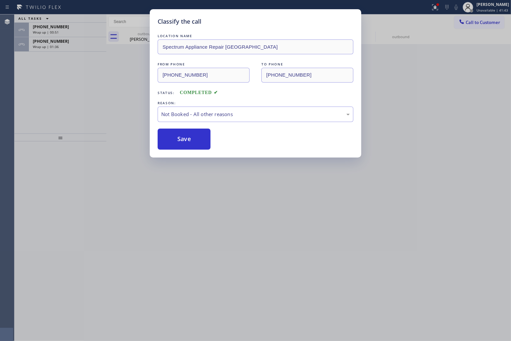
drag, startPoint x: 182, startPoint y: 142, endPoint x: 454, endPoint y: 150, distance: 272.0
click at [190, 142] on button "Save" at bounding box center [184, 139] width 53 height 21
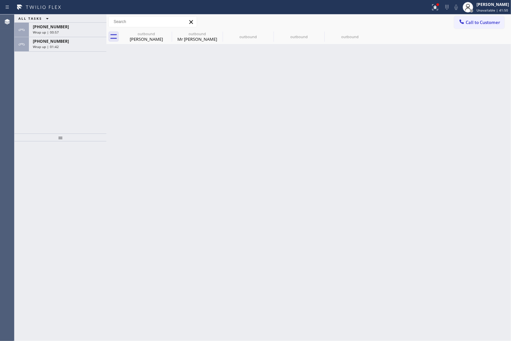
drag, startPoint x: 89, startPoint y: 47, endPoint x: 94, endPoint y: 72, distance: 25.5
click at [88, 46] on div "Wrap up | 01:42" at bounding box center [68, 46] width 70 height 5
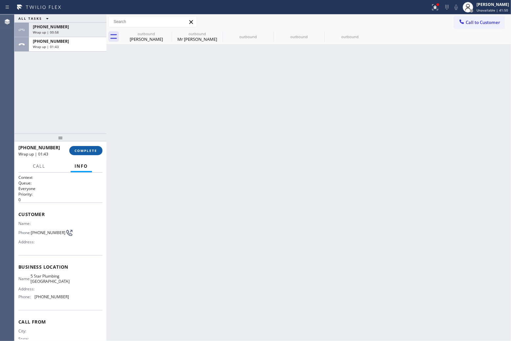
click at [95, 150] on span "COMPLETE" at bounding box center [86, 150] width 23 height 5
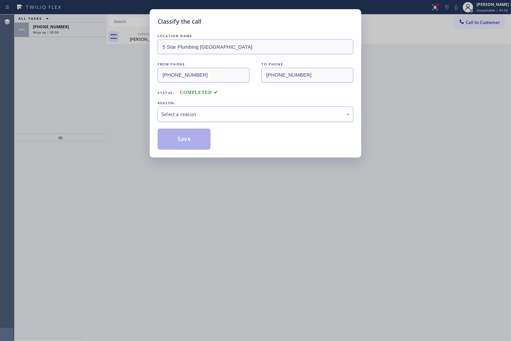
drag, startPoint x: 167, startPoint y: 107, endPoint x: 176, endPoint y: 117, distance: 13.0
click at [171, 111] on div "Select a reason" at bounding box center [256, 114] width 196 height 15
click at [184, 138] on button "Save" at bounding box center [184, 139] width 53 height 21
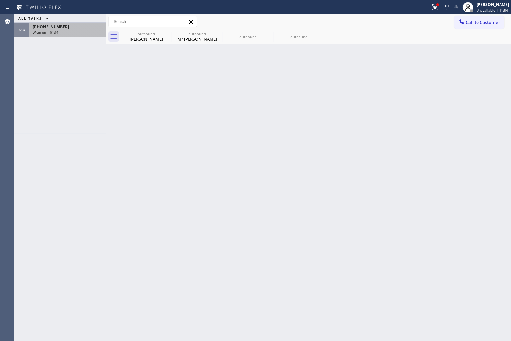
click at [53, 33] on span "Wrap up | 01:01" at bounding box center [46, 32] width 26 height 5
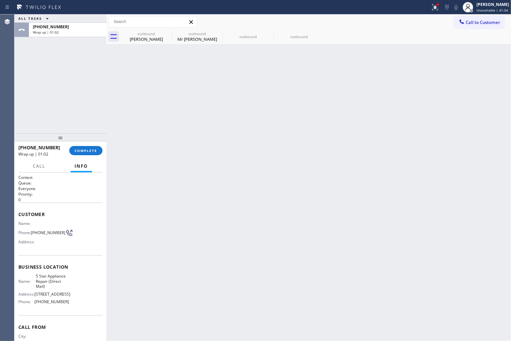
click at [81, 145] on div "[PHONE_NUMBER] Wrap up | 01:02 COMPLETE" at bounding box center [60, 150] width 84 height 17
click at [89, 150] on span "COMPLETE" at bounding box center [86, 150] width 23 height 5
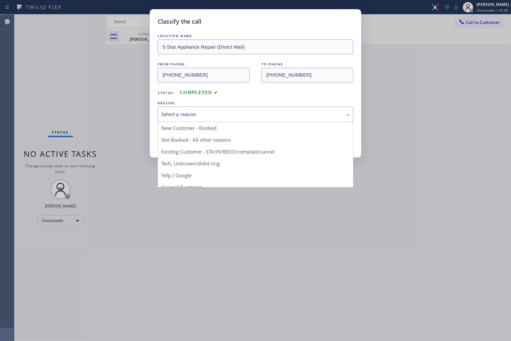
click at [234, 114] on div "Select a reason" at bounding box center [255, 114] width 189 height 8
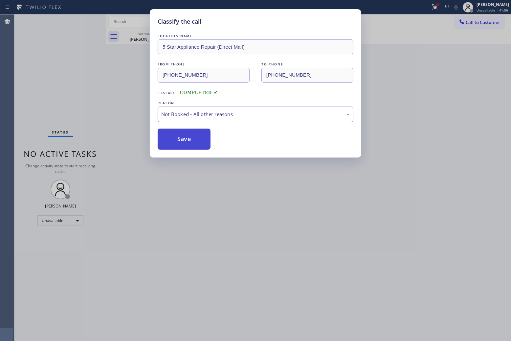
drag, startPoint x: 204, startPoint y: 145, endPoint x: 505, endPoint y: 151, distance: 301.2
click at [206, 144] on button "Save" at bounding box center [184, 139] width 53 height 21
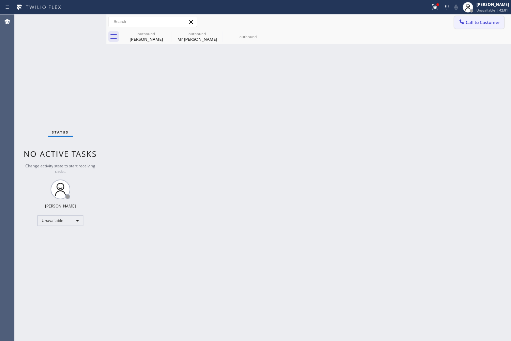
click at [475, 25] on span "Call to Customer" at bounding box center [483, 22] width 35 height 6
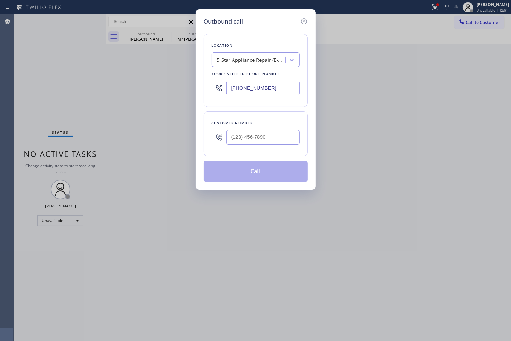
click at [267, 91] on input "[PHONE_NUMBER]" at bounding box center [262, 88] width 73 height 15
click at [282, 133] on input "(___) ___-____" at bounding box center [262, 137] width 73 height 15
click at [277, 177] on button "Call" at bounding box center [256, 171] width 104 height 21
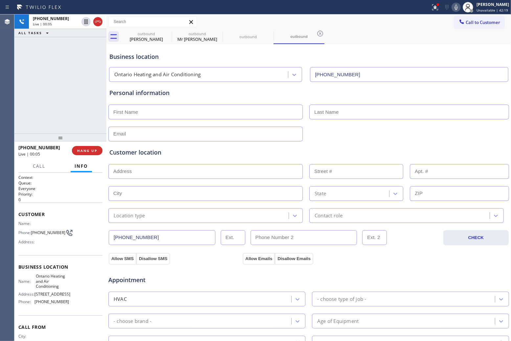
click at [18, 56] on div "[PHONE_NUMBER] Live | 00:05 ALL TASKS ALL TASKS ACTIVE TASKS TASKS IN WRAP UP" at bounding box center [60, 73] width 92 height 119
click at [484, 22] on span "Call to Customer" at bounding box center [486, 22] width 35 height 6
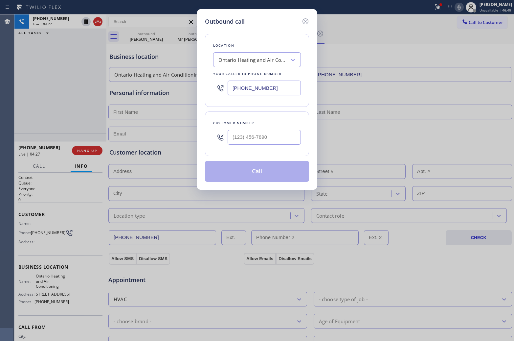
drag, startPoint x: 278, startPoint y: 86, endPoint x: 221, endPoint y: 78, distance: 57.5
click at [221, 78] on div "[PHONE_NUMBER]" at bounding box center [257, 87] width 88 height 21
click at [274, 134] on input "(___) ___-____" at bounding box center [264, 137] width 73 height 15
click at [305, 20] on icon at bounding box center [306, 21] width 8 height 8
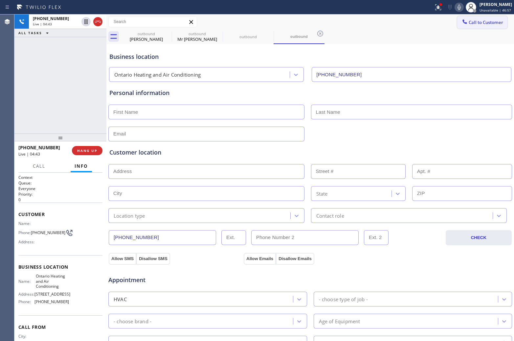
click at [470, 22] on span "Call to Customer" at bounding box center [486, 22] width 35 height 6
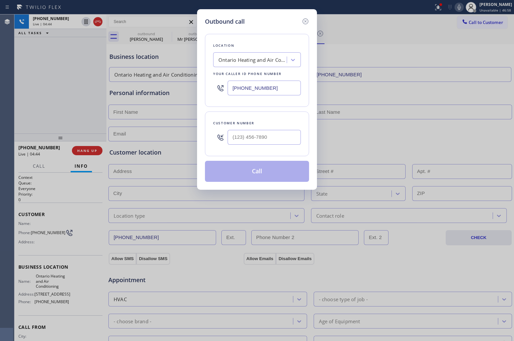
click at [257, 86] on input "[PHONE_NUMBER]" at bounding box center [264, 88] width 73 height 15
click at [249, 90] on input "[PHONE_NUMBER]" at bounding box center [264, 88] width 73 height 15
click at [257, 89] on input "[PHONE_NUMBER]" at bounding box center [264, 88] width 73 height 15
click at [305, 22] on icon at bounding box center [306, 21] width 6 height 6
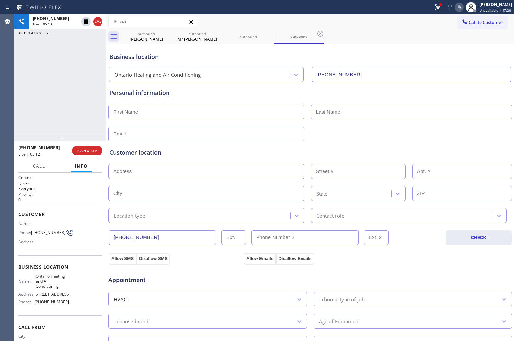
click at [12, 82] on div "Agent Desktop" at bounding box center [7, 177] width 14 height 326
click at [192, 114] on input "text" at bounding box center [206, 112] width 196 height 15
click at [193, 132] on input "text" at bounding box center [206, 134] width 196 height 15
click at [173, 113] on input "text" at bounding box center [206, 112] width 196 height 15
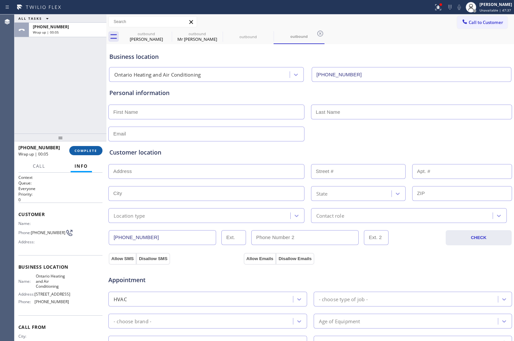
click at [87, 151] on span "COMPLETE" at bounding box center [86, 150] width 23 height 5
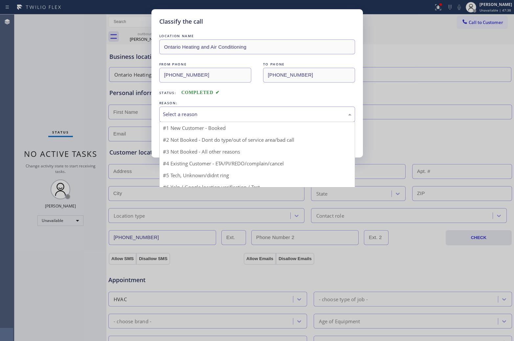
click at [206, 112] on div "Select a reason" at bounding box center [257, 114] width 189 height 8
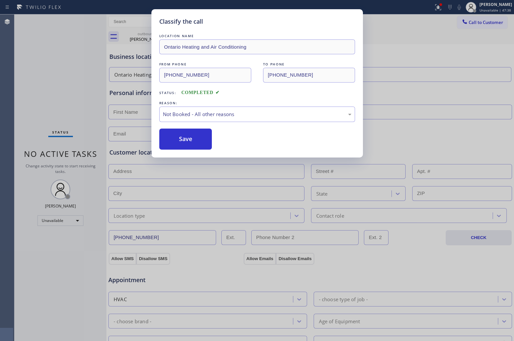
click at [191, 142] on button "Save" at bounding box center [185, 139] width 53 height 21
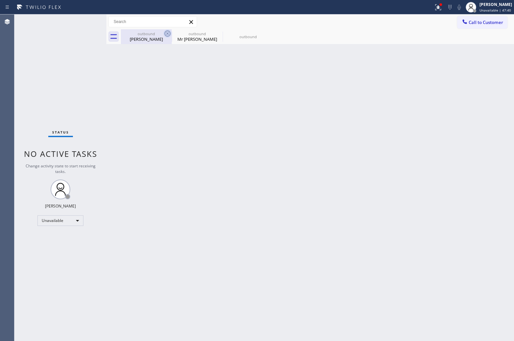
click at [164, 34] on icon at bounding box center [168, 34] width 8 height 8
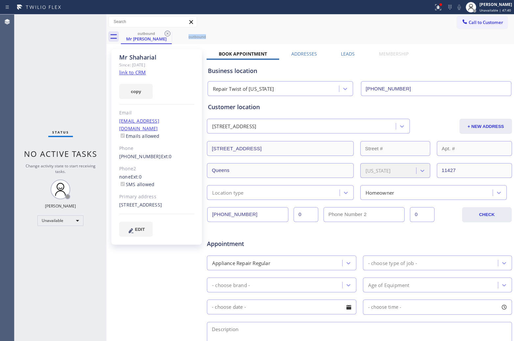
click at [164, 34] on icon at bounding box center [168, 34] width 8 height 8
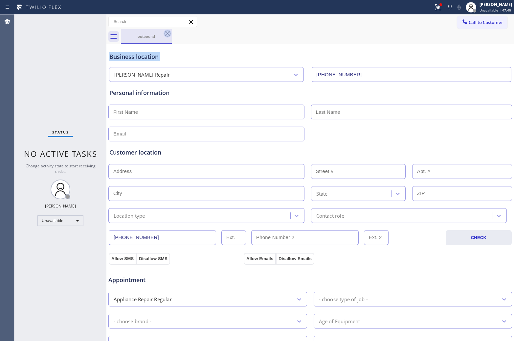
click at [165, 34] on icon at bounding box center [168, 34] width 8 height 8
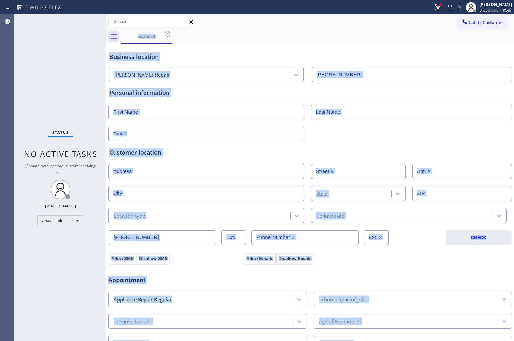
click at [165, 33] on div "outbound" at bounding box center [317, 36] width 393 height 15
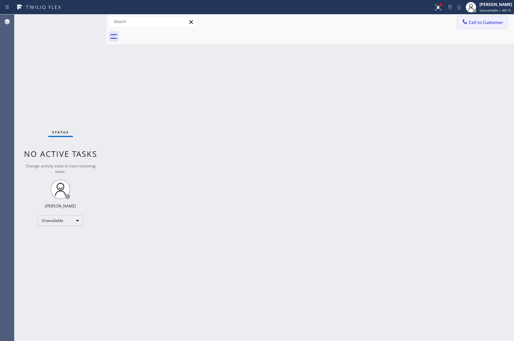
click at [482, 22] on span "Call to Customer" at bounding box center [486, 22] width 35 height 6
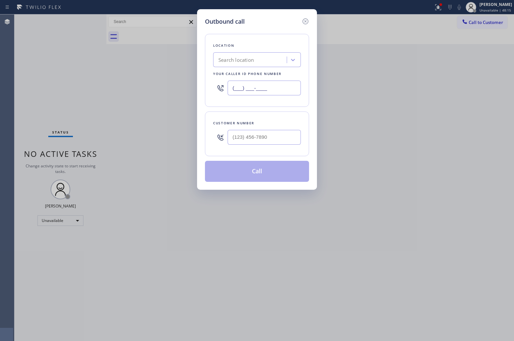
click at [249, 93] on input "(___) ___-____" at bounding box center [264, 88] width 73 height 15
click at [264, 136] on input "(___) ___-____" at bounding box center [264, 137] width 73 height 15
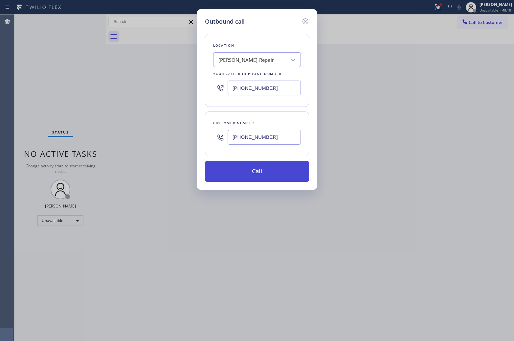
click at [248, 173] on button "Call" at bounding box center [257, 171] width 104 height 21
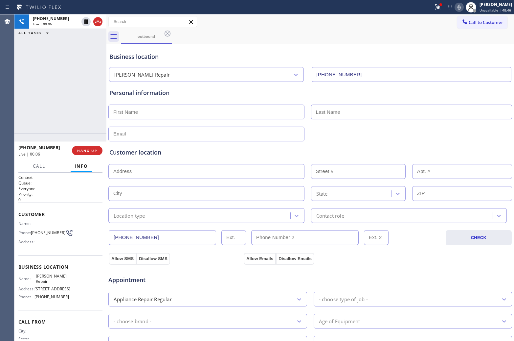
click at [15, 92] on div "[PHONE_NUMBER] Live | 00:06 ALL TASKS ALL TASKS ACTIVE TASKS TASKS IN WRAP UP" at bounding box center [60, 73] width 92 height 119
click at [85, 152] on span "HANG UP" at bounding box center [87, 150] width 20 height 5
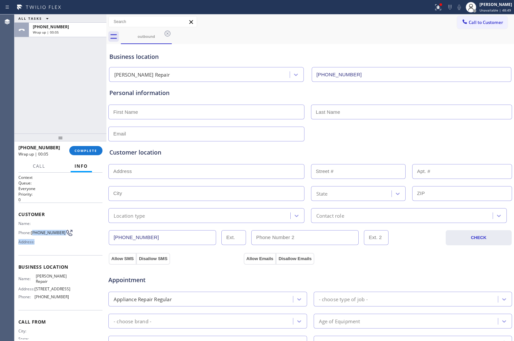
drag, startPoint x: 43, startPoint y: 238, endPoint x: 33, endPoint y: 232, distance: 11.9
click at [33, 232] on div "Name: Phone: [PHONE_NUMBER] Address:" at bounding box center [43, 234] width 51 height 26
click at [45, 232] on span "[PHONE_NUMBER]" at bounding box center [48, 232] width 35 height 5
drag, startPoint x: 47, startPoint y: 235, endPoint x: 34, endPoint y: 229, distance: 14.9
click at [34, 230] on span "[PHONE_NUMBER]" at bounding box center [48, 232] width 35 height 5
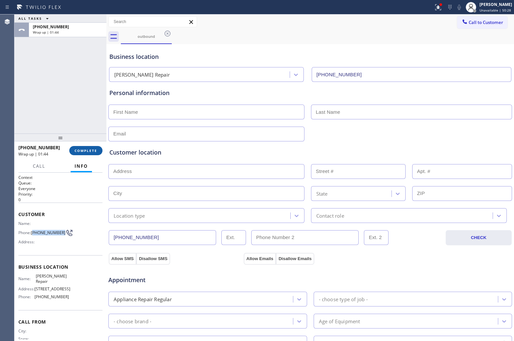
click at [88, 147] on button "COMPLETE" at bounding box center [85, 150] width 33 height 9
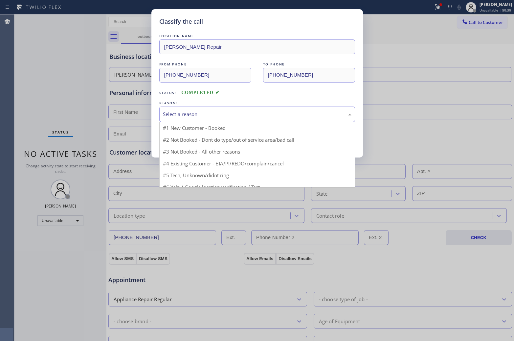
click at [221, 120] on div "Select a reason" at bounding box center [257, 114] width 196 height 15
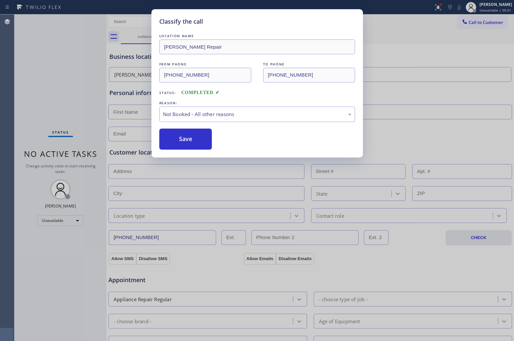
click at [197, 139] on button "Save" at bounding box center [185, 139] width 53 height 21
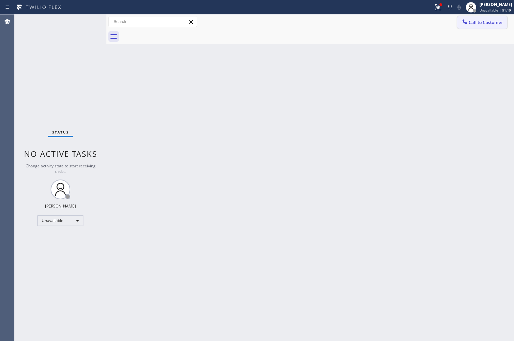
click at [486, 20] on span "Call to Customer" at bounding box center [486, 22] width 35 height 6
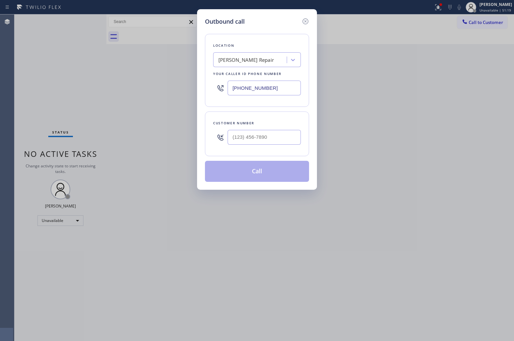
click at [271, 92] on input "[PHONE_NUMBER]" at bounding box center [264, 88] width 73 height 15
click at [288, 140] on input "(___) ___-____" at bounding box center [264, 137] width 73 height 15
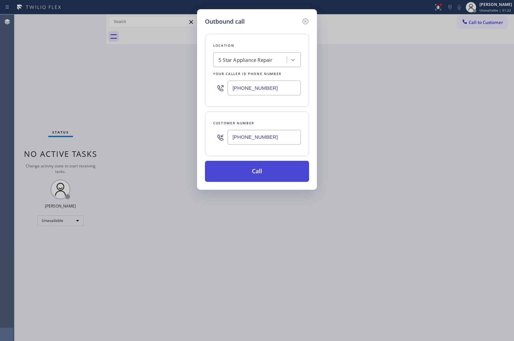
click at [258, 171] on button "Call" at bounding box center [257, 171] width 104 height 21
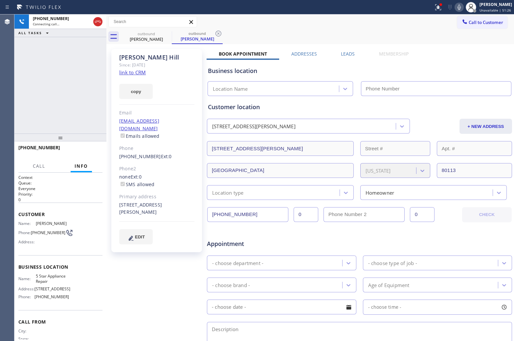
click at [134, 72] on link "link to CRM" at bounding box center [132, 72] width 27 height 7
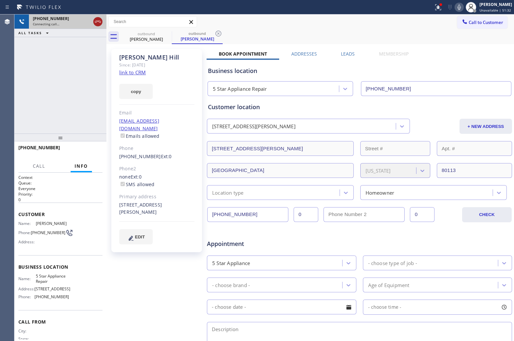
click at [99, 20] on icon at bounding box center [98, 22] width 8 height 8
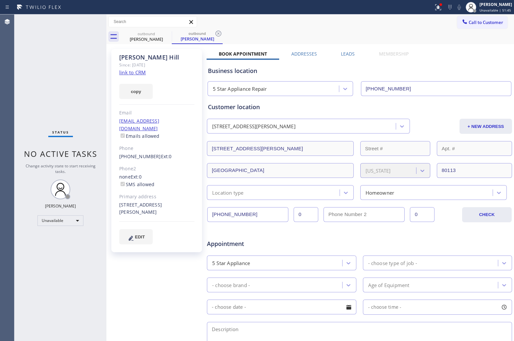
click at [0, 61] on div "Agent Desktop" at bounding box center [7, 177] width 14 height 326
drag, startPoint x: 477, startPoint y: 23, endPoint x: 287, endPoint y: 137, distance: 221.7
click at [476, 23] on span "Call to Customer" at bounding box center [486, 22] width 35 height 6
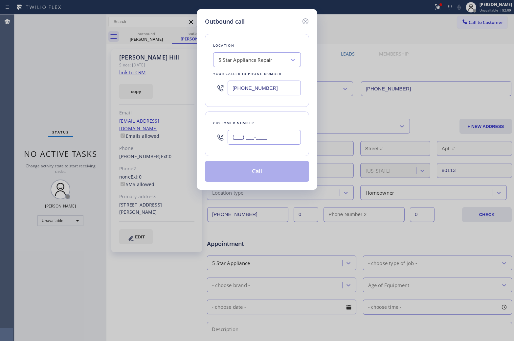
click at [285, 140] on input "(___) ___-____" at bounding box center [264, 137] width 73 height 15
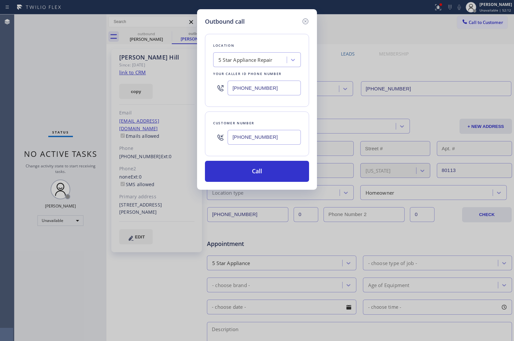
click at [272, 83] on input "[PHONE_NUMBER]" at bounding box center [264, 88] width 73 height 15
click at [276, 177] on button "Call" at bounding box center [257, 171] width 104 height 21
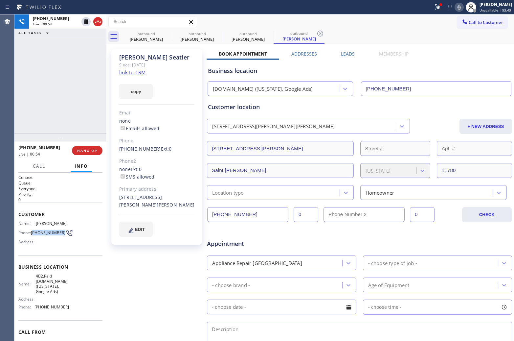
drag, startPoint x: 47, startPoint y: 237, endPoint x: 33, endPoint y: 229, distance: 15.3
click at [33, 230] on span "[PHONE_NUMBER]" at bounding box center [48, 232] width 35 height 5
click at [92, 150] on span "HANG UP" at bounding box center [87, 150] width 20 height 5
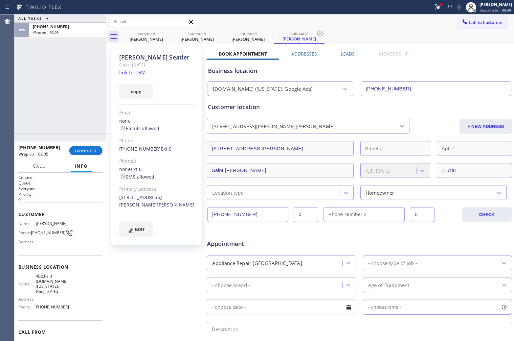
click at [7, 65] on div "Agent Desktop" at bounding box center [7, 177] width 14 height 326
drag, startPoint x: 69, startPoint y: 147, endPoint x: 98, endPoint y: 152, distance: 28.7
click at [69, 148] on div "[PHONE_NUMBER] Wrap up | 02:06" at bounding box center [43, 150] width 51 height 17
click at [98, 152] on button "COMPLETE" at bounding box center [85, 150] width 33 height 9
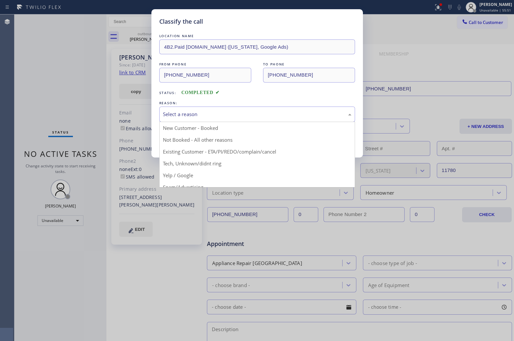
click at [191, 109] on div "Select a reason" at bounding box center [257, 114] width 196 height 15
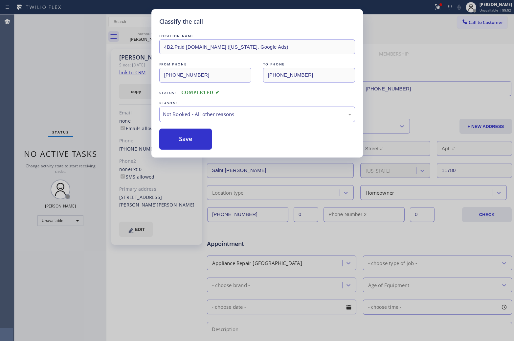
click at [183, 138] on button "Save" at bounding box center [185, 139] width 53 height 21
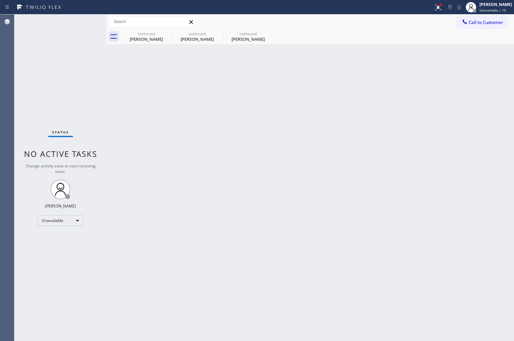
click at [12, 53] on div "Agent Desktop" at bounding box center [7, 177] width 14 height 326
click at [492, 21] on span "Call to Customer" at bounding box center [486, 22] width 35 height 6
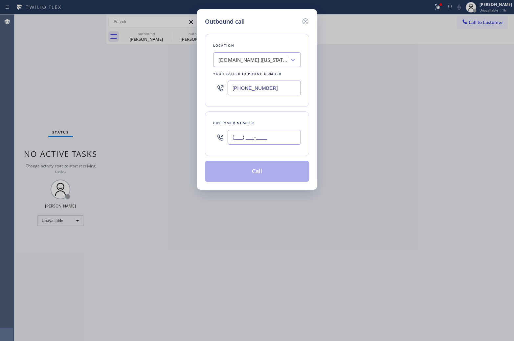
click at [258, 137] on input "(___) ___-____" at bounding box center [264, 137] width 73 height 15
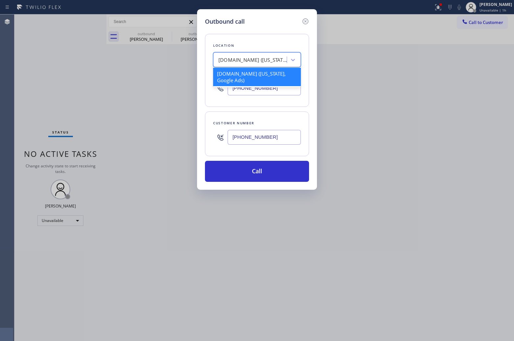
click at [247, 60] on div "[DOMAIN_NAME] ([US_STATE], Google Ads)" at bounding box center [253, 60] width 69 height 8
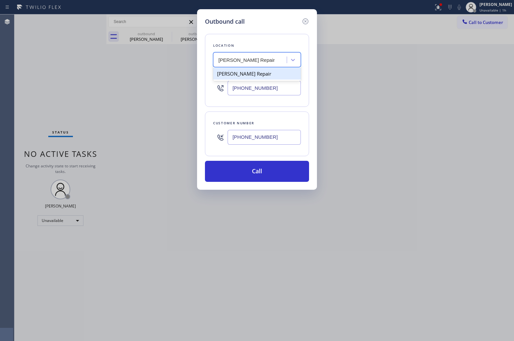
drag, startPoint x: 247, startPoint y: 75, endPoint x: 248, endPoint y: 159, distance: 84.8
click at [247, 74] on div "[PERSON_NAME] Repair" at bounding box center [257, 74] width 88 height 12
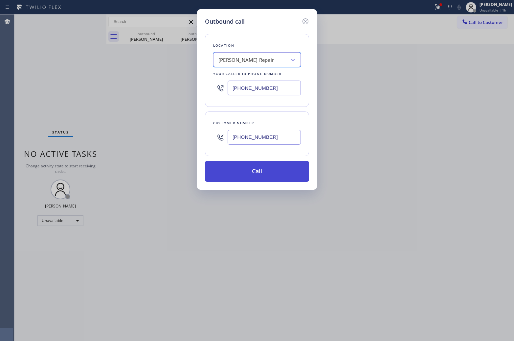
click at [248, 173] on button "Call" at bounding box center [257, 171] width 104 height 21
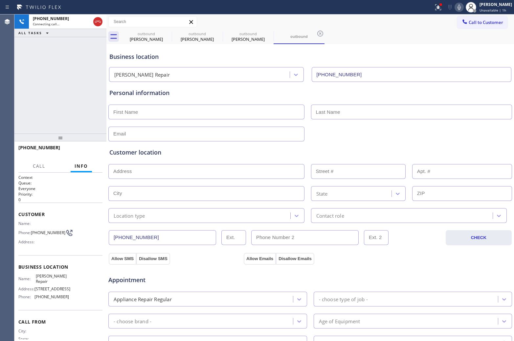
drag, startPoint x: 12, startPoint y: 86, endPoint x: 326, endPoint y: 55, distance: 316.1
click at [12, 86] on div "Agent Desktop" at bounding box center [7, 177] width 14 height 326
click at [459, 4] on icon at bounding box center [460, 7] width 8 height 8
click at [164, 32] on icon at bounding box center [168, 34] width 8 height 8
click at [0, 0] on icon at bounding box center [0, 0] width 0 height 0
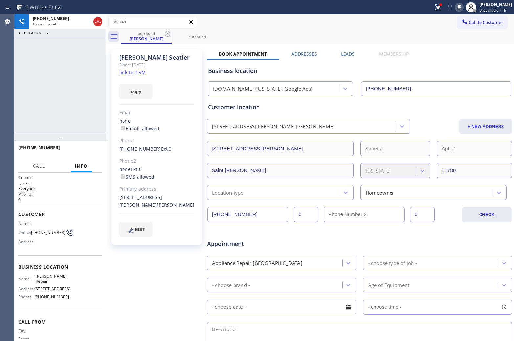
click at [164, 32] on icon at bounding box center [168, 34] width 8 height 8
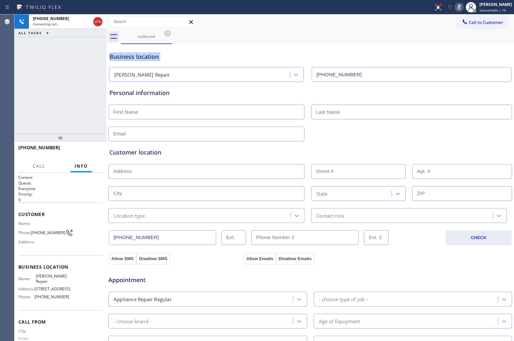
click at [164, 32] on icon at bounding box center [168, 34] width 8 height 8
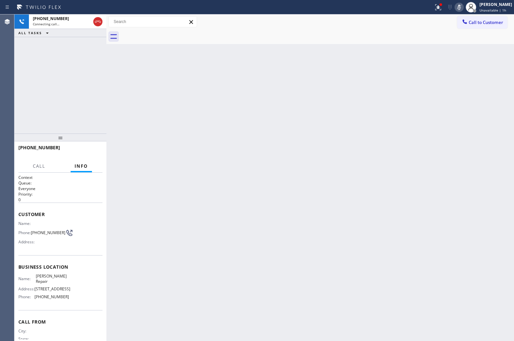
click at [456, 3] on icon at bounding box center [460, 7] width 8 height 8
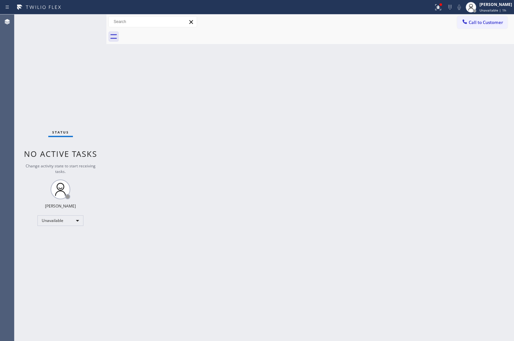
drag, startPoint x: 20, startPoint y: 107, endPoint x: 61, endPoint y: 130, distance: 46.8
click at [20, 107] on div "Status No active tasks Change activity state to start receiving tasks. [PERSON_…" at bounding box center [60, 177] width 92 height 326
drag, startPoint x: 484, startPoint y: 29, endPoint x: 481, endPoint y: 27, distance: 3.6
click at [482, 26] on div "Call to Customer Outbound call Location [PERSON_NAME] Appliance Repair Your cal…" at bounding box center [309, 21] width 404 height 15
click at [486, 18] on button "Call to Customer" at bounding box center [479, 22] width 50 height 12
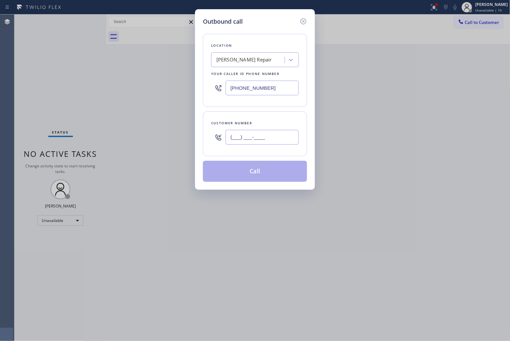
click at [278, 135] on input "(___) ___-____" at bounding box center [262, 137] width 73 height 15
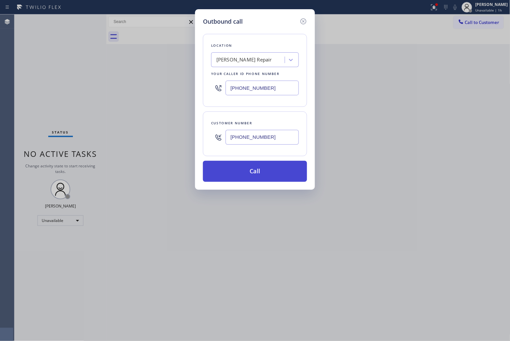
click at [274, 178] on button "Call" at bounding box center [255, 171] width 104 height 21
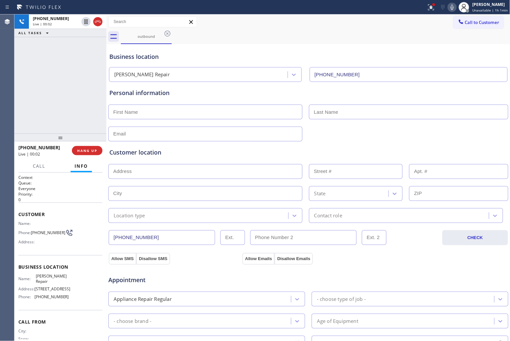
click at [8, 52] on div "Agent Desktop" at bounding box center [7, 177] width 14 height 326
click at [97, 150] on button "HANG UP" at bounding box center [87, 150] width 31 height 9
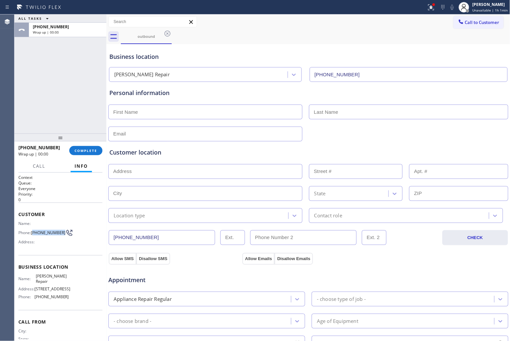
drag, startPoint x: 41, startPoint y: 235, endPoint x: 66, endPoint y: 203, distance: 40.5
click at [33, 230] on span "[PHONE_NUMBER]" at bounding box center [48, 232] width 35 height 5
click at [41, 239] on div "Name: Phone: [PHONE_NUMBER] Address:" at bounding box center [43, 234] width 51 height 26
drag, startPoint x: 65, startPoint y: 320, endPoint x: 195, endPoint y: 55, distance: 294.6
click at [34, 302] on div "Name: Charles Appliance Repair Address: 18782 Main St Huntington Beach, CA 9264…" at bounding box center [60, 287] width 84 height 28
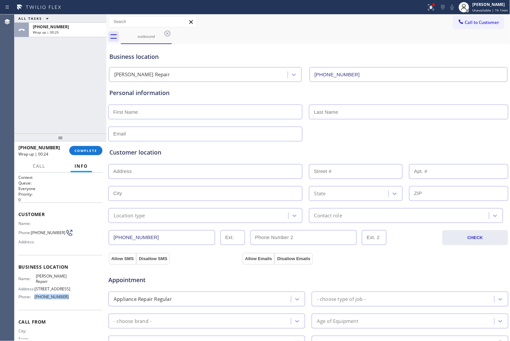
copy div "[PHONE_NUMBER]"
click at [15, 59] on div "ALL TASKS ALL TASKS ACTIVE TASKS TASKS IN WRAP UP +17147972900 Wrap up | 01:15" at bounding box center [60, 73] width 92 height 119
click at [95, 147] on button "COMPLETE" at bounding box center [85, 150] width 33 height 9
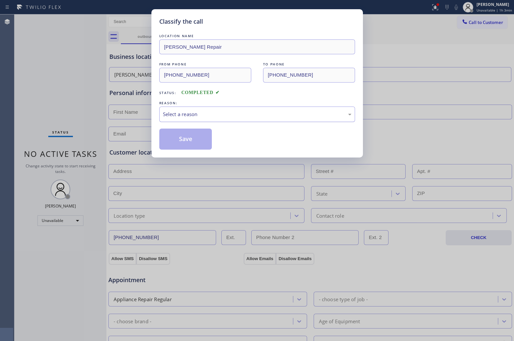
click at [211, 114] on div "Select a reason" at bounding box center [257, 114] width 189 height 8
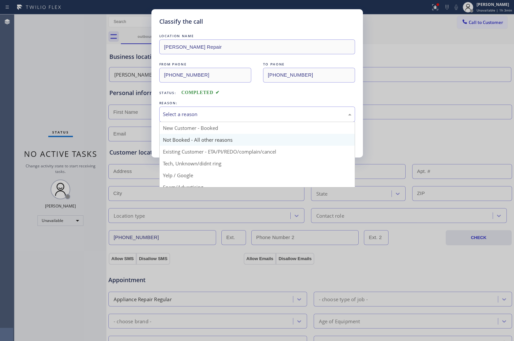
click at [198, 140] on button "Save" at bounding box center [185, 139] width 53 height 21
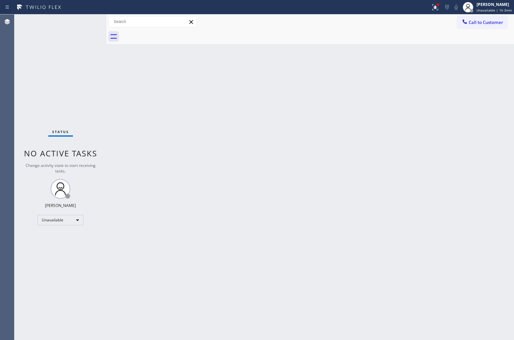
drag, startPoint x: 23, startPoint y: 44, endPoint x: 407, endPoint y: 66, distance: 384.6
click at [27, 43] on div "Status No active tasks Change activity state to start receiving tasks. [PERSON_…" at bounding box center [60, 177] width 92 height 326
click at [459, 26] on button "Call to Customer" at bounding box center [483, 22] width 50 height 12
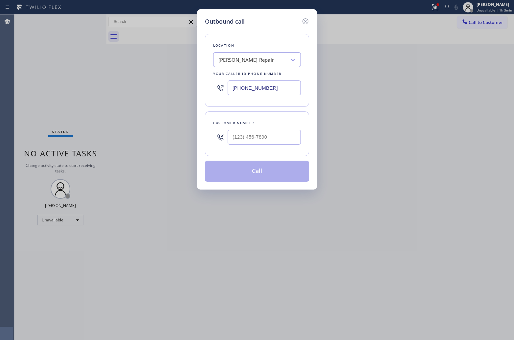
click at [266, 152] on div "Customer number" at bounding box center [257, 133] width 104 height 45
click at [258, 141] on input "(___) ___-____" at bounding box center [264, 137] width 73 height 15
paste input "714) 797-2900"
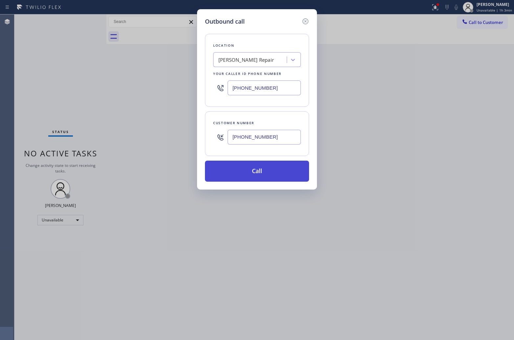
type input "[PHONE_NUMBER]"
click at [269, 176] on button "Call" at bounding box center [257, 171] width 104 height 21
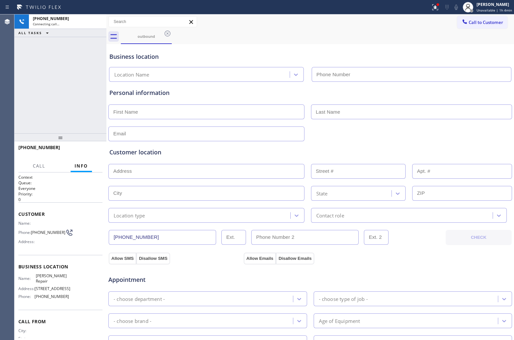
type input "[PHONE_NUMBER]"
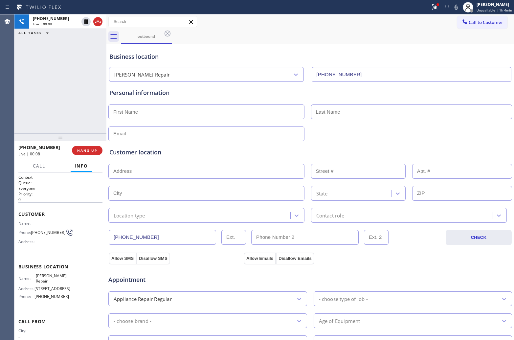
click at [30, 102] on div "+17147972900 Live | 00:08 ALL TASKS ALL TASKS ACTIVE TASKS TASKS IN WRAP UP" at bounding box center [60, 73] width 92 height 119
click at [83, 149] on span "HANG UP" at bounding box center [87, 150] width 20 height 5
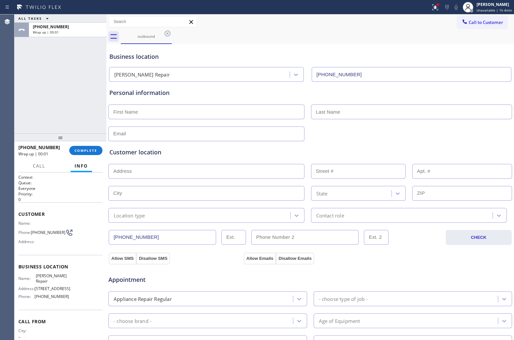
drag, startPoint x: 476, startPoint y: 20, endPoint x: 335, endPoint y: 88, distance: 156.6
click at [472, 20] on span "Call to Customer" at bounding box center [486, 22] width 35 height 6
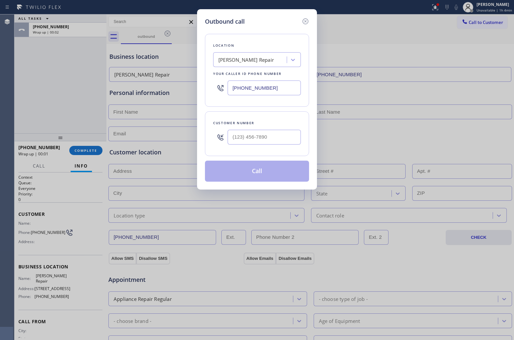
click at [262, 89] on input "[PHONE_NUMBER]" at bounding box center [264, 88] width 73 height 15
paste input "480) 545-2672"
type input "(480) 545-2672"
type input "(___) ___-____"
click at [287, 138] on input "(___) ___-____" at bounding box center [264, 137] width 73 height 15
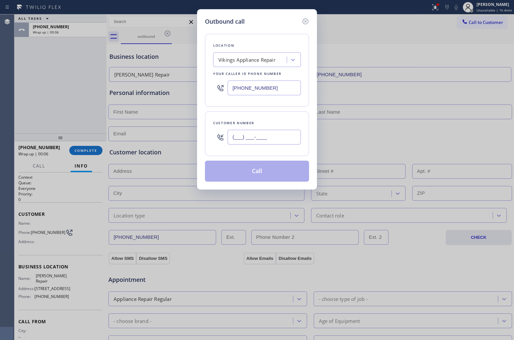
paste input "480) 328-2449"
type input "(480) 328-2449"
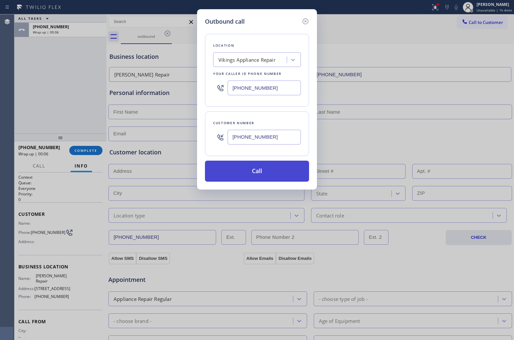
click at [269, 175] on button "Call" at bounding box center [257, 171] width 104 height 21
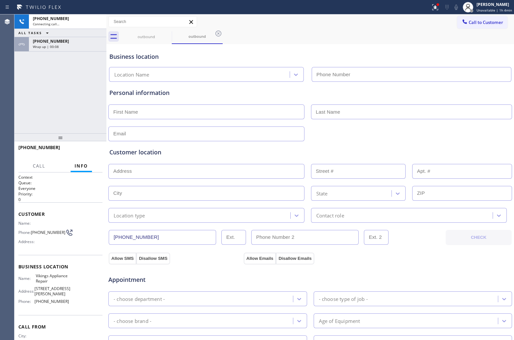
type input "(480) 545-2672"
click at [15, 84] on div "+14803282449 Connecting call… ALL TASKS ALL TASKS ACTIVE TASKS TASKS IN WRAP UP…" at bounding box center [60, 73] width 92 height 119
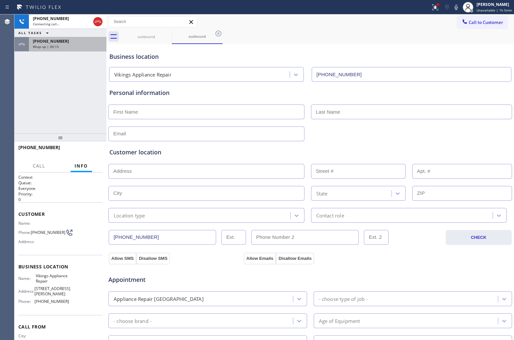
drag, startPoint x: 44, startPoint y: 44, endPoint x: 87, endPoint y: 83, distance: 57.8
click at [44, 44] on span "Wrap up | 00:15" at bounding box center [46, 46] width 26 height 5
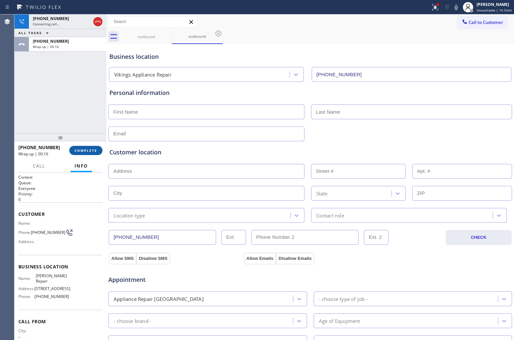
click at [86, 150] on span "COMPLETE" at bounding box center [86, 150] width 23 height 5
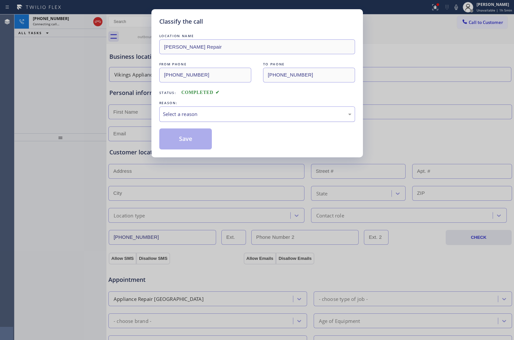
click at [220, 109] on div "Select a reason" at bounding box center [257, 114] width 196 height 15
click at [188, 140] on button "Save" at bounding box center [185, 139] width 53 height 21
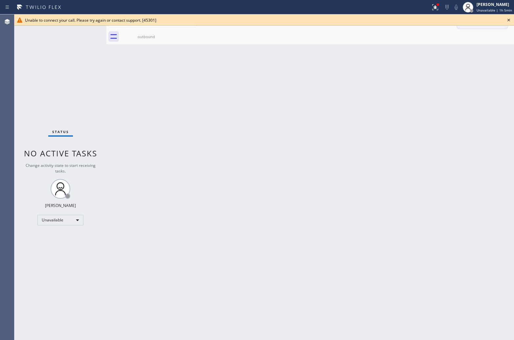
drag, startPoint x: 513, startPoint y: 18, endPoint x: 494, endPoint y: 23, distance: 19.6
click at [510, 19] on icon at bounding box center [509, 20] width 8 height 8
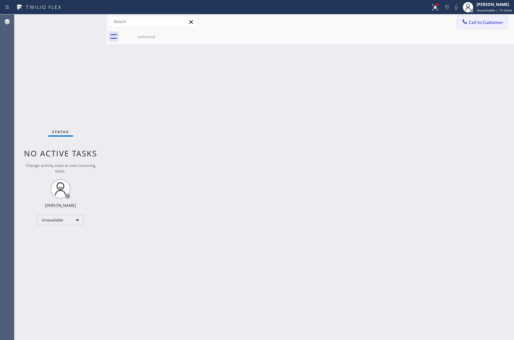
click at [486, 22] on span "Call to Customer" at bounding box center [486, 22] width 35 height 6
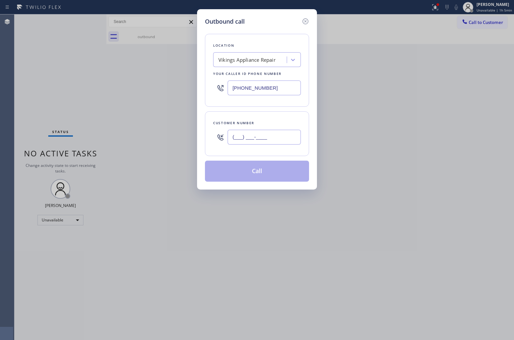
click at [284, 131] on input "(___) ___-____" at bounding box center [264, 137] width 73 height 15
paste input "480) 328-2449"
type input "(480) 328-2449"
click at [270, 175] on button "Call" at bounding box center [257, 171] width 104 height 21
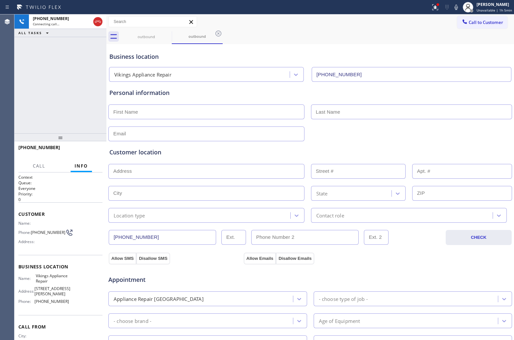
type input "(480) 545-2672"
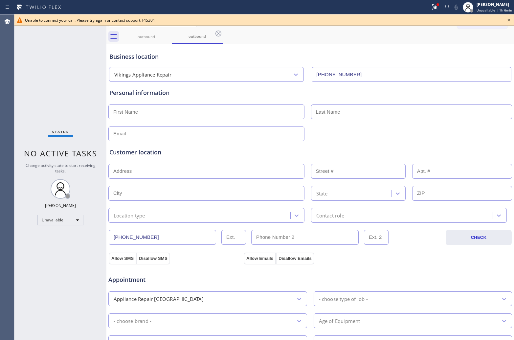
click at [501, 20] on div "Unable to connect your call. Please try again or contact support. [45301]" at bounding box center [264, 20] width 479 height 6
click at [509, 20] on icon at bounding box center [509, 20] width 8 height 8
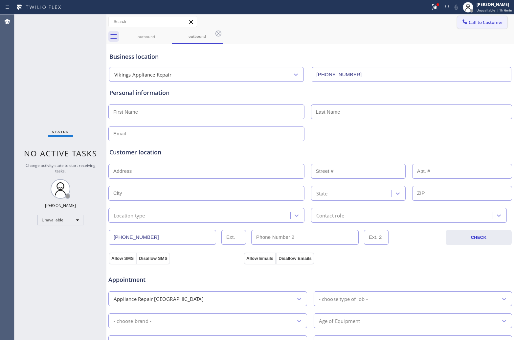
click at [490, 22] on span "Call to Customer" at bounding box center [486, 22] width 35 height 6
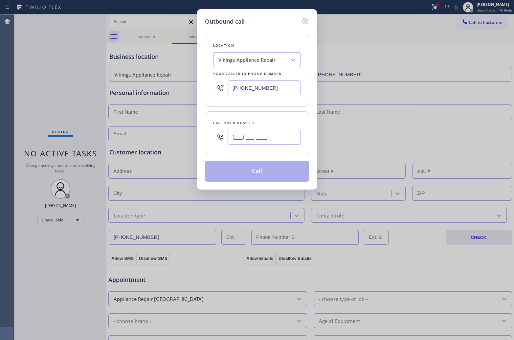
click at [267, 134] on input "(___) ___-____" at bounding box center [264, 137] width 73 height 15
paste input "817) 723-6984"
type input "[PHONE_NUMBER]"
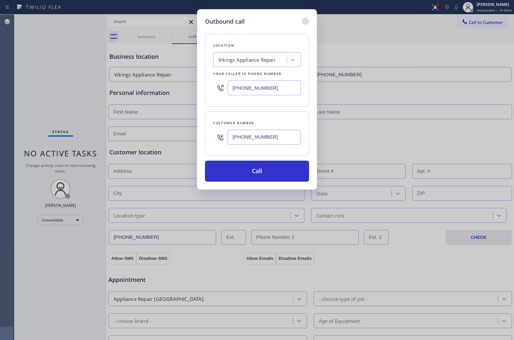
click at [289, 88] on input "(480) 545-2672" at bounding box center [264, 88] width 73 height 15
paste input "877) 917-985"
type input "[PHONE_NUMBER]"
click at [273, 170] on button "Call" at bounding box center [257, 171] width 104 height 21
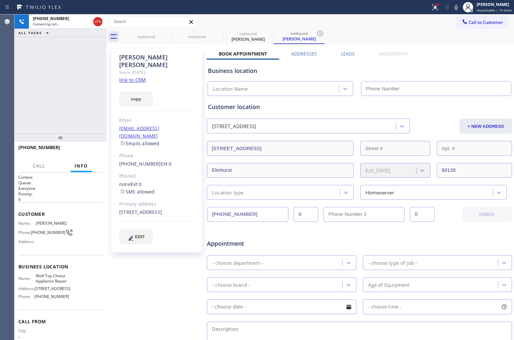
type input "[PHONE_NUMBER]"
click at [22, 90] on div "+18177236984 Live | 00:01 ALL TASKS ALL TASKS ACTIVE TASKS TASKS IN WRAP UP" at bounding box center [60, 73] width 92 height 119
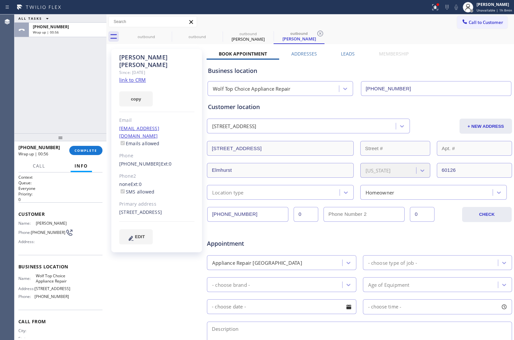
click at [484, 23] on span "Call to Customer" at bounding box center [486, 22] width 35 height 6
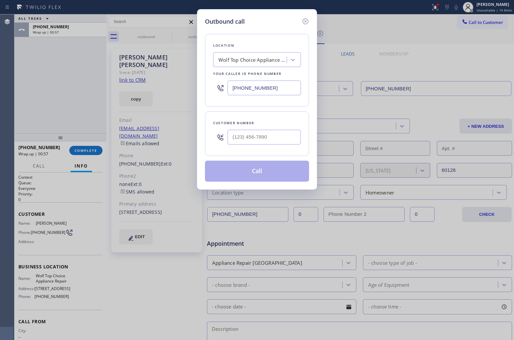
click at [272, 89] on input "[PHONE_NUMBER]" at bounding box center [264, 88] width 73 height 15
paste input "562) 264-5173"
type input "(562) 264-5173"
type input "(___) ___-____"
click at [255, 137] on input "text" at bounding box center [264, 137] width 73 height 15
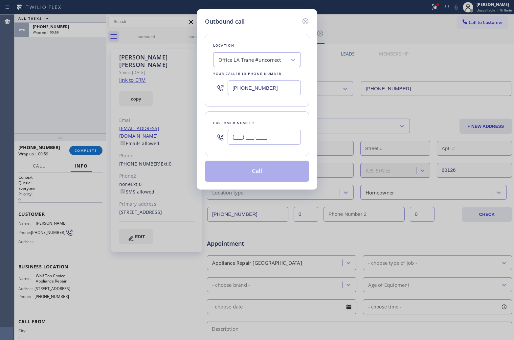
paste input "909) 728-3870"
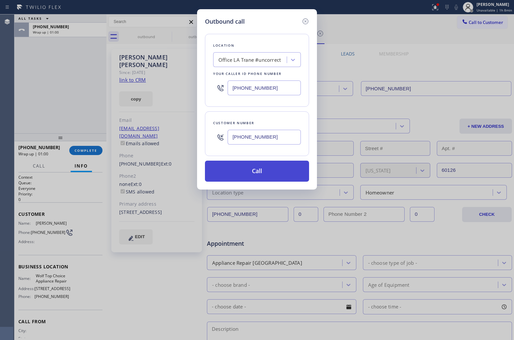
type input "(909) 728-3870"
click at [273, 171] on button "Call" at bounding box center [257, 171] width 104 height 21
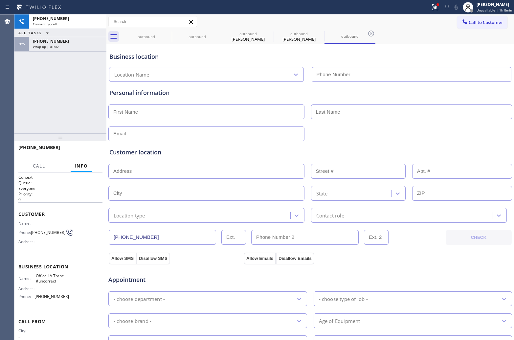
type input "(562) 264-5173"
click at [63, 48] on div "Wrap up | 01:03" at bounding box center [68, 46] width 70 height 5
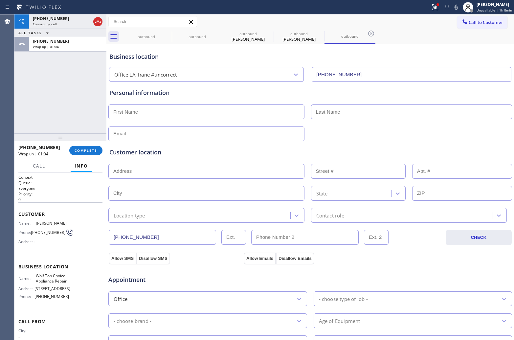
click at [87, 155] on div "+18177236984 Wrap up | 01:04 COMPLETE" at bounding box center [60, 150] width 84 height 17
click at [82, 147] on button "COMPLETE" at bounding box center [85, 150] width 33 height 9
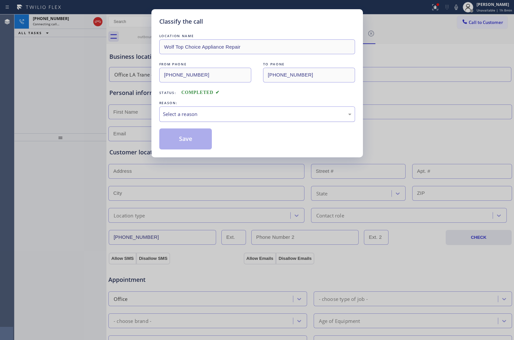
click at [214, 117] on div "Select a reason" at bounding box center [257, 114] width 189 height 8
click at [211, 138] on button "Save" at bounding box center [185, 139] width 53 height 21
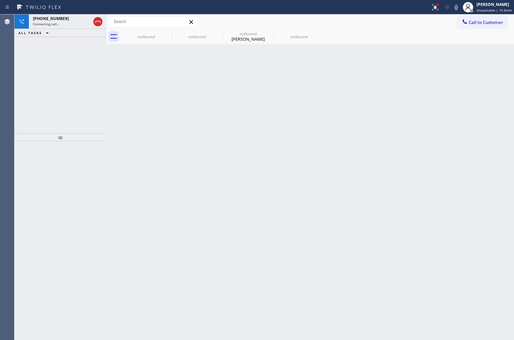
click at [9, 100] on div "Agent Desktop" at bounding box center [7, 177] width 14 height 326
click at [168, 33] on icon at bounding box center [168, 34] width 8 height 8
click at [0, 0] on icon at bounding box center [0, 0] width 0 height 0
type input "[PHONE_NUMBER]"
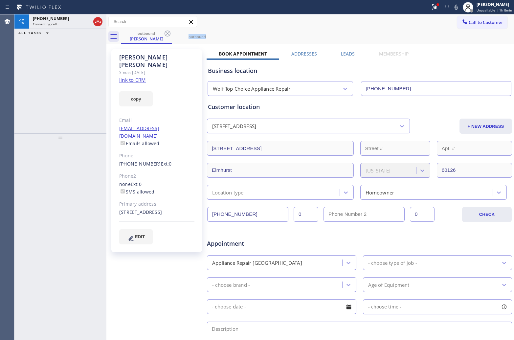
click at [168, 33] on icon at bounding box center [168, 34] width 8 height 8
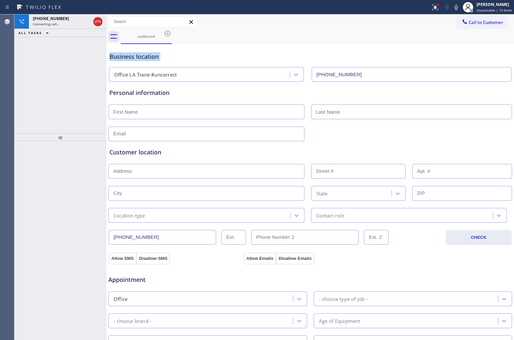
click at [168, 33] on icon at bounding box center [168, 34] width 8 height 8
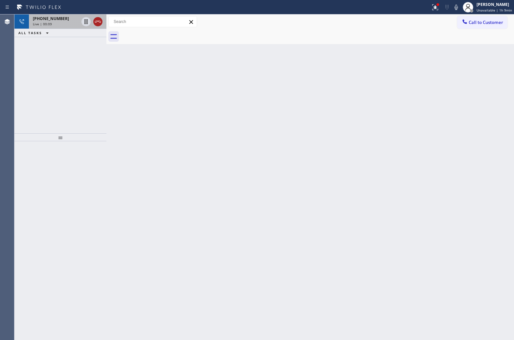
click at [99, 24] on icon at bounding box center [98, 22] width 8 height 8
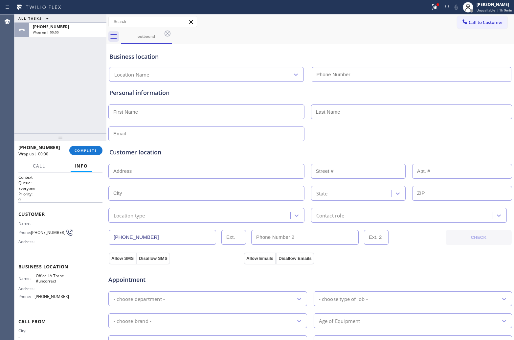
type input "(562) 264-5173"
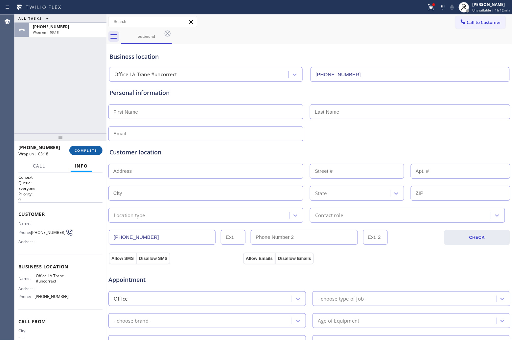
click at [89, 149] on span "COMPLETE" at bounding box center [86, 150] width 23 height 5
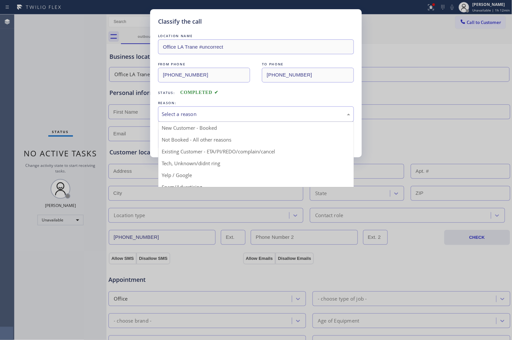
click at [188, 111] on div "Select a reason" at bounding box center [256, 114] width 189 height 8
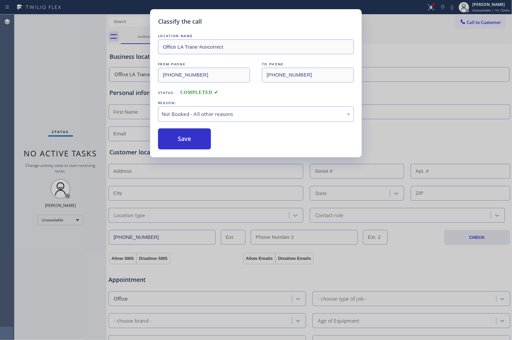
click at [188, 144] on button "Save" at bounding box center [184, 139] width 53 height 21
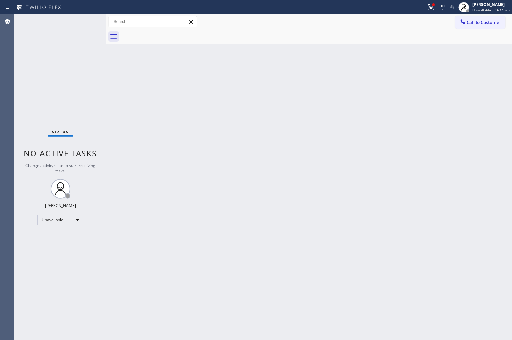
drag, startPoint x: 457, startPoint y: 45, endPoint x: 500, endPoint y: 30, distance: 46.2
click at [462, 45] on div "Back to Dashboard Change Sender ID Customers Technicians Select a contact Outbo…" at bounding box center [310, 177] width 406 height 326
click at [499, 23] on span "Call to Customer" at bounding box center [484, 22] width 35 height 6
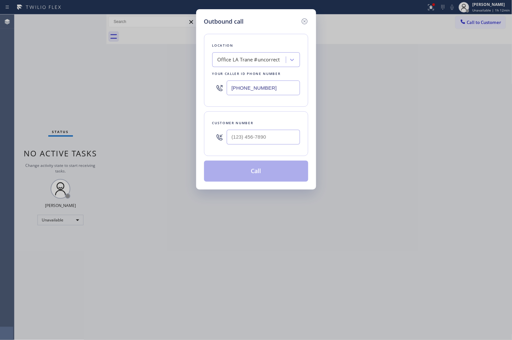
click at [252, 87] on input "(562) 264-5173" at bounding box center [263, 88] width 73 height 15
paste input "657) 255-8511"
type input "[PHONE_NUMBER]"
type input "(___) ___-____"
click at [267, 143] on input "(___) ___-____" at bounding box center [263, 137] width 73 height 15
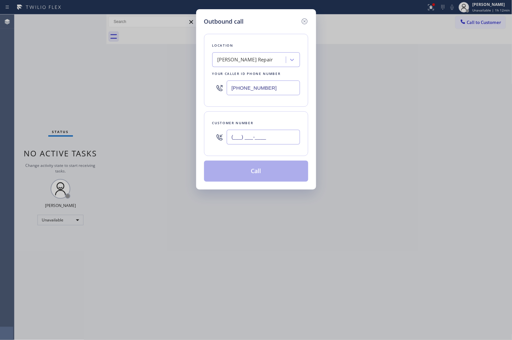
paste input "714) 797-2900"
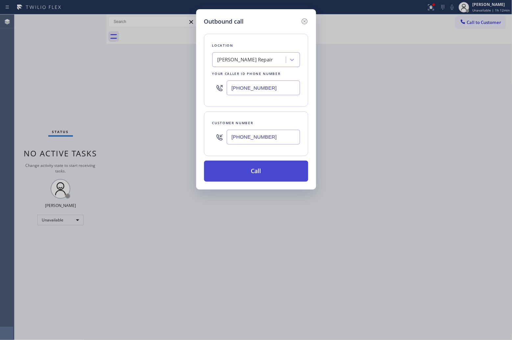
type input "[PHONE_NUMBER]"
click at [258, 162] on button "Call" at bounding box center [256, 171] width 104 height 21
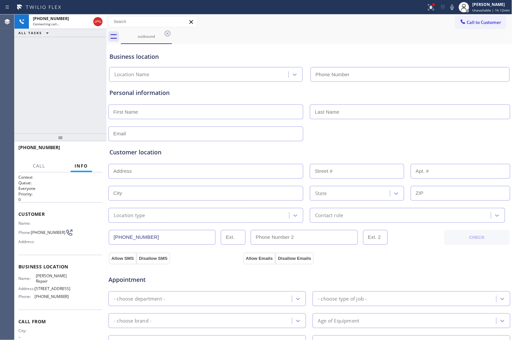
type input "[PHONE_NUMBER]"
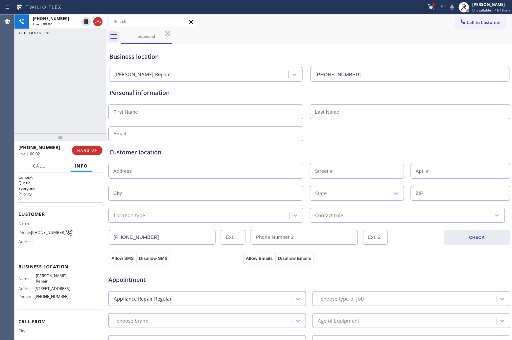
click at [20, 93] on div "+17147972900 Live | 00:02 ALL TASKS ALL TASKS ACTIVE TASKS TASKS IN WRAP UP" at bounding box center [60, 73] width 92 height 119
click at [99, 20] on icon at bounding box center [98, 22] width 8 height 8
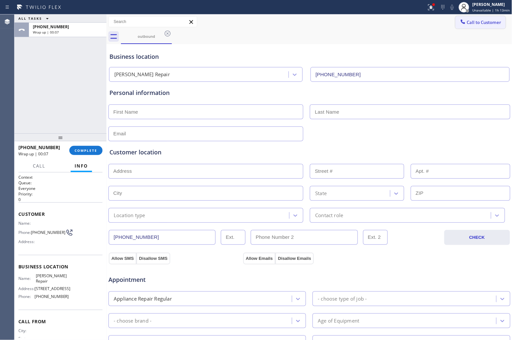
drag, startPoint x: 460, startPoint y: 22, endPoint x: 368, endPoint y: 61, distance: 100.5
click at [459, 22] on div at bounding box center [463, 22] width 8 height 8
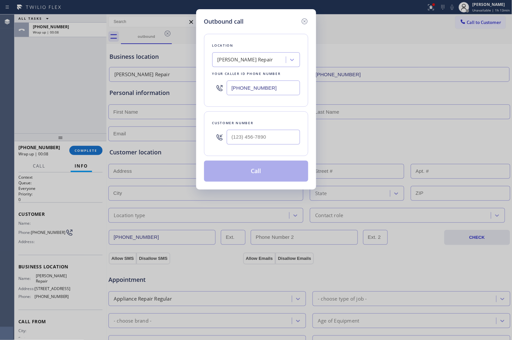
click at [257, 94] on input "[PHONE_NUMBER]" at bounding box center [263, 88] width 73 height 15
paste input "480) 545-2672"
type input "(480) 545-2672"
type input "(___) ___-____"
click at [279, 142] on input "text" at bounding box center [263, 137] width 73 height 15
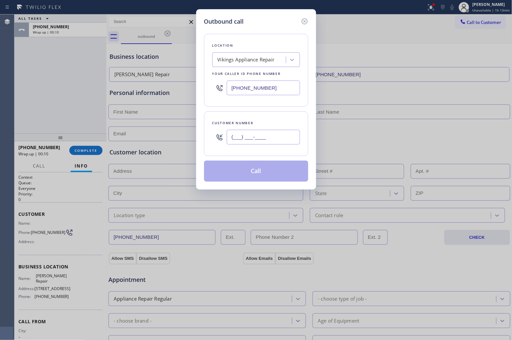
paste input "480) 328-2449"
type input "(480) 328-2449"
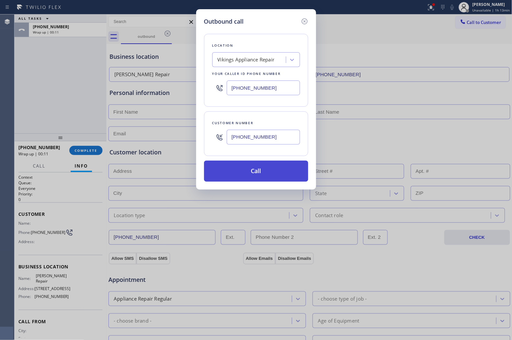
click at [265, 176] on button "Call" at bounding box center [256, 171] width 104 height 21
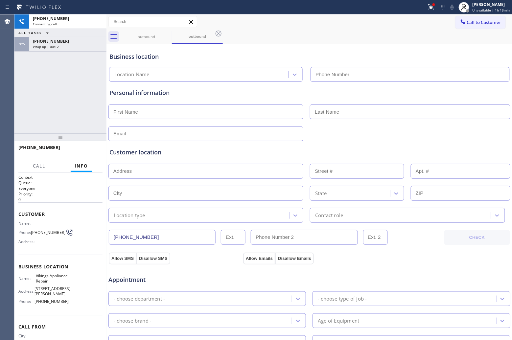
type input "(480) 545-2672"
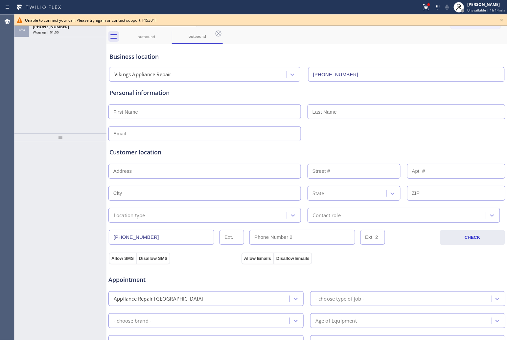
click at [506, 19] on div "Unable to connect your call. Please try again or contact support. [45301]" at bounding box center [260, 19] width 493 height 11
click at [502, 19] on icon at bounding box center [502, 20] width 8 height 8
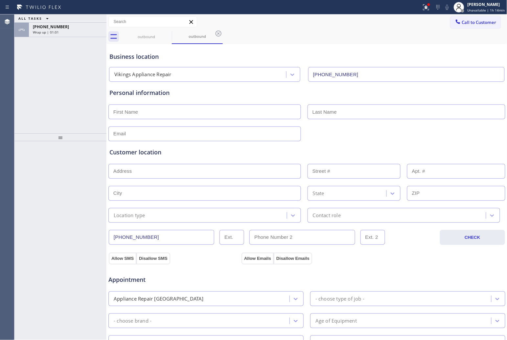
click at [484, 18] on button "Call to Customer" at bounding box center [476, 22] width 50 height 12
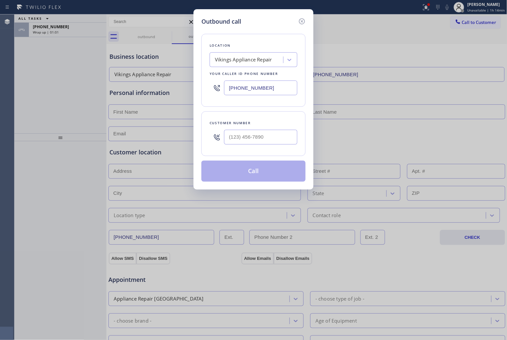
click at [255, 142] on div at bounding box center [260, 137] width 73 height 21
click at [261, 140] on input "(___) ___-____" at bounding box center [260, 137] width 73 height 15
paste input "212) 814-0567"
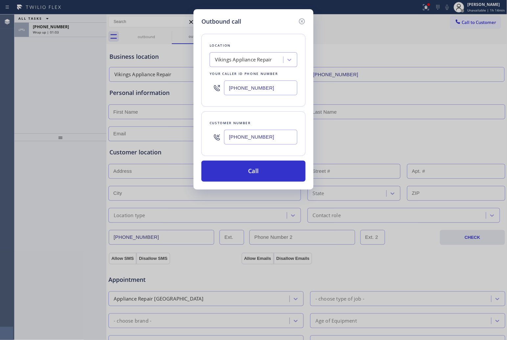
type input "[PHONE_NUMBER]"
click at [15, 116] on div "Outbound call Location Vikings Appliance Repair Your caller id phone number (48…" at bounding box center [253, 170] width 507 height 340
click at [252, 85] on input "(480) 545-2672" at bounding box center [260, 88] width 73 height 15
paste input "206) 539-1719"
type input "[PHONE_NUMBER]"
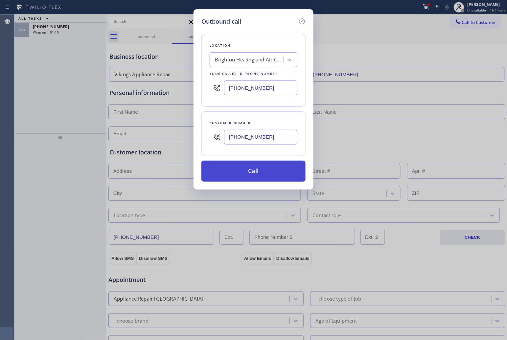
click at [258, 172] on button "Call" at bounding box center [254, 171] width 104 height 21
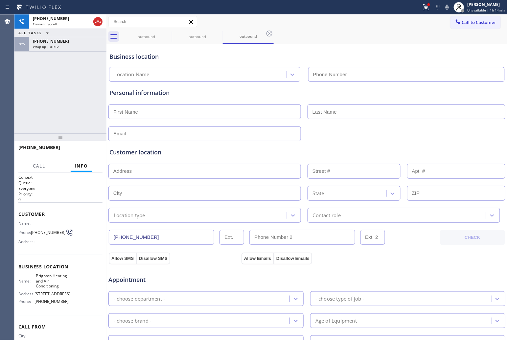
click at [71, 46] on div "Wrap up | 01:12" at bounding box center [68, 46] width 70 height 5
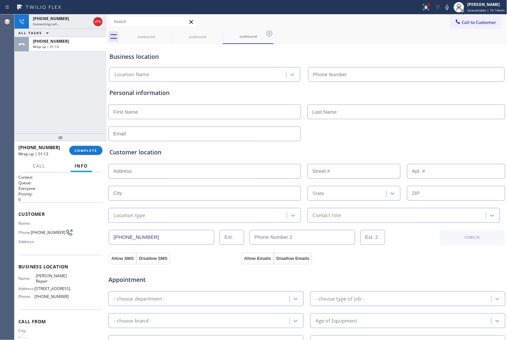
type input "[PHONE_NUMBER]"
click at [93, 150] on span "COMPLETE" at bounding box center [86, 150] width 23 height 5
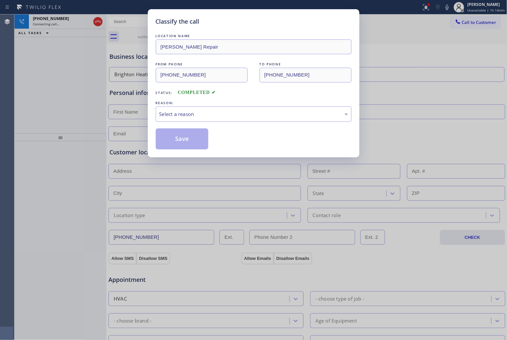
click at [196, 121] on div "Select a reason" at bounding box center [254, 114] width 196 height 15
click at [191, 141] on button "Save" at bounding box center [182, 139] width 53 height 21
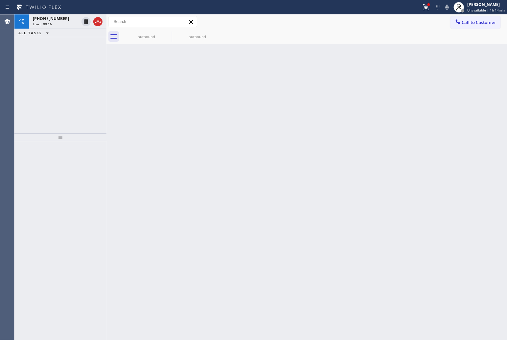
click at [12, 53] on div "Agent Desktop" at bounding box center [7, 177] width 14 height 326
click at [52, 22] on div "Live | 00:16" at bounding box center [56, 24] width 46 height 5
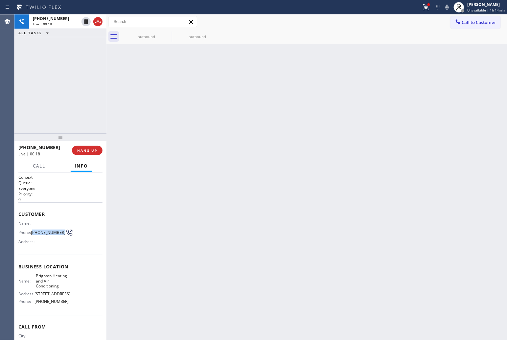
drag, startPoint x: 38, startPoint y: 232, endPoint x: 33, endPoint y: 229, distance: 5.9
click at [33, 230] on span "[PHONE_NUMBER]" at bounding box center [48, 232] width 35 height 5
copy span "212) 814-0567"
drag, startPoint x: 84, startPoint y: 148, endPoint x: 326, endPoint y: 118, distance: 243.9
click at [84, 149] on span "HANG UP" at bounding box center [87, 150] width 20 height 5
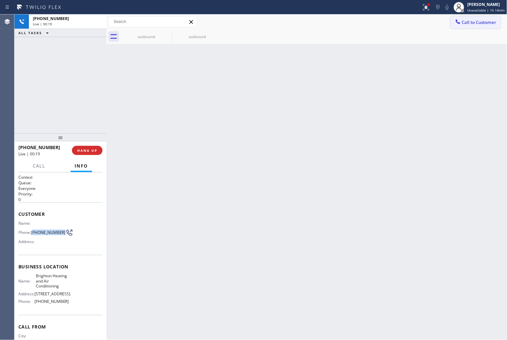
click at [471, 20] on span "Call to Customer" at bounding box center [479, 22] width 35 height 6
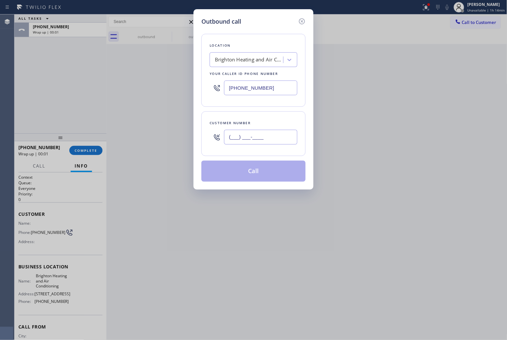
click at [250, 136] on input "(___) ___-____" at bounding box center [260, 137] width 73 height 15
paste input "212) 814-0567"
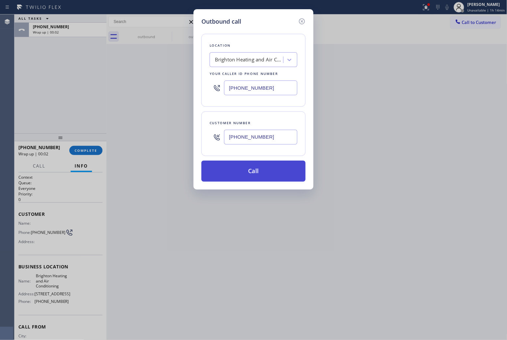
type input "[PHONE_NUMBER]"
click at [257, 175] on button "Call" at bounding box center [254, 171] width 104 height 21
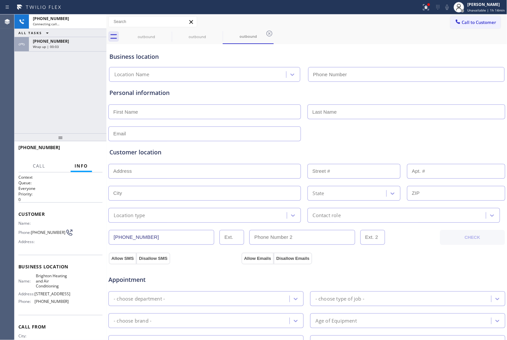
type input "[PHONE_NUMBER]"
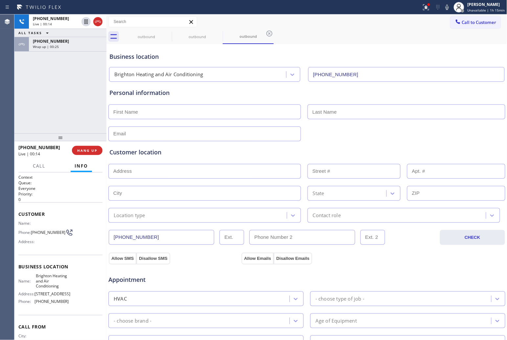
click at [19, 75] on div "+12128140567 Live | 00:14 ALL TASKS ALL TASKS ACTIVE TASKS TASKS IN WRAP UP +12…" at bounding box center [60, 73] width 92 height 119
click at [97, 23] on icon at bounding box center [98, 22] width 8 height 8
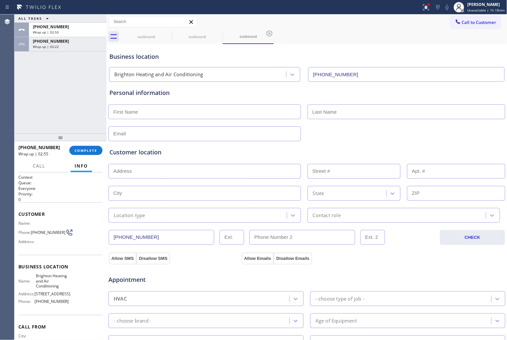
drag, startPoint x: 12, startPoint y: 65, endPoint x: 15, endPoint y: 72, distance: 7.7
click at [12, 71] on div "Agent Desktop" at bounding box center [7, 177] width 14 height 326
click at [107, 143] on div at bounding box center [107, 177] width 0 height 326
click at [94, 139] on div at bounding box center [59, 137] width 91 height 8
click at [90, 146] on button "COMPLETE" at bounding box center [84, 150] width 33 height 9
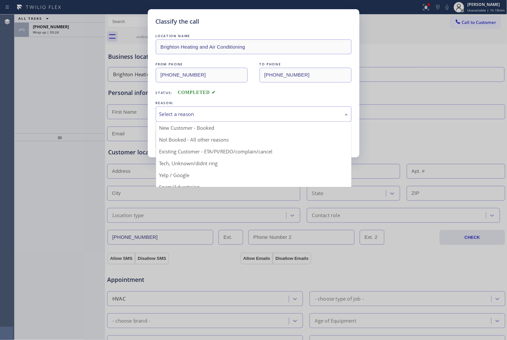
click at [190, 110] on div "Select a reason" at bounding box center [254, 114] width 196 height 15
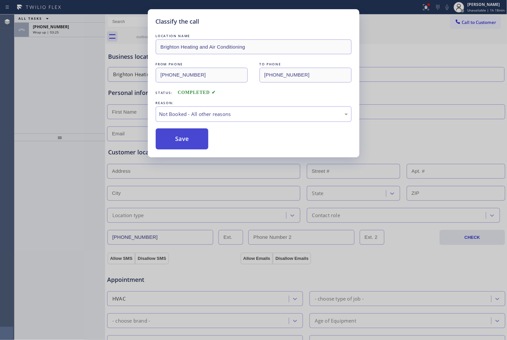
click at [173, 143] on button "Save" at bounding box center [182, 139] width 53 height 21
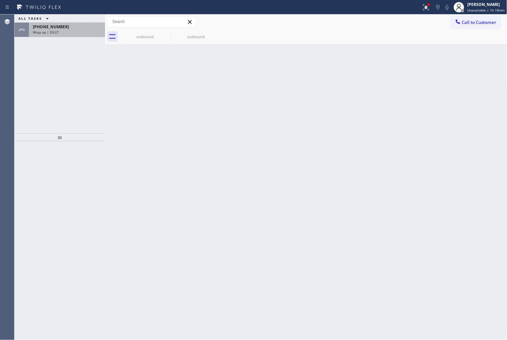
click at [77, 30] on div "Wrap up | 03:27" at bounding box center [67, 32] width 68 height 5
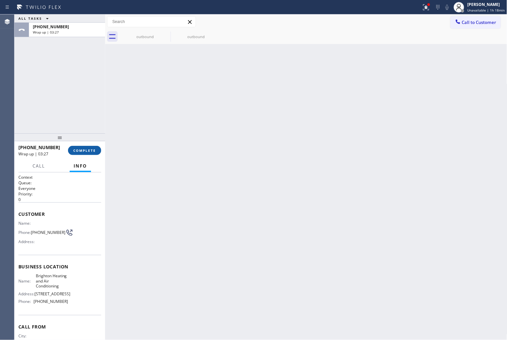
click at [87, 152] on span "COMPLETE" at bounding box center [84, 150] width 23 height 5
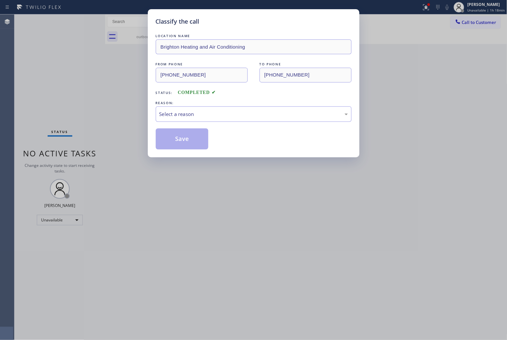
click at [198, 105] on div "REASON:" at bounding box center [254, 103] width 196 height 7
click at [204, 113] on div "Select a reason" at bounding box center [253, 114] width 189 height 8
click at [184, 141] on button "Save" at bounding box center [182, 139] width 53 height 21
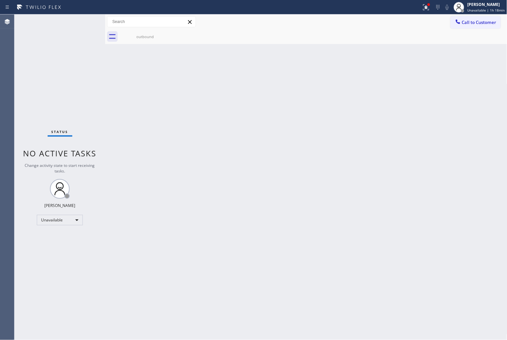
click at [19, 105] on div "Status No active tasks Change activity state to start receiving tasks. [PERSON_…" at bounding box center [59, 177] width 91 height 326
click at [18, 47] on div "Status No active tasks Change activity state to start receiving tasks. [PERSON_…" at bounding box center [59, 177] width 91 height 326
click at [168, 33] on icon at bounding box center [166, 34] width 8 height 8
click at [14, 99] on div "Agent Desktop" at bounding box center [7, 177] width 14 height 326
click at [130, 39] on div "outbound" at bounding box center [145, 36] width 50 height 15
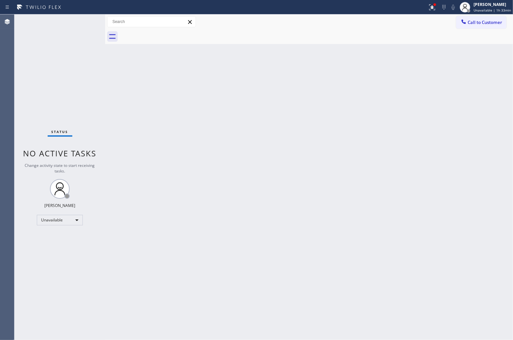
click at [159, 35] on div at bounding box center [316, 36] width 393 height 15
click at [492, 20] on span "Call to Customer" at bounding box center [485, 22] width 35 height 6
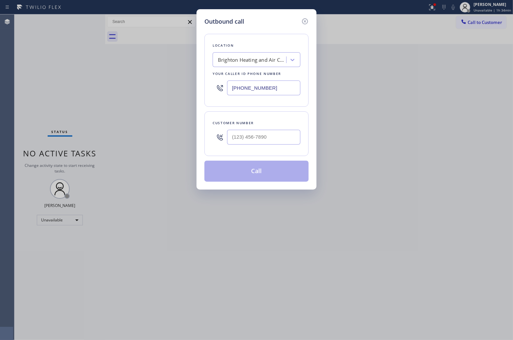
click at [277, 90] on input "[PHONE_NUMBER]" at bounding box center [263, 88] width 73 height 15
paste input "818) 975-3875"
type input "(818) 975-3875"
type input "(___) ___-____"
type input "[PHONE_NUMBER]"
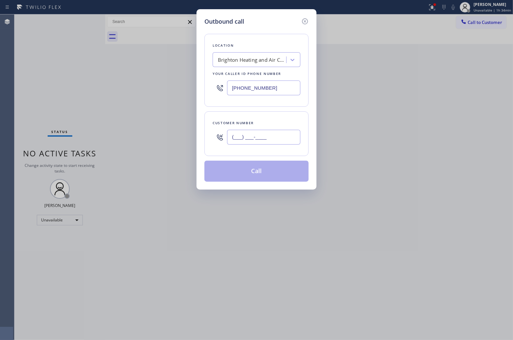
click at [296, 137] on input "(___) ___-____" at bounding box center [263, 137] width 73 height 15
paste input "818) 654-9717"
type input "(818) 654-9717"
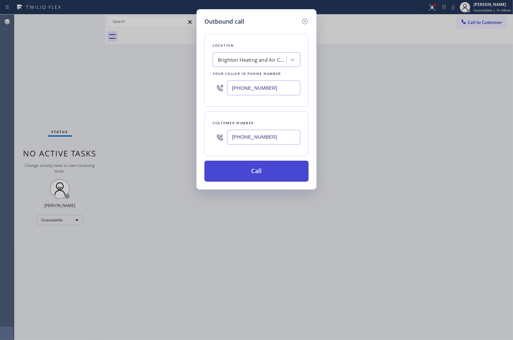
click at [276, 165] on button "Call" at bounding box center [256, 171] width 104 height 21
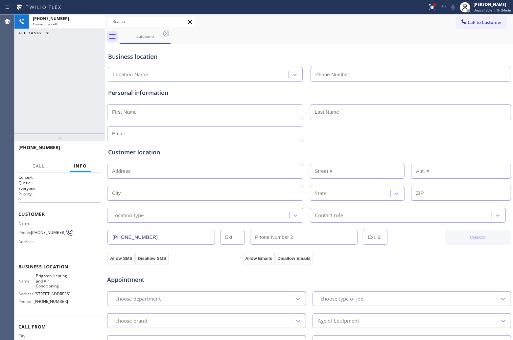
type input "[PHONE_NUMBER]"
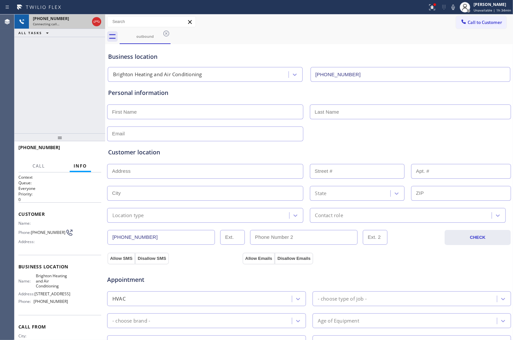
click at [98, 17] on div at bounding box center [97, 21] width 12 height 14
click at [93, 20] on icon at bounding box center [97, 22] width 8 height 8
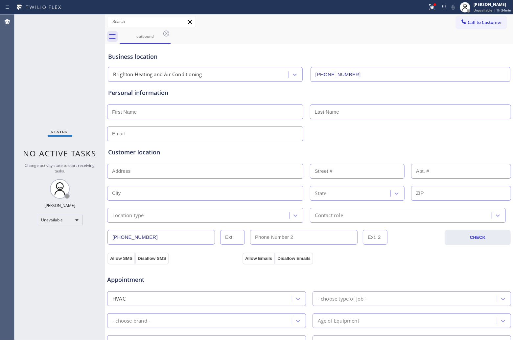
drag, startPoint x: 478, startPoint y: 28, endPoint x: 321, endPoint y: 63, distance: 161.0
click at [478, 28] on button "Call to Customer" at bounding box center [481, 22] width 50 height 12
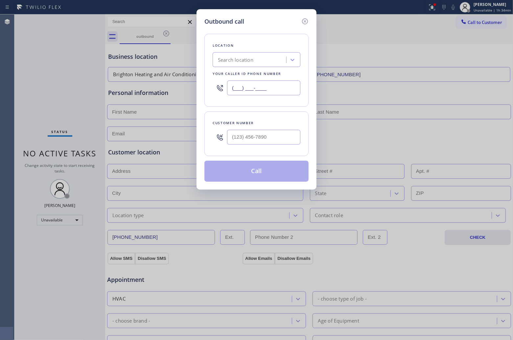
click at [254, 86] on input "(___) ___-____" at bounding box center [263, 88] width 73 height 15
paste input "818) 975-3875"
type input "(818) 975-3875"
type input "(___) ___-____"
click at [267, 142] on input "(___) ___-____" at bounding box center [263, 137] width 73 height 15
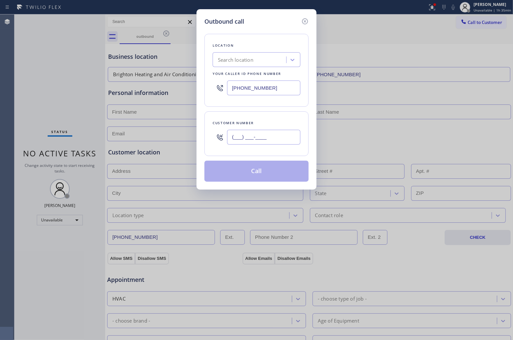
paste input "818) 654-9717"
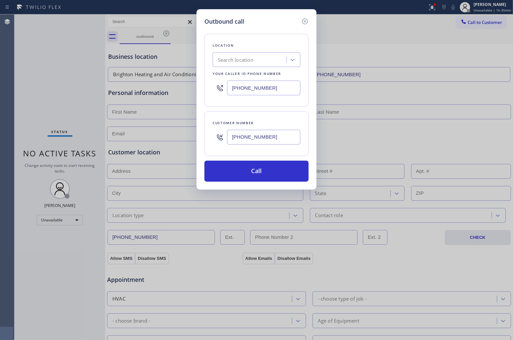
type input "(818) 654-9717"
paste input "Golden Heater Service Burbank"
click at [260, 61] on div "Search location" at bounding box center [251, 60] width 72 height 12
type input "Golden Heater Servi"
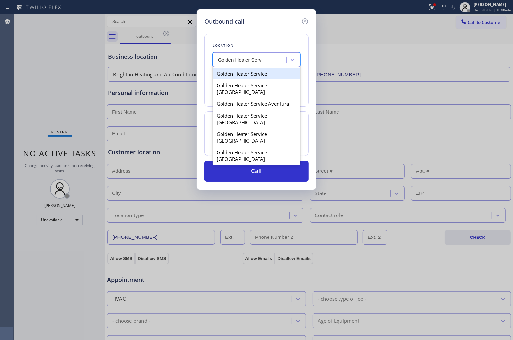
click at [266, 76] on div "Golden Heater Service" at bounding box center [257, 74] width 88 height 12
type input "(678) 841-7730"
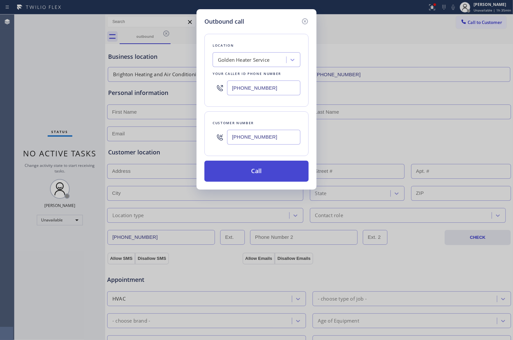
click at [279, 173] on button "Call" at bounding box center [256, 171] width 104 height 21
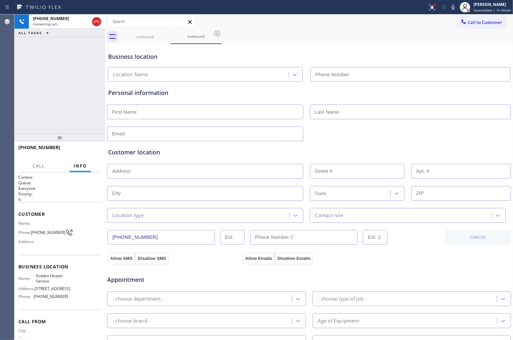
type input "(678) 841-7730"
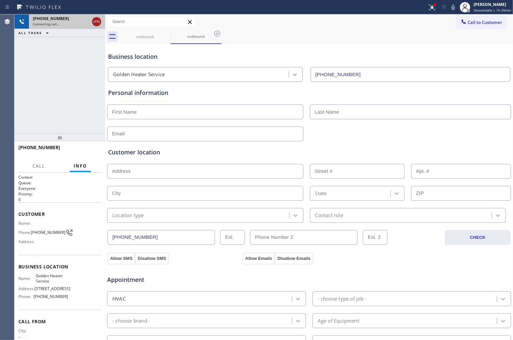
click at [94, 24] on div at bounding box center [97, 21] width 12 height 14
click at [94, 23] on icon at bounding box center [97, 22] width 8 height 8
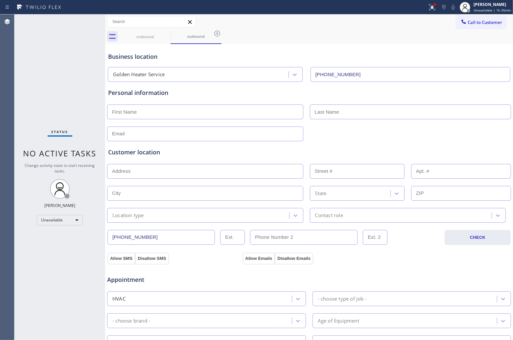
click at [8, 84] on div "Agent Desktop" at bounding box center [7, 177] width 14 height 326
drag, startPoint x: 473, startPoint y: 20, endPoint x: 444, endPoint y: 34, distance: 31.8
click at [474, 20] on span "Call to Customer" at bounding box center [485, 22] width 35 height 6
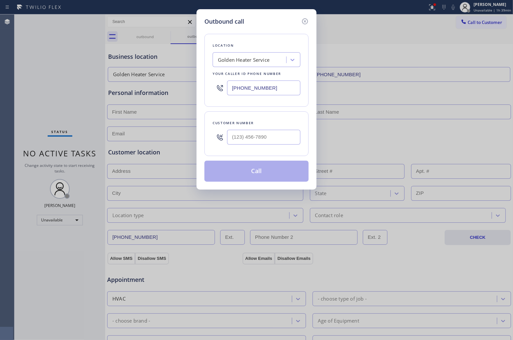
click at [262, 91] on input "(678) 841-7730" at bounding box center [263, 88] width 73 height 15
paste input "310) 340-2438"
type input "(310) 340-2438"
type input "(___) ___-____"
click at [274, 133] on input "text" at bounding box center [263, 137] width 73 height 15
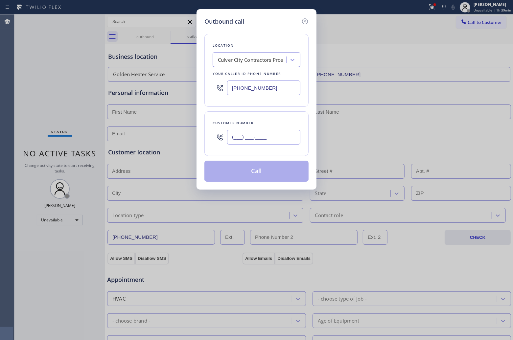
paste input "603) 519-9090"
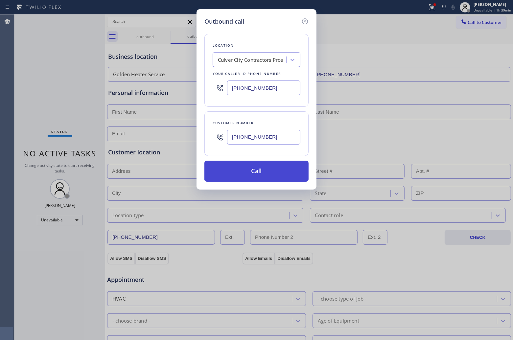
type input "(603) 519-9090"
click at [267, 177] on button "Call" at bounding box center [256, 171] width 104 height 21
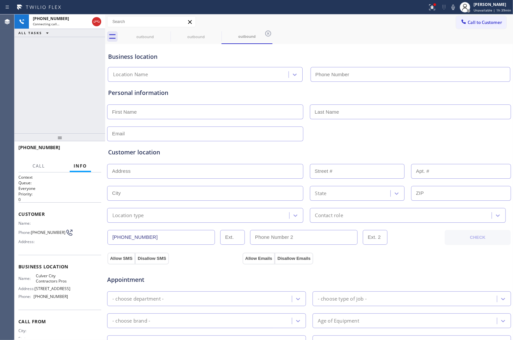
type input "(310) 340-2438"
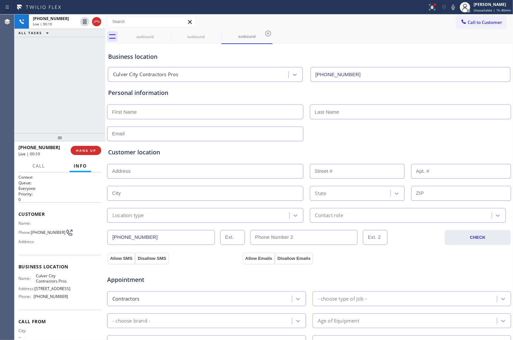
click at [95, 18] on icon at bounding box center [97, 22] width 8 height 8
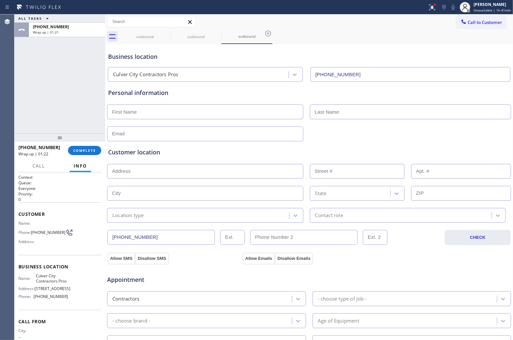
click at [6, 89] on div "Agent Desktop" at bounding box center [7, 177] width 14 height 326
click at [94, 156] on div "+16035199090 Wrap up | 01:23 COMPLETE" at bounding box center [59, 150] width 83 height 17
click at [86, 147] on button "COMPLETE" at bounding box center [84, 150] width 33 height 9
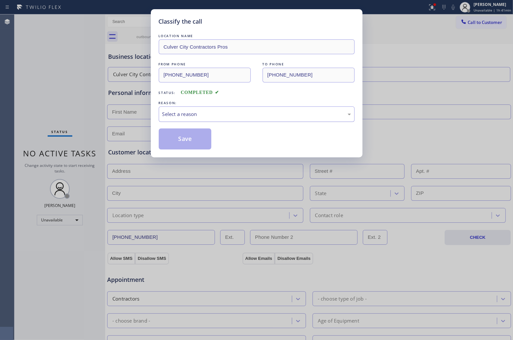
click at [200, 118] on div "Select a reason" at bounding box center [256, 114] width 189 height 8
drag, startPoint x: 186, startPoint y: 137, endPoint x: 183, endPoint y: 140, distance: 4.0
click at [186, 137] on button "Save" at bounding box center [185, 139] width 53 height 21
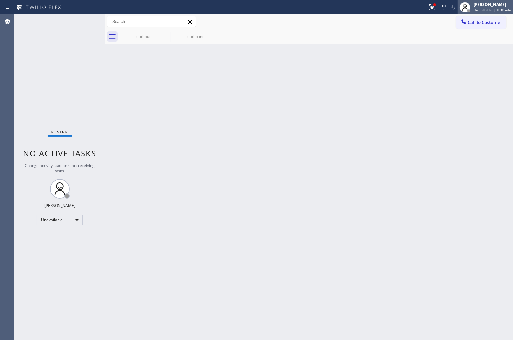
click at [501, 9] on span "Unavailable | 1h 51min" at bounding box center [492, 10] width 37 height 5
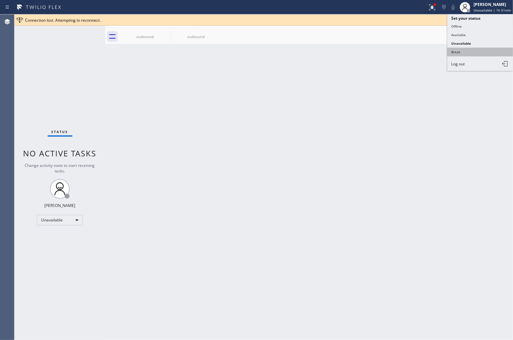
click at [480, 49] on button "Break" at bounding box center [480, 52] width 66 height 9
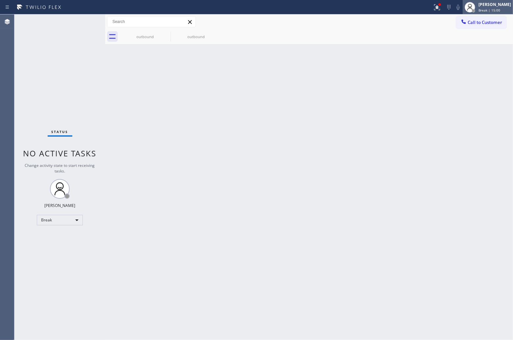
click at [467, 3] on icon at bounding box center [470, 7] width 8 height 8
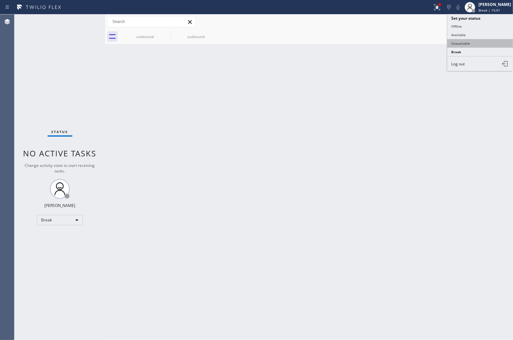
click at [472, 45] on button "Unavailable" at bounding box center [480, 43] width 66 height 9
click at [479, 21] on span "Call to Customer" at bounding box center [485, 22] width 35 height 6
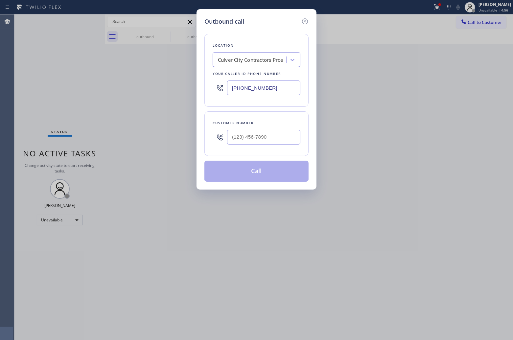
click at [271, 85] on input "(310) 340-2438" at bounding box center [263, 88] width 73 height 15
paste input "817) 482-5346"
type input "(817) 482-5346"
type input "(___) ___-____"
click at [243, 130] on input "(___) ___-____" at bounding box center [263, 137] width 73 height 15
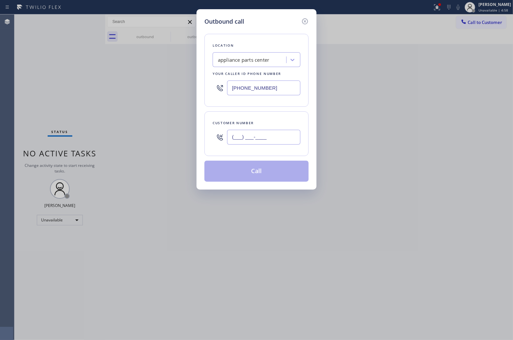
paste input "682) 521-9553"
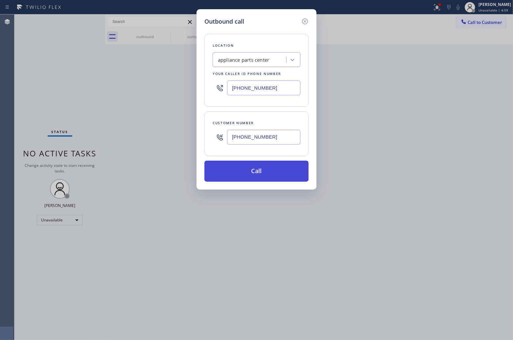
type input "(682) 521-9553"
click at [260, 173] on button "Call" at bounding box center [256, 171] width 104 height 21
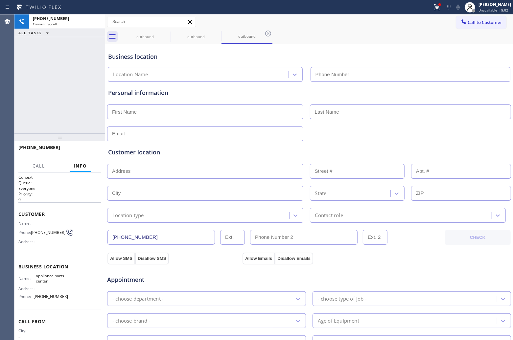
type input "(817) 482-5346"
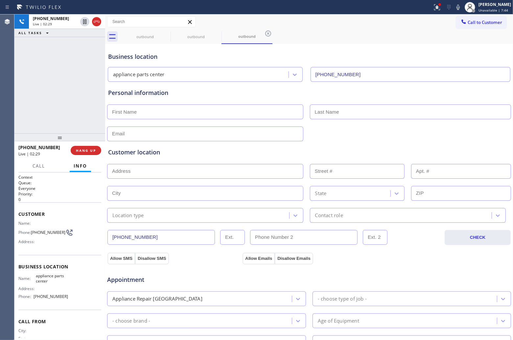
click at [15, 80] on div "+16825219553 Live | 02:29 ALL TASKS ALL TASKS ACTIVE TASKS TASKS IN WRAP UP" at bounding box center [59, 73] width 91 height 119
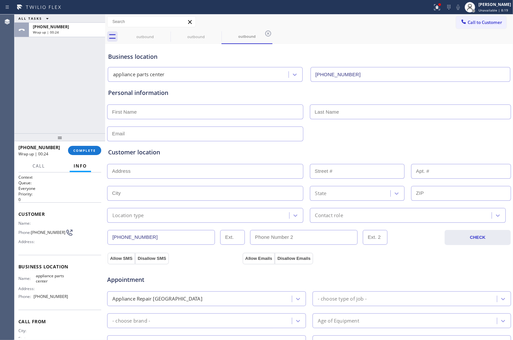
click at [8, 71] on div "Agent Desktop" at bounding box center [7, 177] width 14 height 326
click at [97, 149] on button "COMPLETE" at bounding box center [84, 150] width 33 height 9
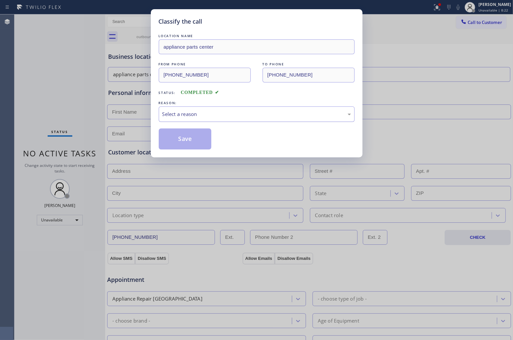
click at [205, 114] on div "Select a reason" at bounding box center [256, 114] width 189 height 8
click at [191, 144] on button "Save" at bounding box center [185, 139] width 53 height 21
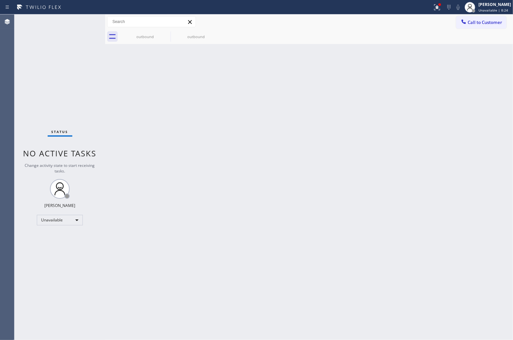
drag, startPoint x: 475, startPoint y: 20, endPoint x: 293, endPoint y: 81, distance: 192.3
click at [468, 22] on span "Call to Customer" at bounding box center [485, 22] width 35 height 6
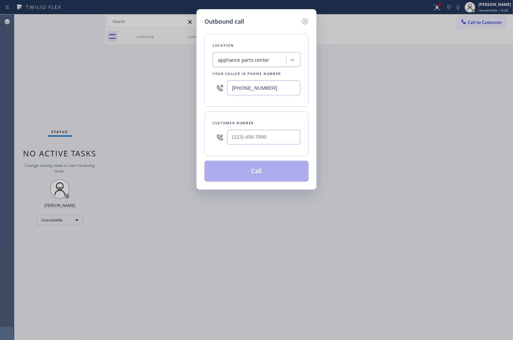
click at [249, 94] on input "(817) 482-5346" at bounding box center [263, 88] width 73 height 15
paste input "8) 938-1997"
type input "(818) 938-1997"
click at [252, 137] on input "text" at bounding box center [263, 137] width 73 height 15
paste input "325) 310-3104"
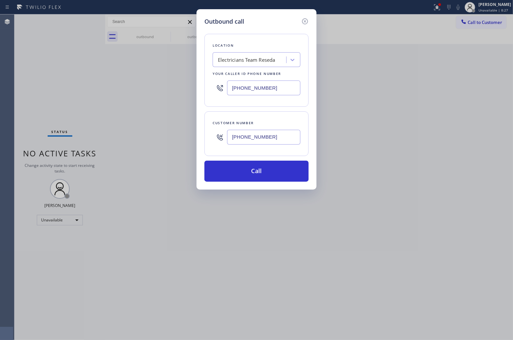
click at [260, 147] on div "(325) 310-3104" at bounding box center [263, 137] width 73 height 21
click at [258, 136] on input "(325) 310-3104" at bounding box center [263, 137] width 73 height 15
paste input "text"
type input "(325) 310-3104"
click at [288, 175] on button "Call" at bounding box center [256, 171] width 104 height 21
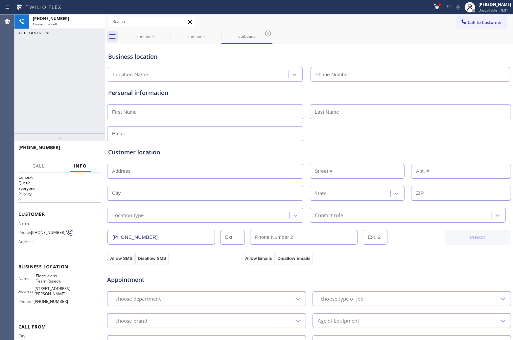
type input "(818) 938-1997"
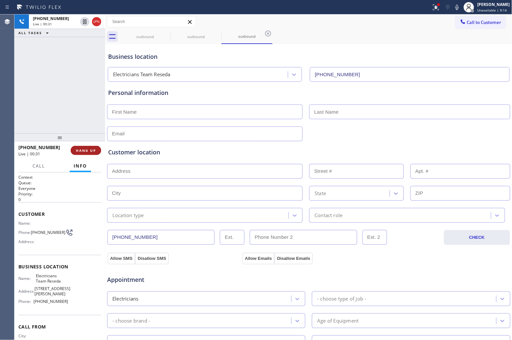
click at [91, 150] on span "HANG UP" at bounding box center [86, 150] width 20 height 5
click at [91, 150] on span "COMPLETE" at bounding box center [84, 150] width 23 height 5
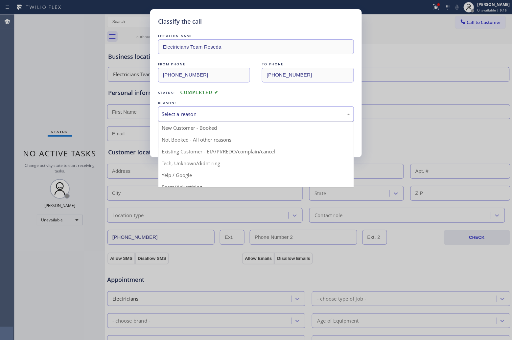
click at [183, 112] on div "Select a reason" at bounding box center [256, 114] width 189 height 8
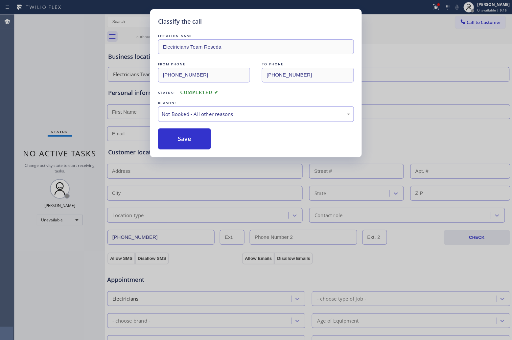
click at [189, 136] on button "Save" at bounding box center [184, 139] width 53 height 21
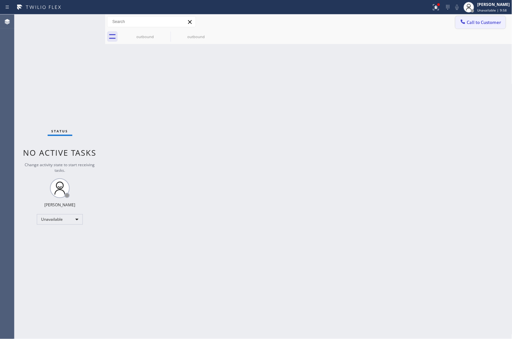
click at [479, 21] on span "Call to Customer" at bounding box center [484, 22] width 35 height 6
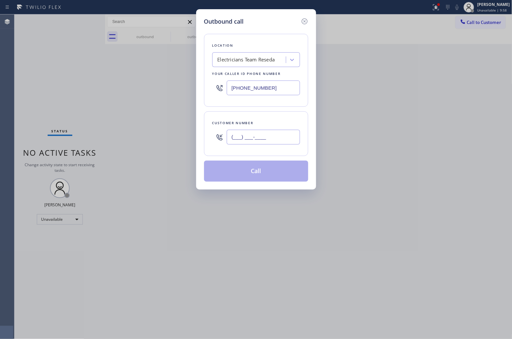
click at [250, 135] on input "(___) ___-____" at bounding box center [263, 137] width 73 height 15
paste input "815) 545-4880"
type input "(815) 545-4880"
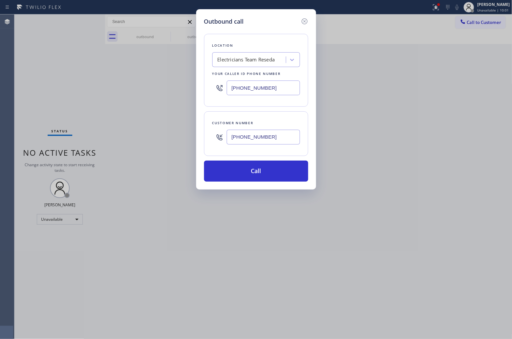
click at [247, 88] on input "(818) 938-1997" at bounding box center [263, 88] width 73 height 15
paste input "5) 335-9191"
type input "(815) 335-9191"
click at [260, 171] on button "Call" at bounding box center [256, 171] width 104 height 21
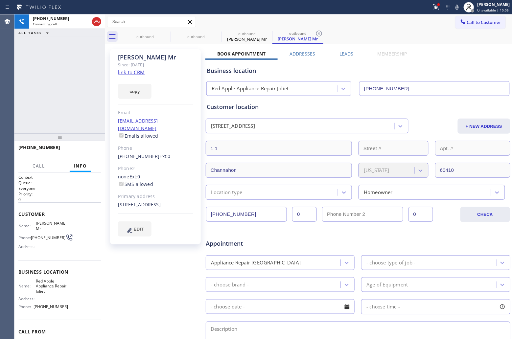
type input "(815) 335-9191"
click at [2, 93] on div "Agent Desktop" at bounding box center [7, 176] width 14 height 325
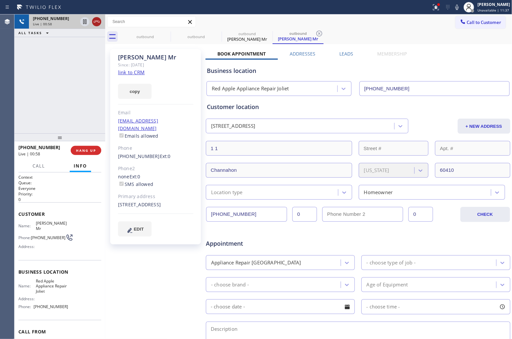
click at [98, 22] on icon at bounding box center [97, 22] width 6 height 2
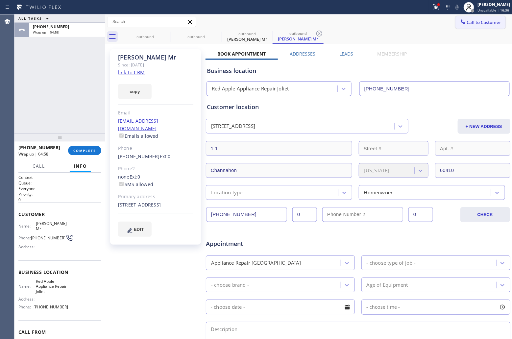
click at [467, 25] on span "Call to Customer" at bounding box center [484, 22] width 35 height 6
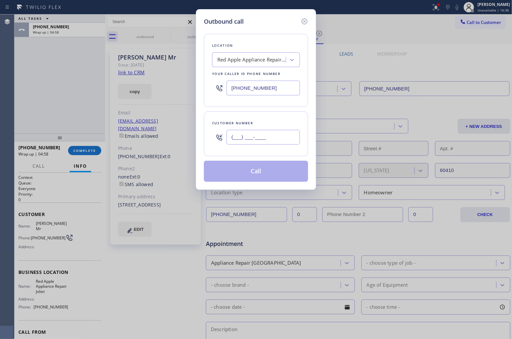
click at [254, 141] on input "(___) ___-____" at bounding box center [262, 137] width 73 height 15
paste input "630) 430-7654"
type input "(630) 430-7654"
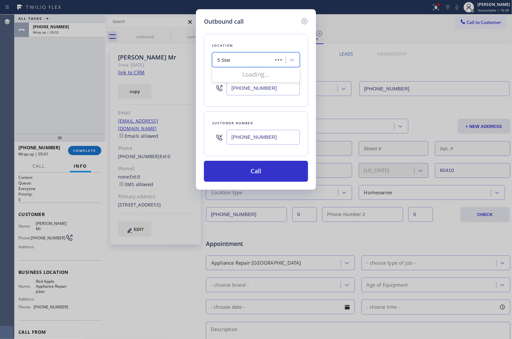
type input "5 Star"
click at [245, 66] on div "Red Apple Appliance Repair Joliet" at bounding box center [256, 59] width 88 height 15
type input "5 Star Appliance"
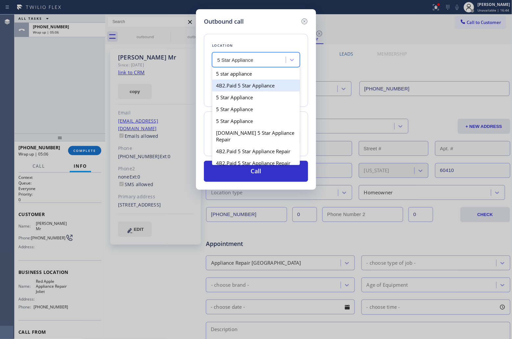
click at [239, 80] on div "4B2.Paid 5 Star Appliance" at bounding box center [256, 86] width 88 height 12
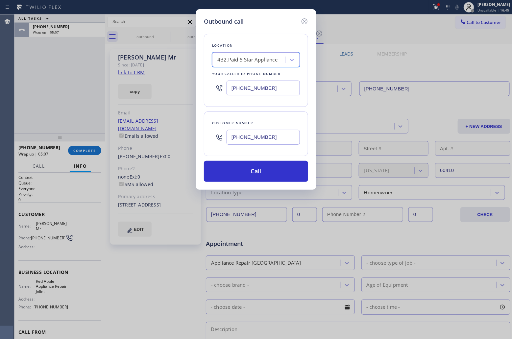
click at [242, 62] on div "4B2.Paid 5 Star Appliance" at bounding box center [247, 60] width 60 height 8
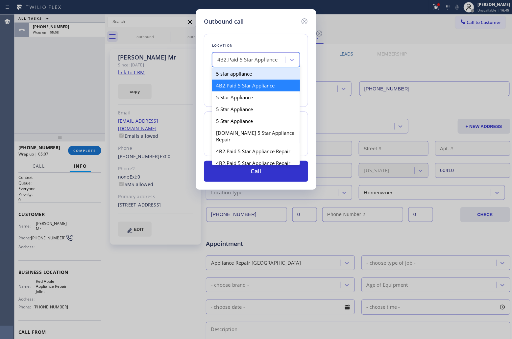
click at [244, 78] on div "5 star appliance" at bounding box center [256, 74] width 88 height 12
type input "(213) 687-2604"
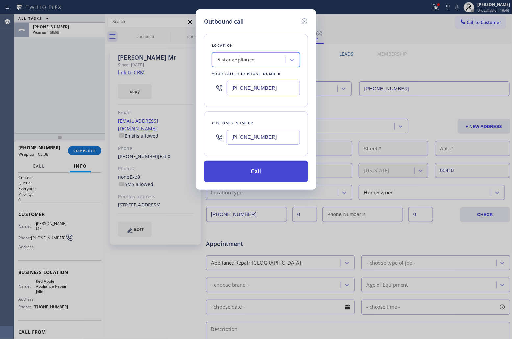
click at [257, 165] on button "Call" at bounding box center [256, 171] width 104 height 21
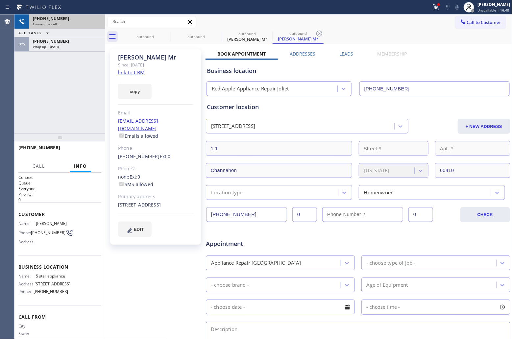
click at [96, 20] on div "+16304307654" at bounding box center [67, 19] width 68 height 6
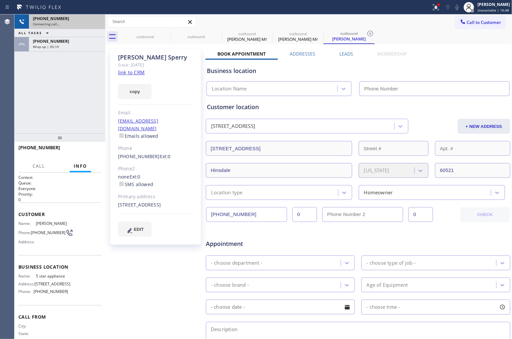
click at [98, 20] on div "+16304307654" at bounding box center [67, 19] width 68 height 6
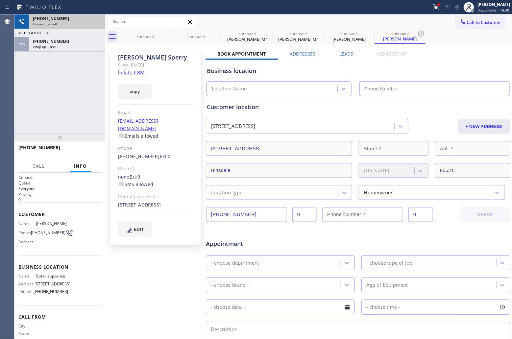
click at [98, 20] on div "+16304307654" at bounding box center [67, 19] width 68 height 6
click at [97, 21] on div "+16304307654 Connecting call…" at bounding box center [66, 21] width 74 height 14
click at [97, 22] on div "Connecting call…" at bounding box center [67, 24] width 68 height 5
click at [97, 21] on div "+16304307654 Connecting call…" at bounding box center [59, 21] width 91 height 14
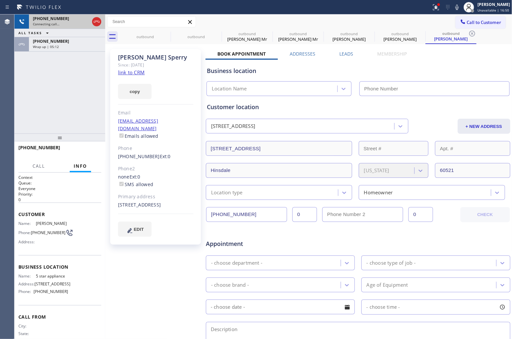
click at [97, 21] on icon at bounding box center [97, 22] width 6 height 2
click at [89, 22] on div "Connecting call…" at bounding box center [61, 24] width 57 height 5
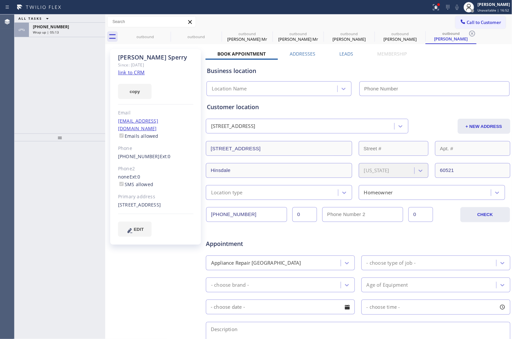
click at [127, 73] on link "link to CRM" at bounding box center [131, 72] width 27 height 7
type input "(213) 687-2604"
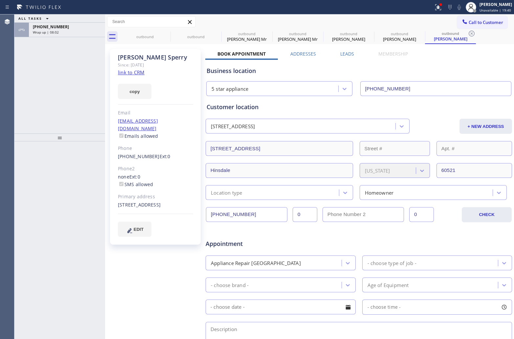
click at [61, 30] on div "Wrap up | 08:02" at bounding box center [67, 32] width 68 height 5
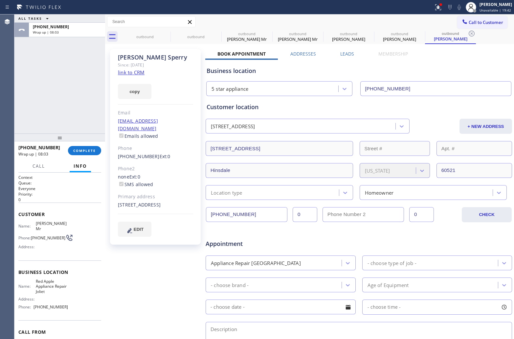
click at [88, 144] on div "+18155454880 Wrap up | 08:03 COMPLETE" at bounding box center [59, 150] width 83 height 17
drag, startPoint x: 11, startPoint y: 82, endPoint x: 34, endPoint y: 70, distance: 25.9
click at [19, 77] on div "Agent Desktop Classify the call LOCATION NAME Bloom Air Conditioning [GEOGRAPHI…" at bounding box center [257, 176] width 514 height 324
click at [83, 155] on button "COMPLETE" at bounding box center [84, 150] width 33 height 9
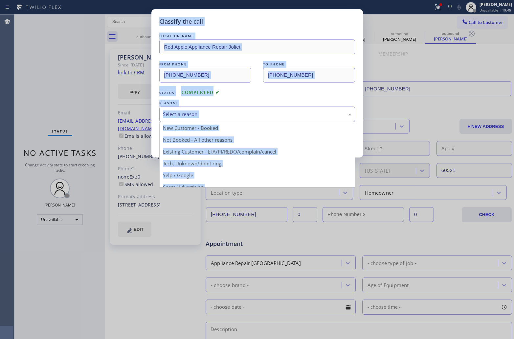
click at [251, 109] on div "Select a reason" at bounding box center [257, 114] width 196 height 15
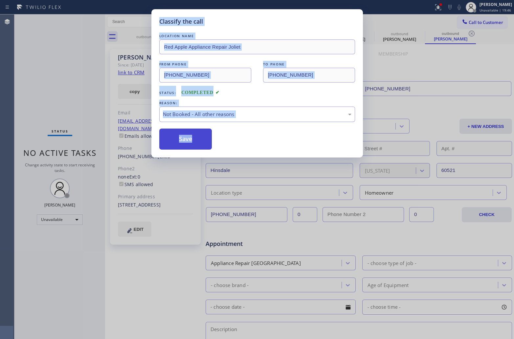
click at [190, 138] on button "Save" at bounding box center [185, 139] width 53 height 21
type input "(815) 335-9191"
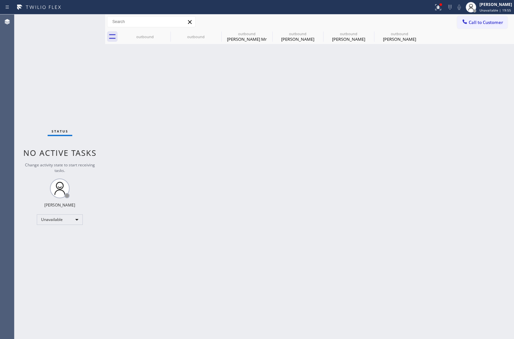
click at [16, 39] on div "Status No active tasks Change activity state to start receiving tasks. [PERSON_…" at bounding box center [59, 176] width 91 height 324
click at [476, 24] on span "Call to Customer" at bounding box center [486, 22] width 35 height 6
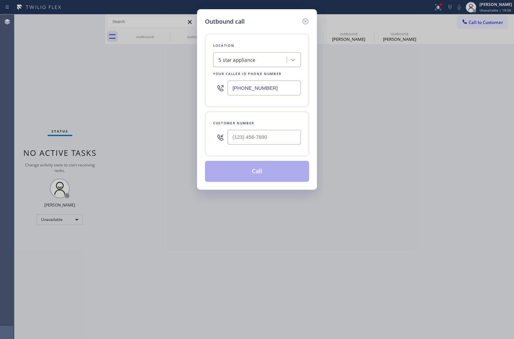
click at [253, 84] on input "(213) 687-2604" at bounding box center [264, 88] width 73 height 15
paste input "530) 270-349"
type input "(530) 270-3494"
type input "(___) ___-____"
click at [235, 137] on input "(___) ___-____" at bounding box center [264, 137] width 73 height 15
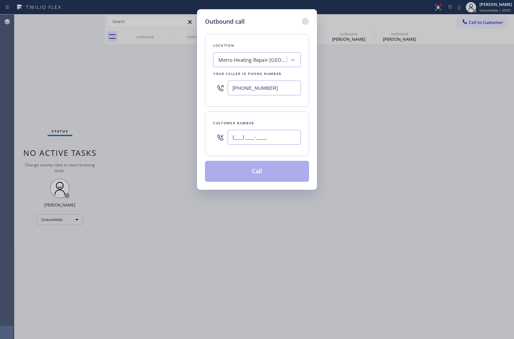
paste input "530) 806-0688"
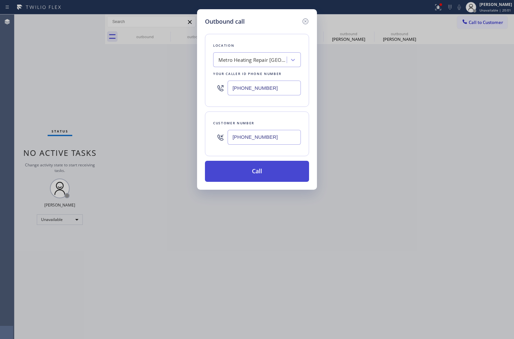
type input "(530) 806-0688"
click at [270, 177] on button "Call" at bounding box center [257, 171] width 104 height 21
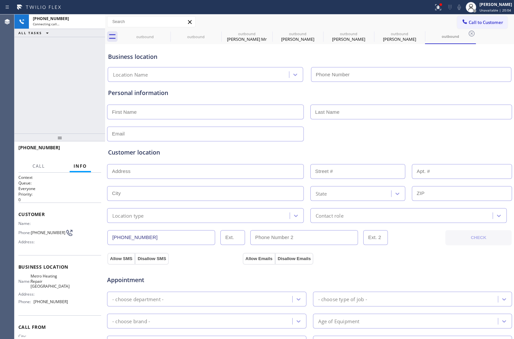
type input "(530) 270-3494"
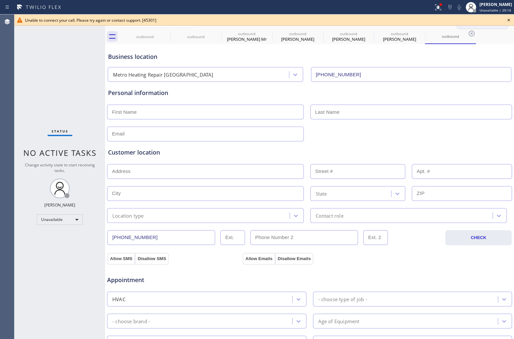
click at [486, 27] on button "Call to Customer" at bounding box center [483, 22] width 50 height 12
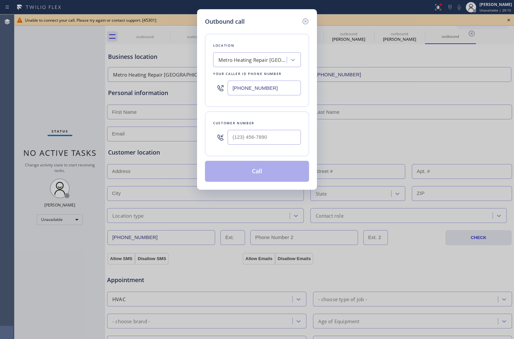
click at [508, 17] on div "Outbound call Location Metro Heating Repair Simi Valley Your caller id phone nu…" at bounding box center [257, 169] width 514 height 339
click at [507, 20] on div "Outbound call Location Metro Heating Repair Simi Valley Your caller id phone nu…" at bounding box center [257, 169] width 514 height 339
click at [260, 93] on input "(530) 270-3494" at bounding box center [264, 88] width 73 height 15
paste input "62) 414-6410"
type input "(562) 414-6410"
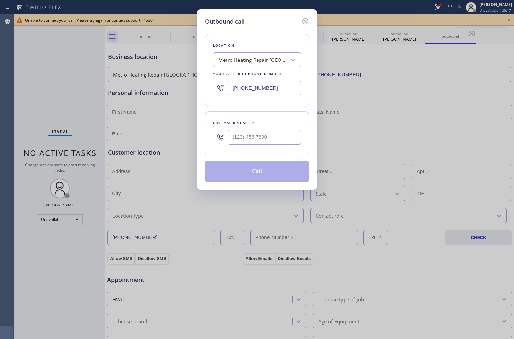
type input "(___) ___-____"
click at [269, 139] on input "(___) ___-____" at bounding box center [264, 137] width 73 height 15
paste input "888) 499-9303"
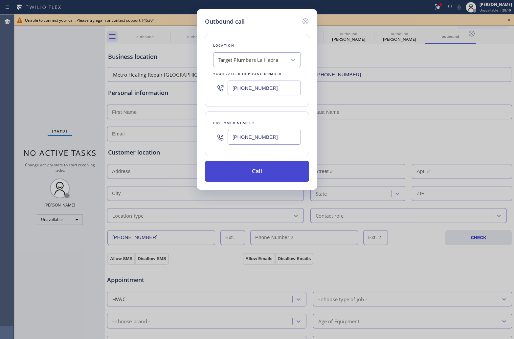
type input "(888) 499-9303"
click at [275, 171] on button "Call" at bounding box center [257, 171] width 104 height 21
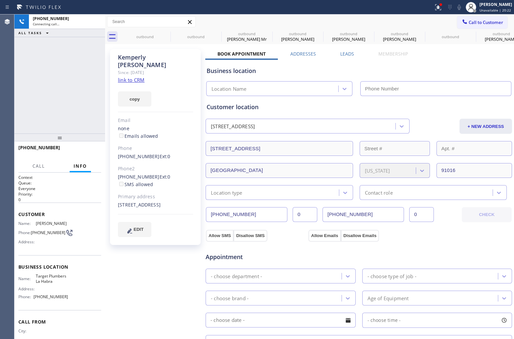
click at [134, 77] on link "link to CRM" at bounding box center [131, 80] width 27 height 7
type input "(562) 414-6410"
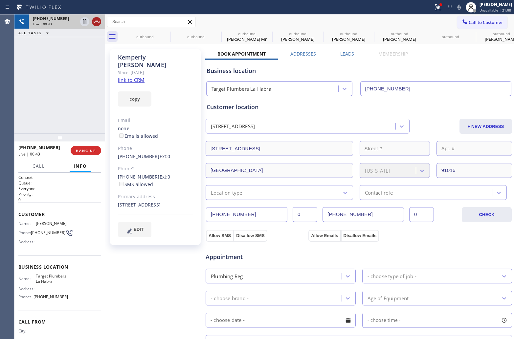
click at [94, 22] on icon at bounding box center [97, 22] width 8 height 8
click at [493, 18] on button "Call to Customer" at bounding box center [483, 22] width 50 height 12
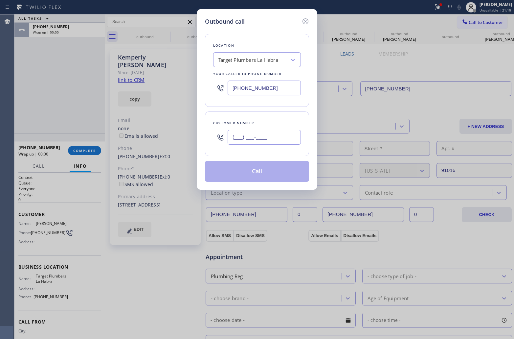
click at [258, 142] on input "(___) ___-____" at bounding box center [264, 137] width 73 height 15
paste input "626) 223-4497"
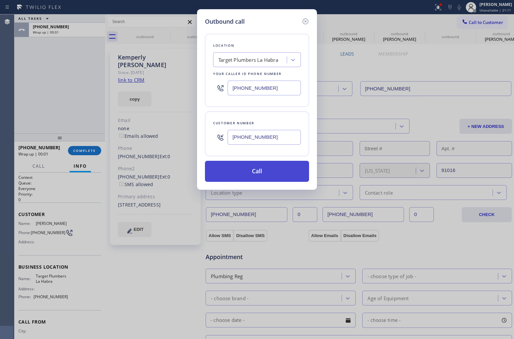
type input "(626) 223-4497"
click at [263, 173] on button "Call" at bounding box center [257, 171] width 104 height 21
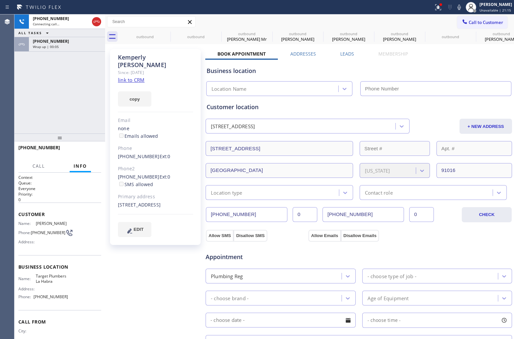
type input "(562) 414-6410"
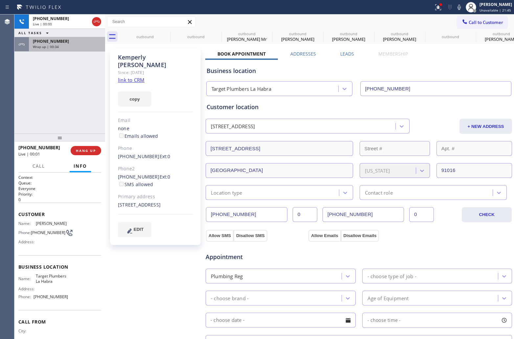
click at [44, 44] on span "Wrap up | 00:34" at bounding box center [46, 46] width 26 height 5
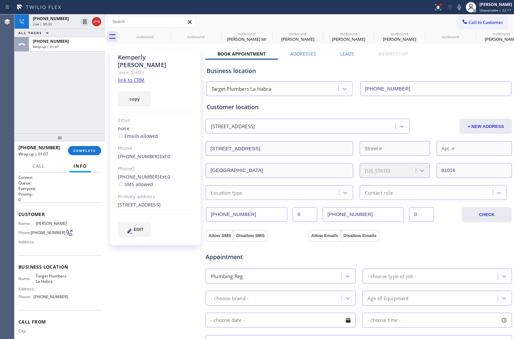
drag, startPoint x: 99, startPoint y: 22, endPoint x: 104, endPoint y: 89, distance: 66.9
click at [99, 22] on icon at bounding box center [97, 22] width 8 height 8
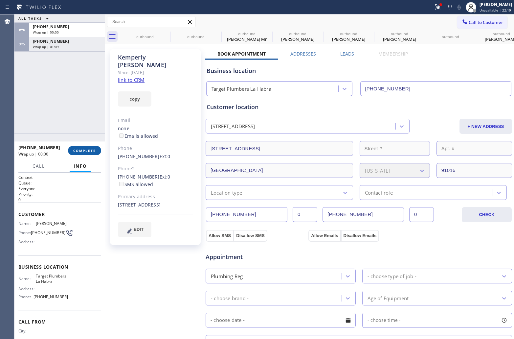
click at [94, 151] on span "COMPLETE" at bounding box center [84, 150] width 23 height 5
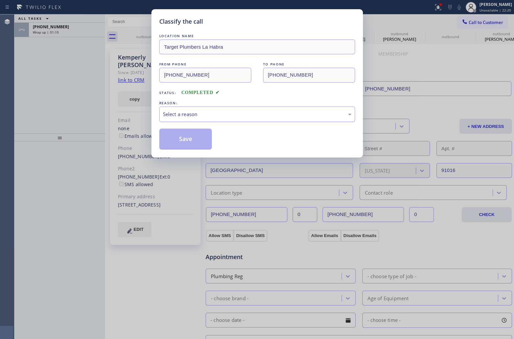
drag, startPoint x: 242, startPoint y: 114, endPoint x: 235, endPoint y: 114, distance: 7.2
click at [239, 114] on div "Select a reason" at bounding box center [257, 114] width 189 height 8
click at [185, 139] on button "Save" at bounding box center [185, 139] width 53 height 21
click at [59, 33] on div "Classify the call LOCATION NAME Bloom Air Conditioning [GEOGRAPHIC_DATA] FROM P…" at bounding box center [264, 176] width 500 height 324
click at [59, 33] on div "Wrap up | 01:11" at bounding box center [67, 32] width 68 height 5
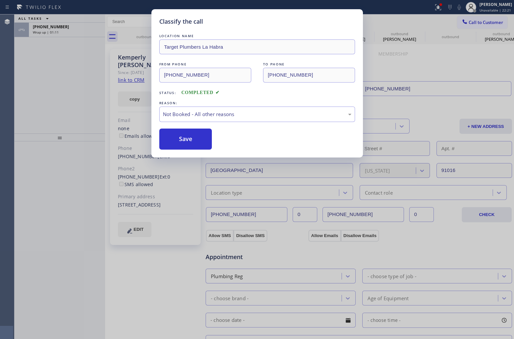
click at [59, 33] on div "Wrap up | 01:11" at bounding box center [67, 32] width 68 height 5
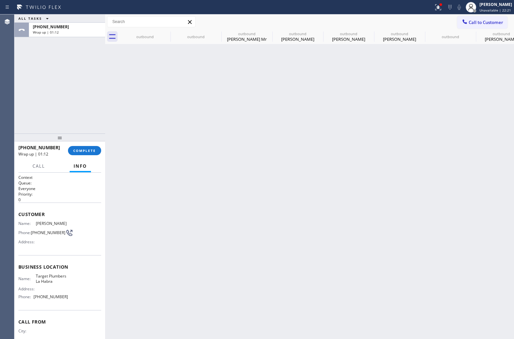
click at [59, 33] on div "Wrap up | 01:12" at bounding box center [67, 32] width 68 height 5
click at [81, 148] on span "COMPLETE" at bounding box center [84, 150] width 23 height 5
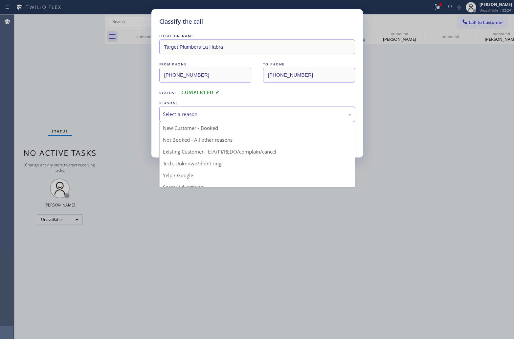
click at [239, 114] on div "Select a reason" at bounding box center [257, 114] width 189 height 8
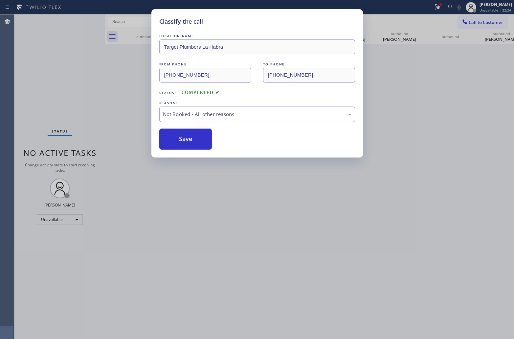
click at [176, 137] on button "Save" at bounding box center [185, 139] width 53 height 21
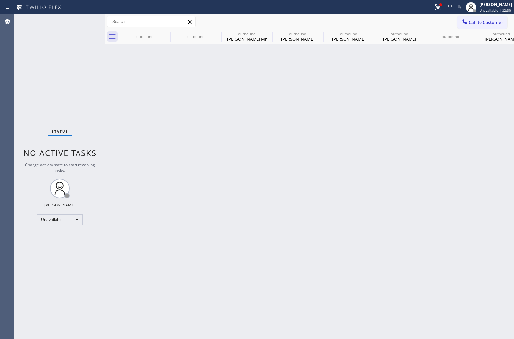
drag, startPoint x: 475, startPoint y: 25, endPoint x: 471, endPoint y: 28, distance: 5.6
click at [475, 25] on span "Call to Customer" at bounding box center [486, 22] width 35 height 6
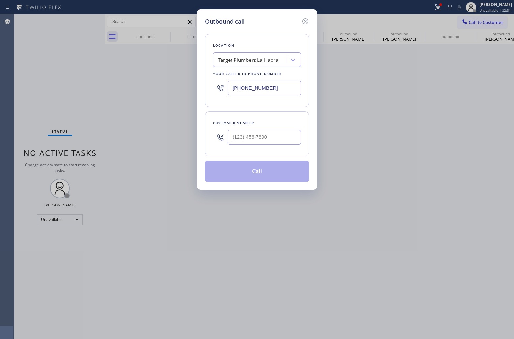
click at [280, 90] on input "(562) 414-6410" at bounding box center [264, 88] width 73 height 15
paste input "30) 270-3494"
type input "(530) 270-3494"
type input "(___) ___-____"
click at [264, 133] on input "(___) ___-____" at bounding box center [264, 137] width 73 height 15
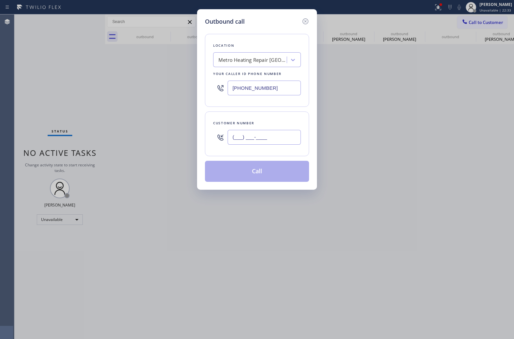
paste input "530) 806-0688"
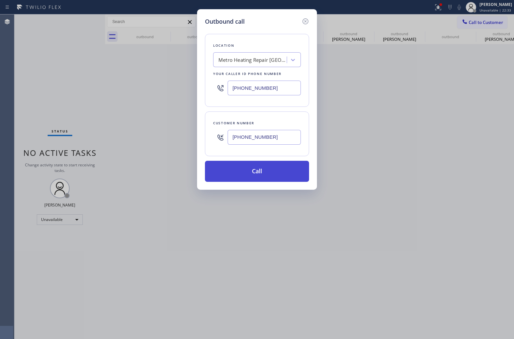
type input "(530) 806-0688"
click at [272, 173] on button "Call" at bounding box center [257, 171] width 104 height 21
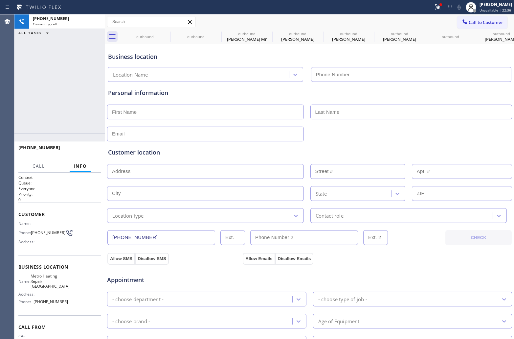
type input "(530) 270-3494"
click at [30, 56] on div "+15308060688 Connecting call… ALL TASKS ALL TASKS ACTIVE TASKS TASKS IN WRAP UP" at bounding box center [59, 73] width 91 height 119
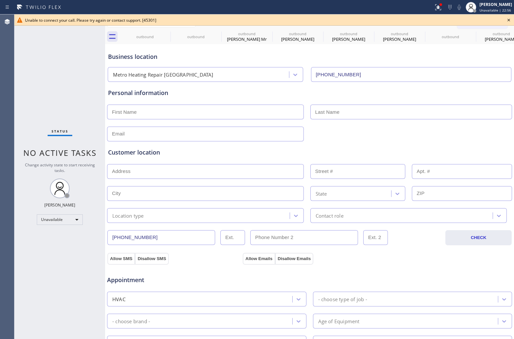
click at [3, 72] on div "Agent Desktop" at bounding box center [7, 176] width 14 height 324
click at [508, 17] on icon at bounding box center [509, 20] width 8 height 8
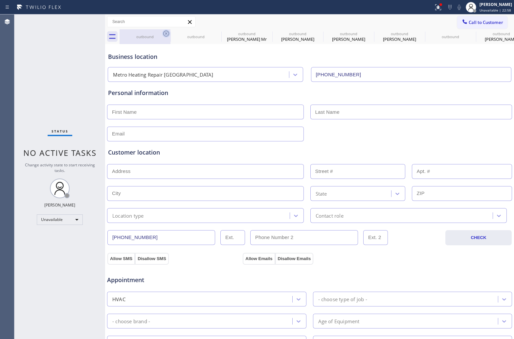
click at [165, 34] on icon at bounding box center [166, 34] width 8 height 8
click at [213, 34] on icon at bounding box center [217, 34] width 8 height 8
click at [0, 0] on icon at bounding box center [0, 0] width 0 height 0
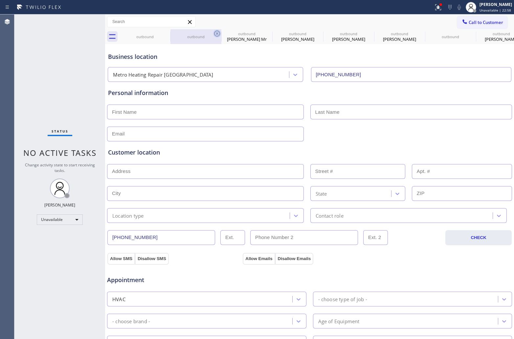
click at [0, 0] on icon at bounding box center [0, 0] width 0 height 0
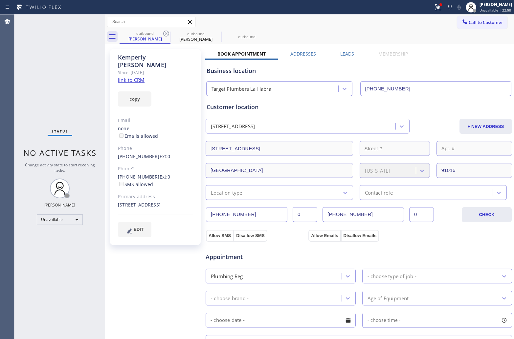
click at [165, 34] on icon at bounding box center [166, 34] width 8 height 8
click at [0, 0] on icon at bounding box center [0, 0] width 0 height 0
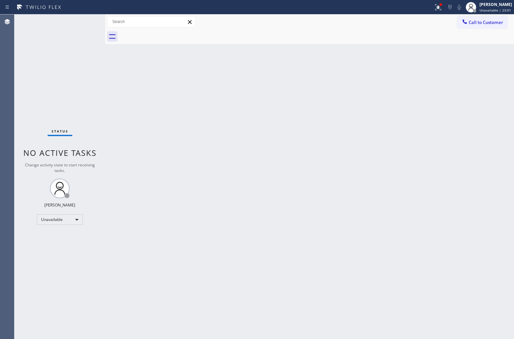
click at [165, 34] on div at bounding box center [317, 36] width 395 height 15
click at [10, 129] on div "Agent Desktop" at bounding box center [7, 176] width 14 height 324
click at [13, 142] on div "Agent Desktop" at bounding box center [7, 176] width 14 height 324
click at [22, 40] on div "Status No active tasks Change activity state to start receiving tasks. [PERSON_…" at bounding box center [59, 176] width 91 height 324
click at [494, 28] on button "Call to Customer" at bounding box center [483, 22] width 50 height 12
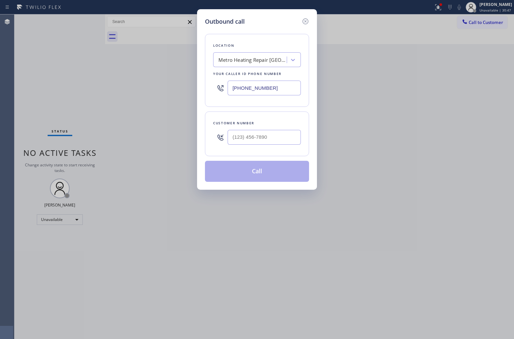
click at [250, 96] on div "(530) 270-3494" at bounding box center [257, 87] width 88 height 21
click at [253, 87] on input "(530) 270-3494" at bounding box center [264, 88] width 73 height 15
paste input "480) 545-2672"
type input "(480) 545-2672"
type input "(___) ___-____"
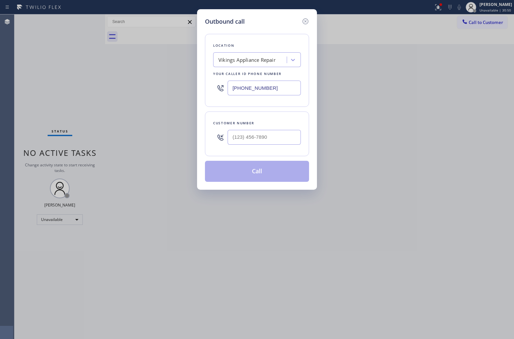
click at [18, 78] on div "Outbound call Location Vikings Appliance Repair Your caller id phone number (48…" at bounding box center [257, 169] width 514 height 339
click at [262, 143] on input "(___) ___-____" at bounding box center [264, 137] width 73 height 15
paste input "480) 328-2449"
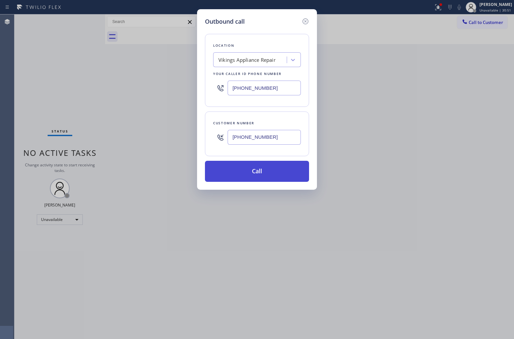
type input "(480) 328-2449"
click at [272, 164] on button "Call" at bounding box center [257, 171] width 104 height 21
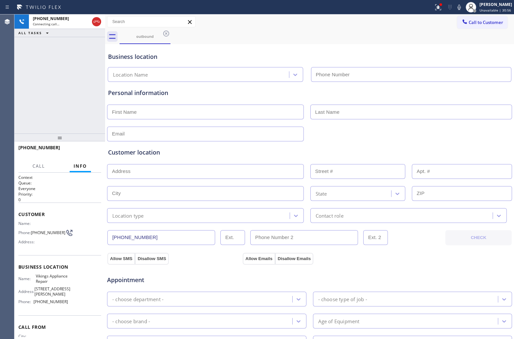
type input "(480) 545-2672"
click at [357, 338] on div "- choose time -" at bounding box center [413, 343] width 200 height 15
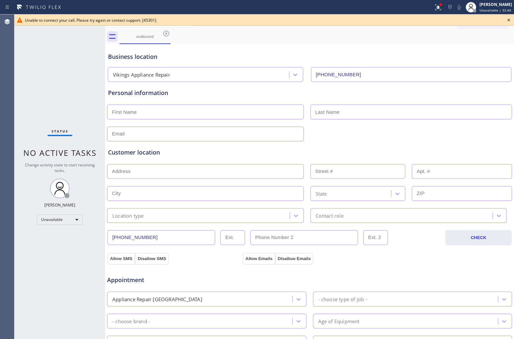
click at [506, 22] on icon at bounding box center [509, 20] width 8 height 8
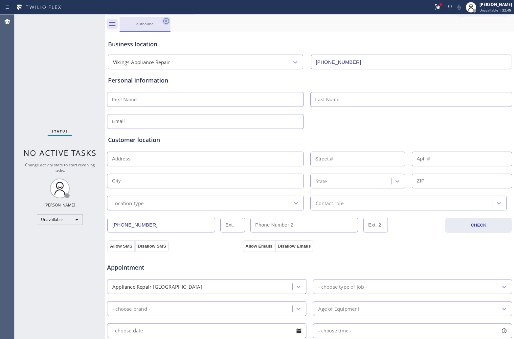
click at [165, 21] on icon at bounding box center [166, 21] width 8 height 8
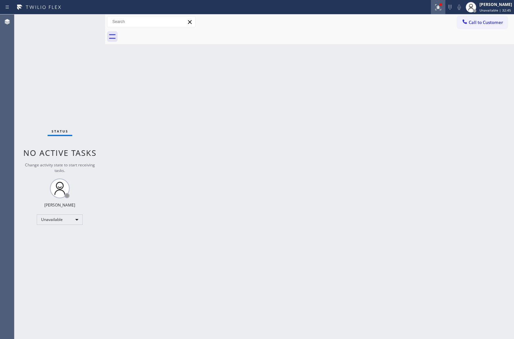
click at [435, 8] on icon at bounding box center [439, 7] width 8 height 8
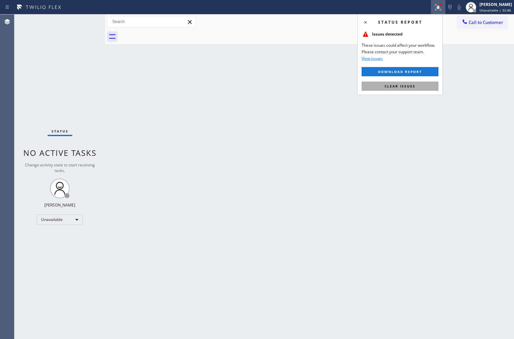
click at [424, 86] on button "Clear issues" at bounding box center [400, 86] width 77 height 9
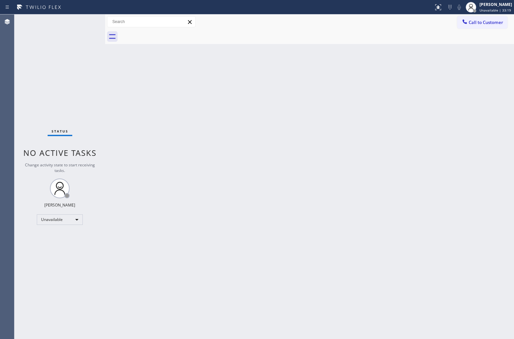
click at [21, 92] on div "Status No active tasks Change activity state to start receiving tasks. [PERSON_…" at bounding box center [59, 176] width 91 height 324
click at [499, 3] on div "[PERSON_NAME]" at bounding box center [496, 5] width 33 height 6
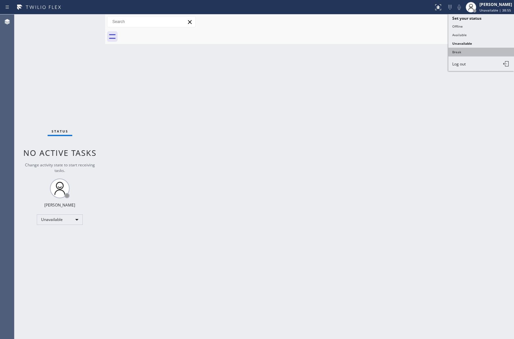
click at [473, 53] on button "Break" at bounding box center [482, 52] width 66 height 9
